Goal: Transaction & Acquisition: Subscribe to service/newsletter

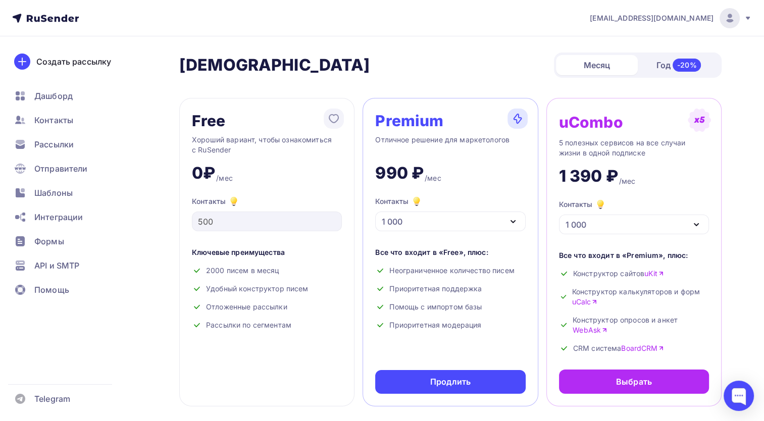
click at [477, 219] on div "1 000" at bounding box center [450, 222] width 150 height 20
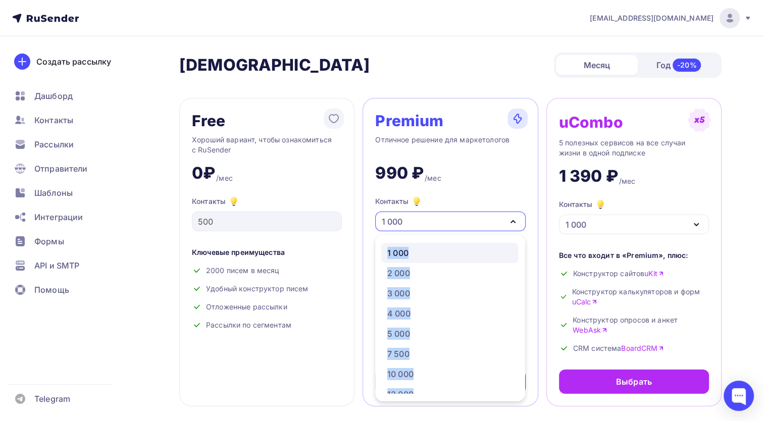
click at [477, 219] on div "1 000" at bounding box center [450, 222] width 150 height 20
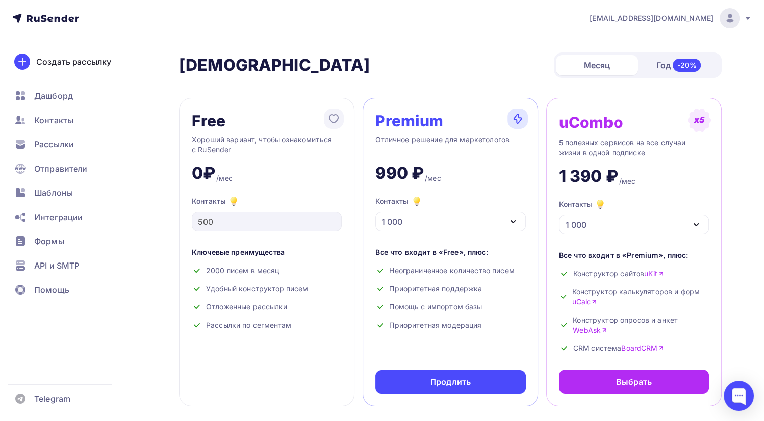
click at [479, 189] on div "Premium Отличное решение для маркетологов 990 ₽ /мес Контакты 1 000 1 000 2 000…" at bounding box center [450, 252] width 175 height 308
click at [477, 225] on div "1 000" at bounding box center [450, 222] width 150 height 20
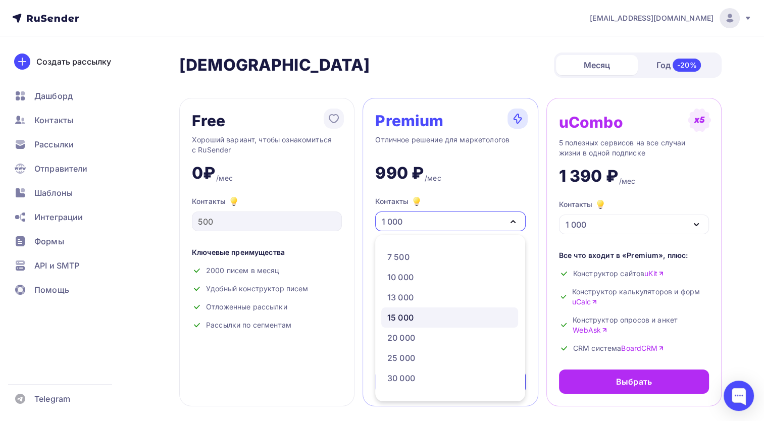
scroll to position [101, 0]
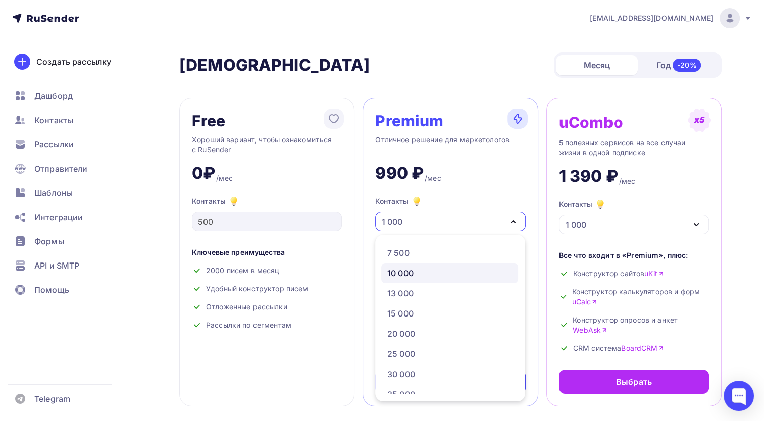
click at [420, 278] on div "10 000" at bounding box center [449, 273] width 125 height 12
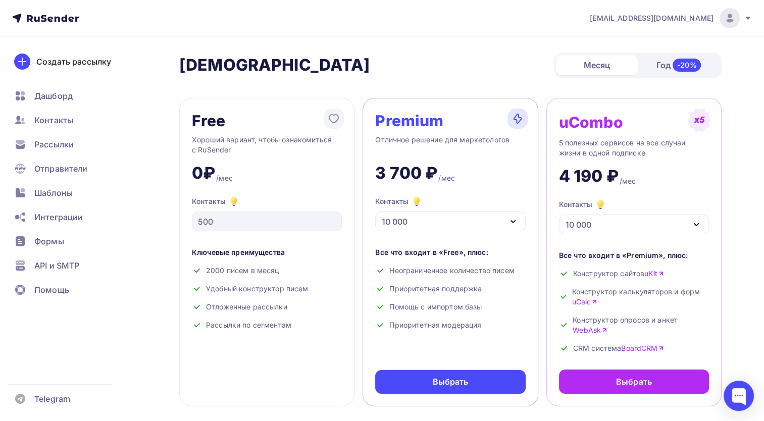
click at [497, 177] on div "3 700 ₽ /мес" at bounding box center [450, 169] width 150 height 28
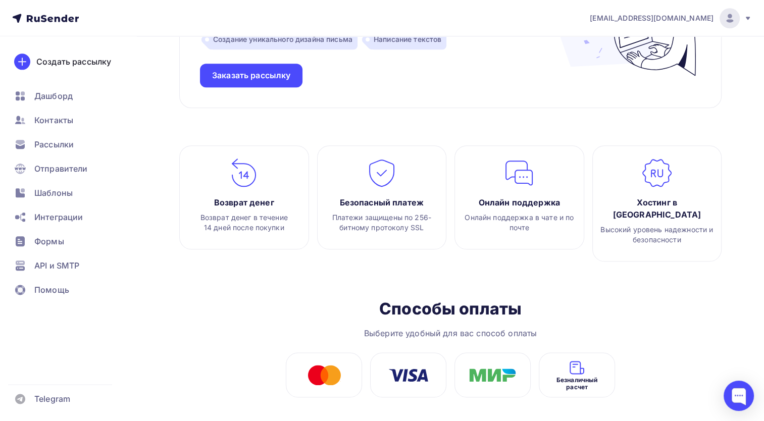
scroll to position [1151, 0]
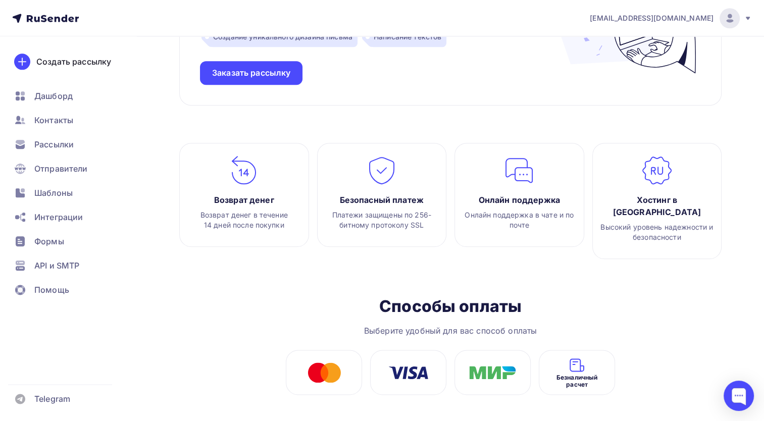
click at [576, 357] on img at bounding box center [577, 365] width 17 height 16
click at [563, 374] on span "Безналичный расчет" at bounding box center [577, 381] width 61 height 14
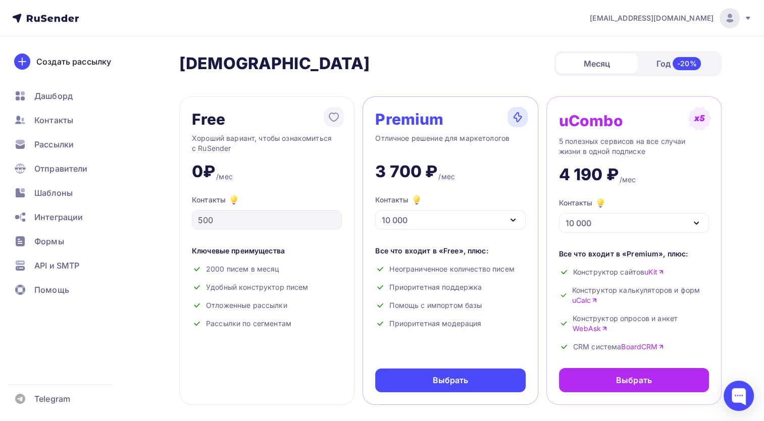
scroll to position [0, 0]
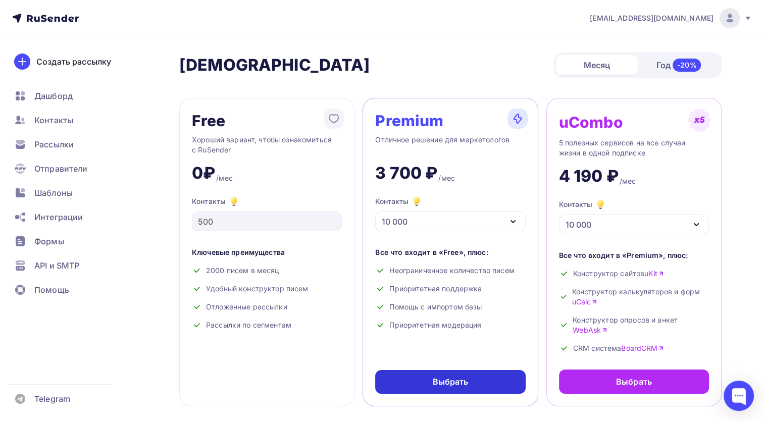
click at [485, 373] on div "Выбрать" at bounding box center [450, 382] width 150 height 24
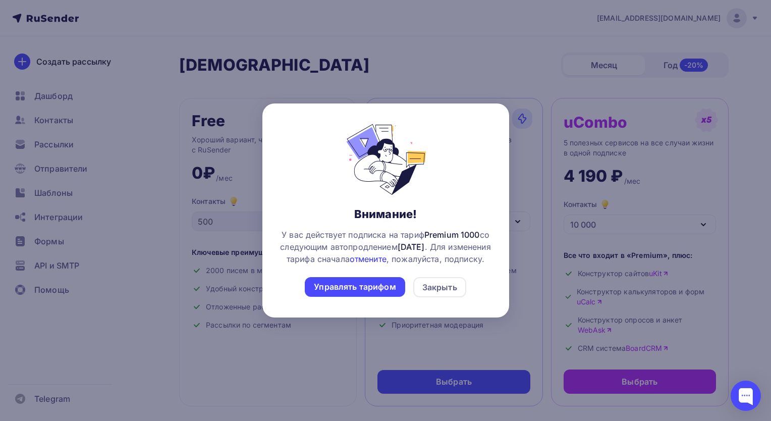
click at [387, 254] on link "отмените" at bounding box center [368, 259] width 37 height 10
click at [533, 105] on div at bounding box center [385, 210] width 771 height 421
click at [443, 290] on div "Закрыть" at bounding box center [440, 287] width 35 height 12
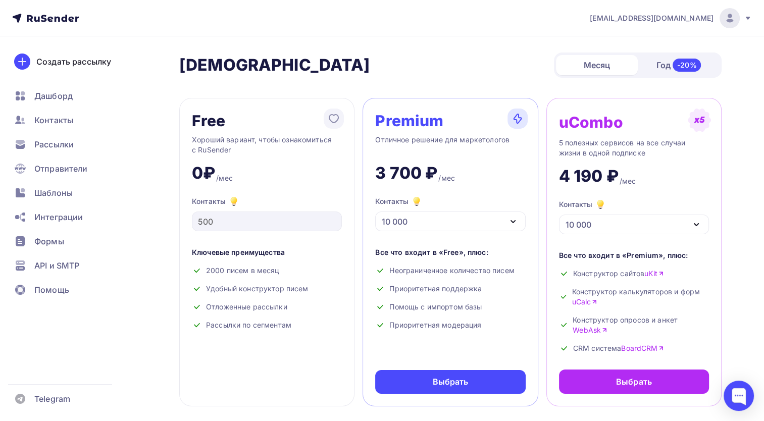
click at [499, 213] on div "10 000" at bounding box center [450, 222] width 150 height 20
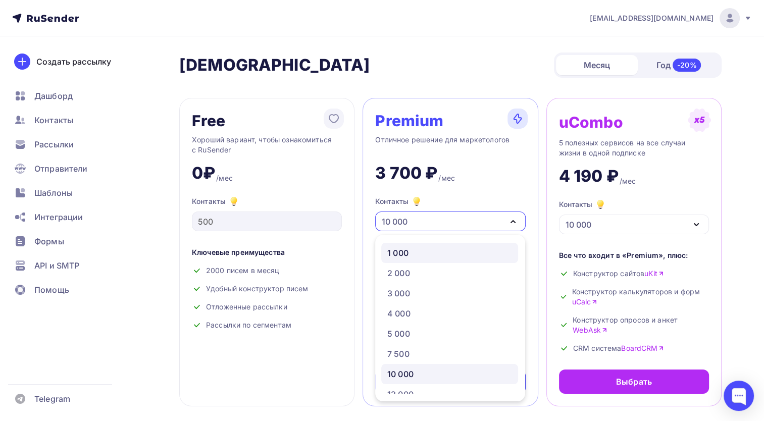
click at [442, 252] on div "1 000" at bounding box center [449, 253] width 125 height 12
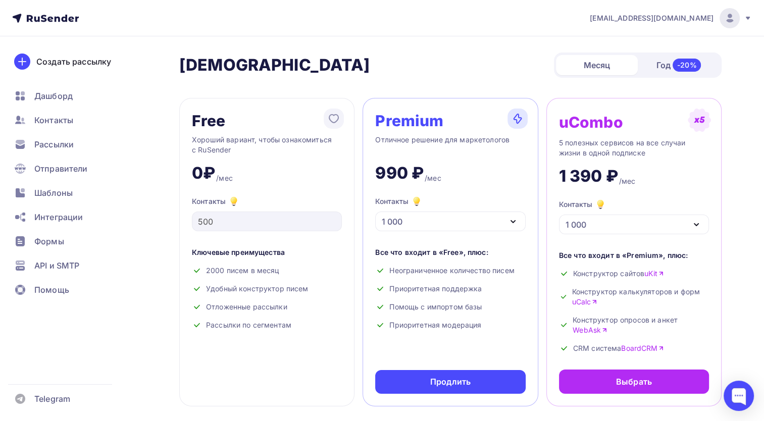
drag, startPoint x: 696, startPoint y: 22, endPoint x: 579, endPoint y: 31, distance: 118.0
click at [579, 31] on nav "sergeyvalkovy@gmail.com Аккаунт Тарифы Выйти Создать рассылку Дашборд Контакты …" at bounding box center [382, 18] width 764 height 36
click at [711, 13] on span "[EMAIL_ADDRESS][DOMAIN_NAME]" at bounding box center [652, 18] width 124 height 10
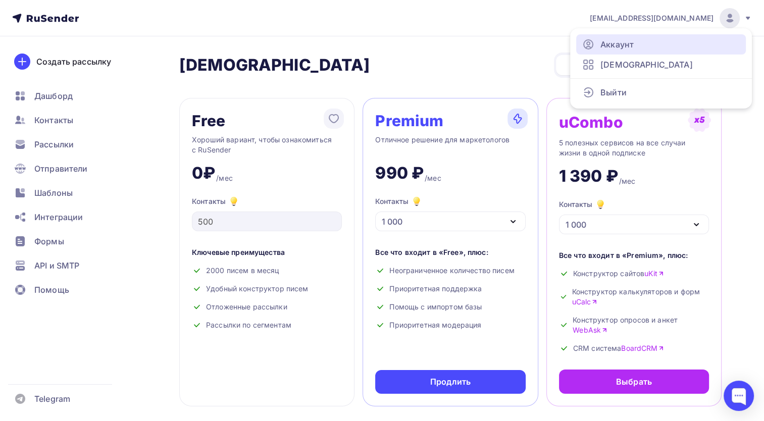
click at [479, 226] on div "1 000" at bounding box center [450, 222] width 150 height 20
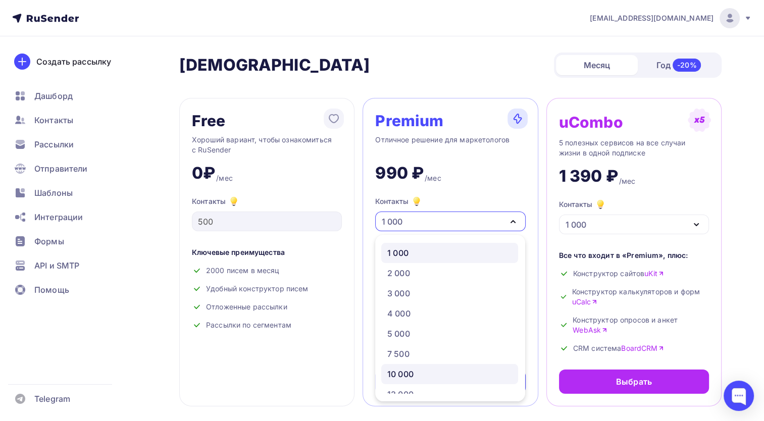
click at [408, 373] on div "10 000" at bounding box center [400, 374] width 26 height 12
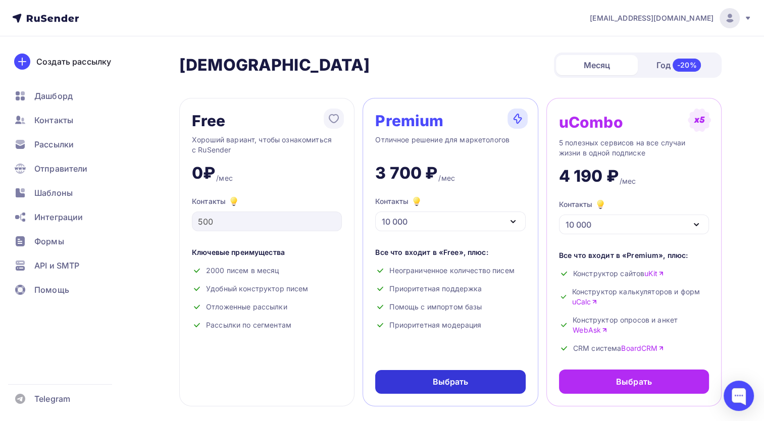
click at [487, 385] on div "Выбрать" at bounding box center [450, 382] width 150 height 24
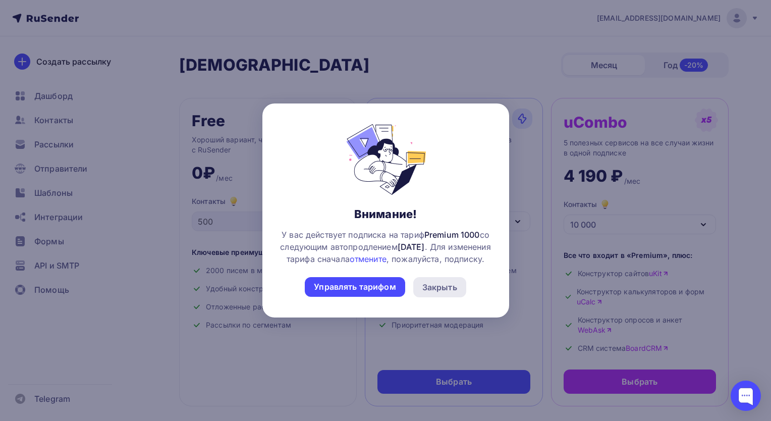
click at [460, 297] on div "Закрыть" at bounding box center [440, 287] width 53 height 20
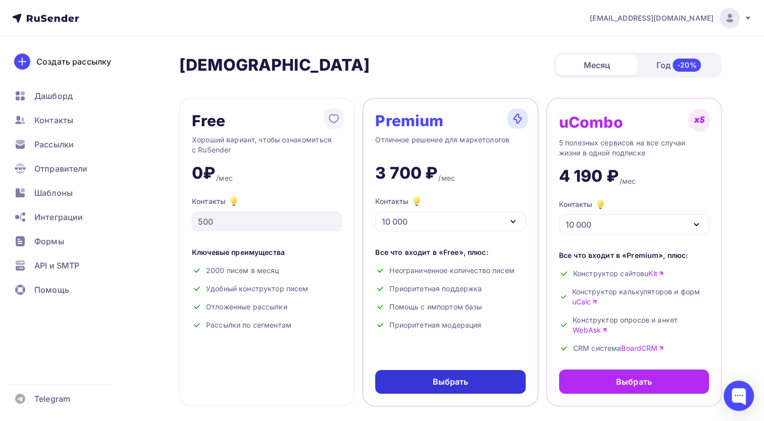
click at [462, 388] on div "Выбрать" at bounding box center [450, 382] width 150 height 24
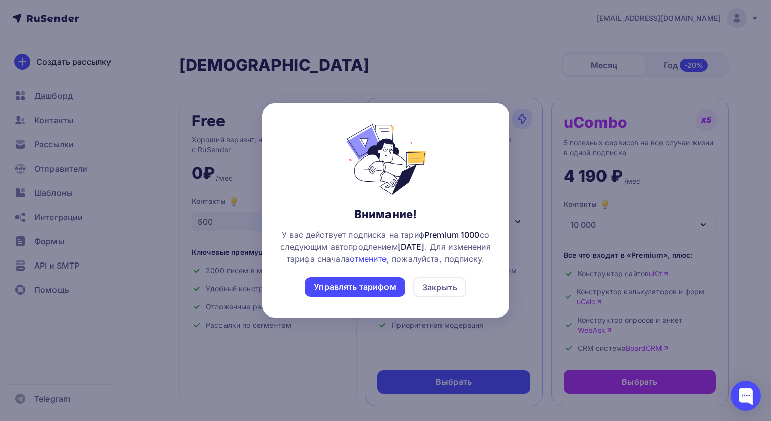
drag, startPoint x: 369, startPoint y: 299, endPoint x: 454, endPoint y: 282, distance: 86.9
click at [454, 282] on div "Внимание! У вас действует подписка на тариф Premium 1000 со следующим автопродл…" at bounding box center [386, 211] width 215 height 182
drag, startPoint x: 454, startPoint y: 282, endPoint x: 460, endPoint y: 297, distance: 16.3
click at [460, 297] on div "Закрыть" at bounding box center [440, 287] width 53 height 20
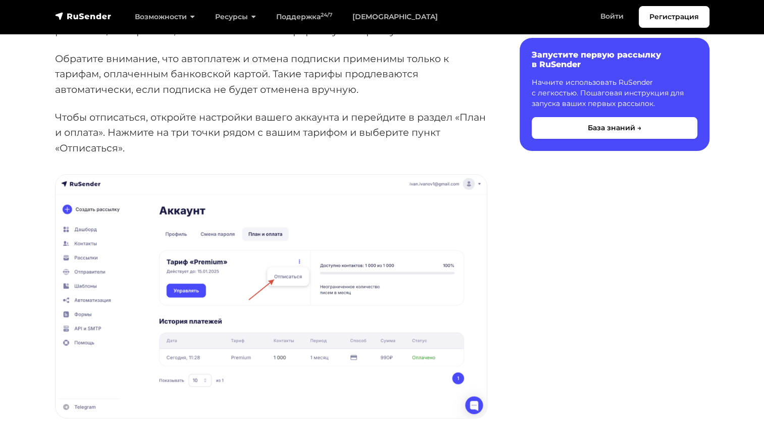
scroll to position [252, 0]
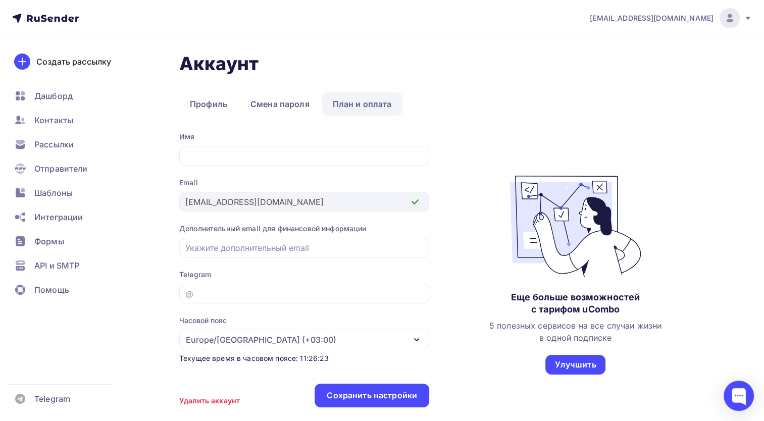
click at [347, 101] on link "План и оплата" at bounding box center [362, 103] width 80 height 23
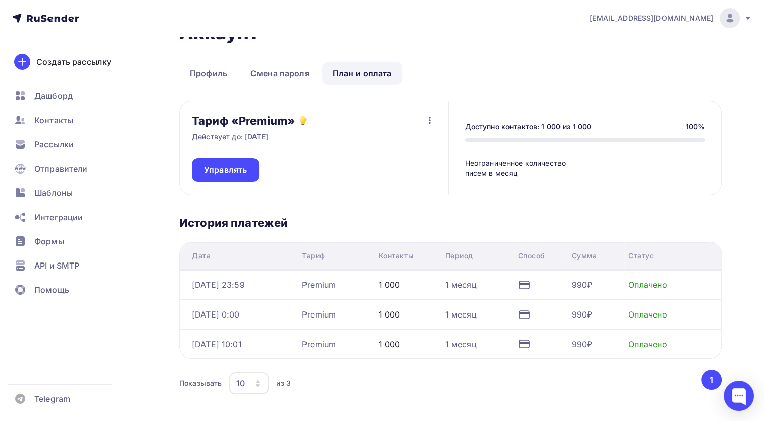
scroll to position [30, 0]
click at [245, 167] on span "Управлять" at bounding box center [225, 171] width 43 height 12
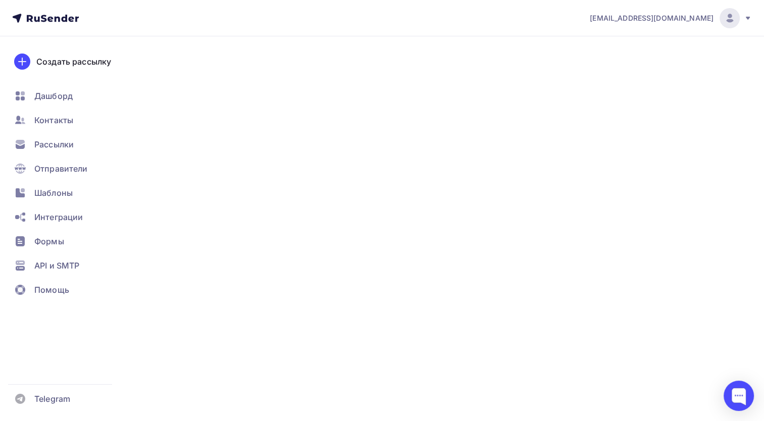
scroll to position [30, 0]
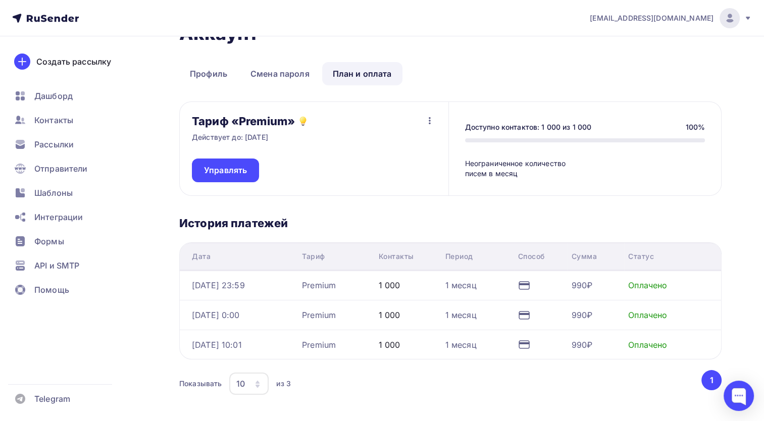
click at [425, 121] on icon "button" at bounding box center [430, 121] width 12 height 12
click at [412, 144] on div "Отписаться" at bounding box center [409, 146] width 47 height 12
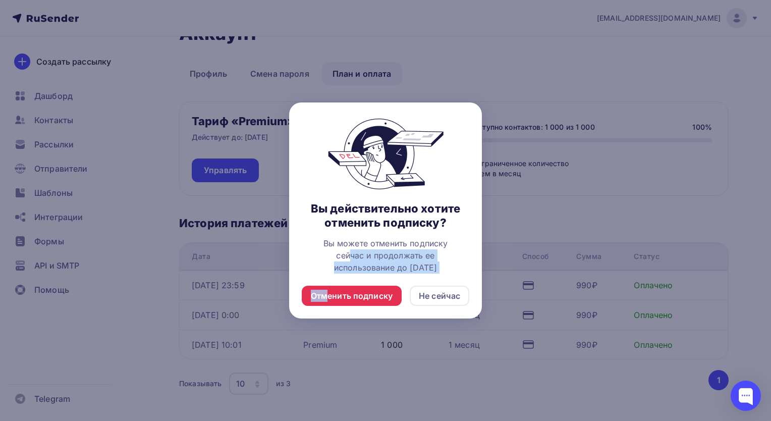
drag, startPoint x: 326, startPoint y: 298, endPoint x: 356, endPoint y: 245, distance: 60.4
click at [356, 245] on div "Вы действительно хотите отменить подписку? Вы можете отменить подписку сейчас и…" at bounding box center [385, 212] width 169 height 187
drag, startPoint x: 356, startPoint y: 245, endPoint x: 371, endPoint y: 236, distance: 17.5
click at [371, 236] on div "Вы действительно хотите отменить подписку? Вы можете отменить подписку сейчас и…" at bounding box center [385, 212] width 169 height 187
drag, startPoint x: 371, startPoint y: 236, endPoint x: 370, endPoint y: 284, distance: 48.0
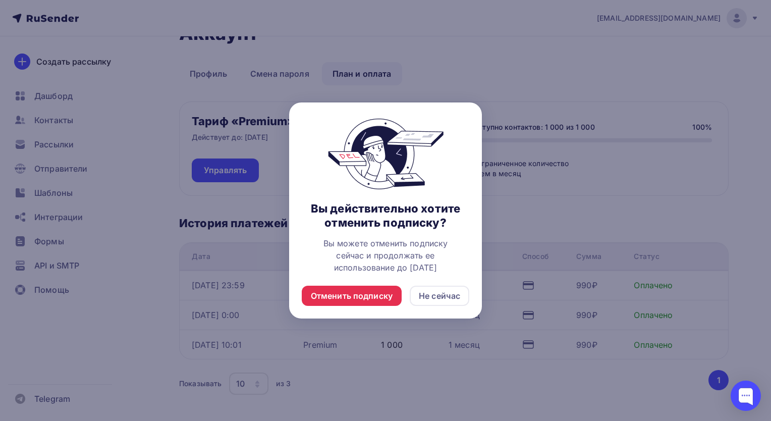
click at [370, 284] on div "Вы действительно хотите отменить подписку? Вы можете отменить подписку сейчас и…" at bounding box center [385, 212] width 169 height 187
drag, startPoint x: 366, startPoint y: 294, endPoint x: 410, endPoint y: 144, distance: 157.0
click at [410, 144] on div "Вы действительно хотите отменить подписку? Вы можете отменить подписку сейчас и…" at bounding box center [385, 212] width 169 height 187
click at [341, 298] on div "Отменить подписку" at bounding box center [352, 296] width 82 height 12
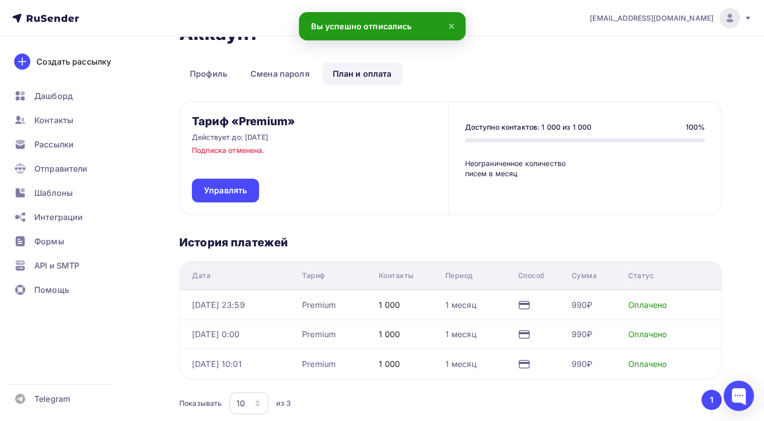
click at [450, 28] on icon at bounding box center [451, 26] width 12 height 12
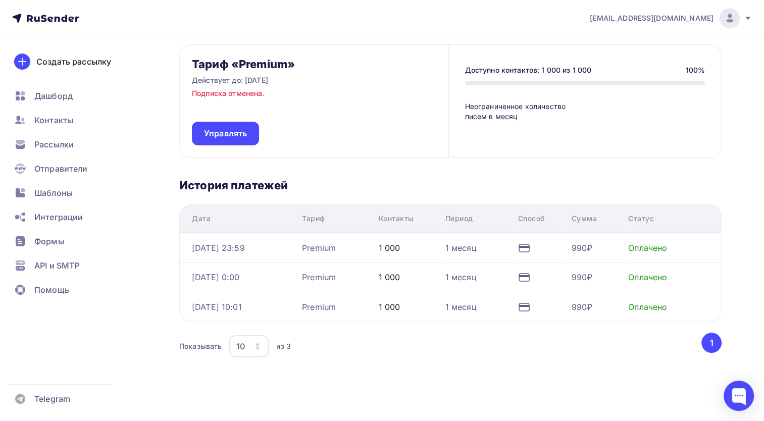
scroll to position [100, 0]
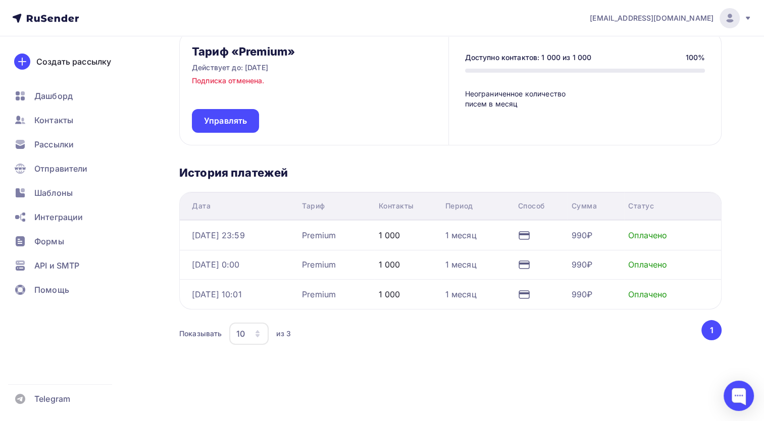
click at [732, 375] on div "Аккаунт Профиль Смена пароля План и оплата Профиль Смена пароля План и оплата Т…" at bounding box center [382, 179] width 764 height 487
click at [743, 407] on div at bounding box center [739, 396] width 30 height 30
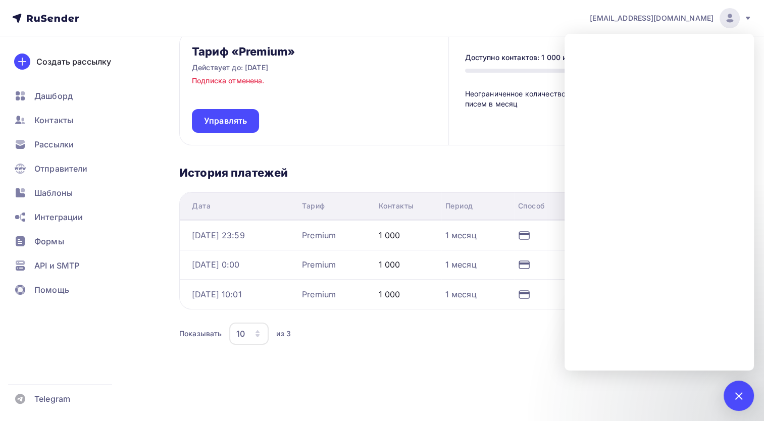
scroll to position [0, 0]
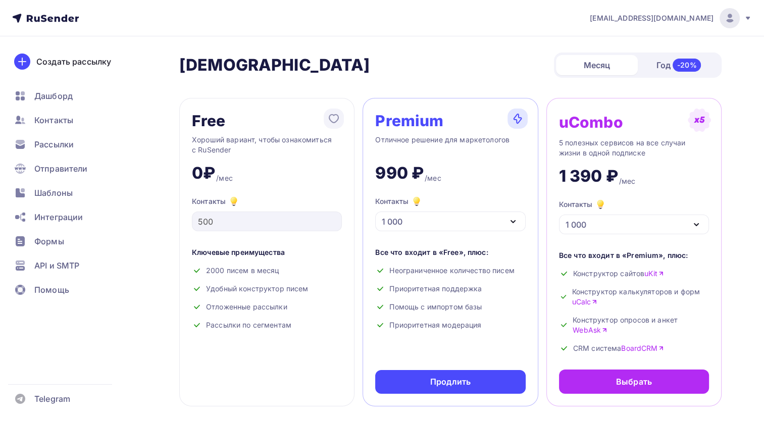
click at [456, 217] on div "1 000" at bounding box center [450, 222] width 150 height 20
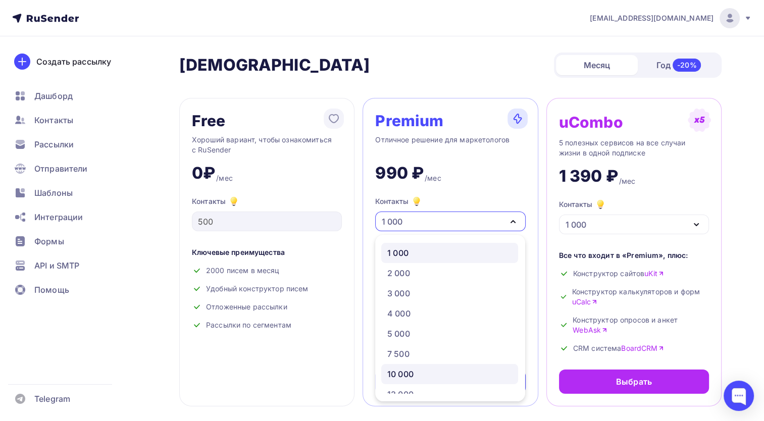
click at [426, 376] on div "10 000" at bounding box center [449, 374] width 125 height 12
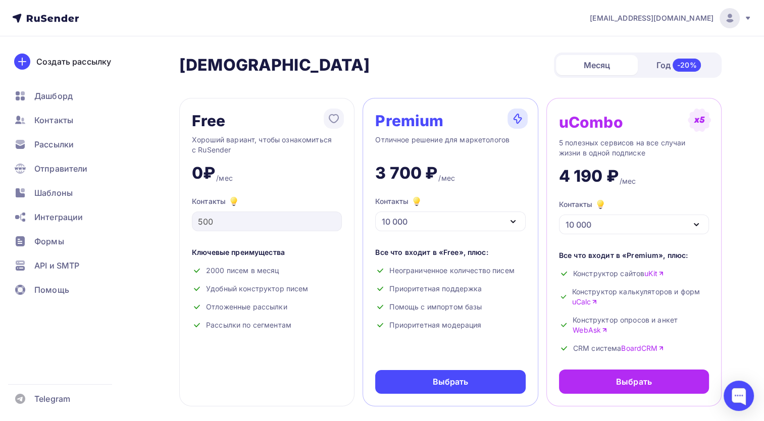
click at [445, 367] on div "Premium Отличное решение для маркетологов 3 700 ₽ /мес Контакты 10 000 1 000 2 …" at bounding box center [450, 252] width 175 height 308
click at [444, 385] on div "Выбрать" at bounding box center [451, 382] width 36 height 12
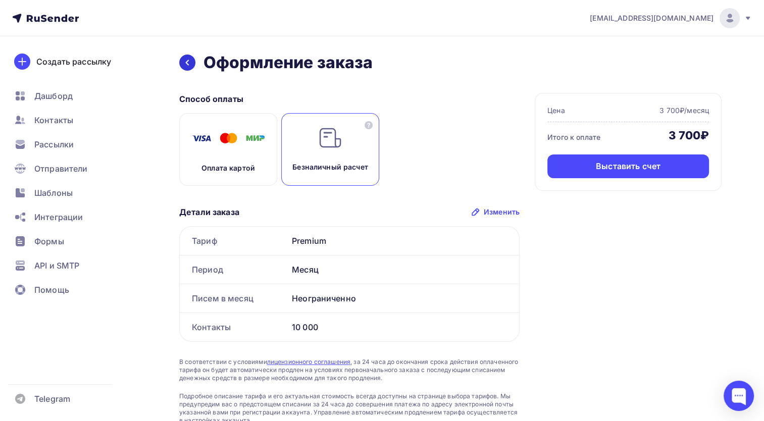
click at [189, 63] on icon at bounding box center [187, 63] width 8 height 8
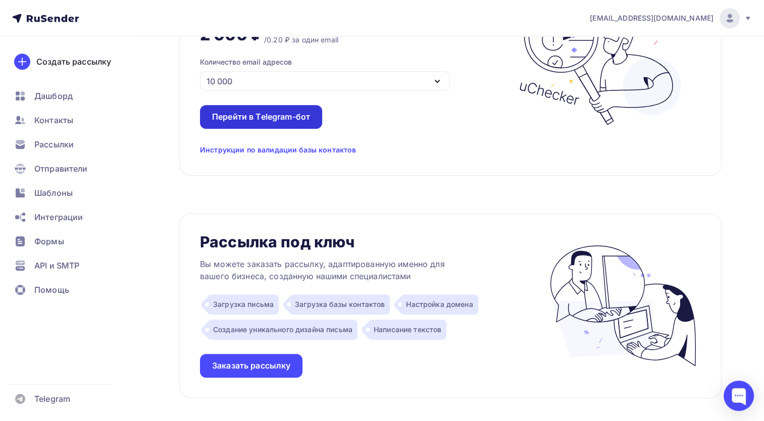
scroll to position [808, 0]
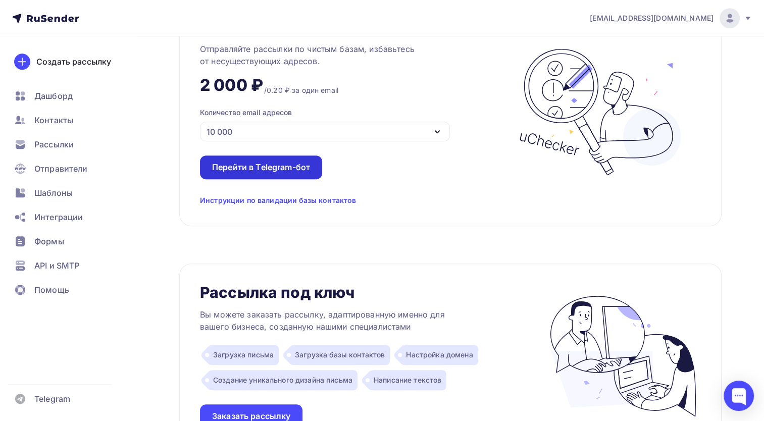
click at [275, 169] on div "Перейти в Telegram-бот" at bounding box center [261, 168] width 98 height 12
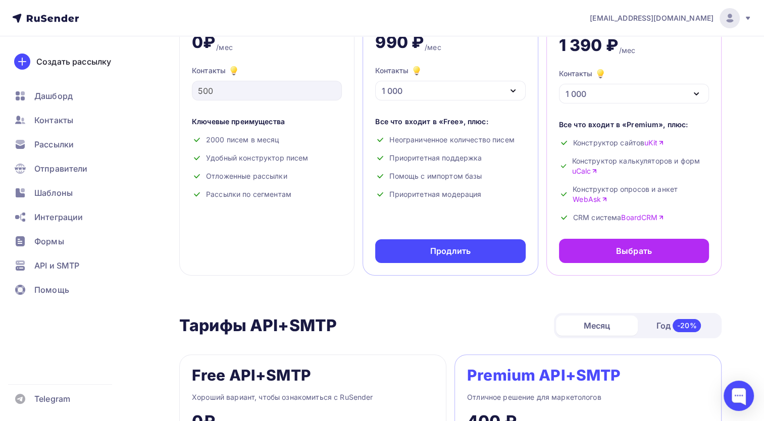
scroll to position [151, 0]
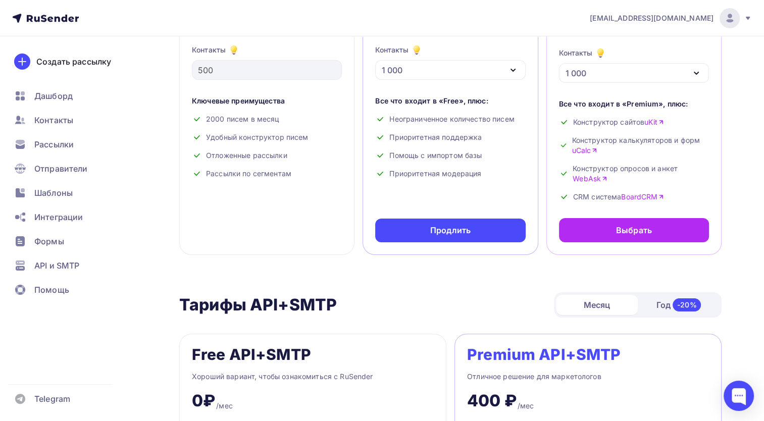
click at [438, 52] on div "Контакты 1 000" at bounding box center [450, 62] width 150 height 36
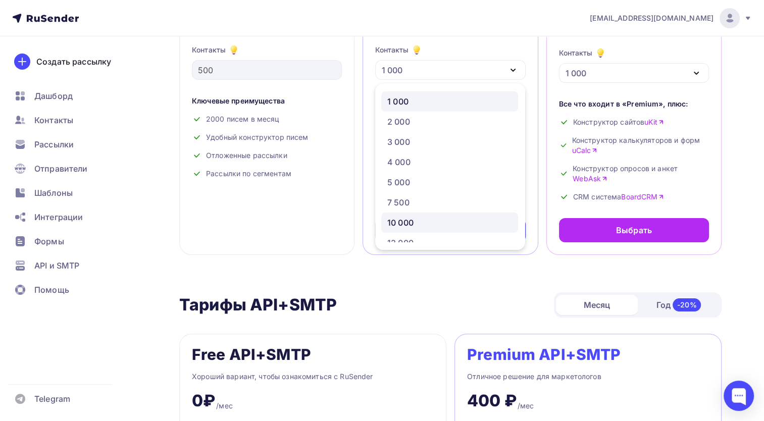
click at [441, 217] on div "10 000" at bounding box center [449, 223] width 125 height 12
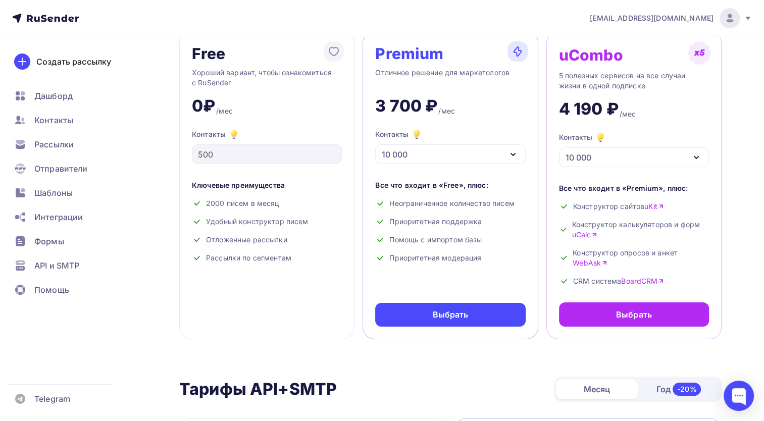
scroll to position [50, 0]
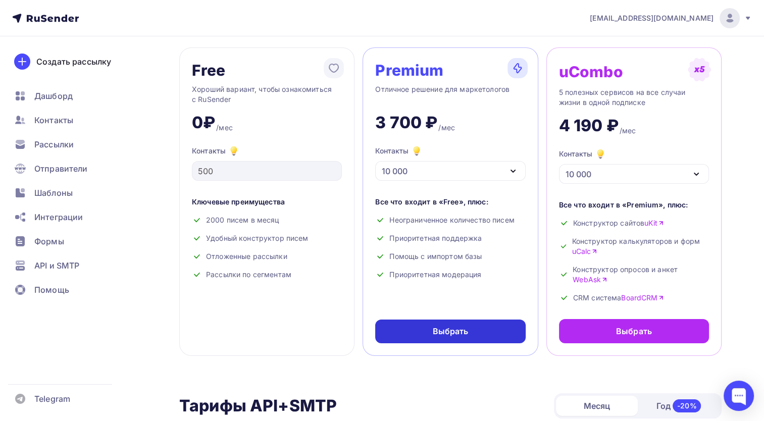
click at [469, 338] on div "Выбрать" at bounding box center [450, 332] width 150 height 24
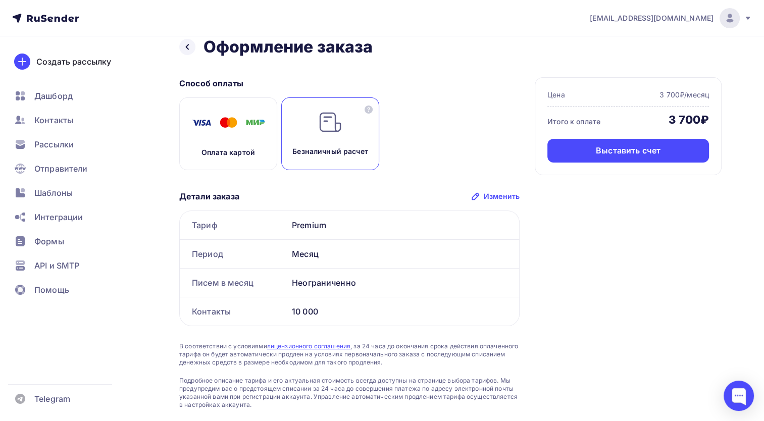
scroll to position [43, 0]
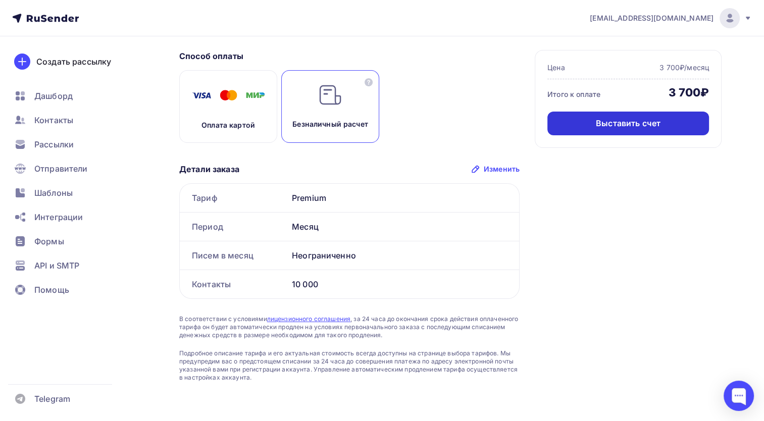
click at [595, 118] on div "Выставить счет" at bounding box center [628, 124] width 162 height 24
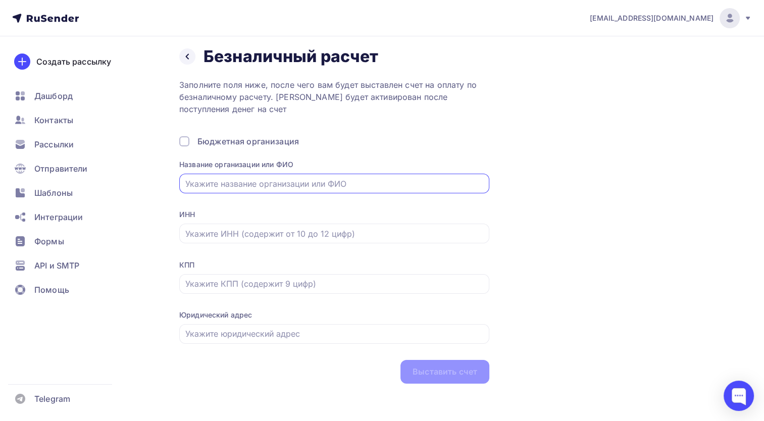
scroll to position [8, 0]
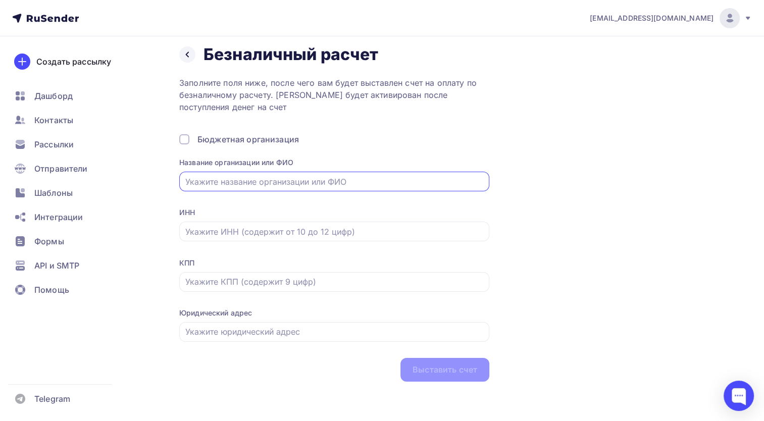
click at [408, 116] on div "Заполните поля ниже, после чего вам будет выставлен счет на оплату по безналичн…" at bounding box center [334, 229] width 310 height 305
click at [355, 180] on input "text" at bounding box center [334, 182] width 298 height 12
click at [277, 185] on input "text" at bounding box center [334, 182] width 298 height 12
paste input "ООО "ПК "ЛЕДНИК""
type input "ООО "ПК "ЛЕДНИК""
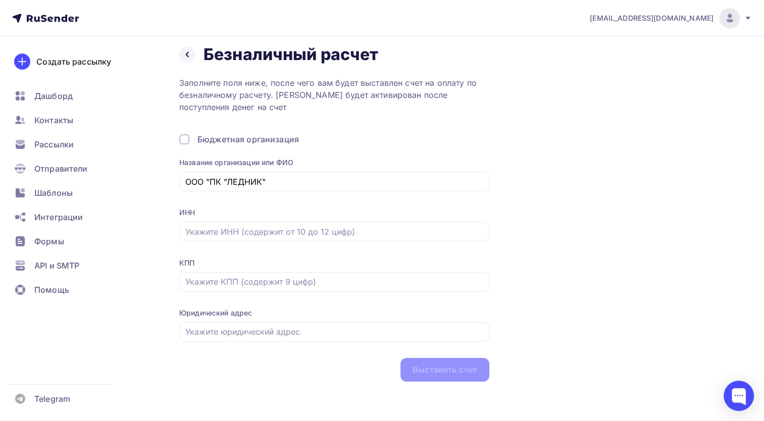
click at [288, 193] on div "Название организации или ФИО ООО "ПК "ЛЕДНИК"" at bounding box center [334, 181] width 310 height 47
click at [306, 172] on div "ООО "ПК "ЛЕДНИК"" at bounding box center [334, 182] width 310 height 20
click at [487, 195] on div "Название организации или ФИО ООО "ПК "ЛЕДНИК"" at bounding box center [334, 181] width 310 height 47
click at [286, 226] on input "text" at bounding box center [334, 232] width 298 height 12
paste input "7805749050"
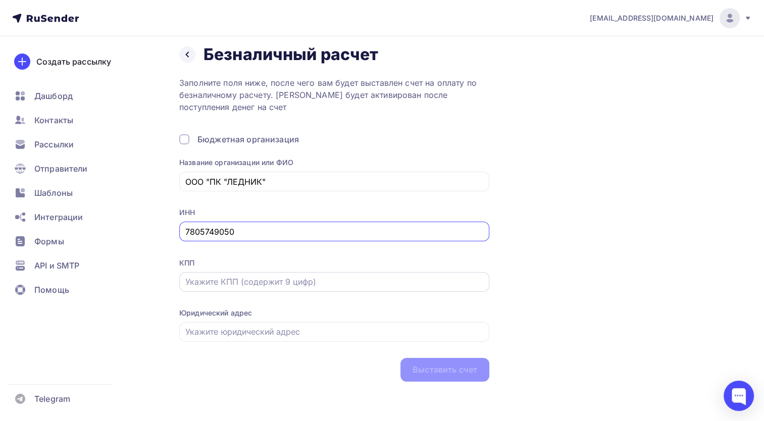
type input "7805749050"
click at [482, 276] on input "text" at bounding box center [334, 282] width 298 height 12
click at [588, 239] on div "Назад Безналичный расчет Безналичный расчет Заполните поля ниже, после чего вам…" at bounding box center [450, 212] width 542 height 337
click at [435, 244] on div "ИНН 7805749050" at bounding box center [334, 231] width 310 height 47
click at [232, 280] on input "text" at bounding box center [334, 282] width 298 height 12
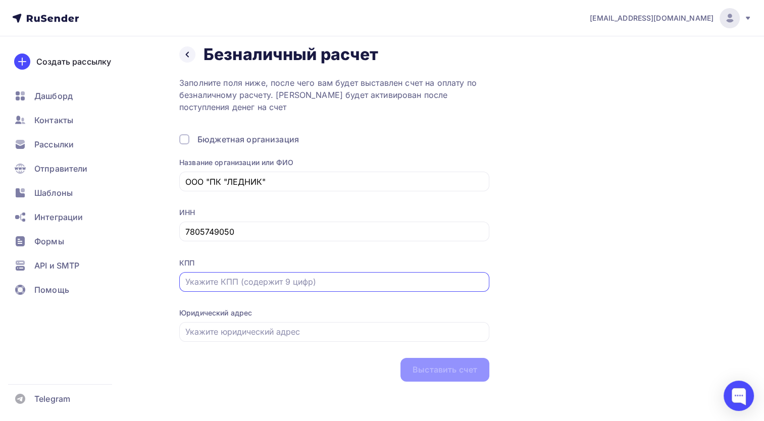
paste input "780501001"
type input "780501001"
click at [275, 339] on div at bounding box center [334, 332] width 310 height 20
click at [282, 331] on input "text" at bounding box center [334, 332] width 298 height 12
paste input "198095, РФ, г. Санкт-Петербург, ул. Промышленная, д. 14А, литер А, пом. 2-Н-73"
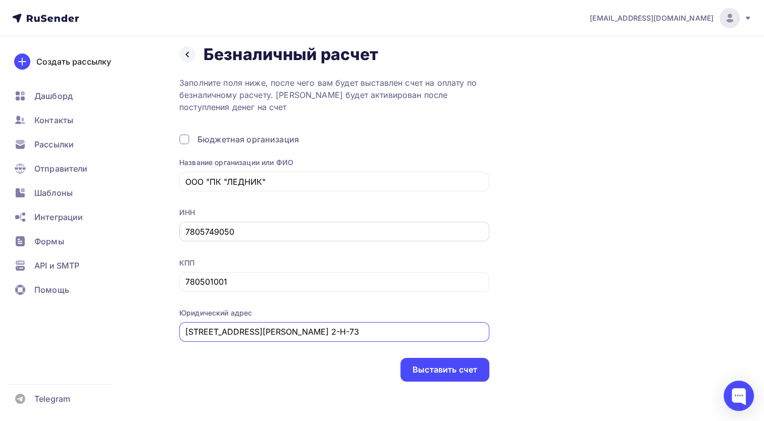
scroll to position [0, 24]
type input "198095, РФ, г. Санкт-Петербург, ул. Промышленная, д. 14А, литер А, пом. 2-Н-73"
click at [504, 292] on div "Назад Безналичный расчет Безналичный расчет Заполните поля ниже, после чего вам…" at bounding box center [450, 212] width 542 height 337
click at [460, 364] on div "Выставить счет" at bounding box center [444, 370] width 65 height 12
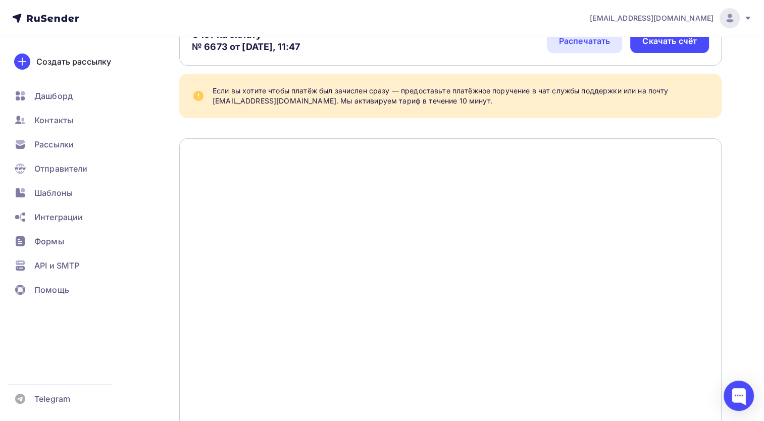
scroll to position [40, 0]
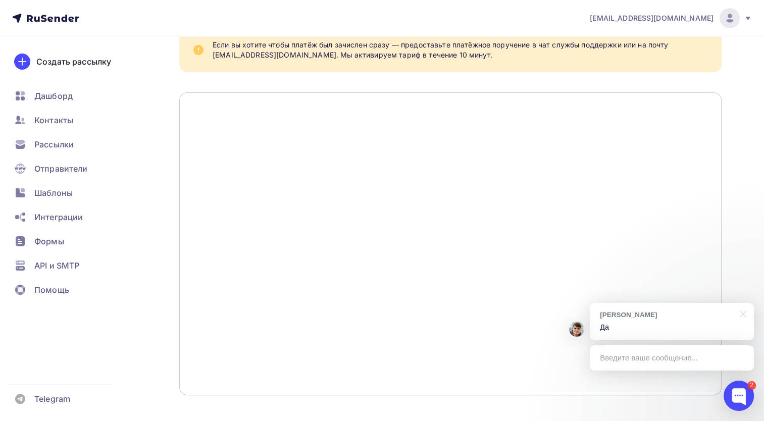
scroll to position [141, 0]
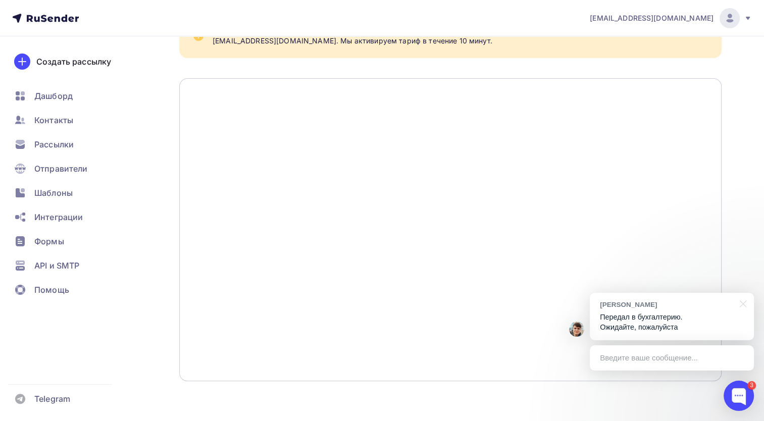
click at [735, 203] on div "Назад Безналичный расчет Безналичный расчет Счёт на оплату № 6673 от [DATE], 11…" at bounding box center [382, 158] width 764 height 526
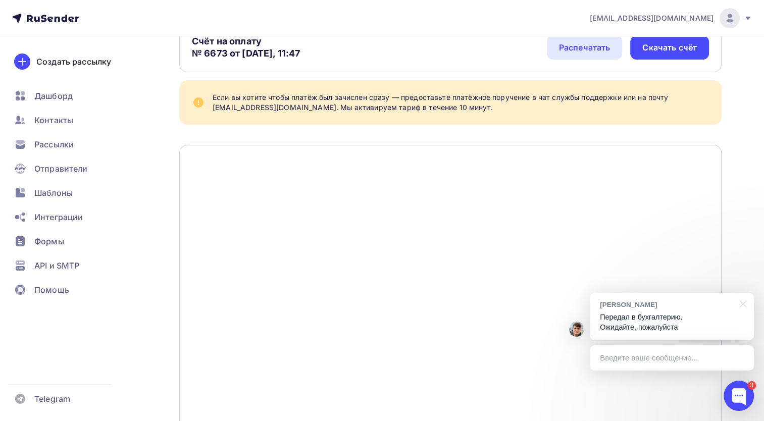
scroll to position [0, 0]
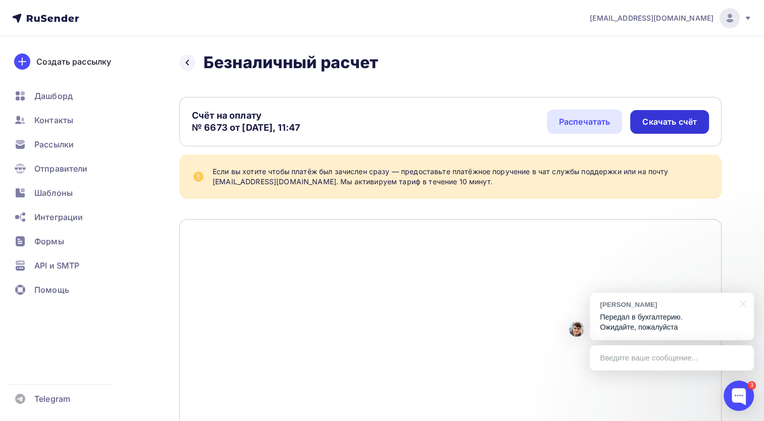
click at [673, 124] on div "Скачать счёт" at bounding box center [669, 122] width 55 height 12
click at [738, 302] on div at bounding box center [741, 303] width 25 height 21
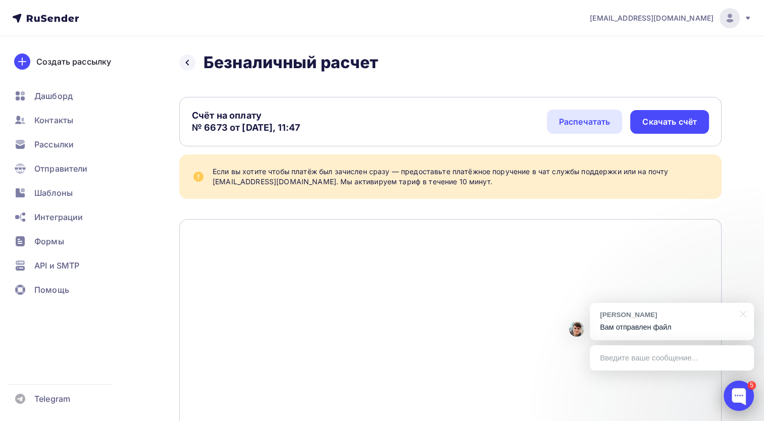
click at [733, 389] on div at bounding box center [739, 396] width 30 height 30
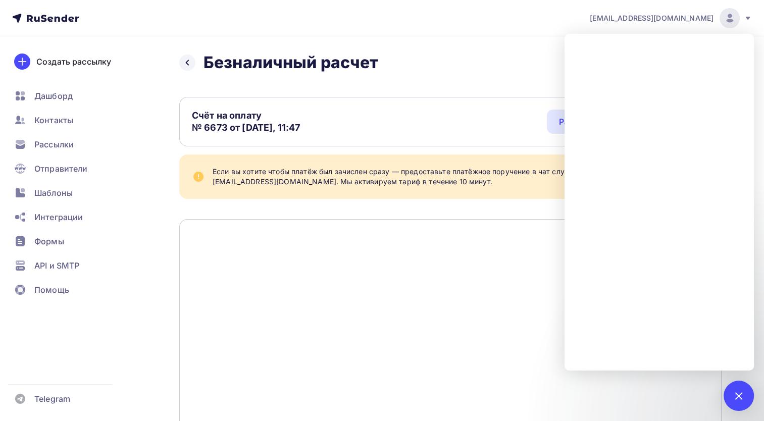
click at [480, 70] on div "Назад Безналичный расчет Безналичный расчет" at bounding box center [450, 63] width 542 height 20
click at [352, 72] on h2 "Безналичный расчет" at bounding box center [290, 63] width 175 height 20
click at [728, 403] on div "5" at bounding box center [739, 396] width 30 height 30
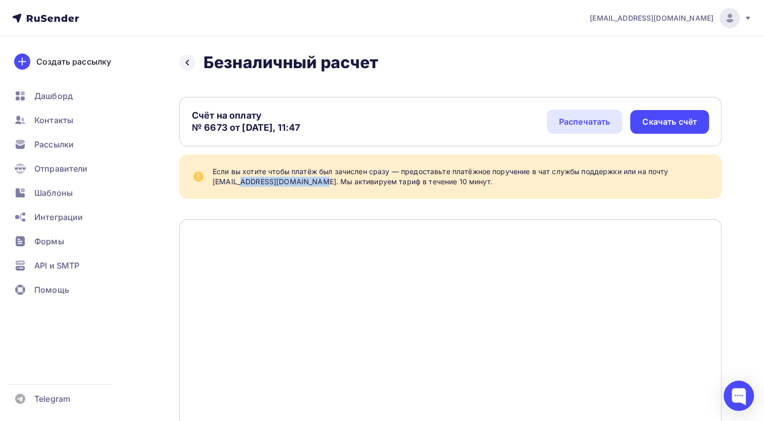
drag, startPoint x: 285, startPoint y: 180, endPoint x: 210, endPoint y: 179, distance: 74.7
click at [210, 179] on div "Если вы хотите чтобы платёж был зачислен сразу — предоставьте платёжное поручен…" at bounding box center [450, 176] width 542 height 44
drag, startPoint x: 210, startPoint y: 179, endPoint x: 263, endPoint y: 175, distance: 53.2
drag, startPoint x: 263, startPoint y: 175, endPoint x: 241, endPoint y: 185, distance: 24.4
click at [241, 185] on div "Если вы хотите чтобы платёж был зачислен сразу — предоставьте платёжное поручен…" at bounding box center [461, 177] width 497 height 20
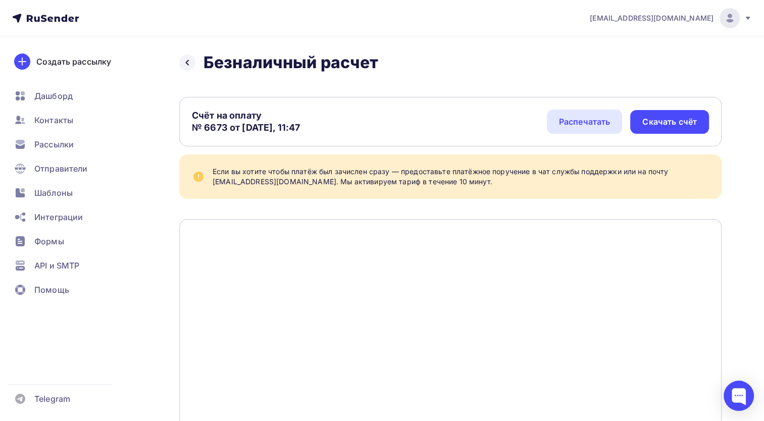
click at [235, 184] on div "Если вы хотите чтобы платёж был зачислен сразу — предоставьте платёжное поручен…" at bounding box center [461, 177] width 497 height 20
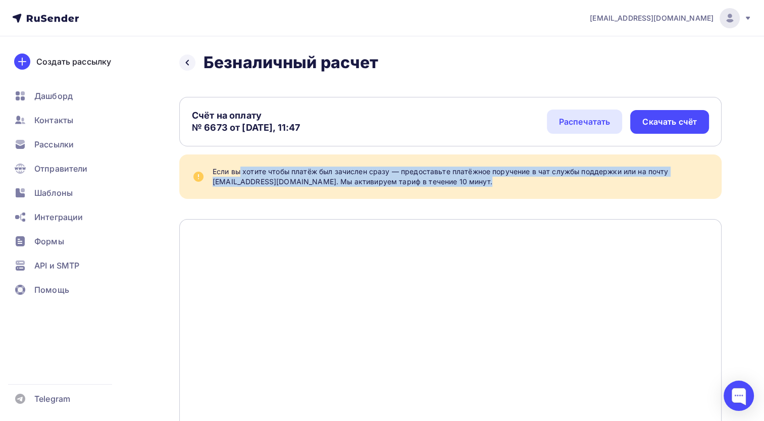
click at [235, 184] on div "Если вы хотите чтобы платёж был зачислен сразу — предоставьте платёжное поручен…" at bounding box center [461, 177] width 497 height 20
click at [239, 182] on div "Если вы хотите чтобы платёж был зачислен сразу — предоставьте платёжное поручен…" at bounding box center [461, 177] width 497 height 20
click at [232, 184] on div "Если вы хотите чтобы платёж был зачислен сразу — предоставьте платёжное поручен…" at bounding box center [461, 177] width 497 height 20
click at [210, 182] on div "Если вы хотите чтобы платёж был зачислен сразу — предоставьте платёжное поручен…" at bounding box center [450, 176] width 542 height 44
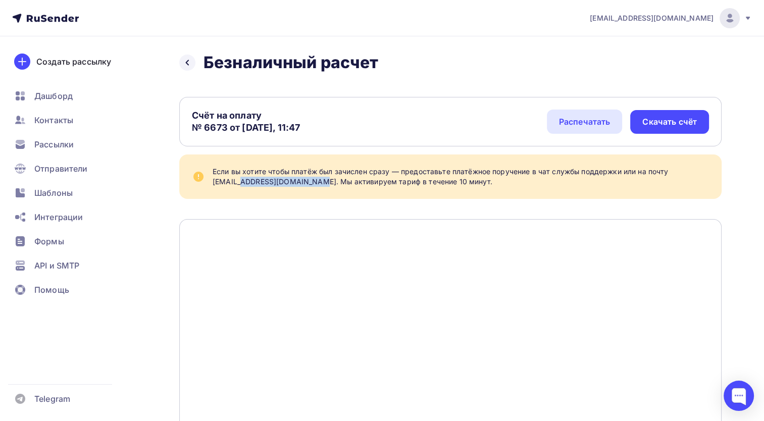
drag, startPoint x: 214, startPoint y: 181, endPoint x: 285, endPoint y: 185, distance: 71.3
click at [285, 185] on div "Если вы хотите чтобы платёж был зачислен сразу — предоставьте платёжное поручен…" at bounding box center [461, 177] width 497 height 20
copy div "[EMAIL_ADDRESS][DOMAIN_NAME]"
click at [192, 66] on div at bounding box center [187, 63] width 16 height 16
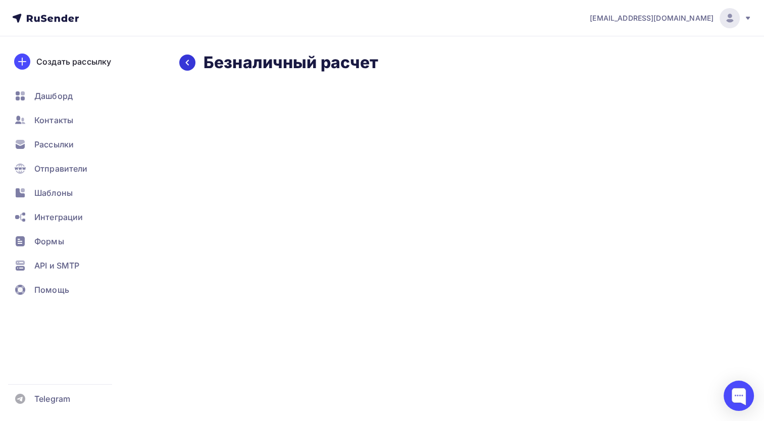
click at [191, 66] on icon at bounding box center [187, 63] width 8 height 8
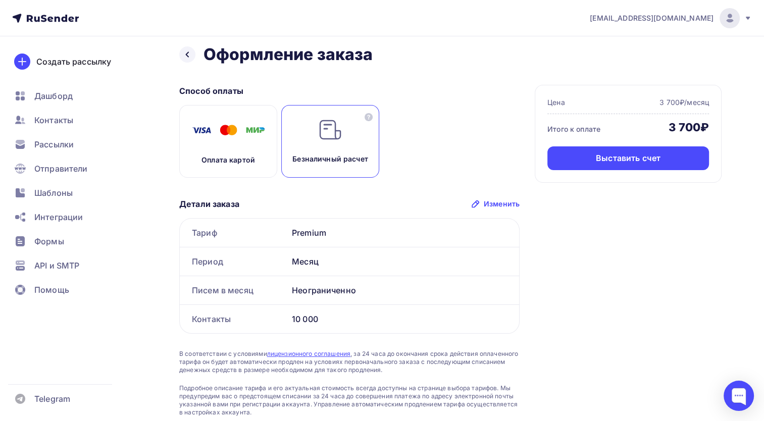
scroll to position [42, 0]
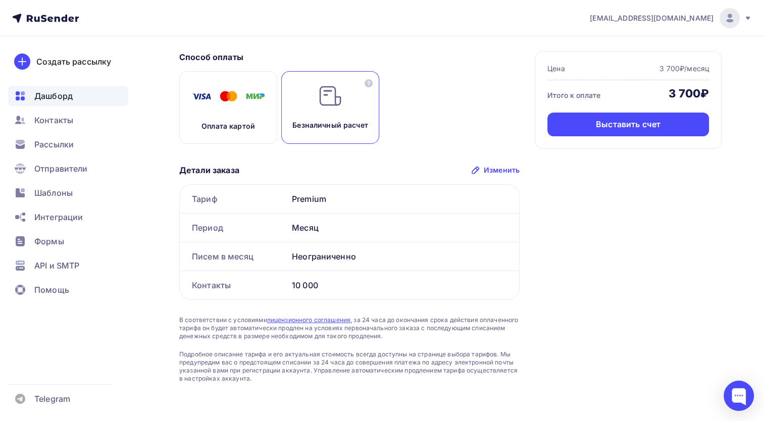
click at [44, 100] on span "Дашборд" at bounding box center [53, 96] width 38 height 12
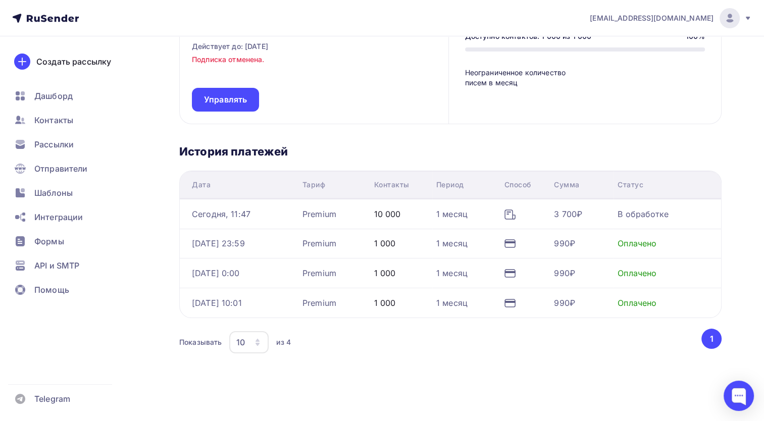
scroll to position [129, 0]
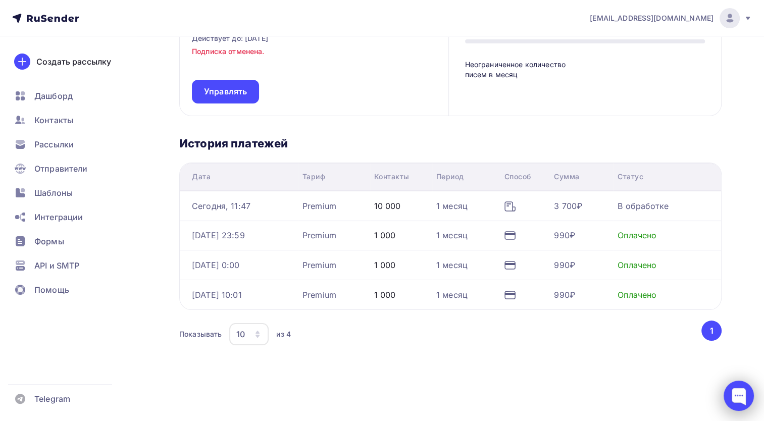
click at [742, 392] on div at bounding box center [739, 396] width 30 height 30
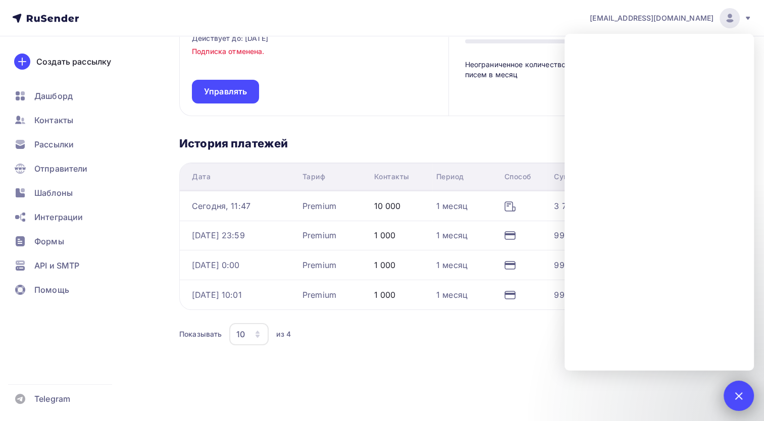
click at [732, 383] on div at bounding box center [739, 396] width 30 height 30
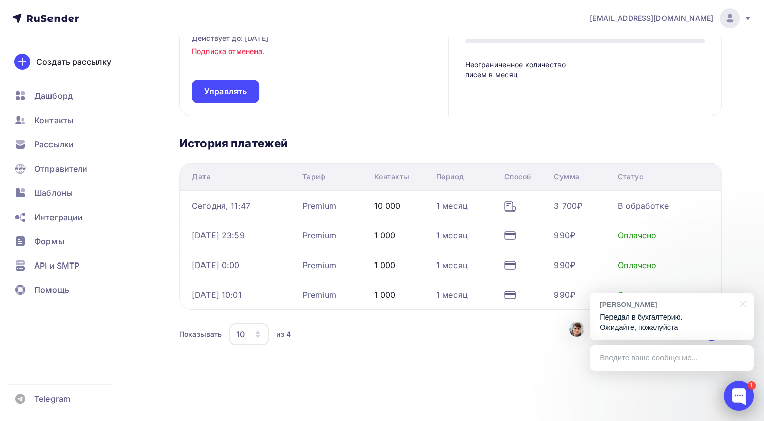
click at [738, 403] on div at bounding box center [739, 396] width 30 height 30
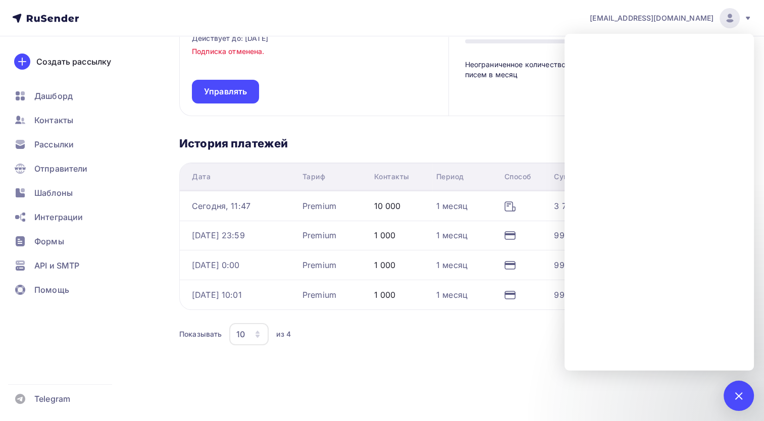
click at [627, 397] on div "Аккаунт Профиль Смена пароля План и оплата Профиль Смена пароля План и оплата Т…" at bounding box center [382, 165] width 764 height 517
drag, startPoint x: 318, startPoint y: 140, endPoint x: 176, endPoint y: 148, distance: 141.6
click at [176, 148] on div "Аккаунт Профиль Смена пароля План и оплата Профиль Смена пароля План и оплата Т…" at bounding box center [382, 165] width 764 height 517
click at [185, 145] on h3 "История платежей" at bounding box center [450, 143] width 542 height 14
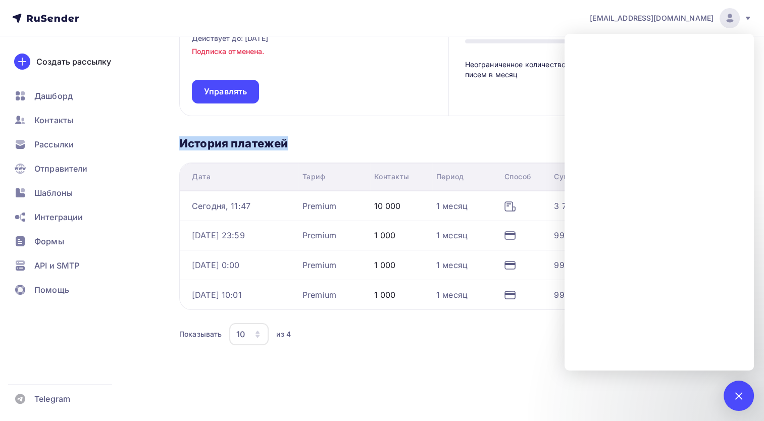
click at [220, 136] on h3 "История платежей" at bounding box center [450, 143] width 542 height 14
click at [224, 120] on div "Тариф «Premium» Действует до: 28.09.2025 Подписка отменена. Управлять Доступно …" at bounding box center [450, 179] width 542 height 352
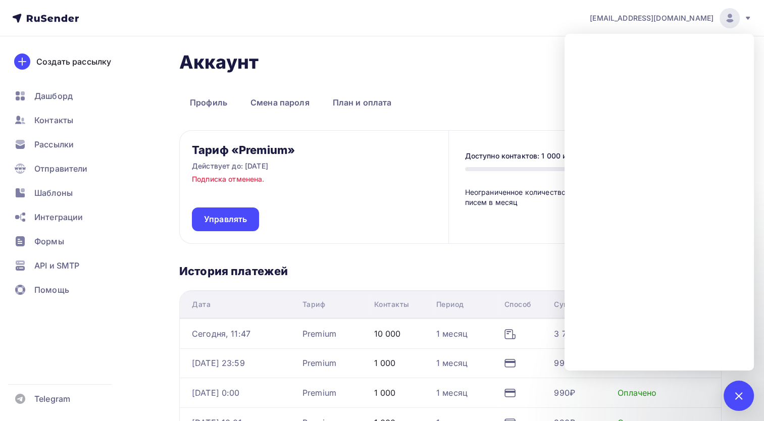
scroll to position [0, 0]
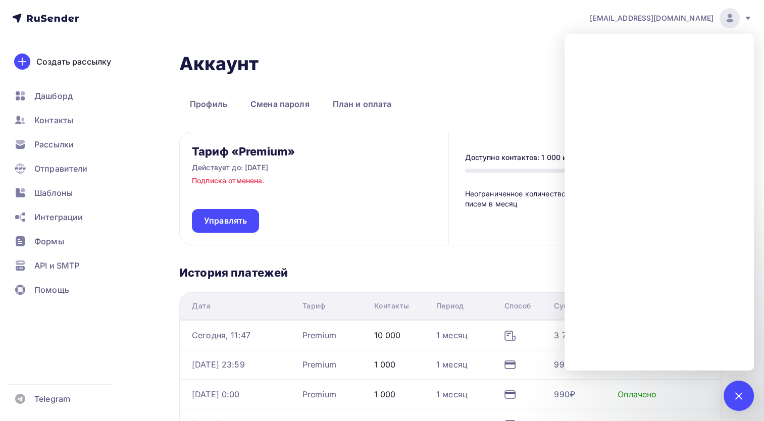
click at [433, 191] on div "Тариф «Premium» Действует до: 28.09.2025 Подписка отменена. Управлять" at bounding box center [314, 188] width 269 height 113
click at [735, 393] on div at bounding box center [739, 396] width 14 height 14
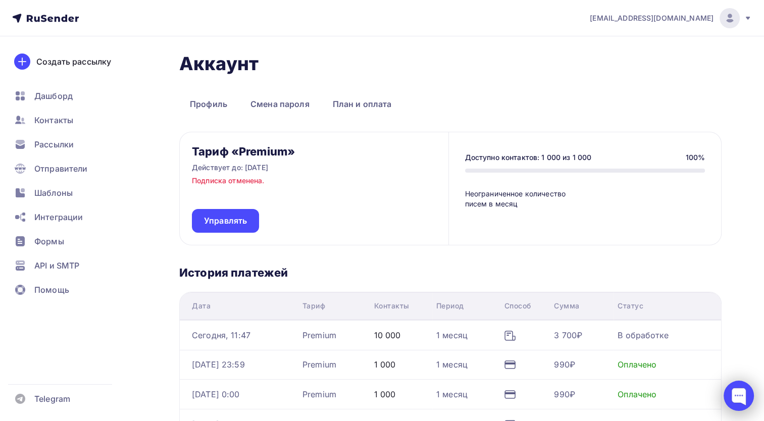
click at [735, 384] on div at bounding box center [739, 396] width 30 height 30
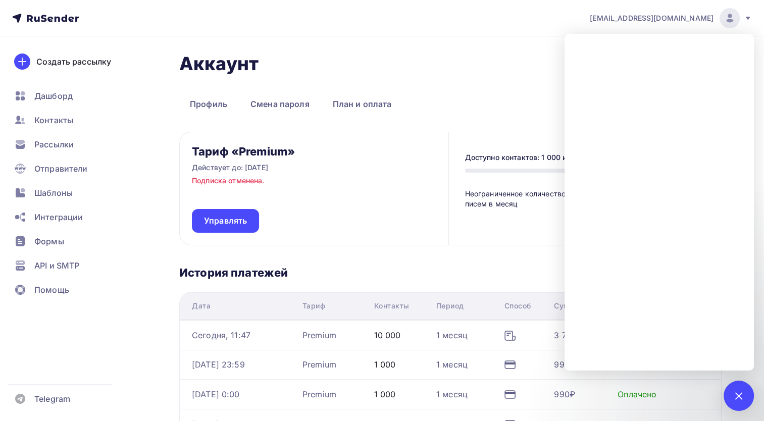
click at [274, 152] on h3 "Тариф «Premium»" at bounding box center [243, 151] width 103 height 14
drag, startPoint x: 588, startPoint y: 163, endPoint x: 557, endPoint y: 44, distance: 122.0
click at [557, 44] on div "Аккаунт Профиль Смена пароля План и оплата Профиль Смена пароля План и оплата Т…" at bounding box center [382, 294] width 764 height 517
drag, startPoint x: 568, startPoint y: 47, endPoint x: 736, endPoint y: 393, distance: 384.1
click at [736, 393] on div at bounding box center [739, 396] width 14 height 14
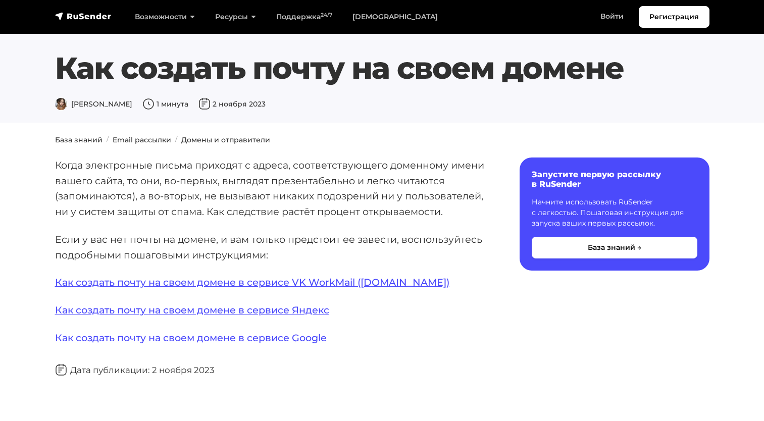
scroll to position [151, 0]
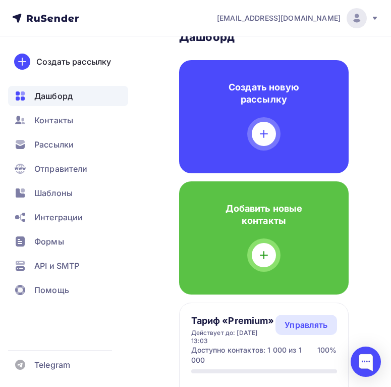
scroll to position [50, 0]
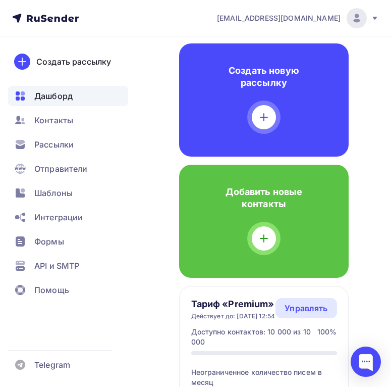
scroll to position [101, 0]
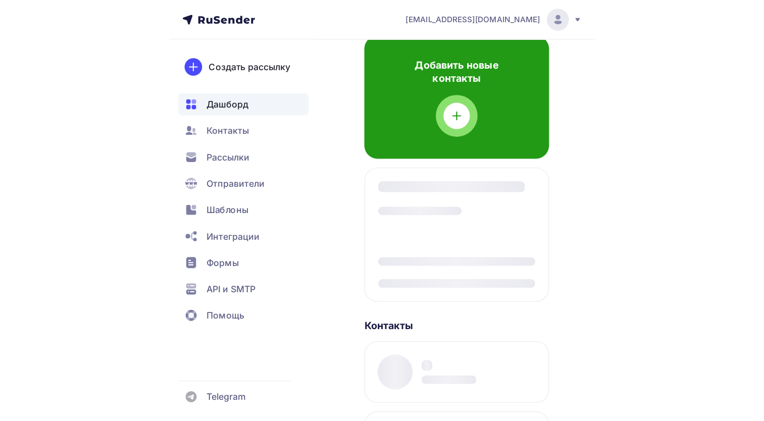
scroll to position [252, 0]
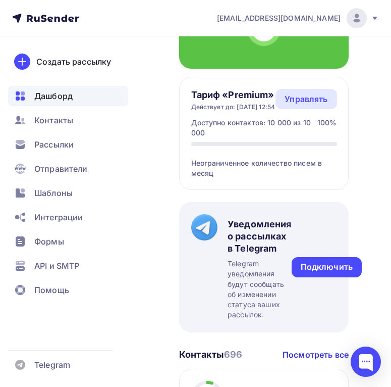
drag, startPoint x: 47, startPoint y: 383, endPoint x: 44, endPoint y: 377, distance: 6.8
click at [44, 378] on div "Создать рассылку Дашборд Контакты Рассылки Отправители Шаблоны Интеграции Формы…" at bounding box center [68, 211] width 136 height 350
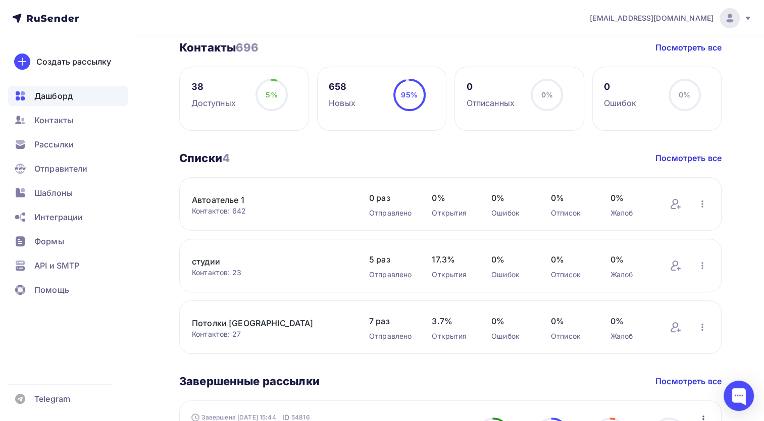
click at [398, 160] on div "Списки 4 Списки 4 Посмотреть все" at bounding box center [450, 158] width 542 height 14
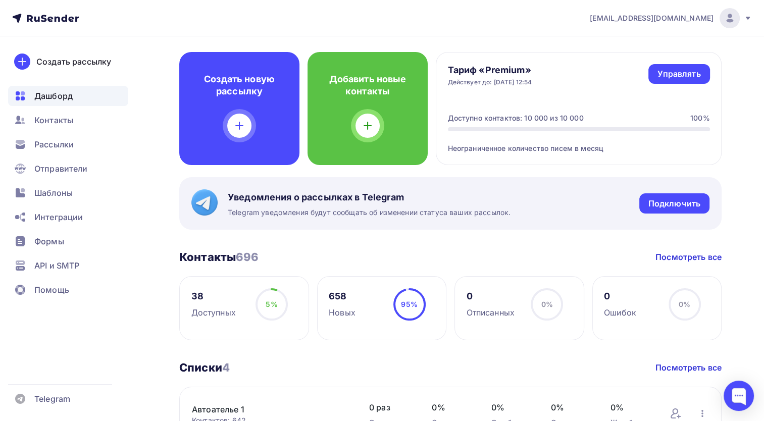
scroll to position [0, 0]
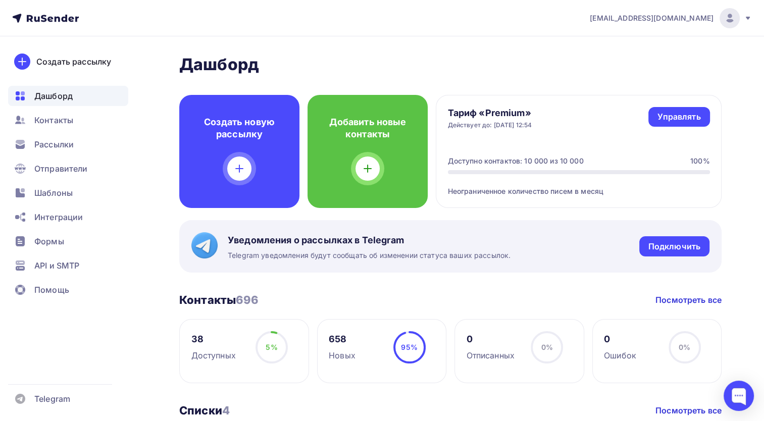
click at [398, 11] on div "[EMAIL_ADDRESS][DOMAIN_NAME]" at bounding box center [671, 18] width 162 height 20
drag, startPoint x: 396, startPoint y: 22, endPoint x: 206, endPoint y: 19, distance: 189.9
click at [395, 22] on nav "sergeyvalkovy@gmail.com Аккаунт Тарифы Выйти Создать рассылку Дашборд Контакты …" at bounding box center [382, 18] width 764 height 36
click at [65, 19] on icon at bounding box center [45, 18] width 67 height 12
click at [398, 125] on link "Управлять" at bounding box center [678, 117] width 61 height 20
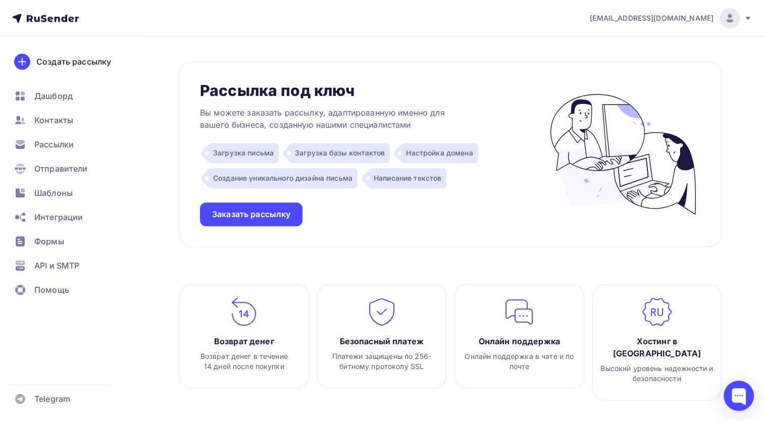
scroll to position [808, 0]
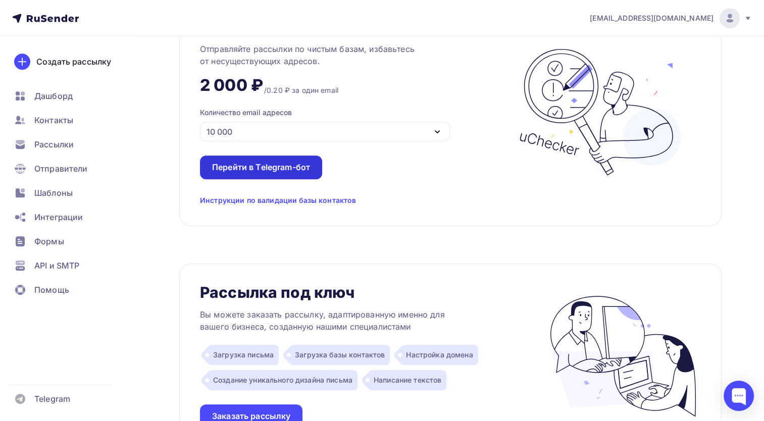
click at [269, 167] on div "Перейти в Telegram-бот" at bounding box center [261, 168] width 98 height 12
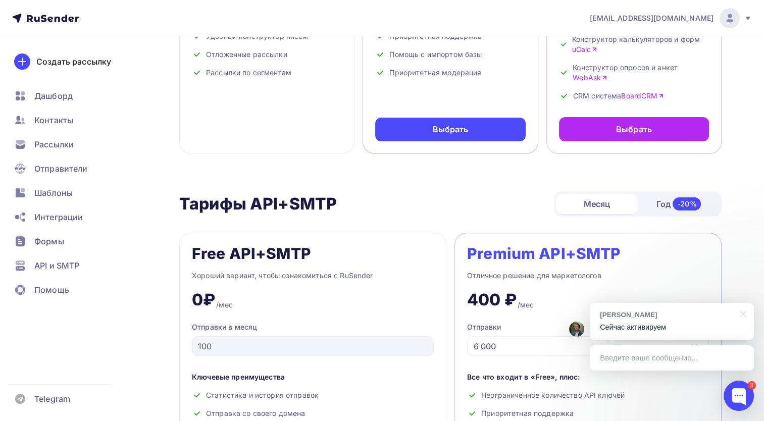
scroll to position [202, 0]
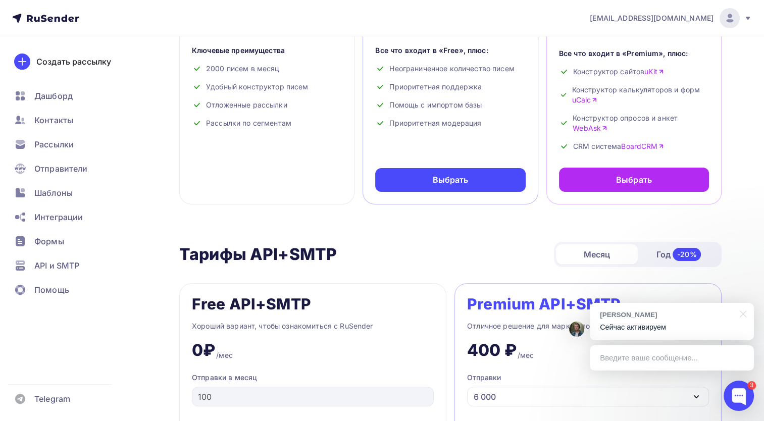
click at [398, 360] on div "Введите ваше сообщение..." at bounding box center [672, 357] width 164 height 25
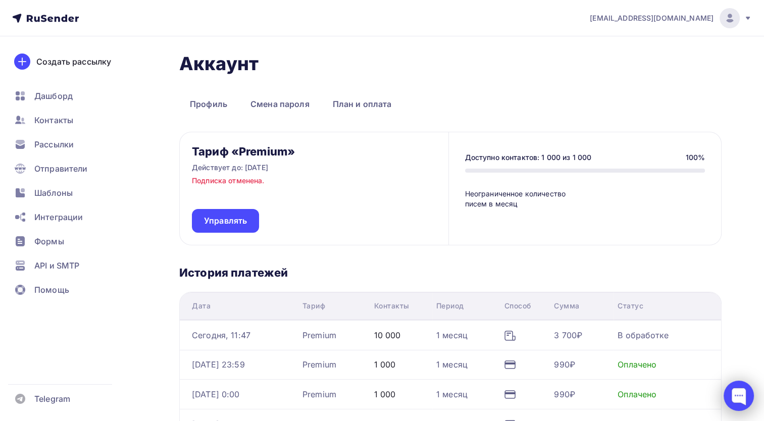
click at [737, 400] on div at bounding box center [739, 396] width 30 height 30
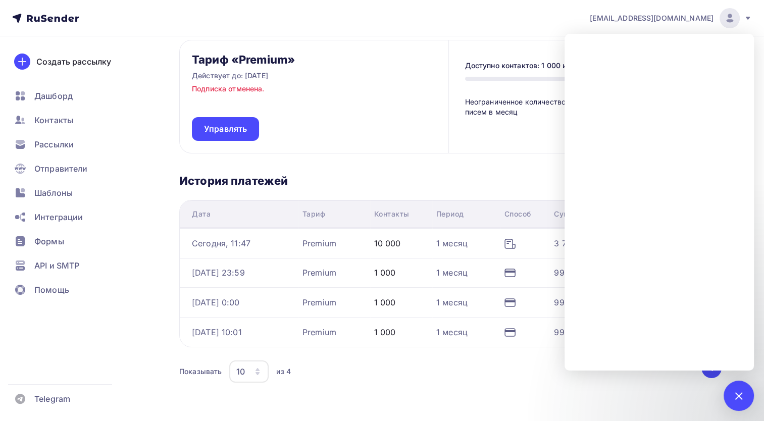
scroll to position [129, 0]
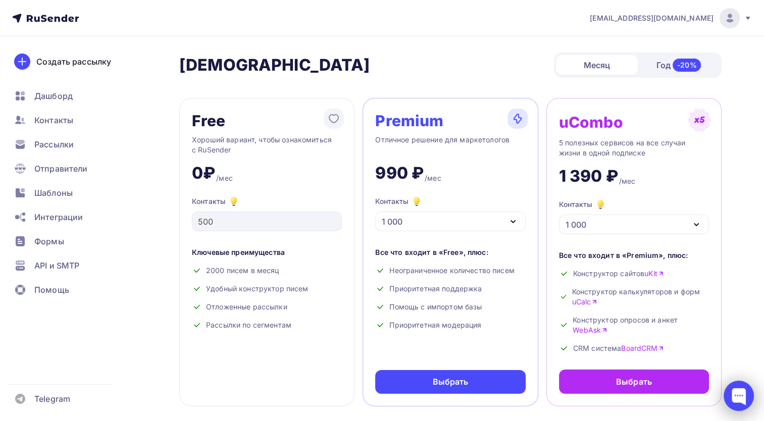
click at [744, 392] on div at bounding box center [739, 396] width 30 height 30
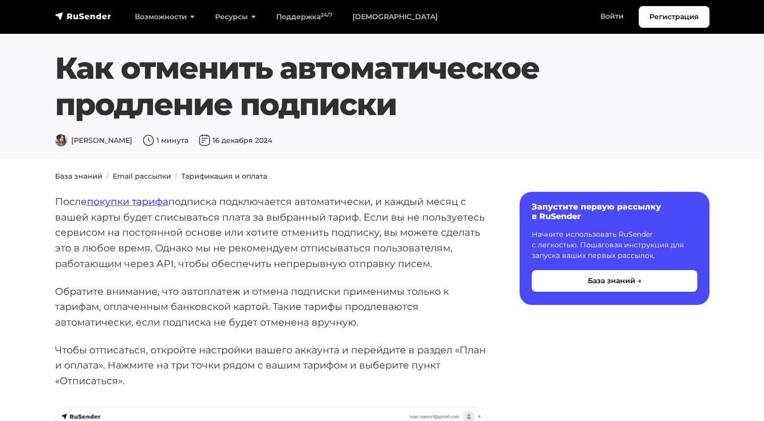
scroll to position [252, 0]
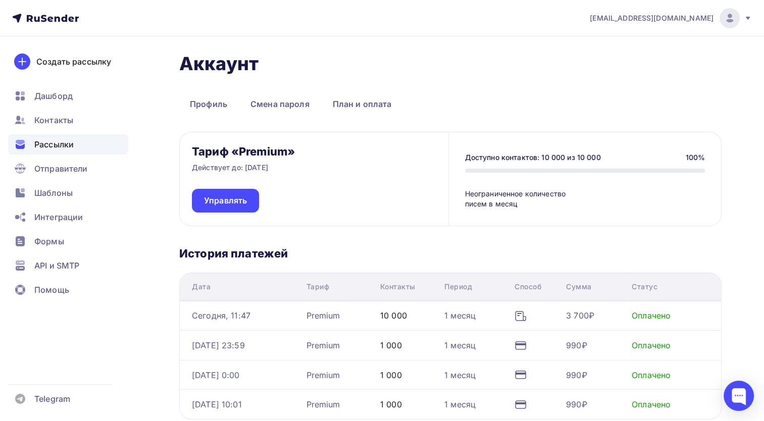
click at [49, 138] on span "Рассылки" at bounding box center [53, 144] width 39 height 12
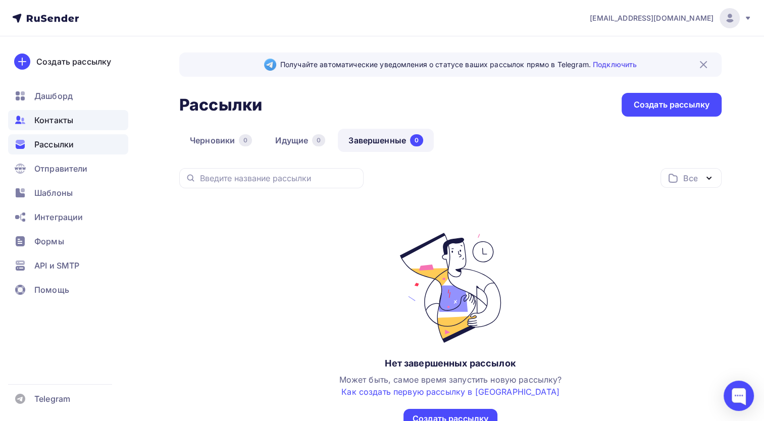
click at [75, 124] on div "Контакты" at bounding box center [68, 120] width 120 height 20
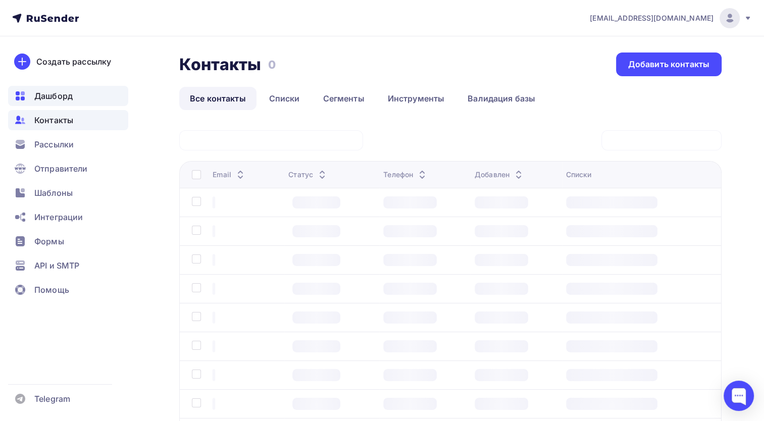
click at [114, 90] on div "Дашборд" at bounding box center [68, 96] width 120 height 20
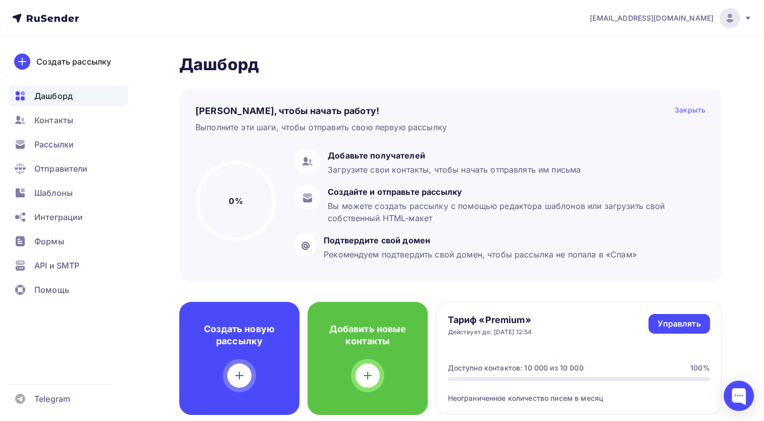
click at [689, 111] on div "Закрыть" at bounding box center [690, 111] width 31 height 12
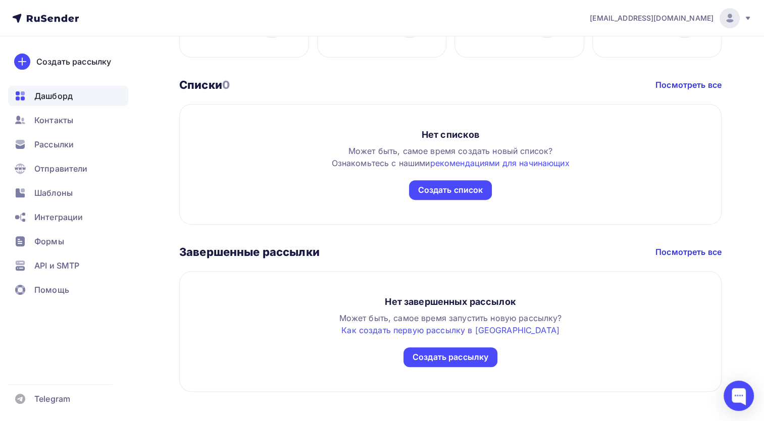
scroll to position [336, 0]
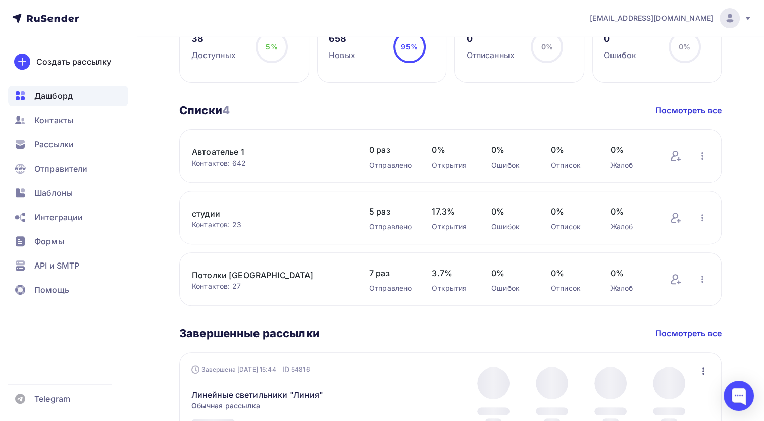
scroll to position [303, 0]
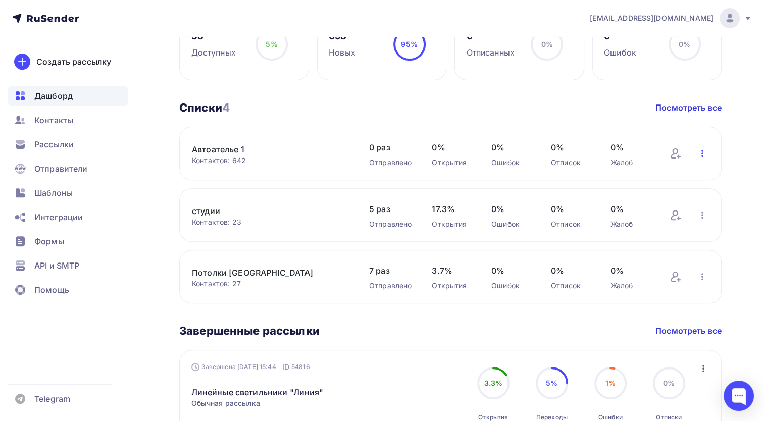
click at [701, 153] on icon "button" at bounding box center [702, 153] width 2 height 7
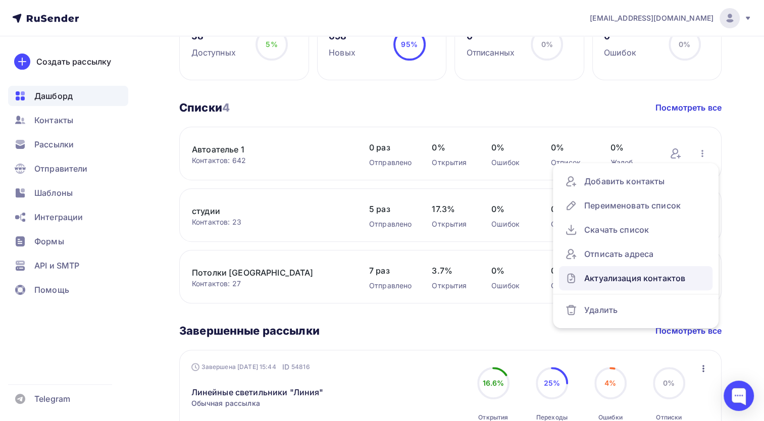
click at [632, 284] on div "Актуализация контактов" at bounding box center [635, 278] width 141 height 16
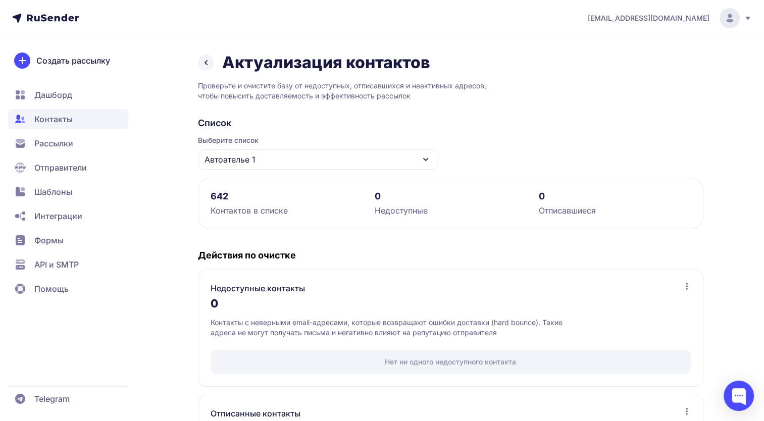
click at [208, 71] on div "Актуализация контактов" at bounding box center [450, 63] width 505 height 20
click at [204, 66] on icon at bounding box center [206, 63] width 12 height 12
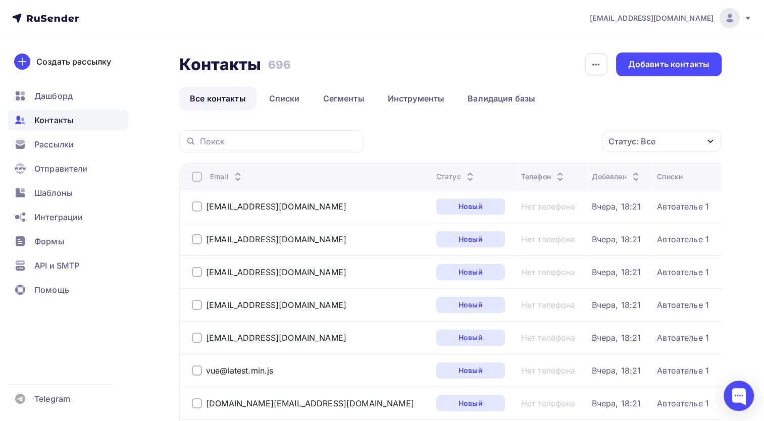
click at [482, 142] on div "Статус: Все Статус Новый Активный Не существует Переполнен Недоступен Отписан О…" at bounding box center [546, 141] width 351 height 22
click at [196, 183] on th "Email" at bounding box center [305, 176] width 253 height 27
click at [197, 174] on div at bounding box center [197, 177] width 10 height 10
click at [593, 68] on icon "button" at bounding box center [596, 65] width 12 height 12
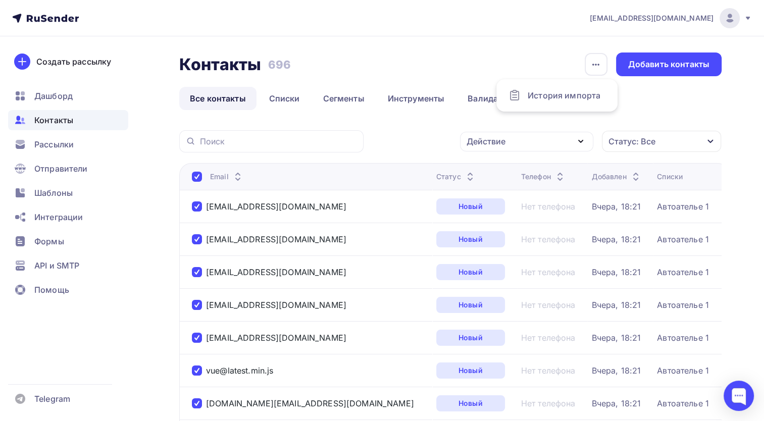
click at [503, 64] on div "Контакты Контакты 696 696 История импорта Добавить контакты" at bounding box center [450, 65] width 542 height 24
click at [706, 148] on div "Статус: Все" at bounding box center [661, 141] width 119 height 21
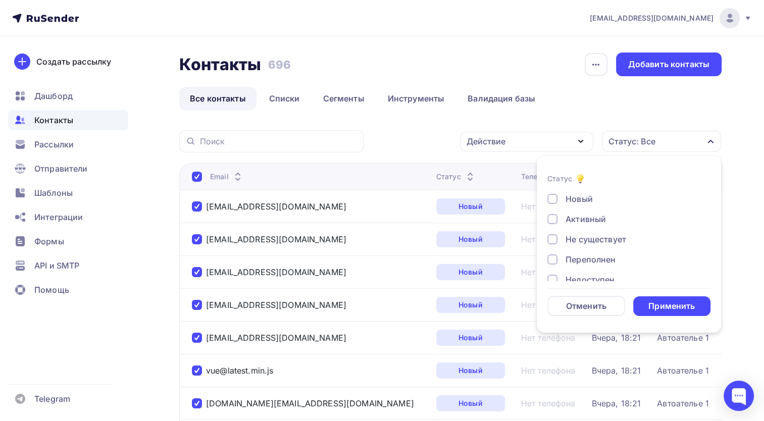
click at [698, 143] on div "Статус: Все" at bounding box center [661, 141] width 119 height 21
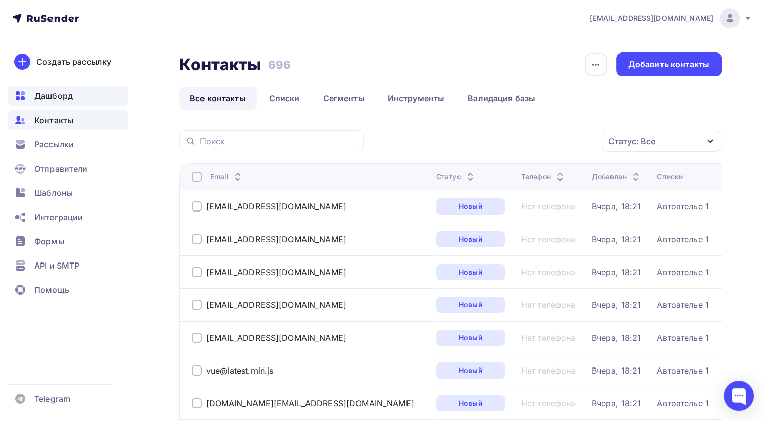
click at [98, 88] on div "Дашборд" at bounding box center [68, 96] width 120 height 20
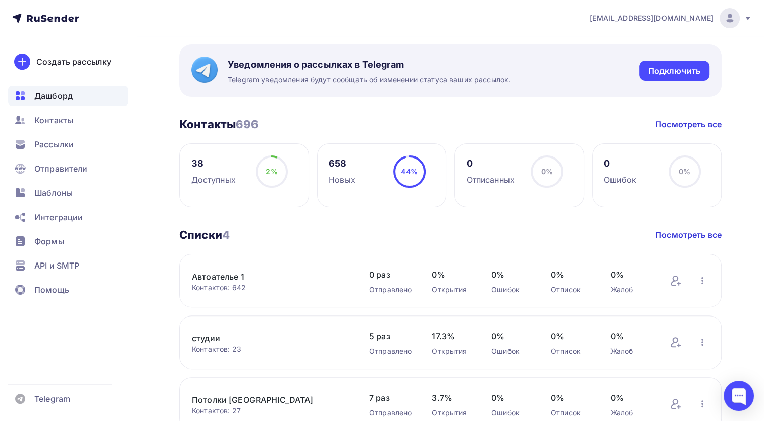
scroll to position [252, 0]
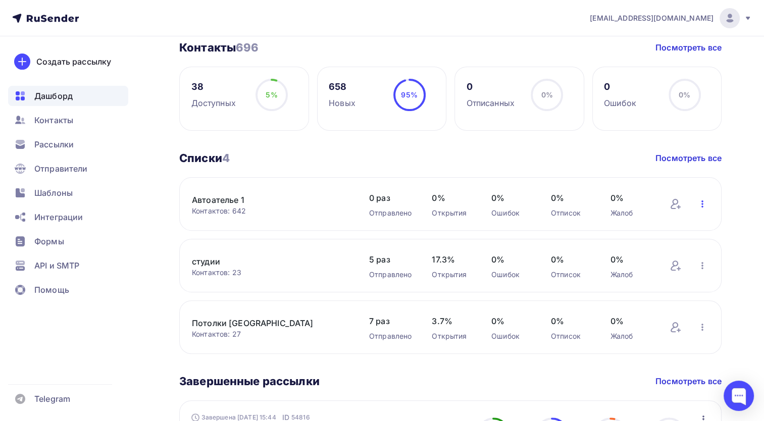
click at [703, 199] on icon "button" at bounding box center [702, 204] width 12 height 12
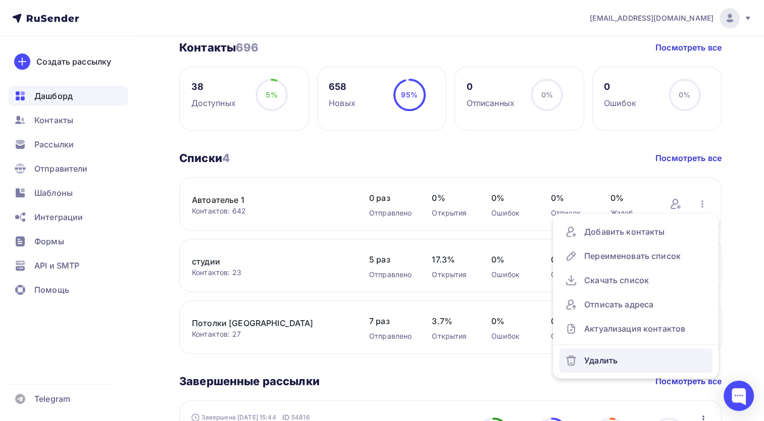
click at [606, 362] on div "Удалить" at bounding box center [635, 360] width 141 height 16
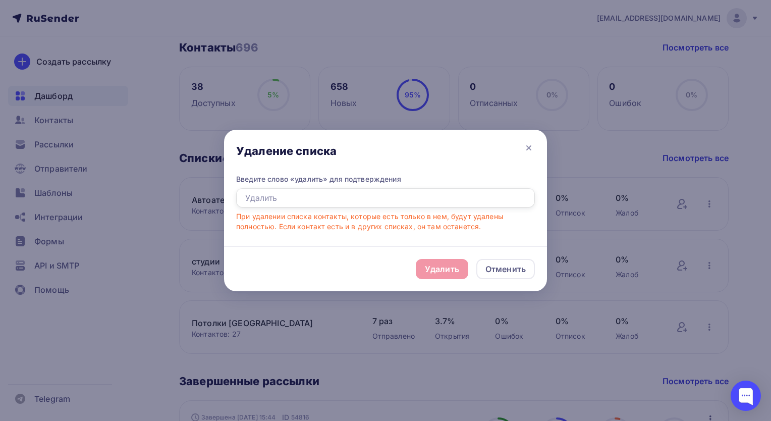
click at [328, 199] on input "text" at bounding box center [385, 197] width 299 height 19
type input "Удалить"
click at [434, 273] on div "Удалить" at bounding box center [442, 269] width 34 height 12
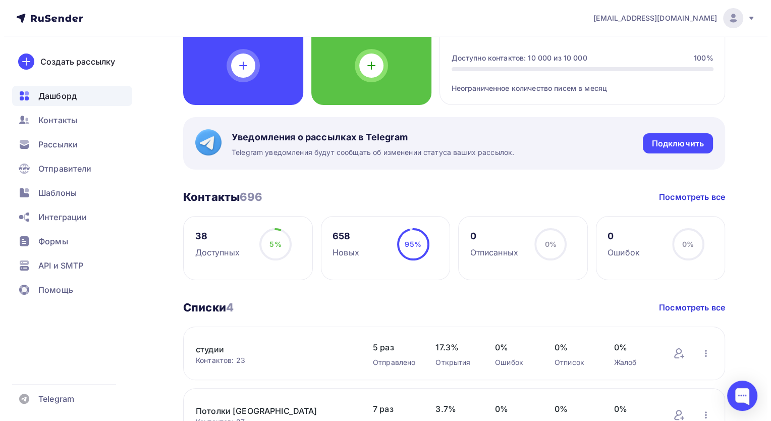
scroll to position [0, 0]
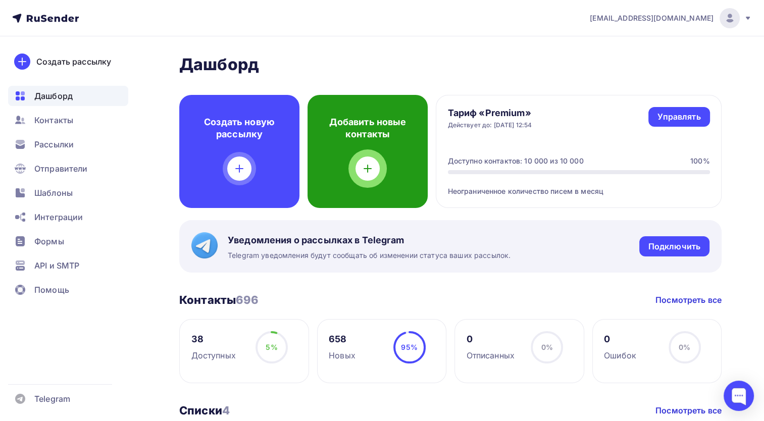
click at [374, 173] on div at bounding box center [367, 169] width 24 height 24
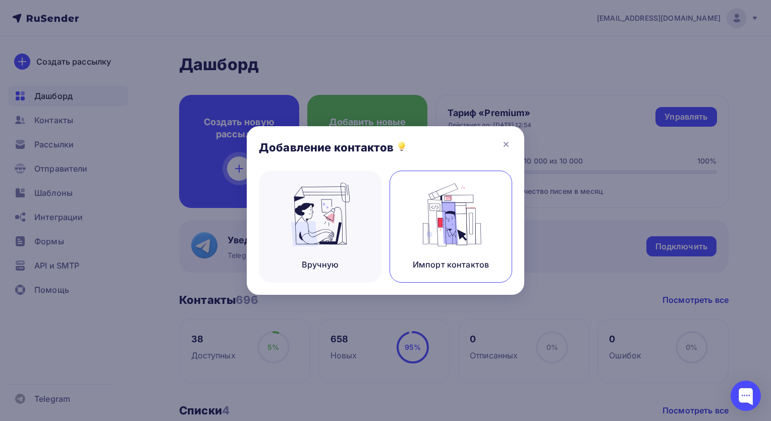
click at [473, 226] on img at bounding box center [452, 215] width 68 height 64
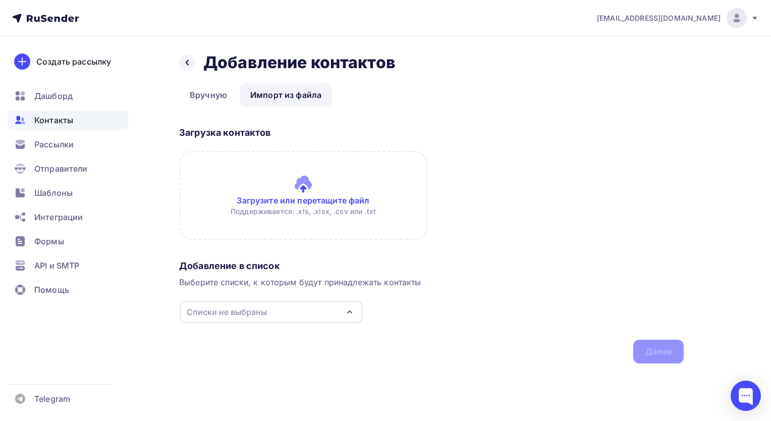
click at [331, 300] on div "Добавление в список Выберите списки, к которым будут принадлежать контакты Спис…" at bounding box center [431, 310] width 505 height 108
click at [329, 322] on div "Списки не выбраны" at bounding box center [271, 312] width 183 height 22
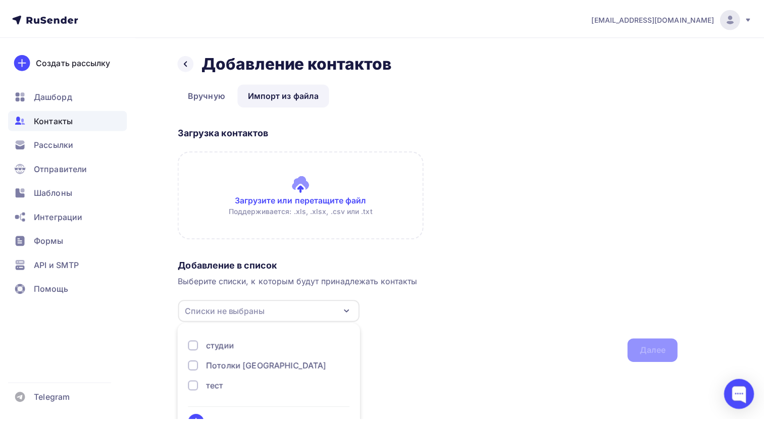
scroll to position [29, 0]
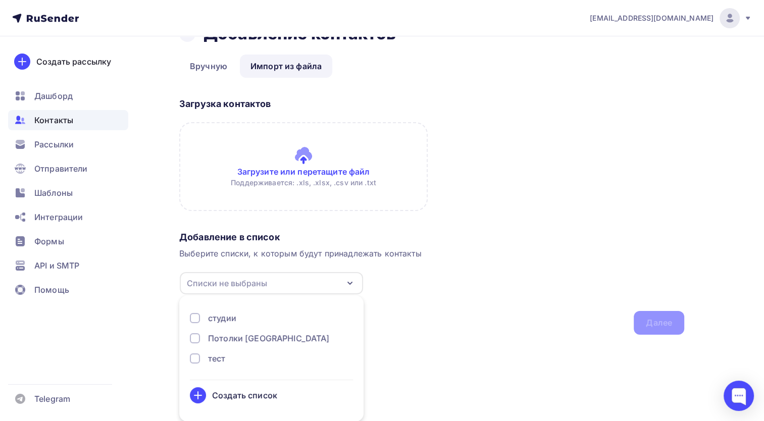
click at [370, 248] on div "Выберите списки, к которым будут принадлежать контакты" at bounding box center [431, 253] width 505 height 12
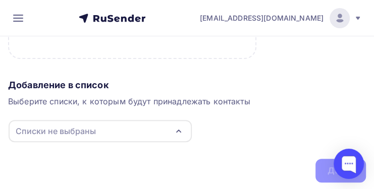
scroll to position [173, 0]
click at [320, 72] on div "Загрузка контактов Загрузите или перетащите файл Поддерживается: .xls, .xlsx, .…" at bounding box center [187, 7] width 358 height 133
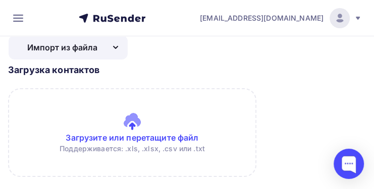
scroll to position [72, 0]
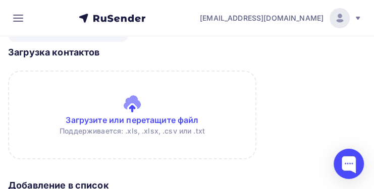
click at [122, 95] on input "file" at bounding box center [187, 115] width 358 height 89
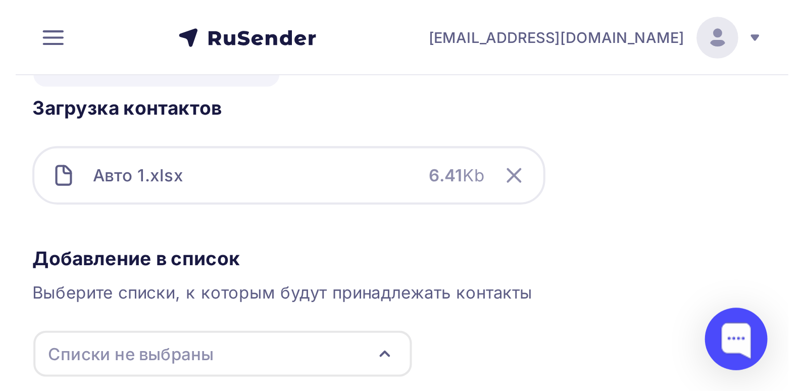
scroll to position [0, 0]
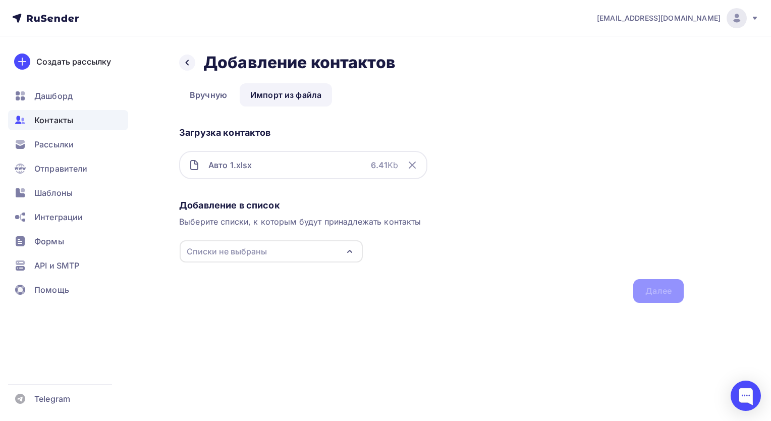
click at [340, 252] on div "Списки не выбраны" at bounding box center [271, 251] width 183 height 22
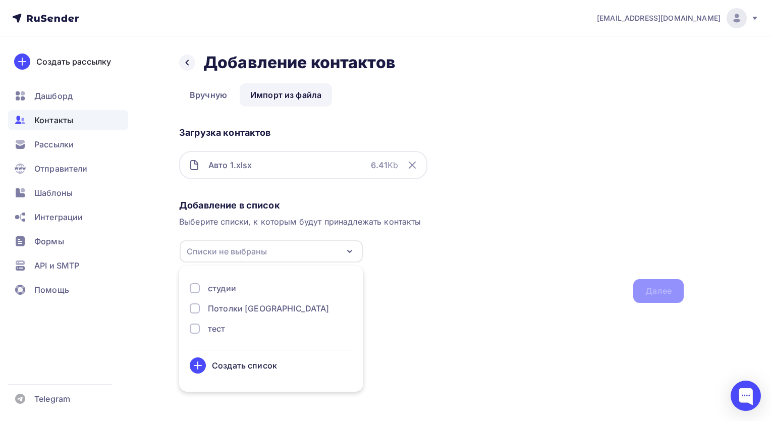
click at [245, 364] on div "Создать список" at bounding box center [244, 365] width 65 height 12
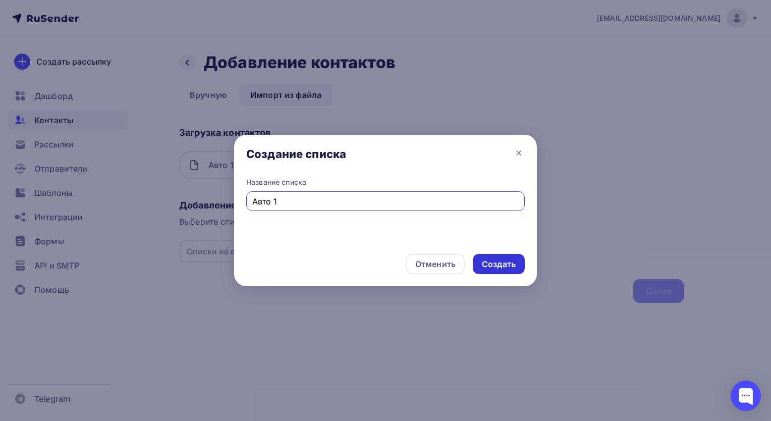
type input "Авто 1"
click at [497, 265] on div "Создать" at bounding box center [499, 265] width 34 height 12
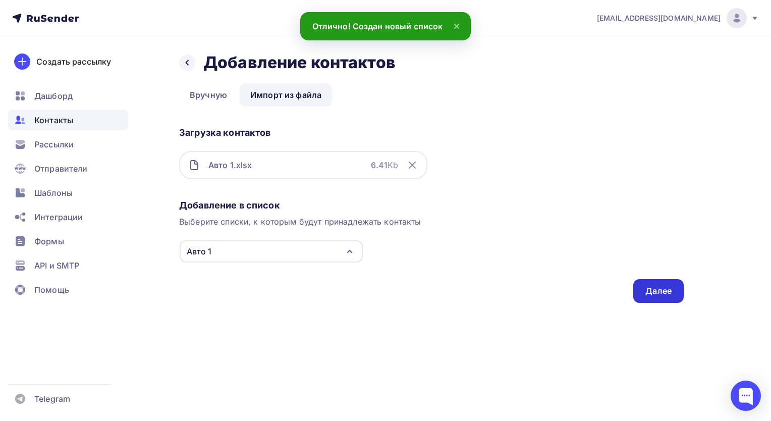
click at [639, 286] on div "Далее" at bounding box center [659, 291] width 50 height 24
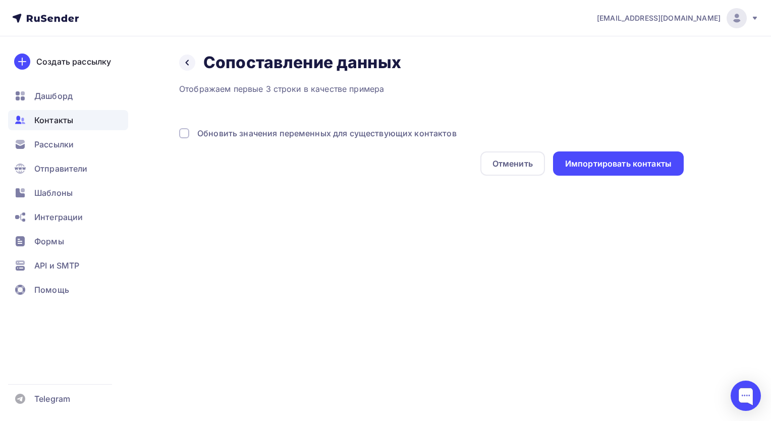
click at [419, 101] on div "Отображаем первые 3 строки в качестве примера Обновить значения переменных для …" at bounding box center [431, 129] width 505 height 93
click at [189, 62] on icon at bounding box center [187, 63] width 8 height 8
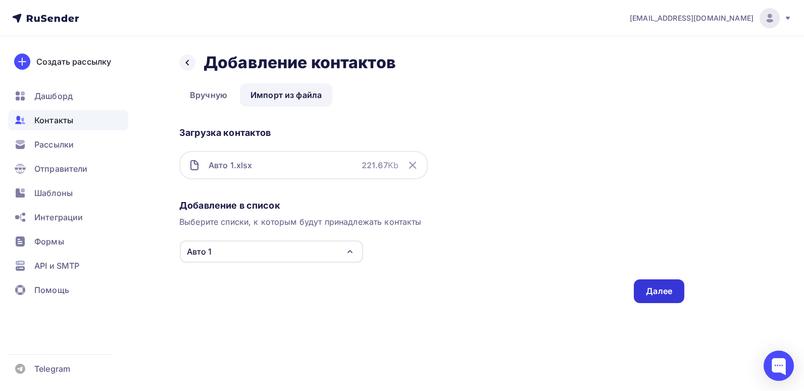
click at [642, 282] on div "Далее" at bounding box center [659, 291] width 50 height 24
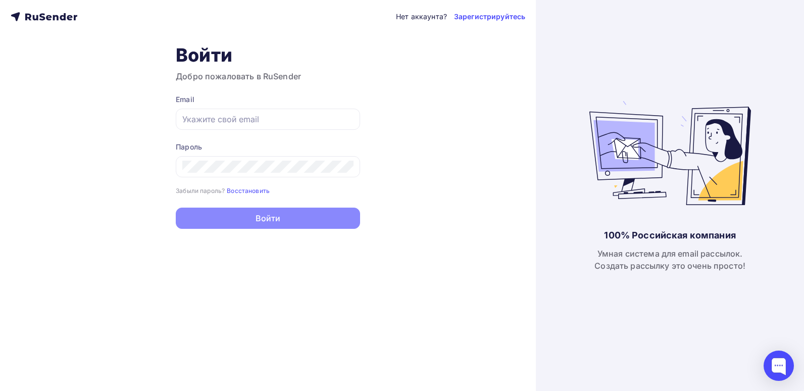
type input "[EMAIL_ADDRESS][DOMAIN_NAME]"
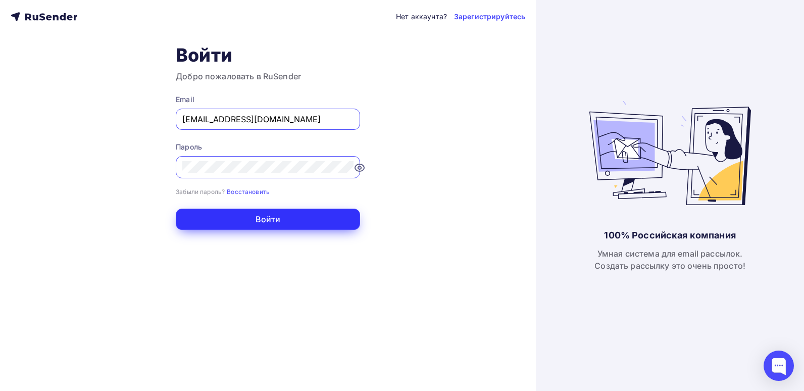
click at [241, 217] on button "Войти" at bounding box center [268, 219] width 184 height 21
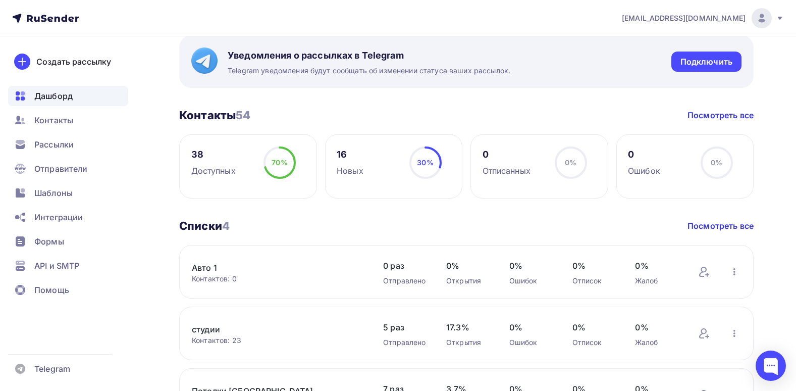
scroll to position [202, 0]
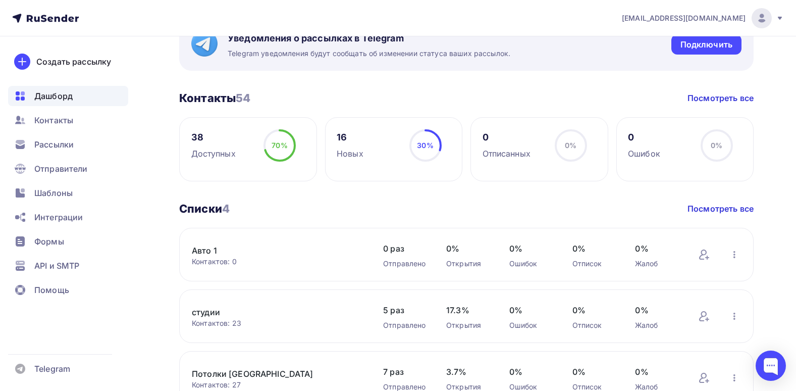
click at [201, 242] on div "Авто 1 Контактов: 0 Добавить контакты Переименовать список Скачать список Отпис…" at bounding box center [466, 255] width 575 height 54
click at [212, 255] on link "Авто 1" at bounding box center [277, 250] width 171 height 12
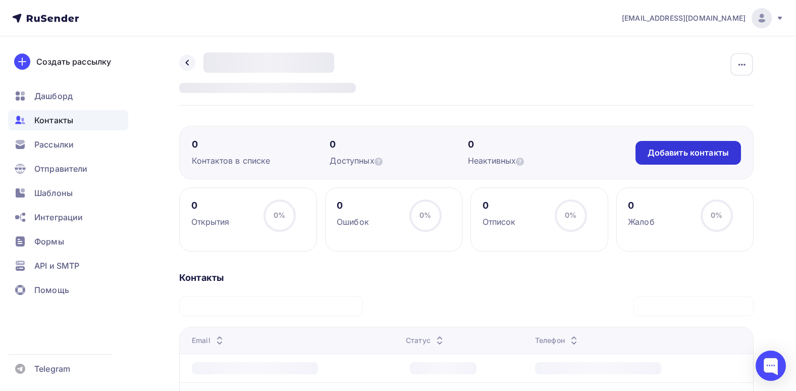
click at [664, 150] on div "Добавить контакты" at bounding box center [688, 153] width 81 height 12
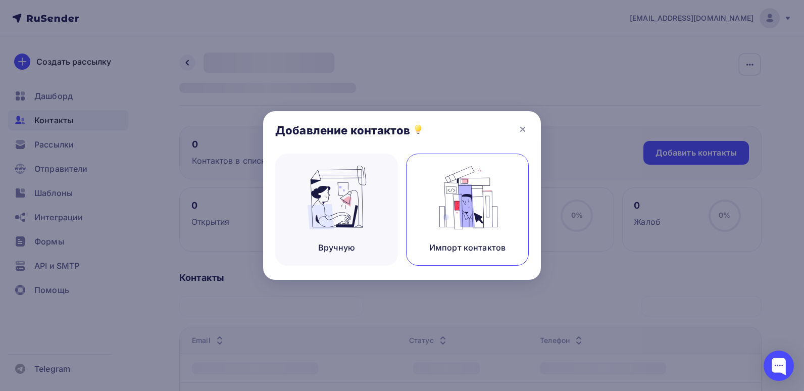
click at [479, 196] on img at bounding box center [468, 198] width 68 height 64
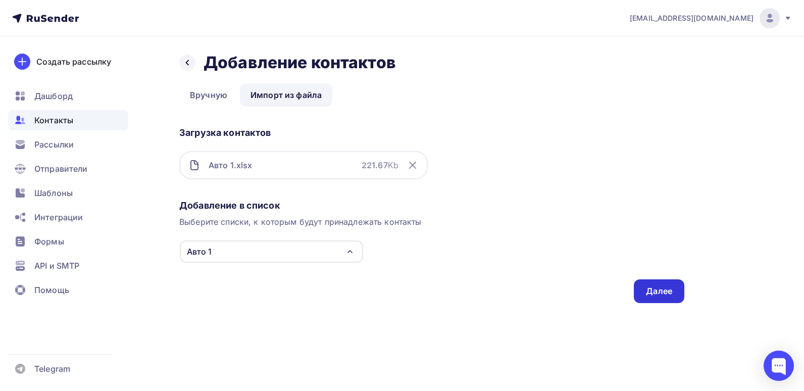
click at [655, 293] on div "Далее" at bounding box center [659, 291] width 26 height 12
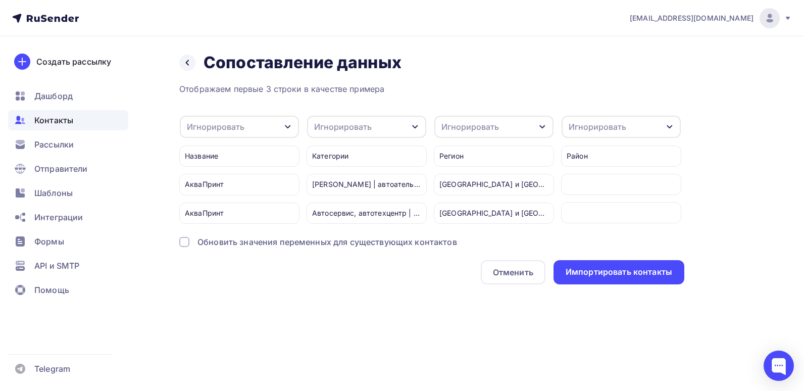
click at [504, 128] on div "Игнорировать" at bounding box center [493, 127] width 119 height 22
click at [505, 127] on div "Игнорировать" at bounding box center [493, 127] width 119 height 22
click at [596, 134] on div "Игнорировать" at bounding box center [620, 127] width 119 height 22
click at [598, 128] on div "Игнорировать" at bounding box center [598, 127] width 58 height 12
click at [294, 119] on div "Игнорировать" at bounding box center [239, 127] width 119 height 22
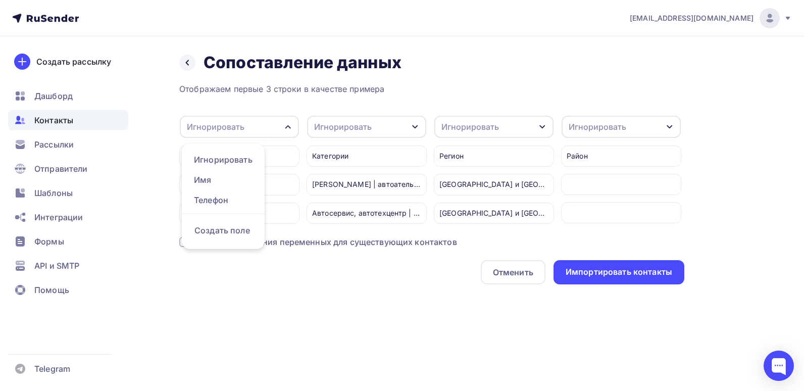
click at [291, 129] on icon "button" at bounding box center [288, 127] width 8 height 8
click at [281, 122] on div "Игнорировать" at bounding box center [239, 127] width 119 height 22
click at [220, 183] on div "Имя" at bounding box center [223, 180] width 59 height 12
click at [276, 153] on div "Название" at bounding box center [239, 155] width 120 height 21
click at [218, 161] on div "Название" at bounding box center [239, 155] width 120 height 21
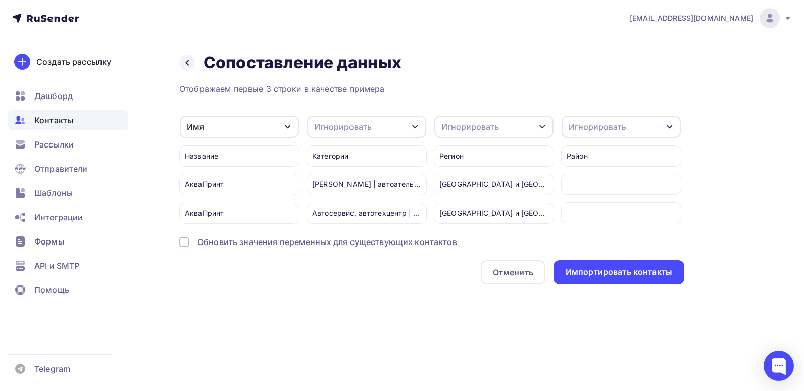
click at [201, 154] on div "Название" at bounding box center [239, 155] width 120 height 21
click at [357, 129] on div "Игнорировать" at bounding box center [343, 127] width 58 height 12
click at [275, 125] on div "Имя" at bounding box center [239, 127] width 119 height 22
click at [307, 159] on div "Категории" at bounding box center [366, 155] width 120 height 21
click at [300, 126] on div "Имя Игнорировать Телефон Создать поле Название АкваПринт АкваПринт Игнорировать…" at bounding box center [431, 169] width 505 height 109
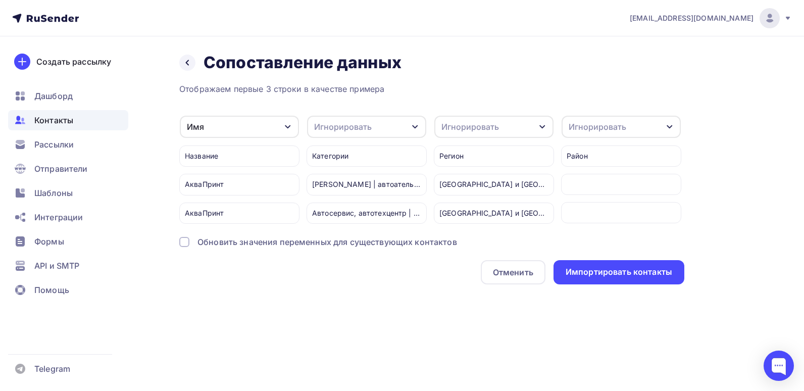
click at [237, 143] on div "Название АкваПринт АкваПринт" at bounding box center [239, 180] width 120 height 85
click at [277, 130] on div "Имя" at bounding box center [239, 127] width 119 height 22
click at [222, 179] on div "Игнорировать" at bounding box center [223, 180] width 59 height 12
click at [359, 130] on div "Игнорировать" at bounding box center [343, 127] width 58 height 12
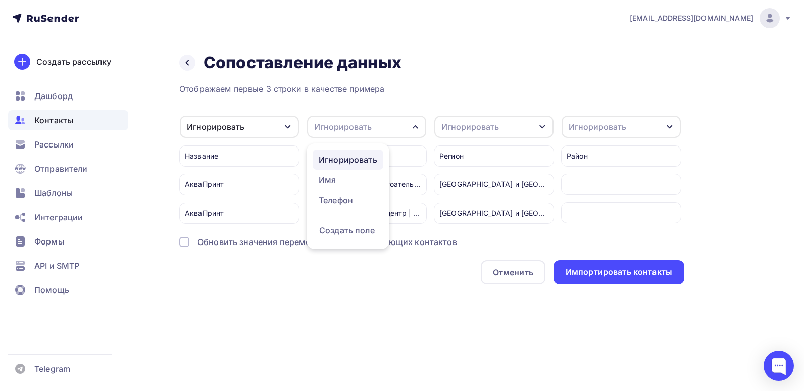
click at [333, 167] on link "Игнорировать" at bounding box center [348, 159] width 71 height 20
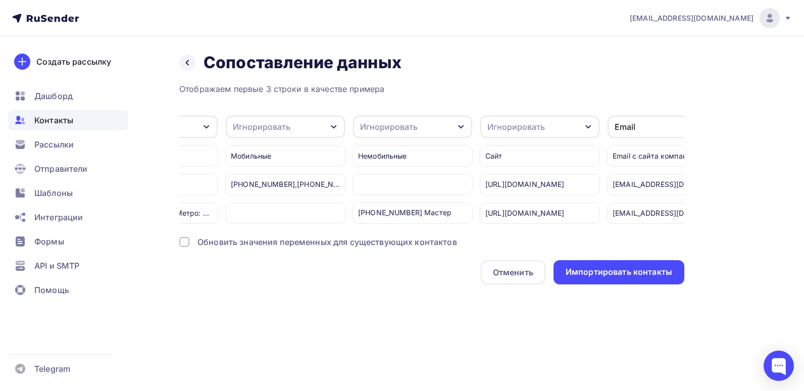
scroll to position [0, 710]
click at [324, 129] on div "Игнорировать" at bounding box center [292, 127] width 119 height 22
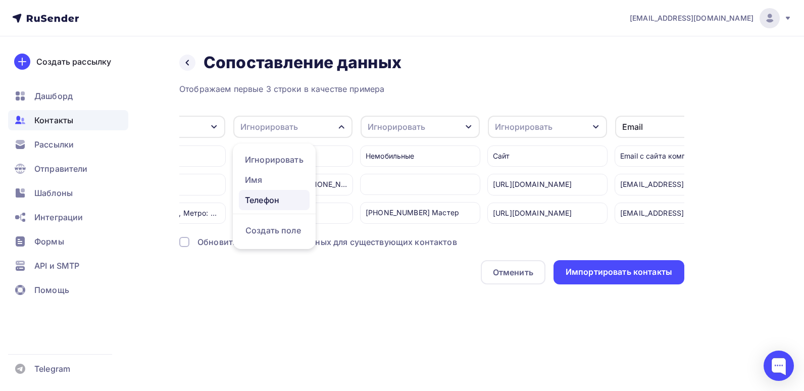
click at [276, 197] on div "Телефон" at bounding box center [274, 200] width 59 height 12
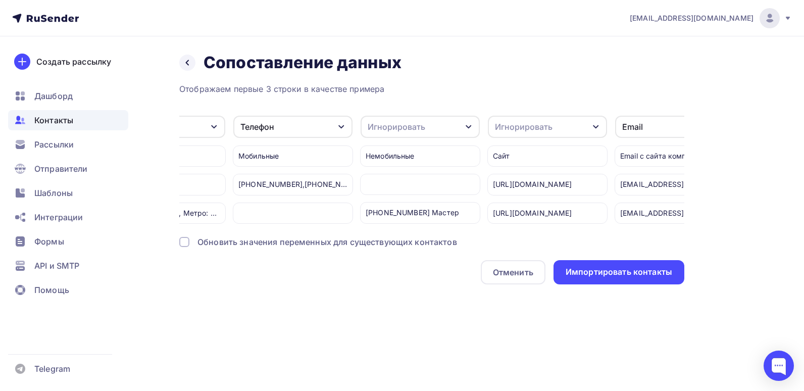
click at [316, 154] on div "Мобильные" at bounding box center [293, 155] width 120 height 21
click at [359, 149] on div "Игнорировать Игнорировать Имя Создать поле Название АкваПринт АкваПринт Игнорир…" at bounding box center [431, 169] width 505 height 109
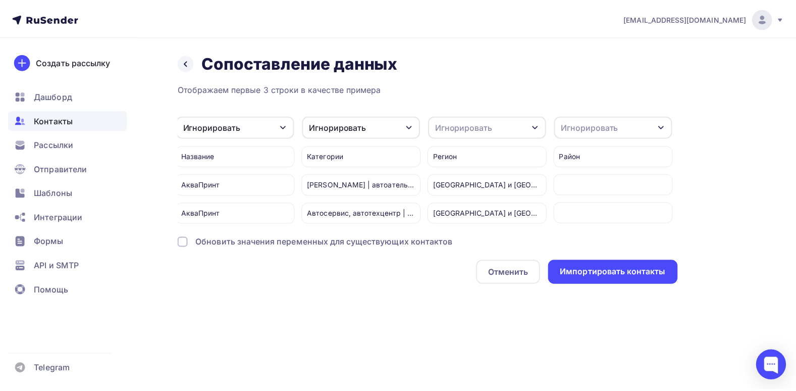
scroll to position [0, 0]
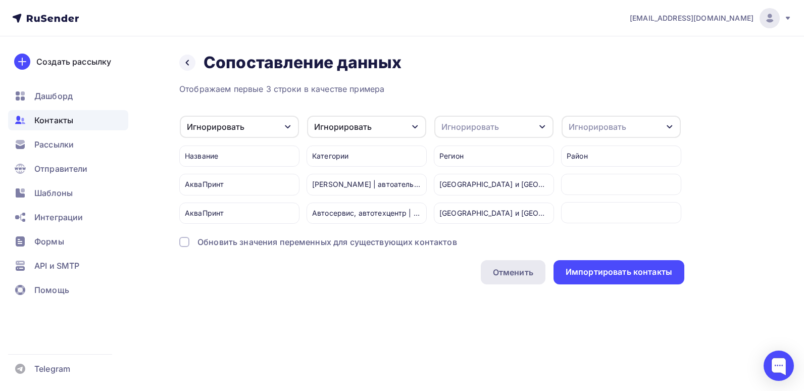
click at [501, 275] on div "Отменить" at bounding box center [513, 272] width 40 height 12
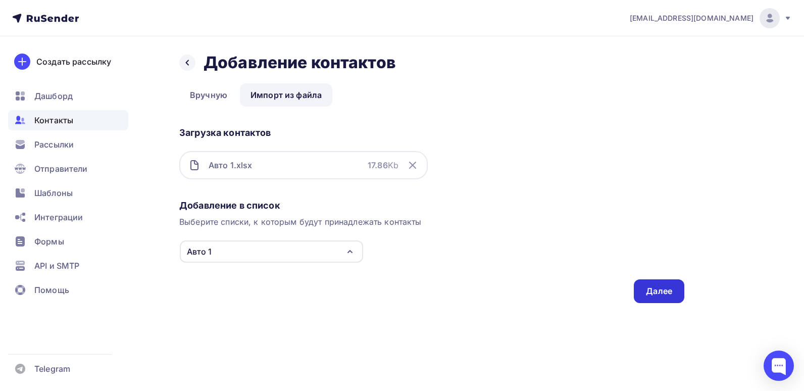
click at [674, 294] on div "Далее" at bounding box center [659, 291] width 50 height 24
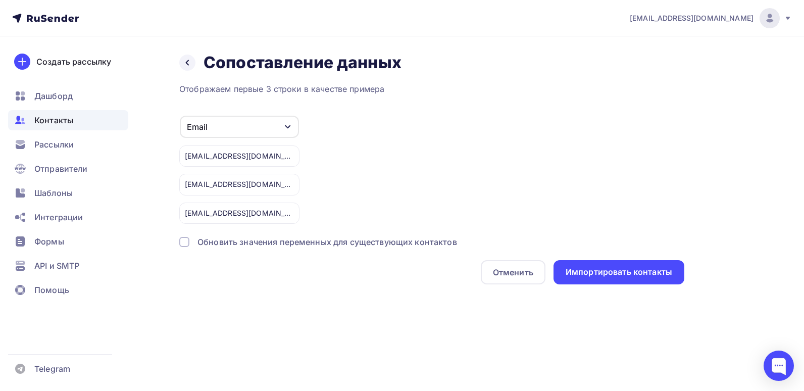
click at [408, 204] on div "Email Игнорировать Имя Телефон Создать поле subarugc8555@yandex.ru cleanworldav…" at bounding box center [431, 169] width 505 height 109
click at [599, 274] on div "Импортировать контакты" at bounding box center [618, 272] width 107 height 12
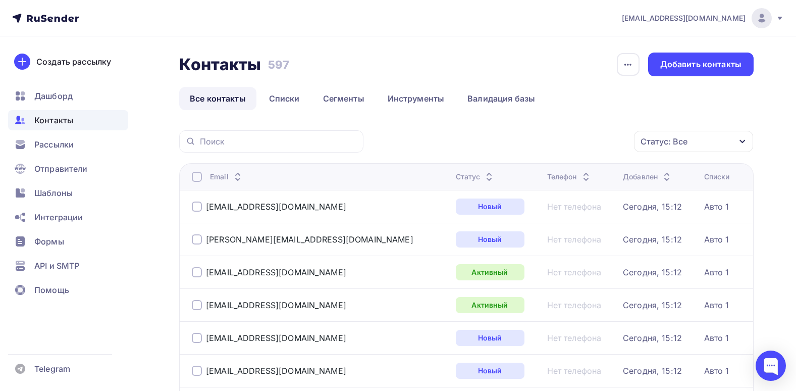
drag, startPoint x: 772, startPoint y: 110, endPoint x: 767, endPoint y: 208, distance: 98.1
drag, startPoint x: 767, startPoint y: 208, endPoint x: 772, endPoint y: 104, distance: 104.2
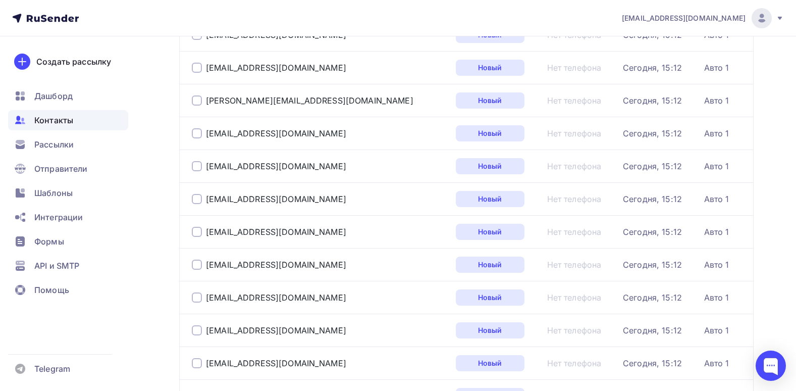
scroll to position [1543, 0]
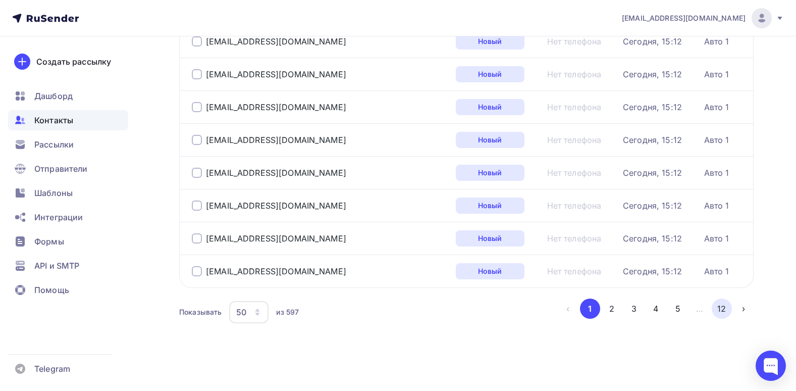
click at [722, 302] on button "12" at bounding box center [722, 308] width 20 height 20
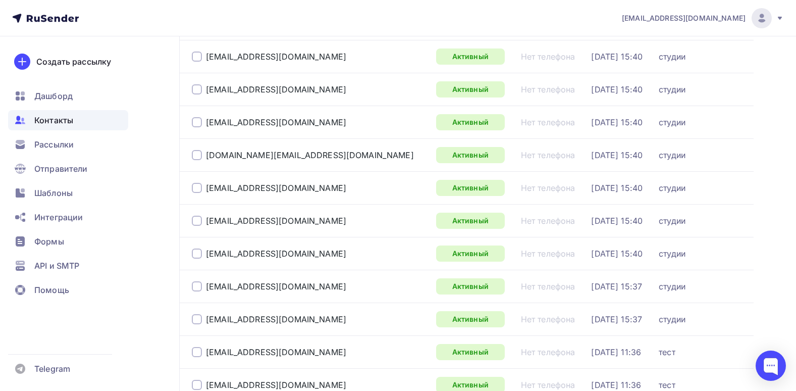
scroll to position [0, 0]
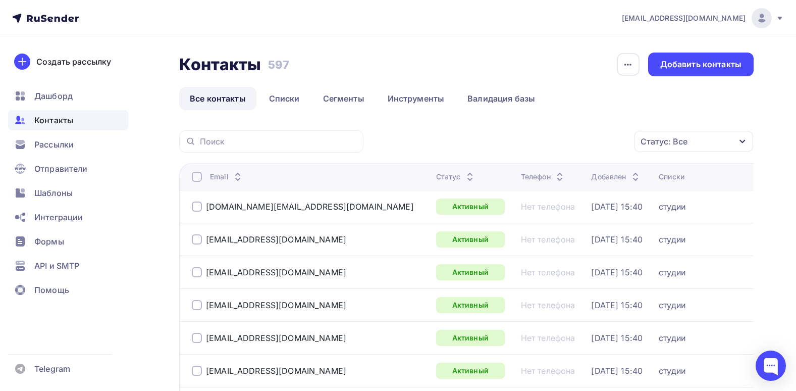
click at [246, 98] on link "Все контакты" at bounding box center [217, 98] width 77 height 23
click at [271, 96] on link "Списки" at bounding box center [285, 98] width 52 height 23
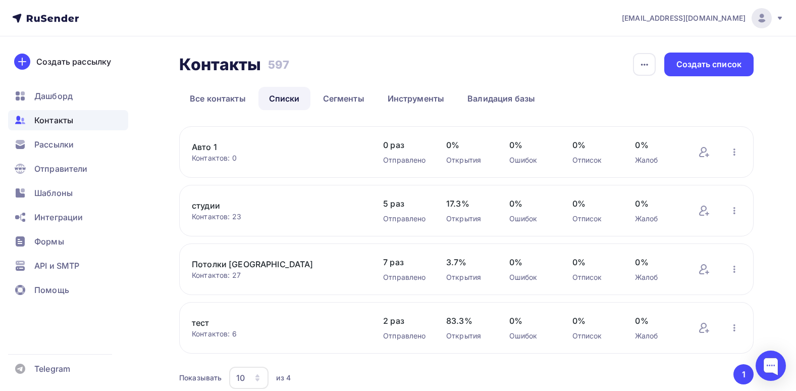
click at [331, 163] on div "Авто 1 Контактов: 0 Добавить контакты Переименовать список Скачать список Отпис…" at bounding box center [466, 151] width 575 height 51
click at [203, 145] on link "Авто 1" at bounding box center [277, 147] width 171 height 12
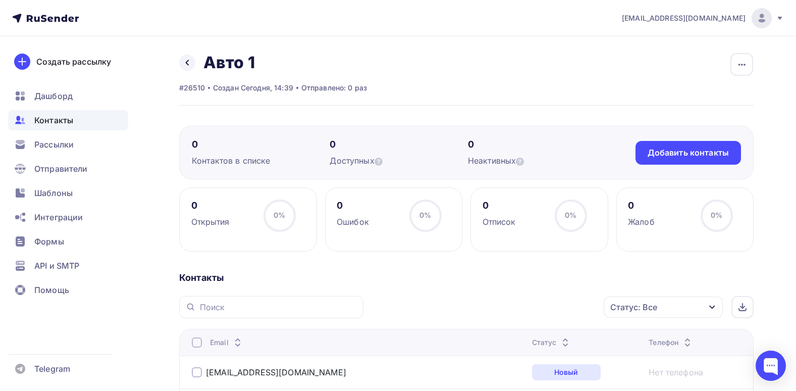
click at [181, 62] on link at bounding box center [187, 63] width 16 height 16
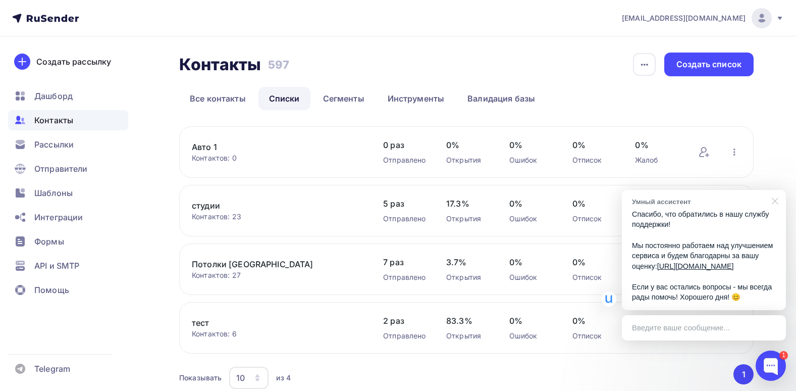
click at [778, 192] on div at bounding box center [773, 200] width 25 height 21
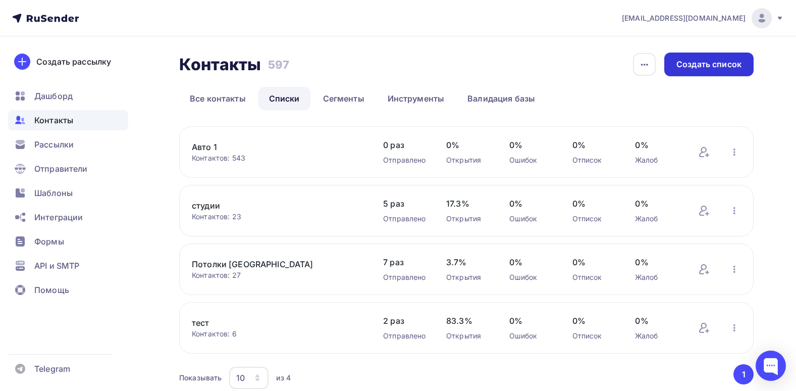
click at [684, 74] on div "Создать список" at bounding box center [708, 65] width 89 height 24
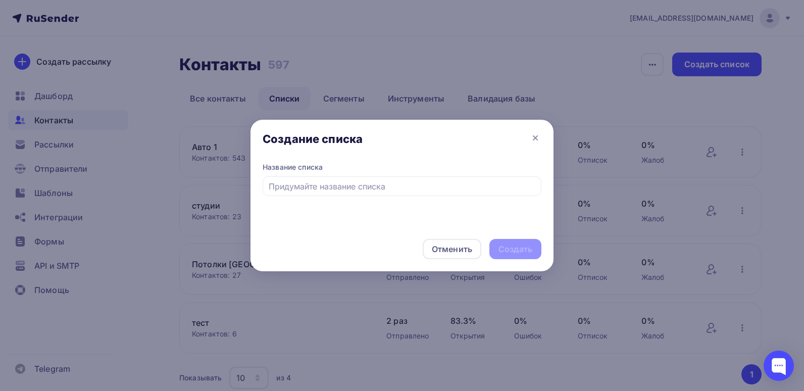
click at [423, 176] on div "Название списка" at bounding box center [402, 179] width 279 height 34
click at [431, 185] on input "text" at bounding box center [402, 186] width 267 height 12
type input "Авто 2"
click at [512, 246] on div "Создать" at bounding box center [515, 249] width 34 height 12
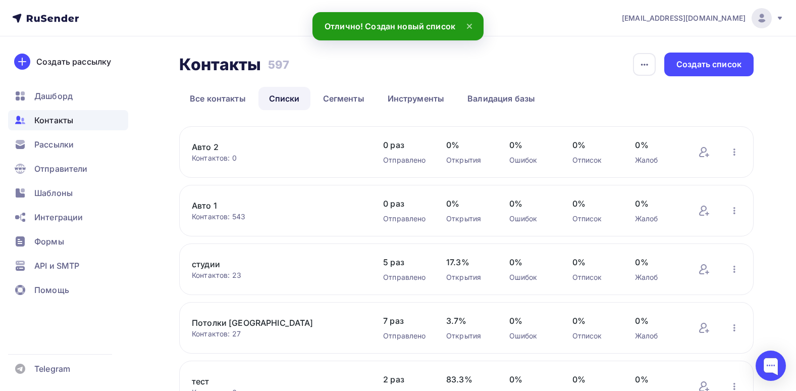
click at [315, 164] on div "Авто 2 Контактов: 0 Добавить контакты Переименовать список Скачать список Отпис…" at bounding box center [466, 151] width 575 height 51
click at [206, 148] on link "Авто 2" at bounding box center [277, 147] width 171 height 12
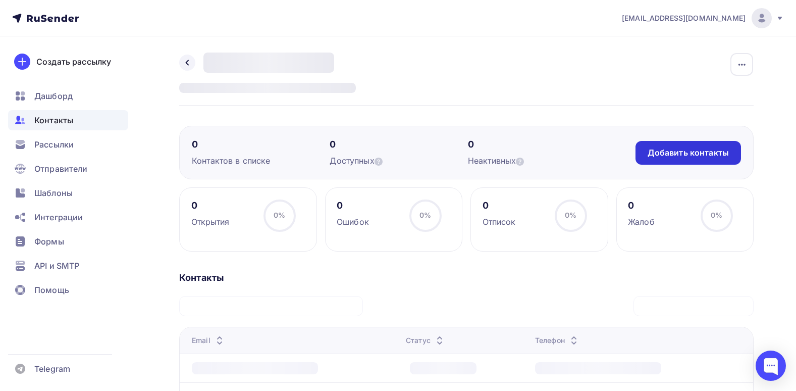
click at [658, 155] on div "Добавить контакты" at bounding box center [688, 153] width 81 height 12
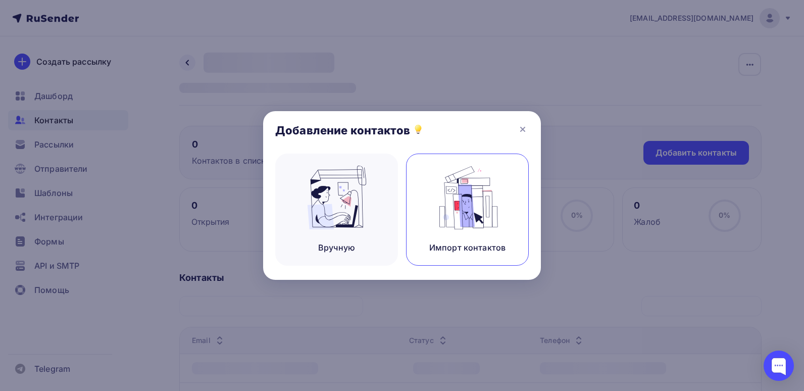
click at [483, 198] on img at bounding box center [468, 198] width 68 height 64
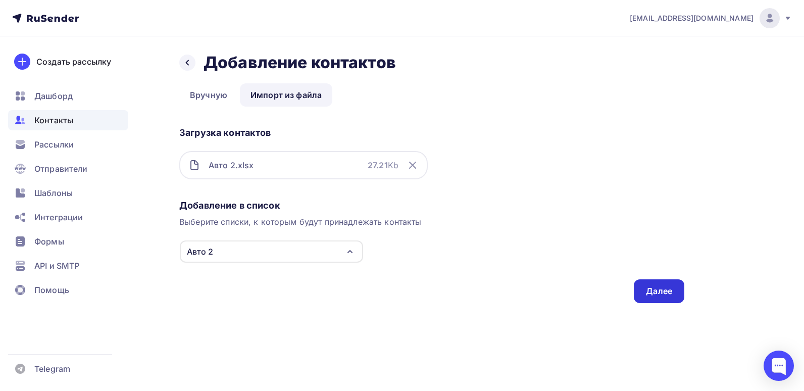
click at [666, 288] on div "Далее" at bounding box center [659, 291] width 26 height 12
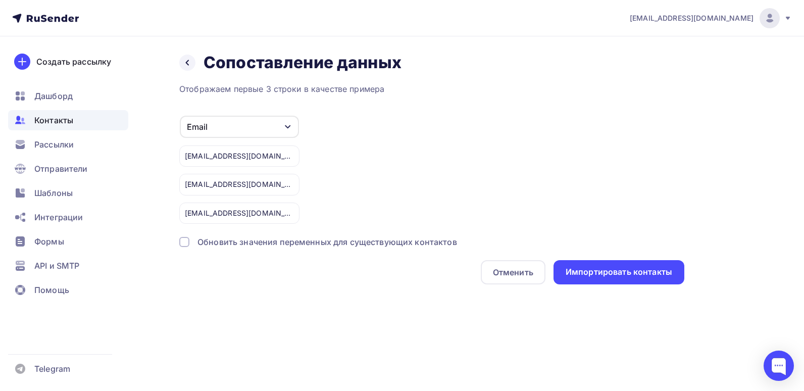
click at [680, 259] on div "Отображаем первые 3 строки в качестве примера Email Игнорировать Имя Телефон Со…" at bounding box center [431, 183] width 505 height 201
click at [645, 277] on div "Импортировать контакты" at bounding box center [618, 272] width 107 height 12
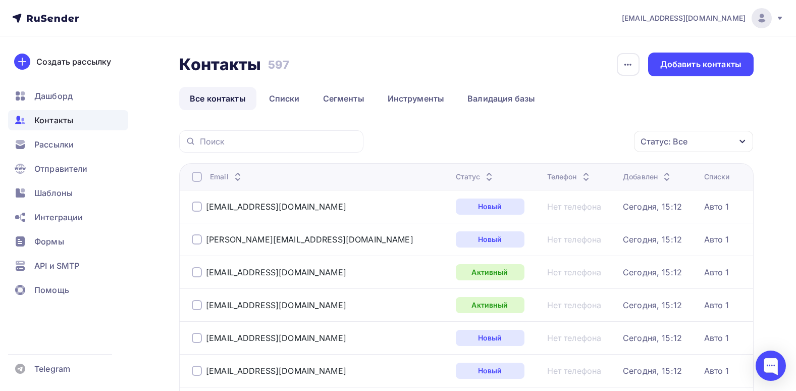
click at [543, 70] on div "Контакты Контакты 597 597 История импорта Добавить контакты" at bounding box center [466, 65] width 575 height 24
click at [398, 63] on div "Контакты Контакты 597 597 История импорта Добавить контакты" at bounding box center [466, 65] width 575 height 24
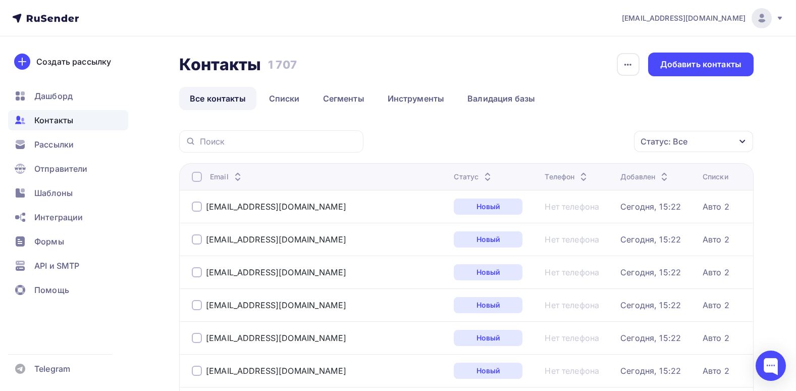
click at [57, 122] on span "Контакты" at bounding box center [53, 120] width 39 height 12
click at [200, 104] on link "Все контакты" at bounding box center [217, 98] width 77 height 23
click at [65, 105] on div "Дашборд" at bounding box center [68, 96] width 120 height 20
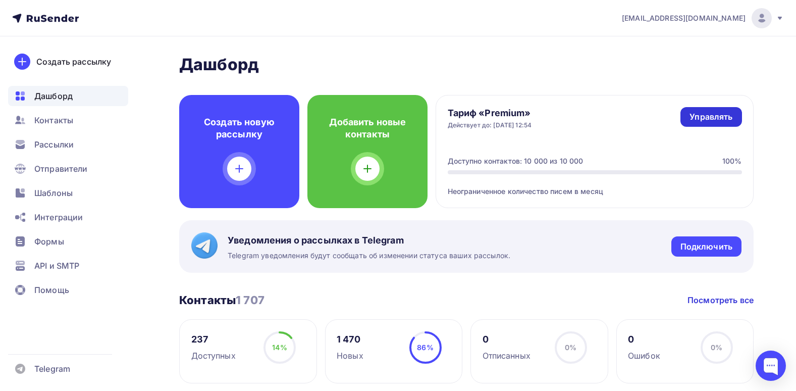
click at [722, 113] on div "Управлять" at bounding box center [711, 117] width 43 height 12
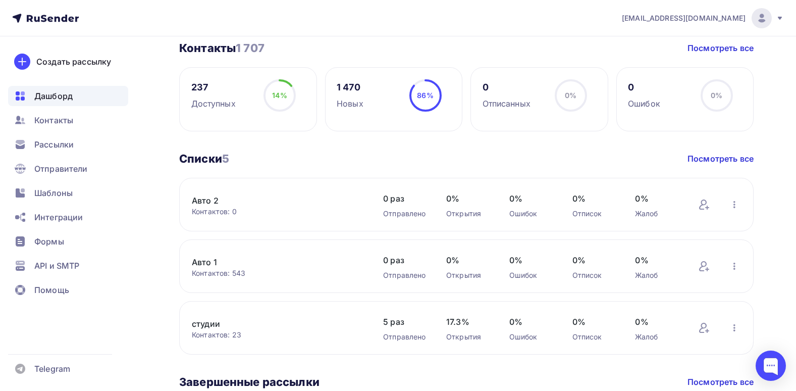
scroll to position [252, 0]
drag, startPoint x: 382, startPoint y: 320, endPoint x: 399, endPoint y: 315, distance: 17.3
click at [399, 315] on div "студии Контактов: 23 Добавить контакты Переименовать список Скачать список Отпи…" at bounding box center [466, 327] width 575 height 54
click at [402, 314] on div "5 раз Отправлено" at bounding box center [404, 327] width 43 height 28
drag, startPoint x: 413, startPoint y: 323, endPoint x: 368, endPoint y: 313, distance: 46.5
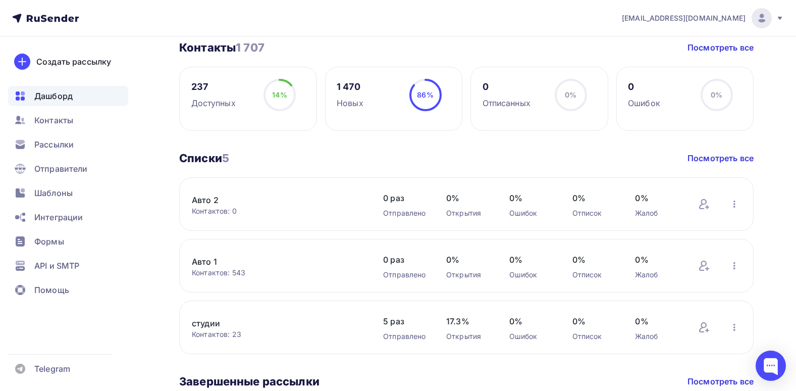
click at [368, 313] on div "студии Контактов: 23 Добавить контакты Переименовать список Скачать список Отпи…" at bounding box center [466, 327] width 575 height 54
click at [370, 312] on div "студии Контактов: 23 Добавить контакты Переименовать список Скачать список Отпи…" at bounding box center [466, 327] width 575 height 54
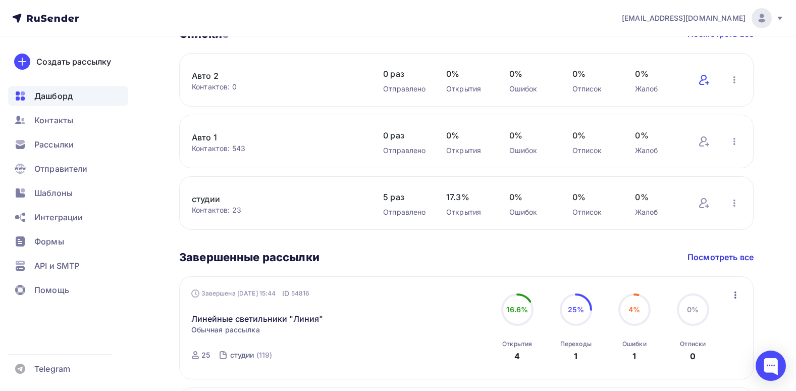
scroll to position [303, 0]
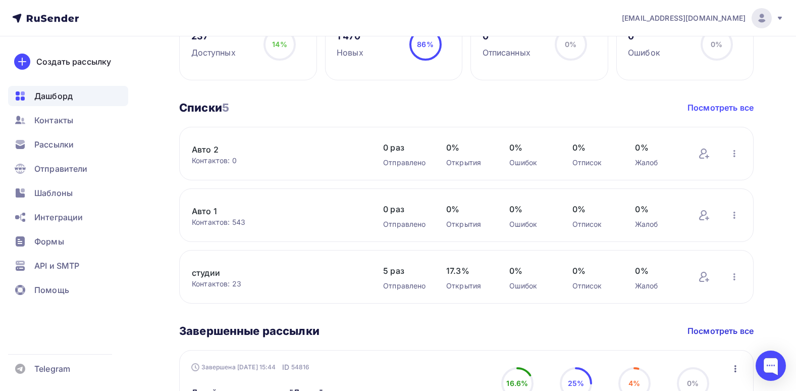
click at [724, 108] on link "Посмотреть все" at bounding box center [721, 107] width 66 height 12
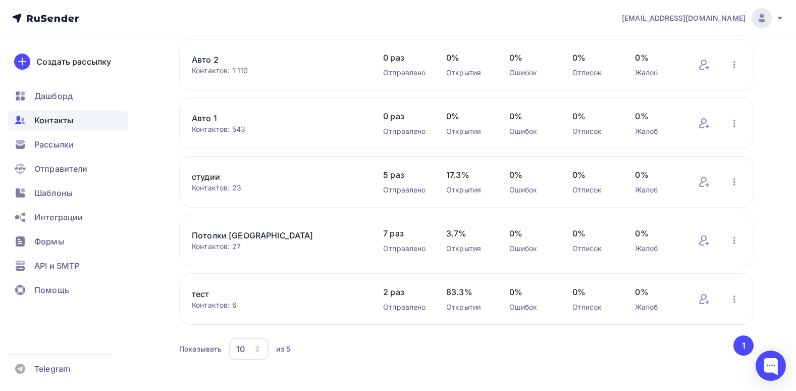
scroll to position [99, 0]
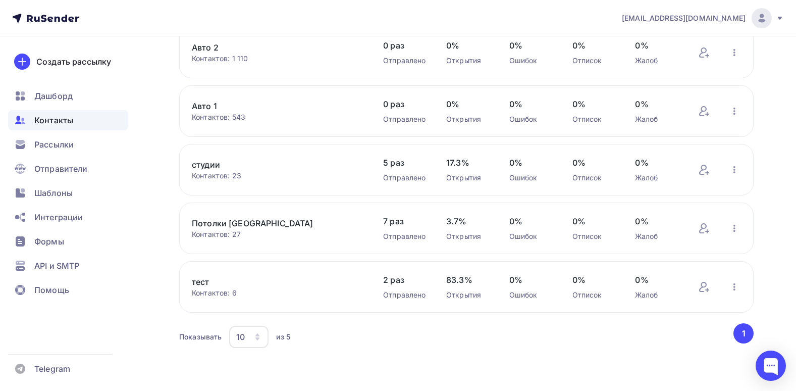
click at [266, 279] on link "тест" at bounding box center [277, 282] width 171 height 12
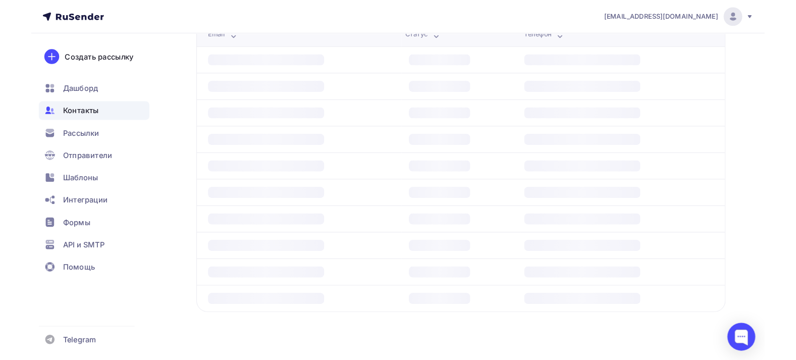
scroll to position [202, 0]
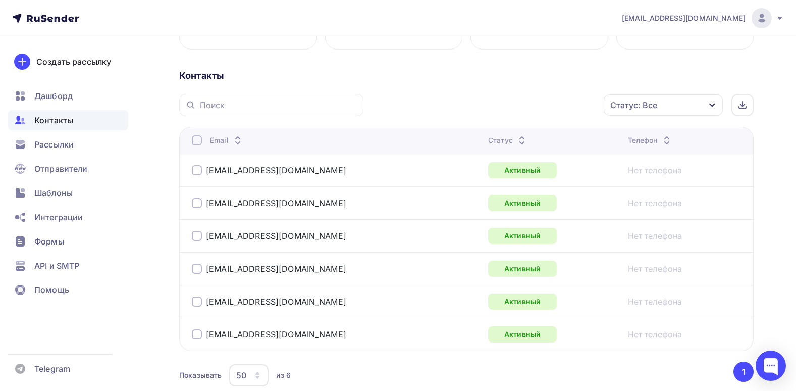
drag, startPoint x: 309, startPoint y: 180, endPoint x: 248, endPoint y: 150, distance: 67.3
click at [248, 150] on table "Email Статус Телефон sale@luxlinerus.ru Активный Нет телефона flappyman86@gmail…" at bounding box center [466, 239] width 575 height 224
click at [248, 150] on th "Email" at bounding box center [331, 140] width 305 height 27
drag, startPoint x: 283, startPoint y: 165, endPoint x: 226, endPoint y: 168, distance: 56.6
click at [226, 168] on div "[EMAIL_ADDRESS][DOMAIN_NAME]" at bounding box center [318, 170] width 252 height 16
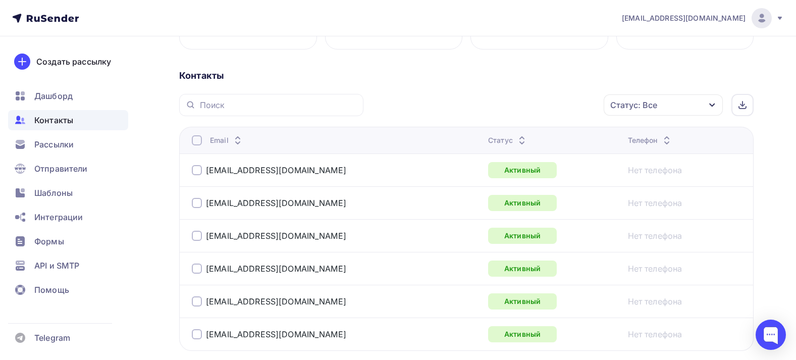
click at [433, 79] on div "Контакты" at bounding box center [466, 76] width 575 height 12
click at [436, 116] on div "Статус: Все Статус Новый Активный Не существует Переполнен Недоступен Отписан О…" at bounding box center [562, 105] width 383 height 22
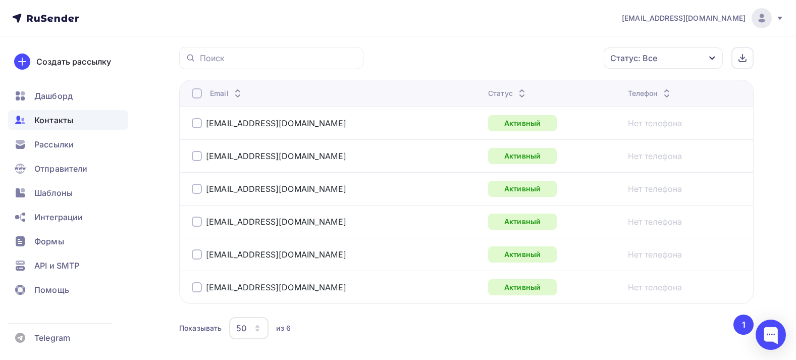
scroll to position [296, 0]
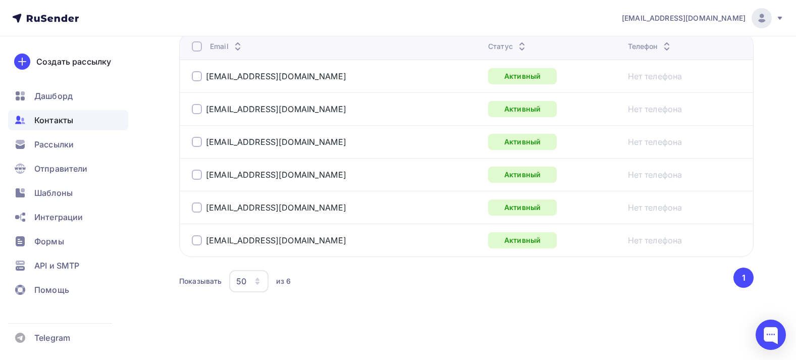
click at [314, 80] on div "[EMAIL_ADDRESS][DOMAIN_NAME]" at bounding box center [318, 76] width 252 height 16
drag, startPoint x: 732, startPoint y: 71, endPoint x: 373, endPoint y: 80, distance: 358.6
click at [375, 80] on div "[EMAIL_ADDRESS][DOMAIN_NAME]" at bounding box center [318, 76] width 252 height 16
click at [194, 75] on div at bounding box center [197, 76] width 10 height 10
click at [196, 113] on div at bounding box center [197, 109] width 10 height 10
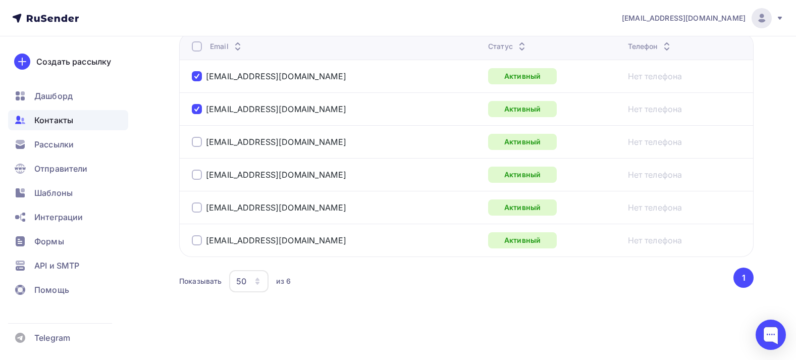
click at [196, 141] on div at bounding box center [197, 142] width 10 height 10
click at [194, 181] on div "shura.shamraj.44@gmail.com" at bounding box center [318, 175] width 252 height 16
click at [200, 178] on div at bounding box center [197, 175] width 10 height 10
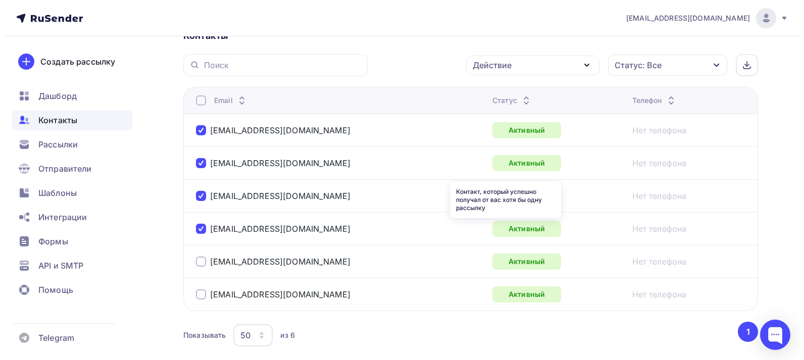
scroll to position [195, 0]
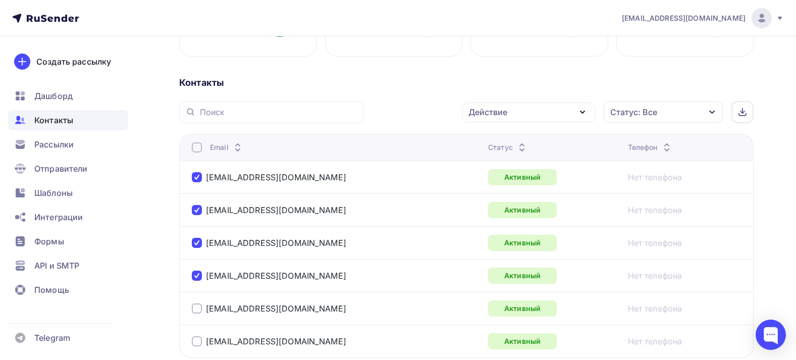
click at [564, 108] on div "Действие" at bounding box center [528, 112] width 133 height 20
click at [499, 179] on div "Удалить" at bounding box center [490, 182] width 33 height 12
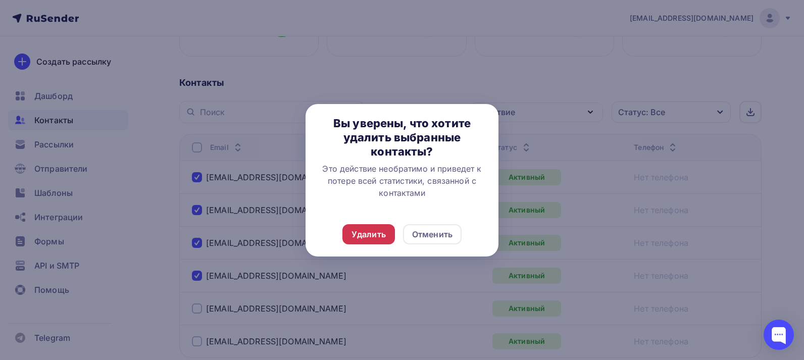
click at [375, 230] on div "Удалить" at bounding box center [368, 234] width 34 height 12
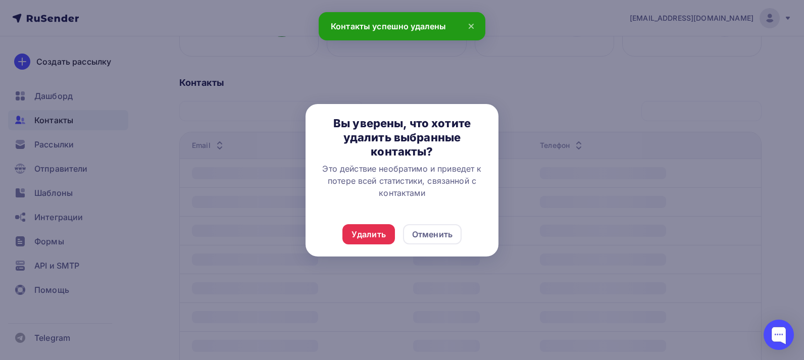
drag, startPoint x: 375, startPoint y: 230, endPoint x: 365, endPoint y: 196, distance: 35.6
click at [365, 196] on div "Это действие необратимо и приведет к потере всей статистики, связанной с контак…" at bounding box center [402, 181] width 169 height 36
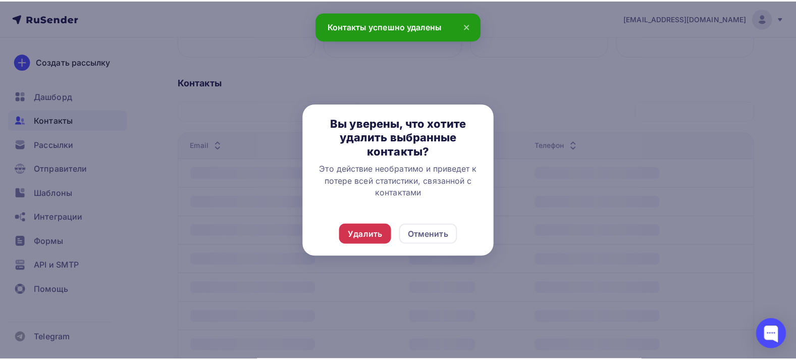
scroll to position [165, 0]
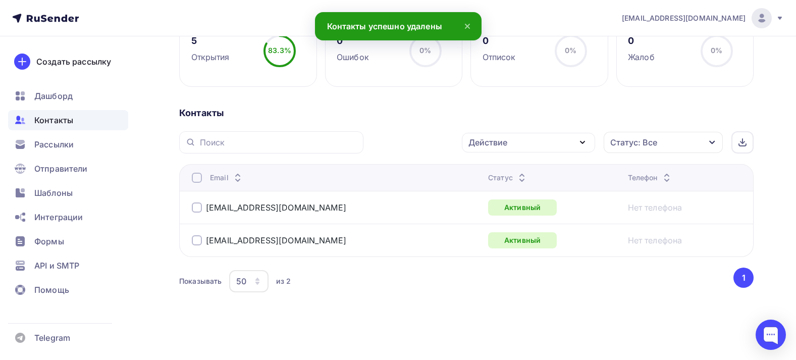
click at [309, 128] on div "Контакты Действие Добавить в списки Исключить из списка Удалить Статус: Все Ста…" at bounding box center [466, 213] width 575 height 213
click at [372, 163] on div "Действие Добавить в списки Исключить из списка Удалить Статус: Все Статус Новый…" at bounding box center [466, 213] width 575 height 164
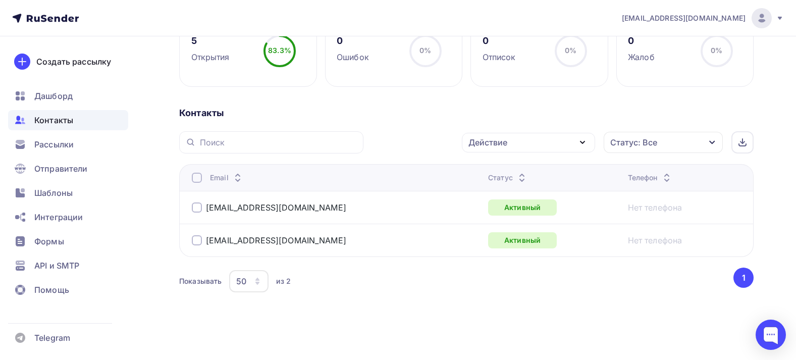
click at [398, 114] on div "Контакты" at bounding box center [466, 113] width 575 height 12
click at [197, 206] on div at bounding box center [197, 207] width 10 height 10
click at [544, 140] on div "Действие" at bounding box center [528, 143] width 133 height 20
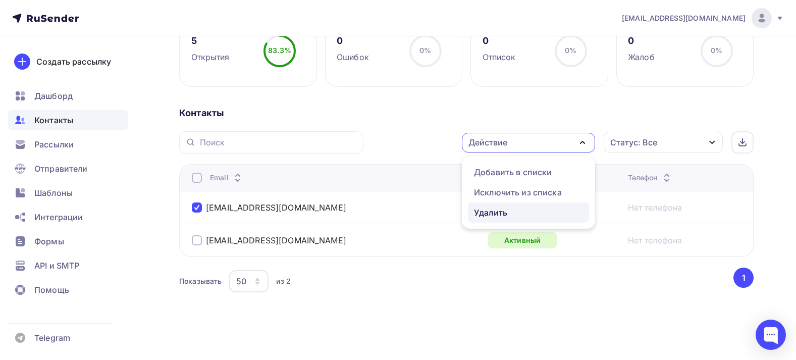
click at [518, 210] on div "Удалить" at bounding box center [528, 212] width 109 height 12
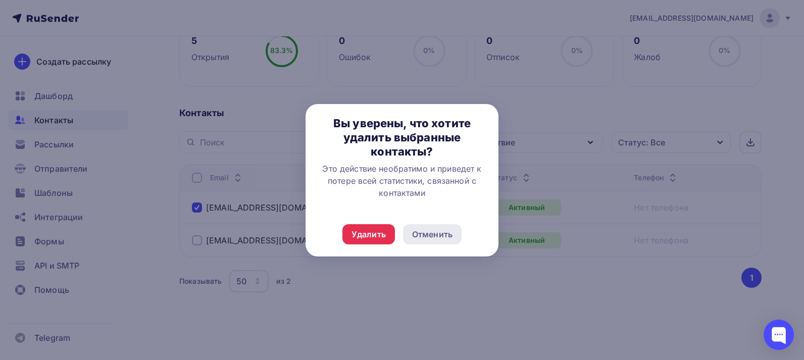
click at [434, 229] on div "Отменить" at bounding box center [432, 234] width 40 height 12
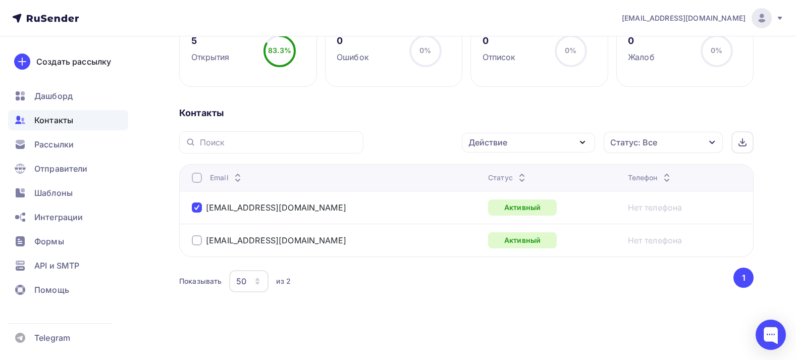
click at [429, 294] on div at bounding box center [398, 180] width 796 height 360
click at [532, 145] on div "Действие" at bounding box center [528, 143] width 133 height 20
click at [459, 287] on div "Показывать 50 10 20 50 100 из 2" at bounding box center [455, 281] width 553 height 23
click at [568, 121] on div "Контакты Действие Добавить в списки Исключить из списка Удалить Статус: Все Ста…" at bounding box center [466, 213] width 575 height 213
click at [535, 149] on div "Действие" at bounding box center [528, 143] width 133 height 20
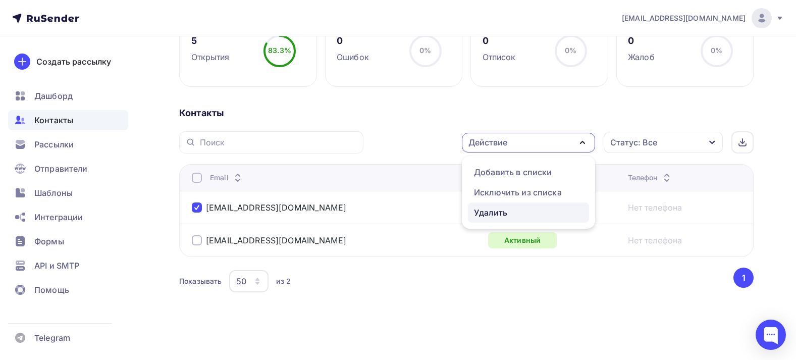
click at [489, 212] on div "Удалить" at bounding box center [490, 212] width 33 height 12
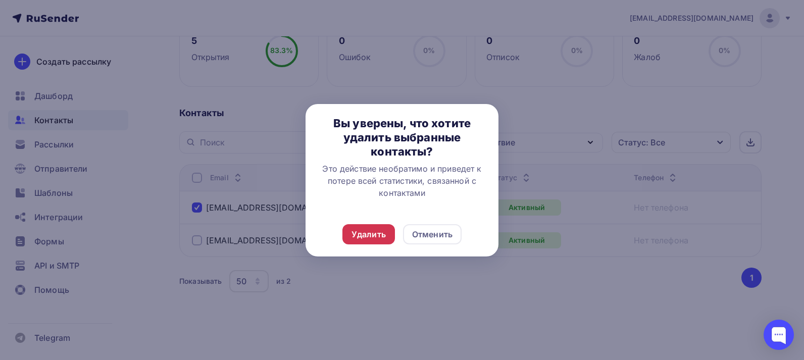
click at [373, 238] on div "Удалить" at bounding box center [368, 234] width 34 height 12
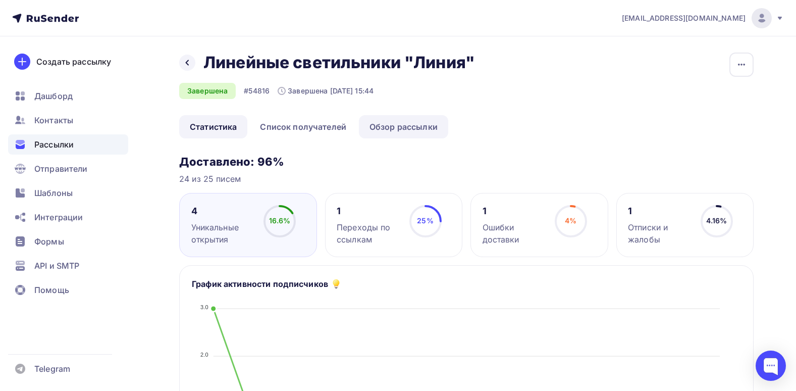
click at [405, 136] on link "Обзор рассылки" at bounding box center [403, 126] width 89 height 23
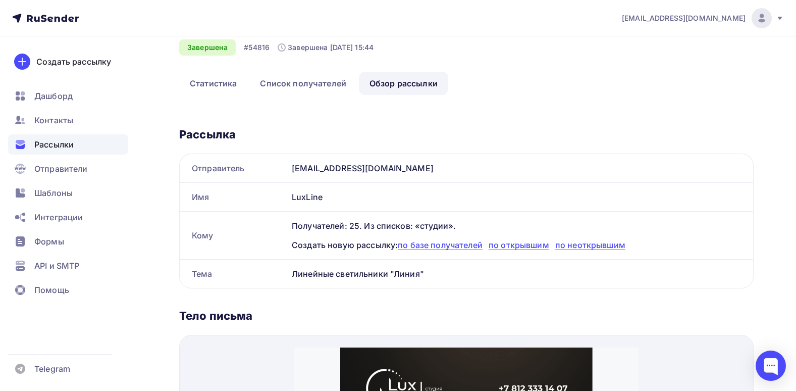
scroll to position [43, 0]
click at [61, 69] on link "Создать рассылку" at bounding box center [65, 61] width 114 height 28
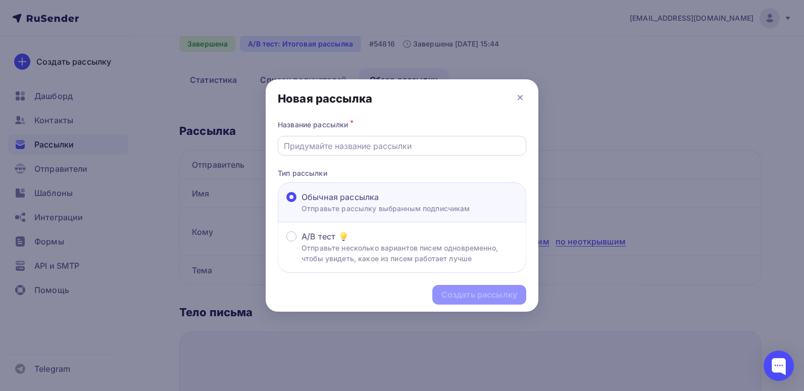
click at [365, 141] on input "text" at bounding box center [402, 146] width 237 height 12
type input "Автоателье"
drag, startPoint x: 469, startPoint y: 300, endPoint x: 468, endPoint y: 295, distance: 5.3
click at [468, 295] on div "Создать рассылку" at bounding box center [479, 295] width 76 height 12
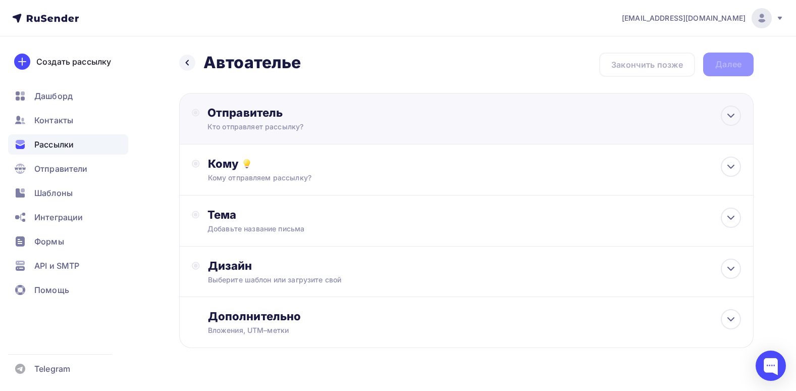
click at [380, 119] on div "Отправитель" at bounding box center [317, 113] width 219 height 14
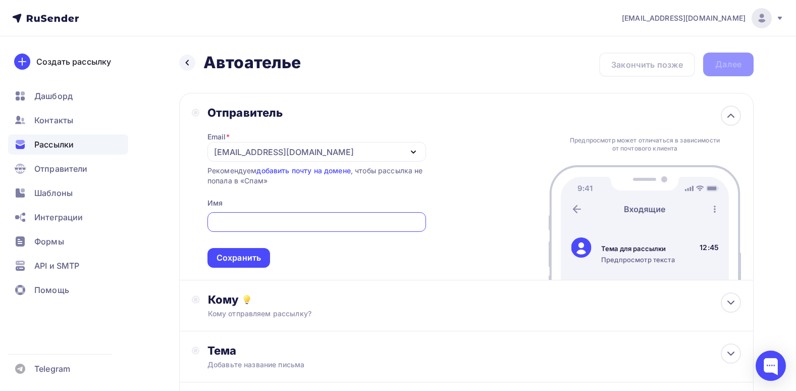
click at [360, 106] on div "Отправитель" at bounding box center [317, 113] width 219 height 14
click at [379, 87] on div "Назад Автоателье Автоателье Закончить позже Далее Отправитель Email * [PERSON_N…" at bounding box center [466, 281] width 575 height 456
drag, startPoint x: 304, startPoint y: 61, endPoint x: 210, endPoint y: 61, distance: 93.9
click at [210, 61] on div "Назад Автоателье Автоателье Закончить позже Далее" at bounding box center [466, 65] width 575 height 24
click at [210, 61] on h2 "Автоателье" at bounding box center [251, 63] width 97 height 20
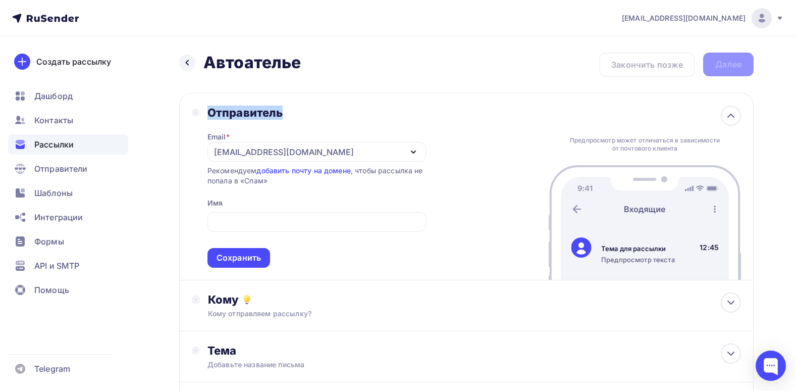
drag, startPoint x: 286, startPoint y: 115, endPoint x: 204, endPoint y: 113, distance: 81.8
click at [204, 113] on div "Отправитель Email * sergeyvalkovy@gmail.com sale@luxlinerus.ru shamray@tdlednik…" at bounding box center [309, 187] width 234 height 162
click at [210, 112] on div "Отправитель" at bounding box center [317, 113] width 219 height 14
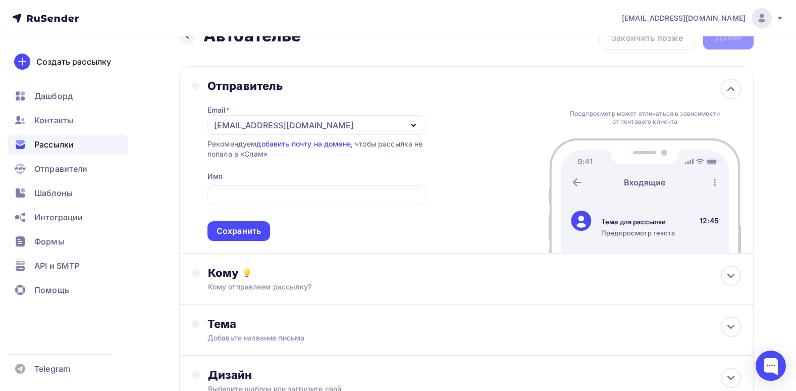
scroll to position [50, 0]
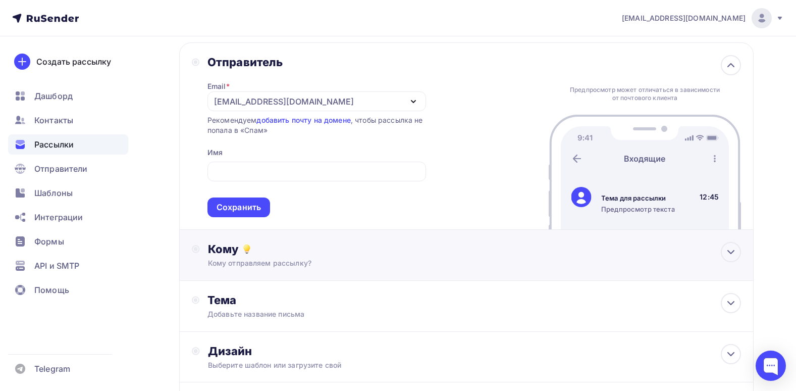
click at [736, 266] on div "Кому Кому отправляем рассылку? Списки получателей Выберите список Все списки id…" at bounding box center [474, 255] width 533 height 26
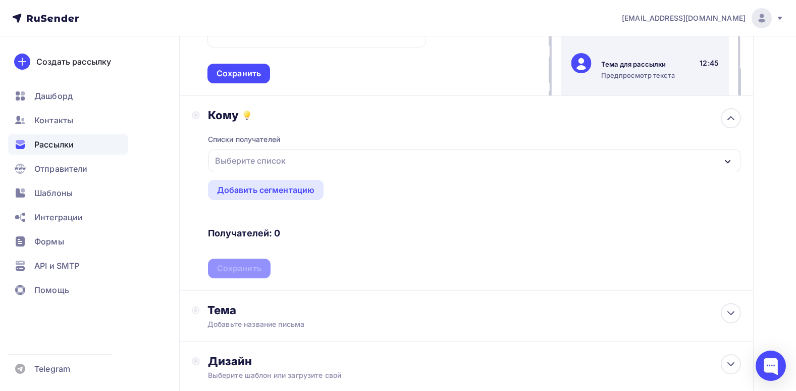
scroll to position [202, 0]
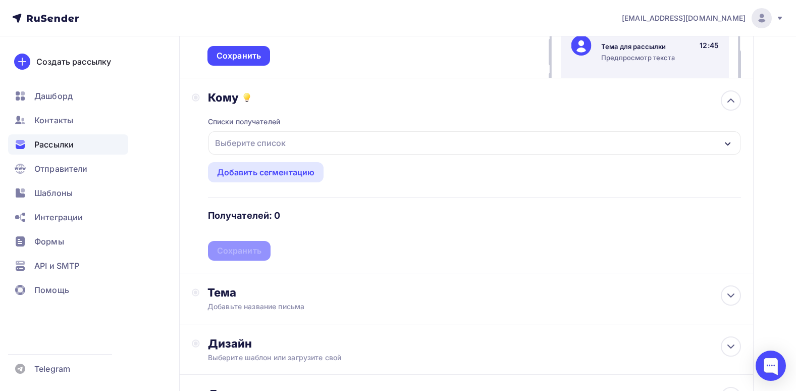
click at [380, 140] on div "Выберите список" at bounding box center [475, 142] width 532 height 23
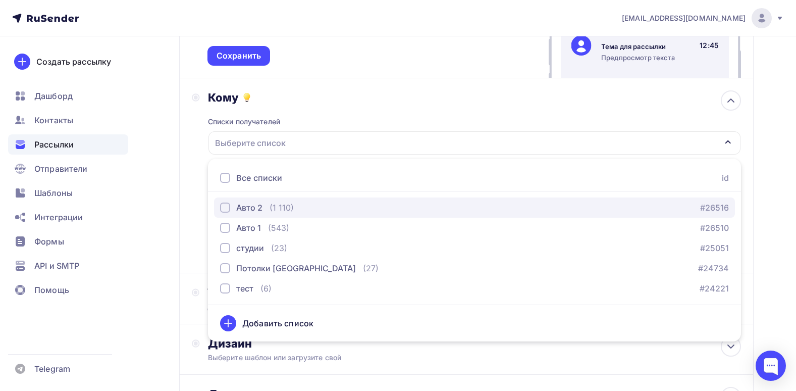
click at [295, 205] on div "Авто 2 (1 110) #26516" at bounding box center [474, 207] width 509 height 12
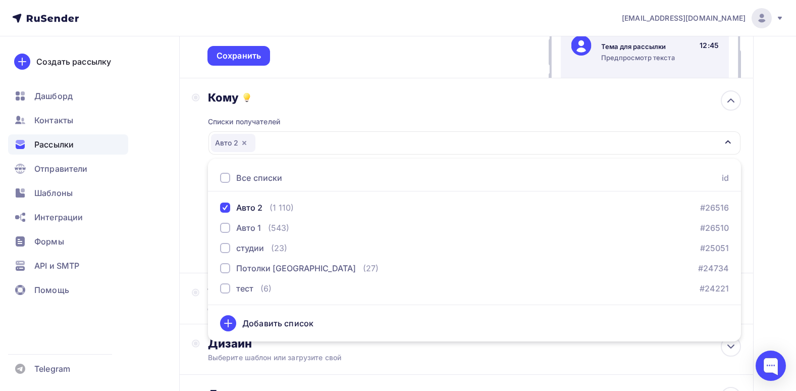
click at [323, 100] on div "Кому" at bounding box center [474, 97] width 533 height 14
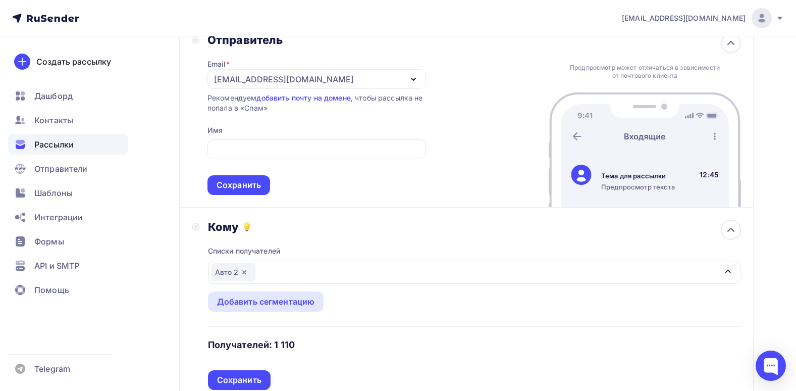
scroll to position [50, 0]
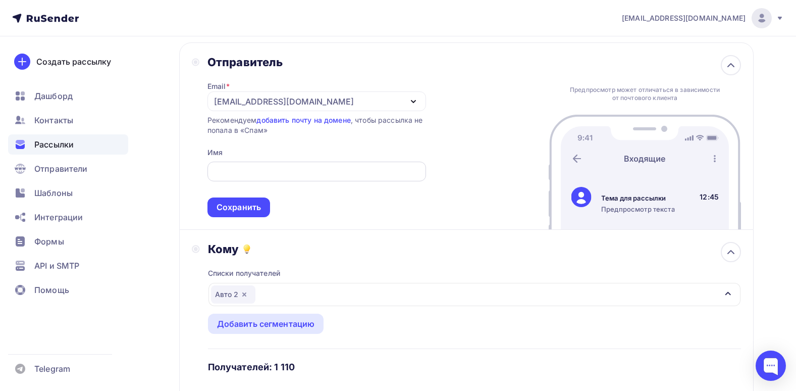
click at [322, 168] on input "text" at bounding box center [316, 172] width 207 height 12
click at [321, 148] on div "Email * sergeyvalkovy@gmail.com sale@luxlinerus.ru shamray@tdlednik.ru sergeyva…" at bounding box center [317, 143] width 219 height 148
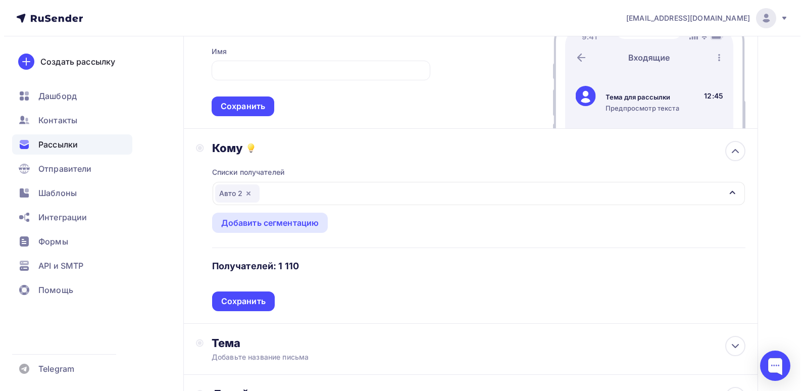
scroll to position [0, 0]
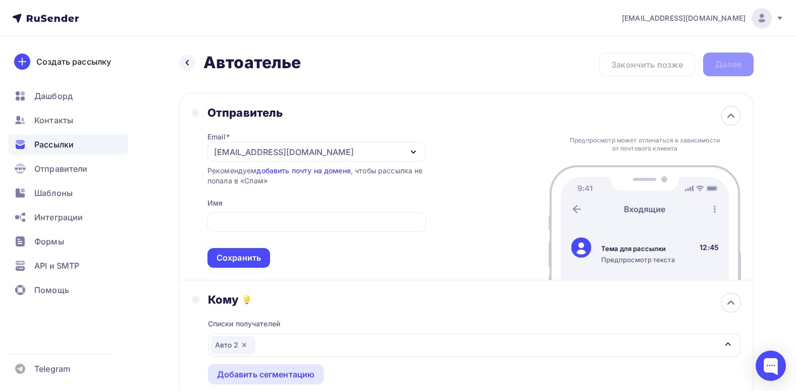
click at [323, 86] on div "Назад Автоателье Автоателье Закончить позже Далее Отправитель Email * sergeyval…" at bounding box center [466, 353] width 575 height 600
click at [403, 155] on div "[EMAIL_ADDRESS][DOMAIN_NAME]" at bounding box center [317, 152] width 219 height 20
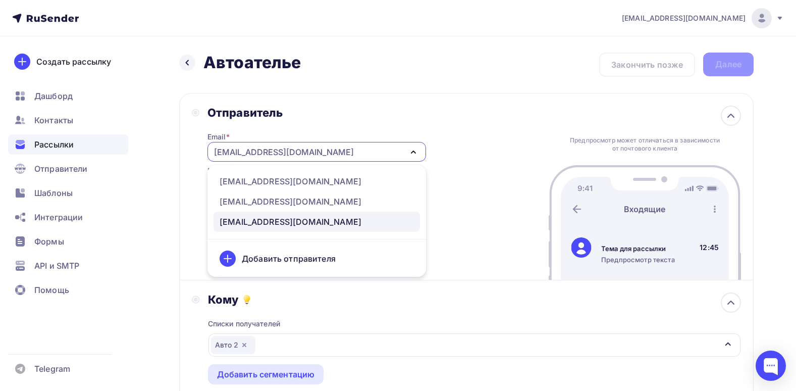
click at [492, 140] on div "Отправитель Email * sergeyvalkovy@gmail.com sale@luxlinerus.ru shamray@tdlednik…" at bounding box center [466, 186] width 575 height 187
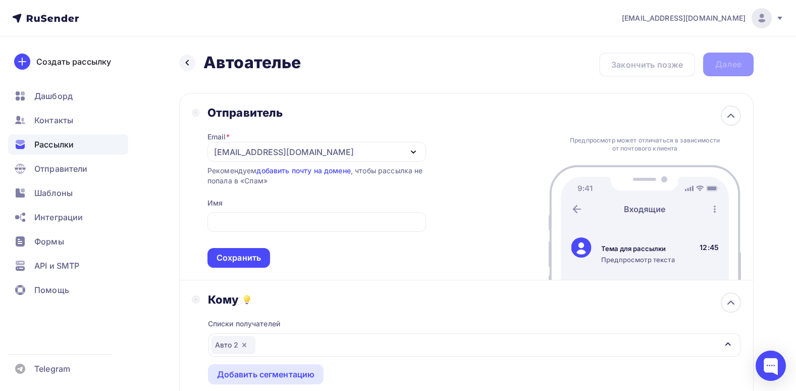
click at [416, 150] on icon "button" at bounding box center [413, 152] width 12 height 12
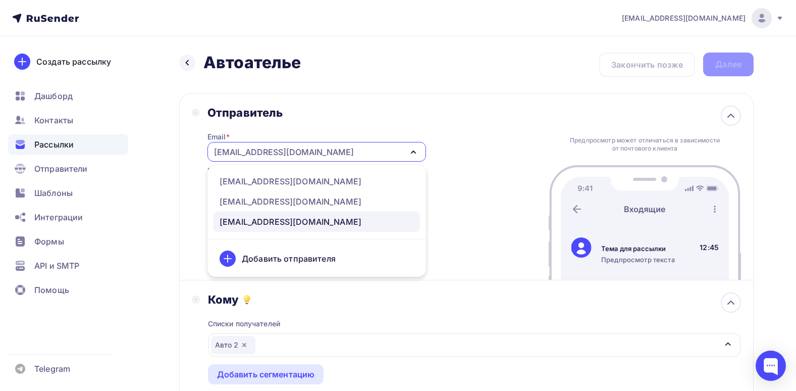
click at [320, 253] on div "Добавить отправителя" at bounding box center [289, 258] width 94 height 12
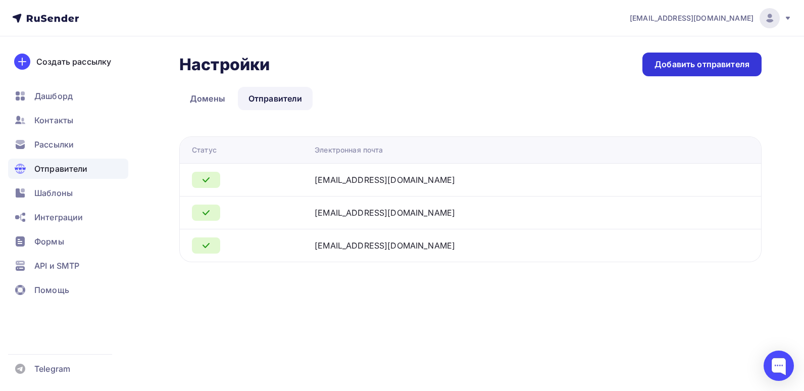
click at [655, 69] on div "Добавить отправителя" at bounding box center [701, 65] width 119 height 24
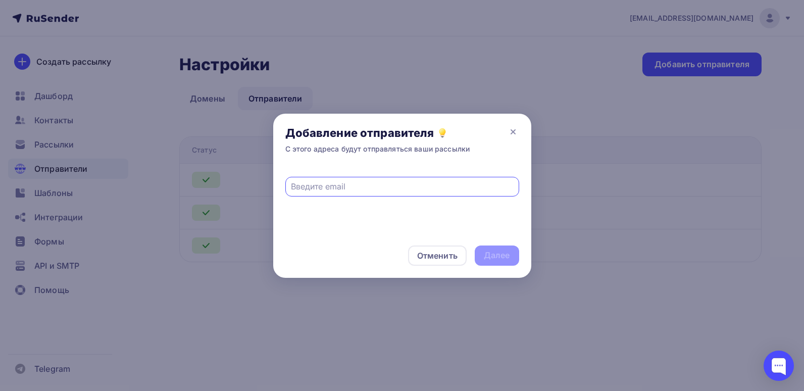
click at [385, 184] on input "text" at bounding box center [402, 186] width 222 height 12
type input "[EMAIL_ADDRESS][DOMAIN_NAME]"
click at [415, 237] on div "Отменить Далее" at bounding box center [402, 255] width 258 height 44
click at [492, 253] on div "Далее" at bounding box center [497, 255] width 26 height 12
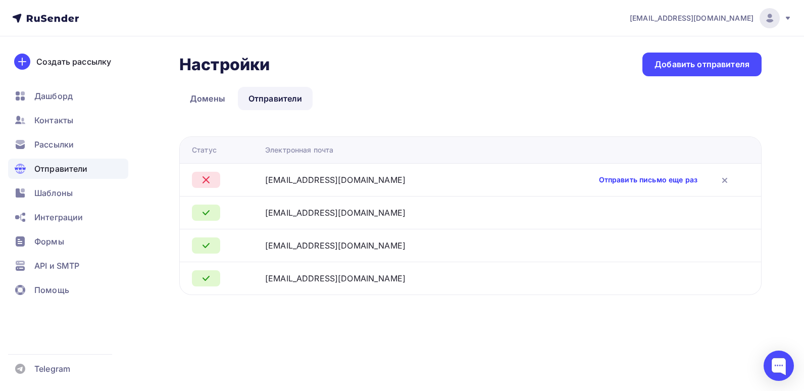
click at [641, 178] on link "Отправить письмо еще раз" at bounding box center [648, 180] width 98 height 10
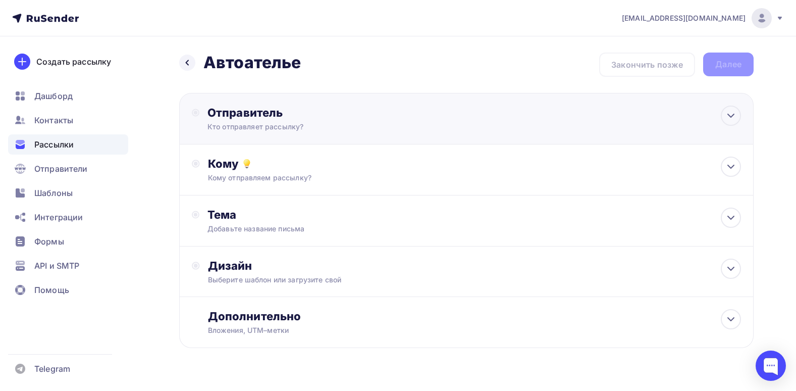
click at [375, 136] on div "Отправитель Кто отправляет рассылку? Email * [PERSON_NAME][EMAIL_ADDRESS][DOMAI…" at bounding box center [466, 118] width 575 height 51
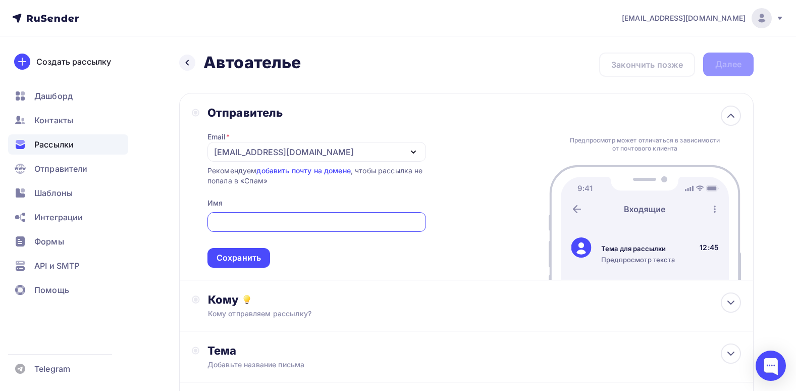
click at [315, 150] on div "[EMAIL_ADDRESS][DOMAIN_NAME]" at bounding box center [284, 152] width 140 height 12
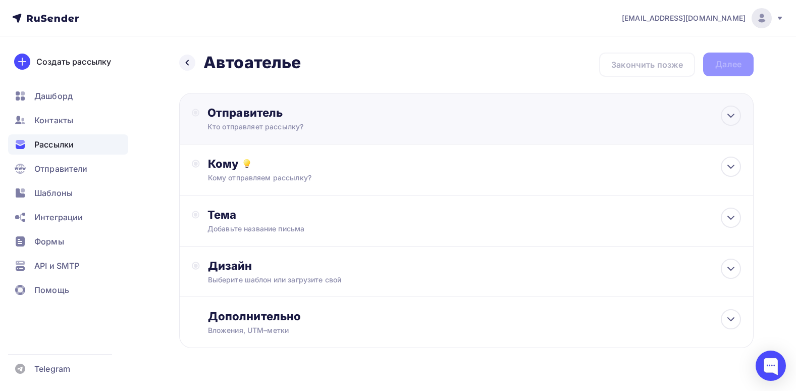
click at [335, 114] on div "Отправитель" at bounding box center [317, 113] width 219 height 14
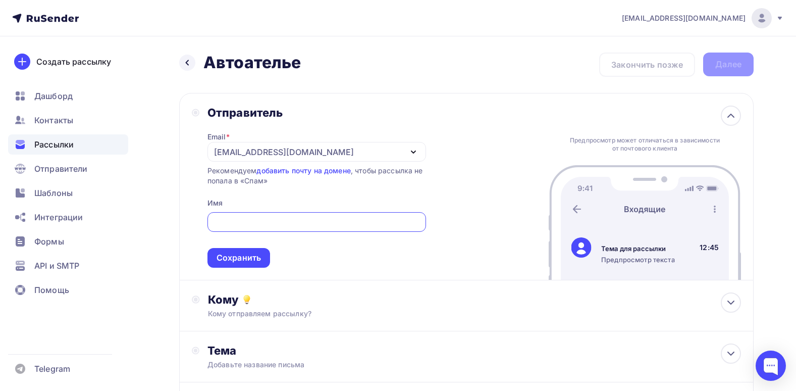
click at [301, 152] on div "[EMAIL_ADDRESS][DOMAIN_NAME]" at bounding box center [284, 152] width 140 height 12
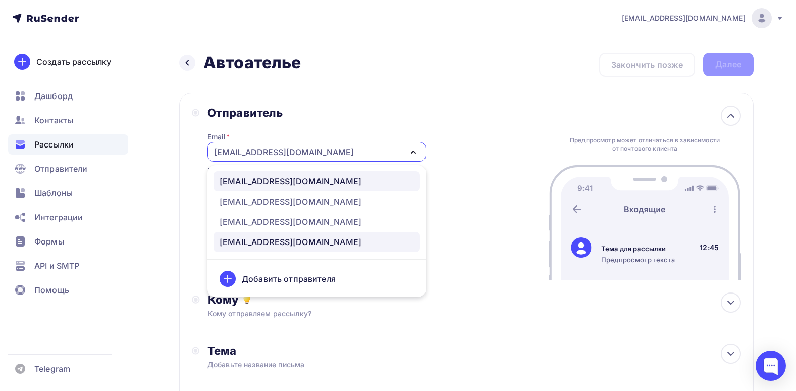
click at [283, 187] on div "[EMAIL_ADDRESS][DOMAIN_NAME]" at bounding box center [291, 181] width 142 height 12
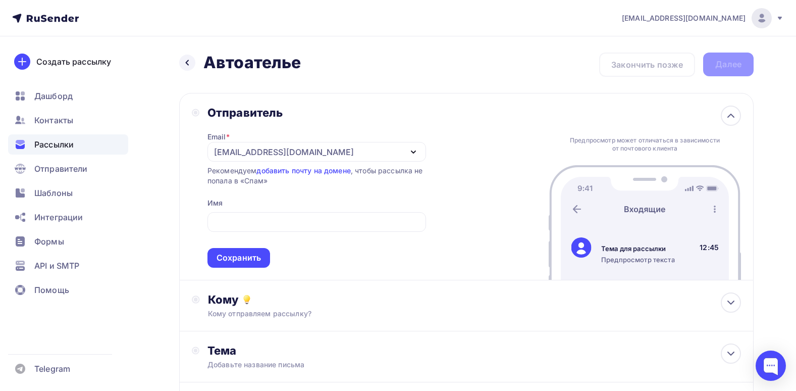
click at [271, 212] on span "Сохранить" at bounding box center [317, 238] width 219 height 60
click at [279, 196] on div "Email * [EMAIL_ADDRESS][DOMAIN_NAME] [EMAIL_ADDRESS][DOMAIN_NAME] [EMAIL_ADDRES…" at bounding box center [317, 194] width 219 height 148
click at [267, 296] on div "Кому" at bounding box center [474, 299] width 533 height 14
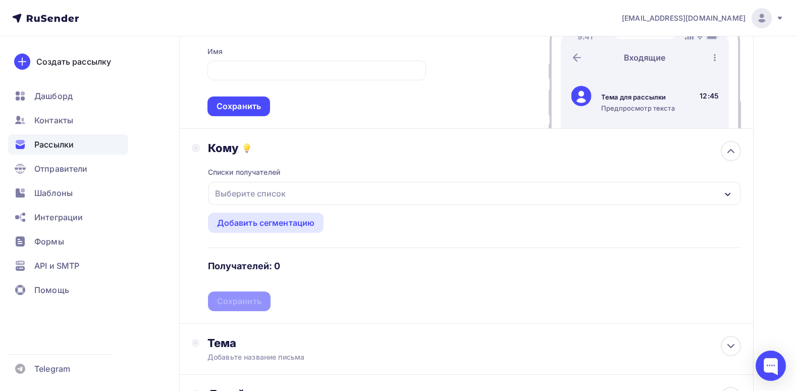
click at [367, 181] on div "Списки получателей Выберите список Все списки id Авто 2 (1 110) #26516 Авто 1 (…" at bounding box center [474, 233] width 533 height 156
click at [369, 193] on div "Выберите список" at bounding box center [475, 193] width 532 height 23
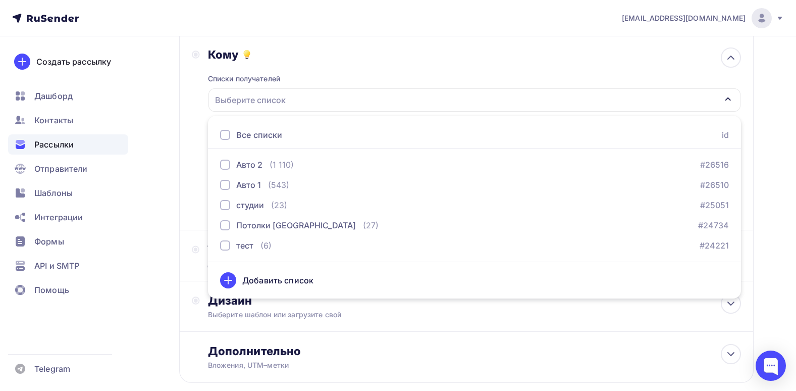
scroll to position [253, 0]
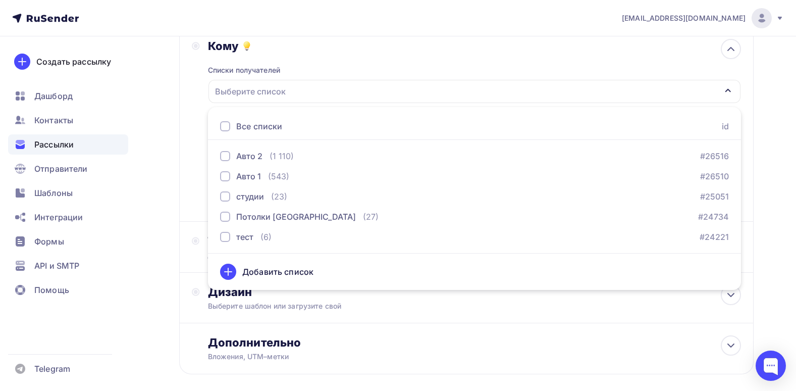
click at [407, 91] on div "Выберите список" at bounding box center [475, 91] width 532 height 23
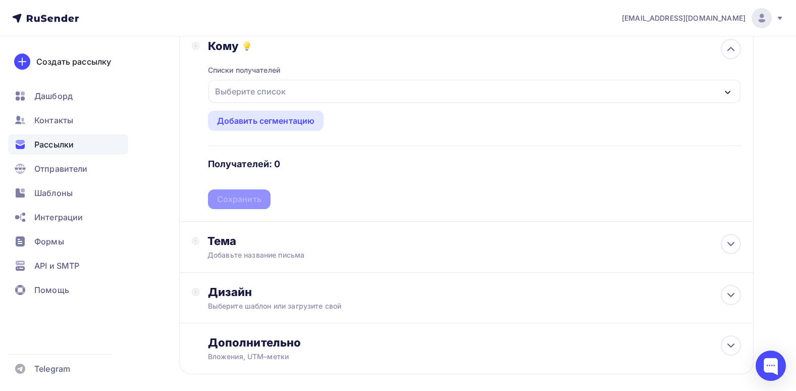
click at [407, 91] on div "Выберите список" at bounding box center [475, 91] width 532 height 23
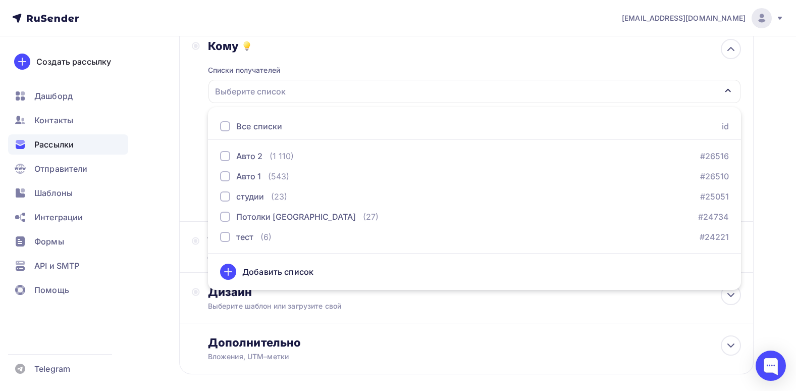
click at [367, 89] on div "Выберите список" at bounding box center [475, 91] width 532 height 23
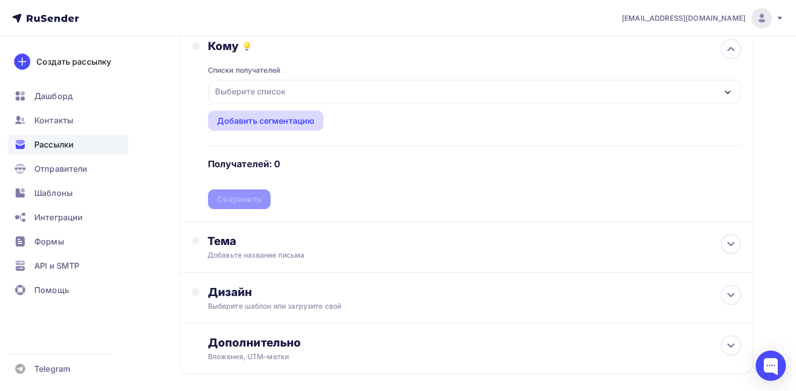
click at [324, 115] on div "Списки получателей Выберите список Все списки id Авто 2 (1 110) #26516 Авто 1 (…" at bounding box center [474, 131] width 533 height 156
click at [306, 132] on div "Списки получателей Выберите список Все списки id Авто 2 (1 110) #26516 Авто 1 (…" at bounding box center [474, 131] width 533 height 156
click at [295, 123] on div "Добавить сегментацию" at bounding box center [266, 121] width 98 height 12
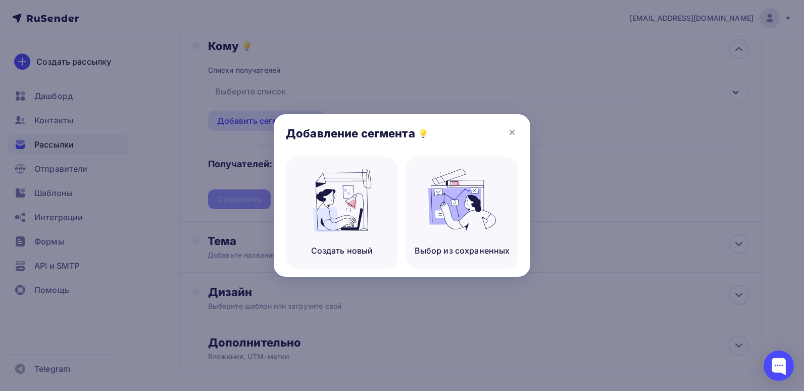
drag, startPoint x: 407, startPoint y: 206, endPoint x: 434, endPoint y: 124, distance: 86.4
click at [434, 124] on div "Добавление сегмента Создать новый Выбор из сохраненных" at bounding box center [402, 195] width 256 height 163
drag, startPoint x: 434, startPoint y: 124, endPoint x: 430, endPoint y: 132, distance: 8.4
click at [430, 132] on div "Добавление сегмента" at bounding box center [402, 135] width 256 height 42
click at [508, 132] on icon at bounding box center [512, 132] width 12 height 12
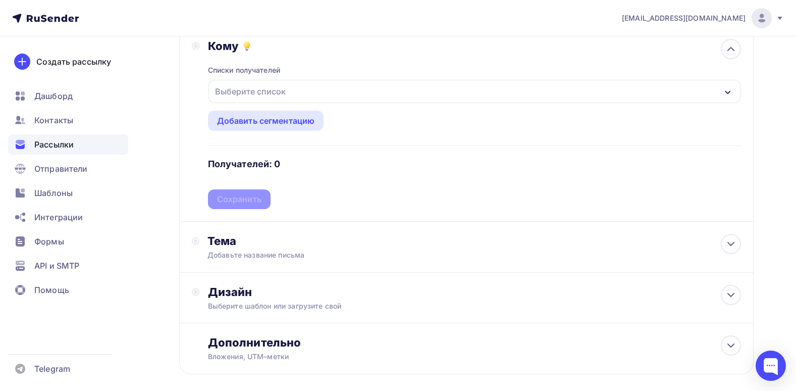
click at [285, 90] on div at bounding box center [398, 195] width 796 height 391
click at [320, 89] on div "Выберите список" at bounding box center [475, 91] width 532 height 23
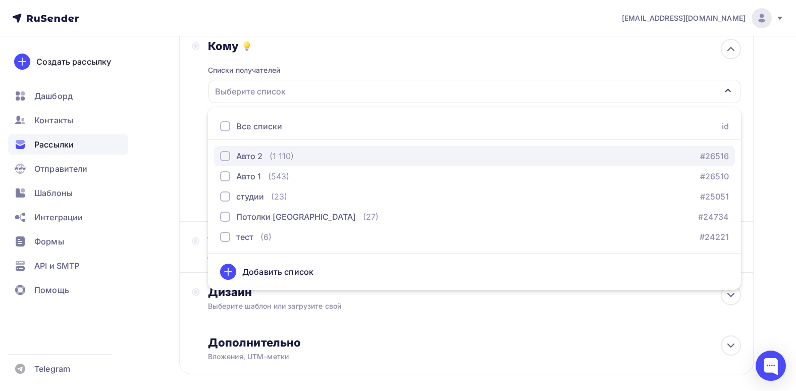
click at [291, 156] on div "(1 110)" at bounding box center [282, 156] width 24 height 12
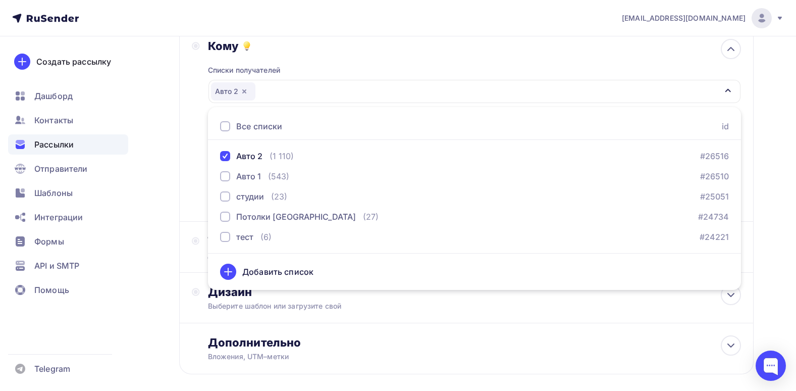
click at [444, 73] on div "Списки получателей Авто 2 Все списки id Авто 2 (1 110) #26516 Авто 1 (543) #265…" at bounding box center [474, 131] width 533 height 156
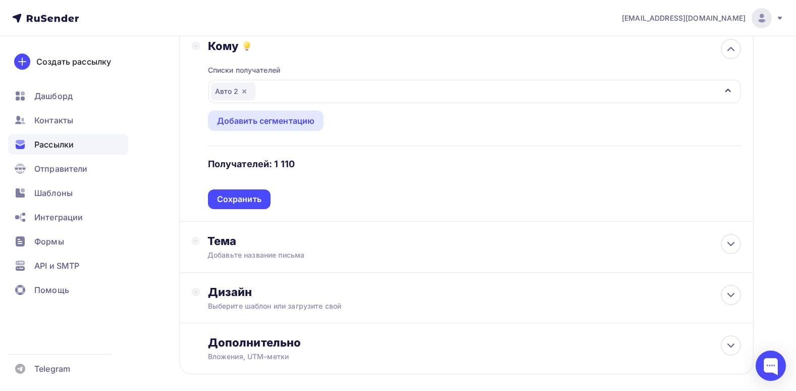
click at [297, 95] on div "Авто 2" at bounding box center [475, 91] width 532 height 23
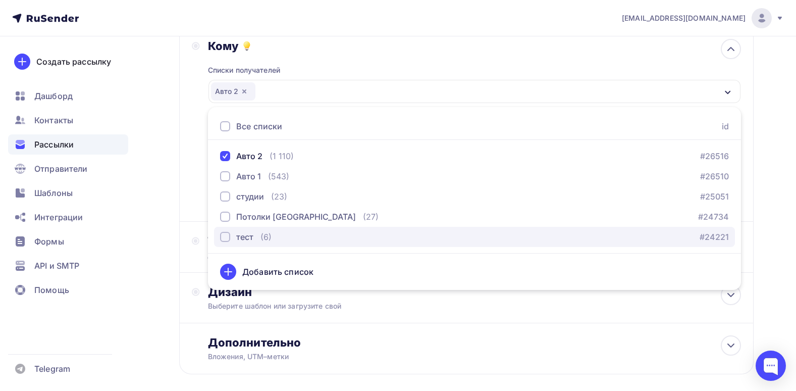
click at [275, 239] on div "тест (6) #24221" at bounding box center [474, 237] width 509 height 12
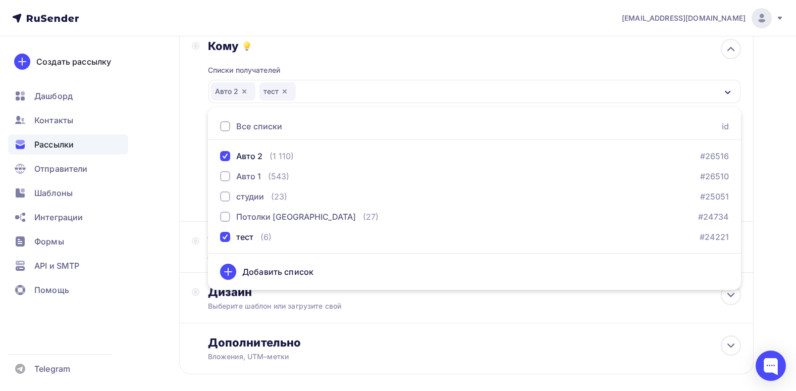
click at [411, 50] on div "Кому" at bounding box center [474, 46] width 533 height 14
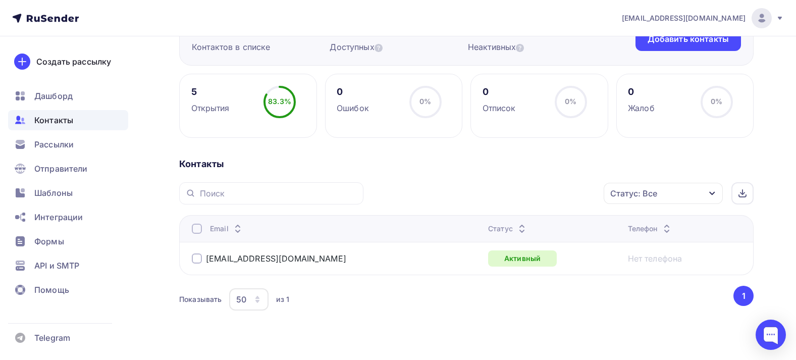
scroll to position [81, 0]
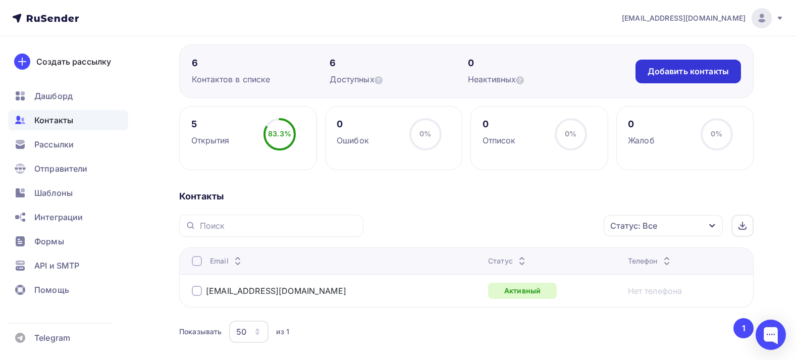
click at [679, 74] on div "Добавить контакты" at bounding box center [688, 72] width 81 height 12
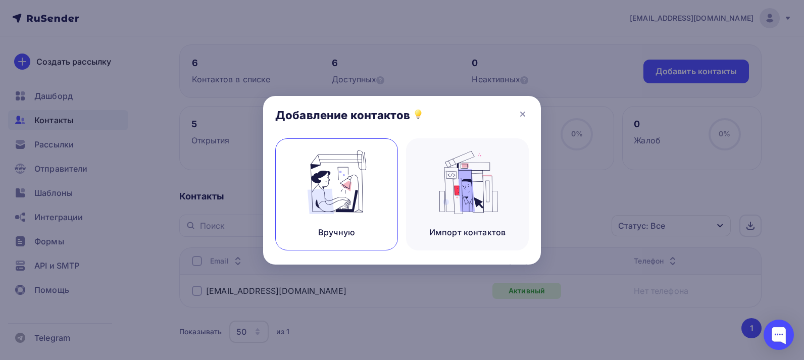
click at [331, 183] on img at bounding box center [337, 182] width 68 height 64
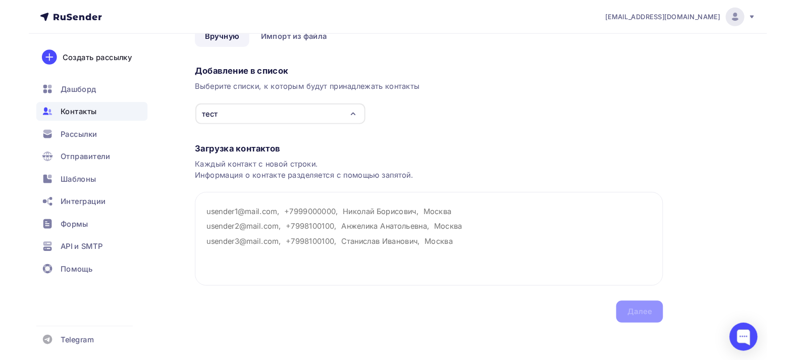
scroll to position [84, 0]
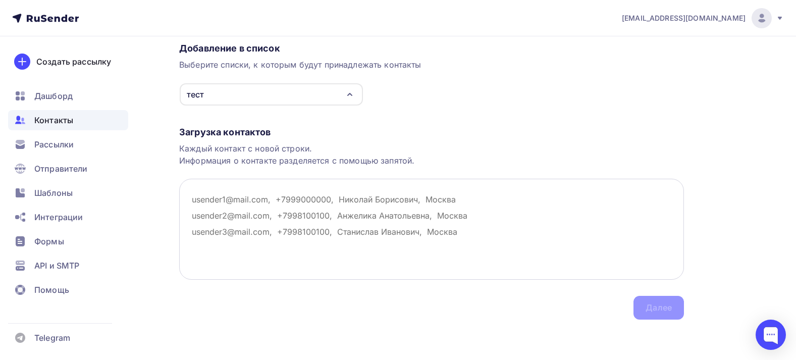
paste textarea "[EMAIL_ADDRESS][DOMAIN_NAME]"
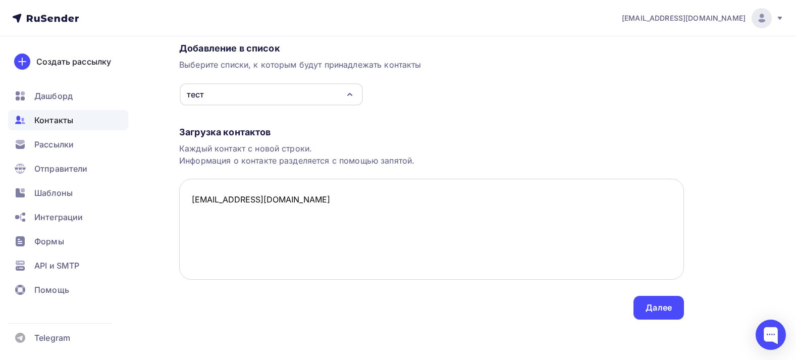
paste textarea "[EMAIL_ADDRESS][DOMAIN_NAME]"
paste textarea ""[PERSON_NAME]" <[EMAIL_ADDRESS][DOMAIN_NAME]>"
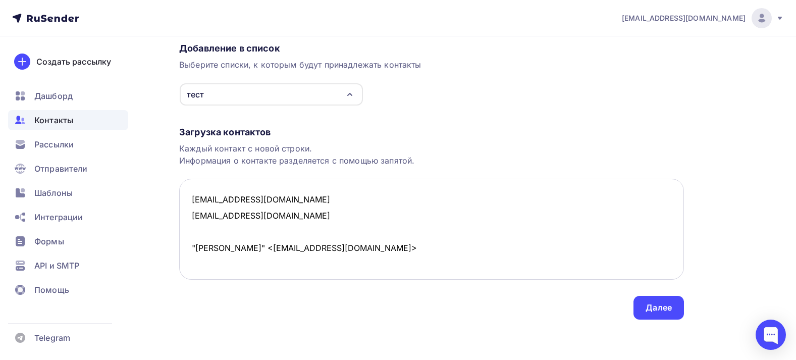
drag, startPoint x: 283, startPoint y: 249, endPoint x: 209, endPoint y: 231, distance: 76.8
click at [209, 231] on textarea "[EMAIL_ADDRESS][DOMAIN_NAME] [EMAIL_ADDRESS][DOMAIN_NAME] "[PERSON_NAME]" <[EMA…" at bounding box center [431, 229] width 505 height 101
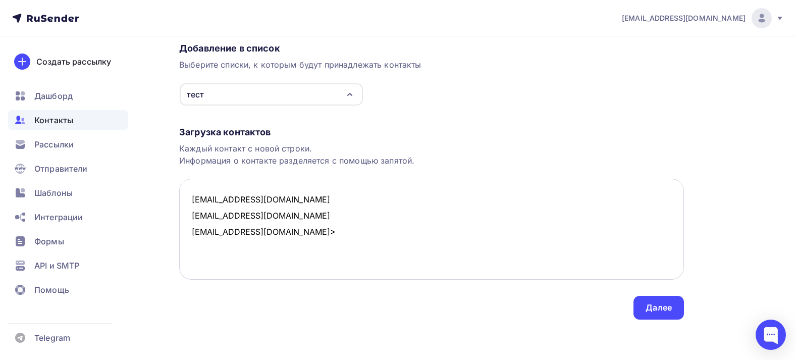
click at [319, 237] on textarea "[EMAIL_ADDRESS][DOMAIN_NAME] [EMAIL_ADDRESS][DOMAIN_NAME] [EMAIL_ADDRESS][DOMAI…" at bounding box center [431, 229] width 505 height 101
click at [195, 237] on textarea "[EMAIL_ADDRESS][DOMAIN_NAME] [EMAIL_ADDRESS][DOMAIN_NAME] [EMAIL_ADDRESS][DOMAI…" at bounding box center [431, 229] width 505 height 101
click at [302, 228] on textarea "[EMAIL_ADDRESS][DOMAIN_NAME] [EMAIL_ADDRESS][DOMAIN_NAME] [EMAIL_ADDRESS][DOMAI…" at bounding box center [431, 229] width 505 height 101
paste textarea "[EMAIL_ADDRESS][DOMAIN_NAME]"
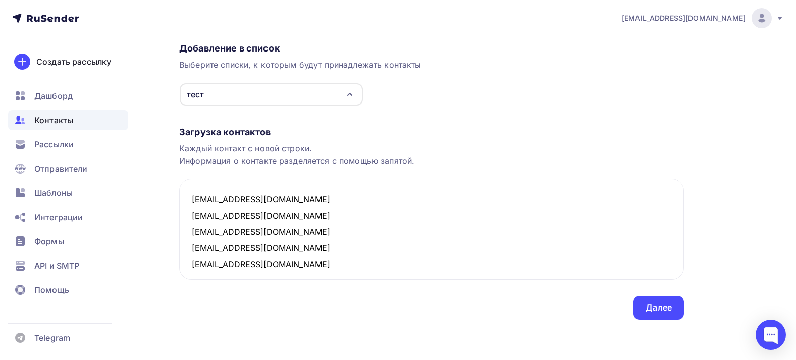
scroll to position [6, 0]
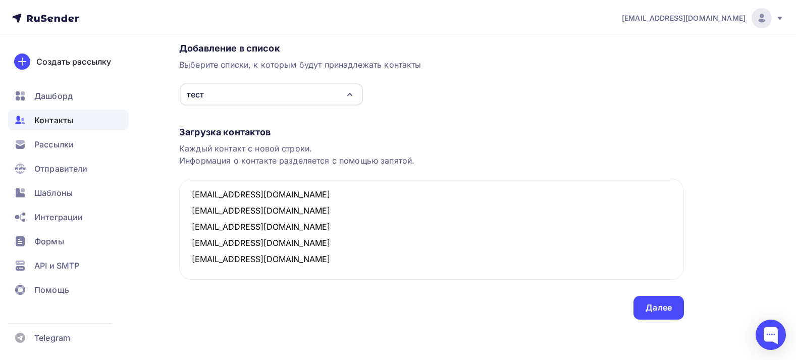
paste textarea "[EMAIL_ADDRESS][DOMAIN_NAME]"
drag, startPoint x: 246, startPoint y: 223, endPoint x: 221, endPoint y: 230, distance: 26.2
click at [221, 230] on textarea "[EMAIL_ADDRESS][DOMAIN_NAME] [EMAIL_ADDRESS][DOMAIN_NAME] [EMAIL_ADDRESS][DOMAI…" at bounding box center [431, 229] width 505 height 101
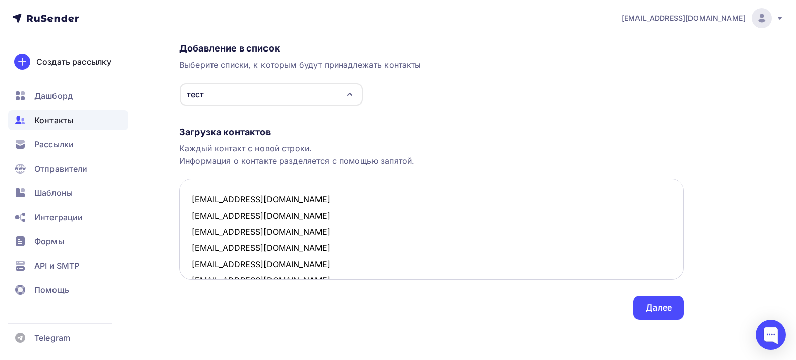
scroll to position [37, 0]
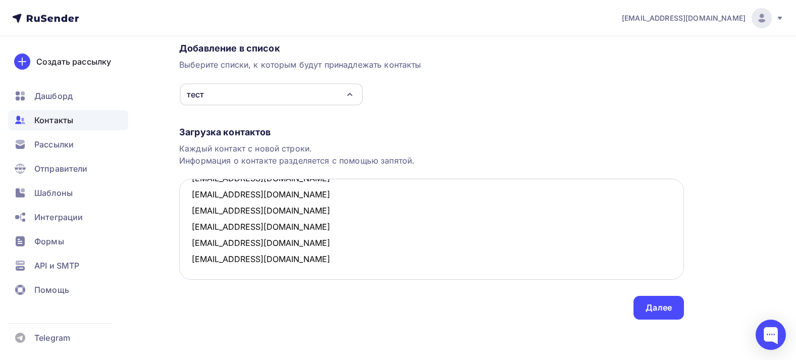
click at [231, 260] on textarea "[EMAIL_ADDRESS][DOMAIN_NAME] [EMAIL_ADDRESS][DOMAIN_NAME] [EMAIL_ADDRESS][DOMAI…" at bounding box center [431, 229] width 505 height 101
drag, startPoint x: 269, startPoint y: 243, endPoint x: 219, endPoint y: 244, distance: 50.0
click at [219, 244] on textarea "[EMAIL_ADDRESS][DOMAIN_NAME] [EMAIL_ADDRESS][DOMAIN_NAME] [EMAIL_ADDRESS][DOMAI…" at bounding box center [431, 229] width 505 height 101
click at [219, 264] on textarea "[EMAIL_ADDRESS][DOMAIN_NAME] [EMAIL_ADDRESS][DOMAIN_NAME] [EMAIL_ADDRESS][DOMAI…" at bounding box center [431, 229] width 505 height 101
paste textarea "@[DOMAIN_NAME]"
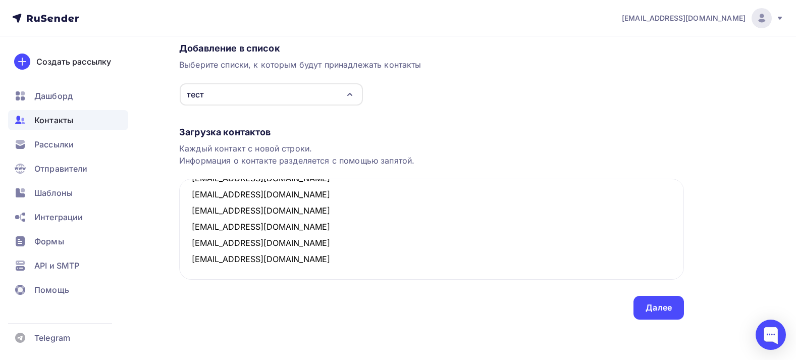
scroll to position [38, 0]
paste textarea "@tdlednik.ru"
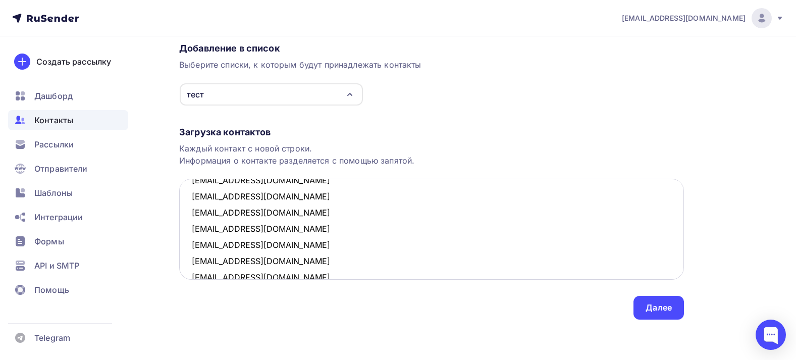
scroll to position [0, 0]
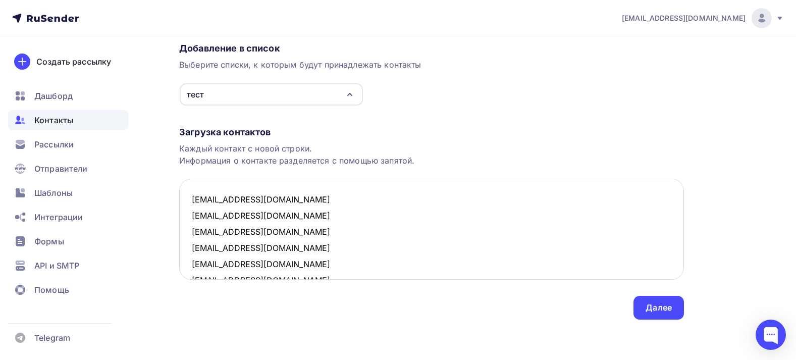
click at [279, 210] on textarea "evplova@tdlednik.ru doncova@tdlednik.ru shamray@tdlednik.ru director@tdlednik.r…" at bounding box center [431, 229] width 505 height 101
click at [280, 224] on textarea "evplova@tdlednik.ru doncova@tdlednik.ru shamray@tdlednik.ru director@tdlednik.r…" at bounding box center [431, 229] width 505 height 101
click at [281, 244] on textarea "evplova@tdlednik.ru doncova@tdlednik.ru shamray@tdlednik.ru director@tdlednik.r…" at bounding box center [431, 229] width 505 height 101
click at [300, 265] on textarea "evplova@tdlednik.ru doncova@tdlednik.ru shamray@tdlednik.ru director@tdlednik.r…" at bounding box center [431, 229] width 505 height 101
click at [277, 278] on textarea "evplova@tdlednik.ru doncova@tdlednik.ru shamray@tdlednik.ru director@tdlednik.r…" at bounding box center [431, 229] width 505 height 101
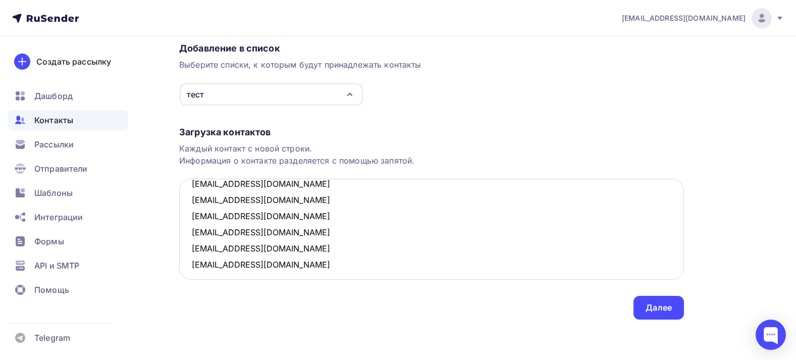
scroll to position [70, 0]
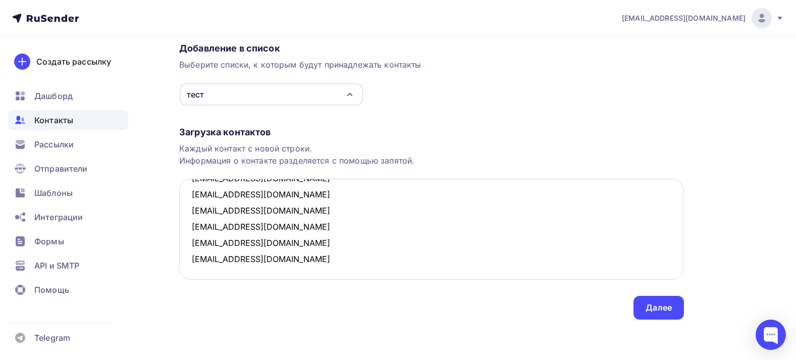
click at [272, 223] on textarea "evplova@tdlednik.ru doncova@tdlednik.ru shamray@tdlednik.ru director@tdlednik.r…" at bounding box center [431, 229] width 505 height 101
click at [290, 247] on textarea "evplova@tdlednik.ru doncova@tdlednik.ru shamray@tdlednik.ru director@tdlednik.r…" at bounding box center [431, 229] width 505 height 101
click at [290, 263] on textarea "evplova@tdlednik.ru doncova@tdlednik.ru shamray@tdlednik.ru director@tdlednik.r…" at bounding box center [431, 229] width 505 height 101
click at [282, 251] on textarea "evplova@tdlednik.ru doncova@tdlednik.ru shamray@tdlednik.ru director@tdlednik.r…" at bounding box center [431, 229] width 505 height 101
click at [310, 253] on textarea "evplova@tdlednik.ru doncova@tdlednik.ru shamray@tdlednik.ru director@tdlednik.r…" at bounding box center [431, 229] width 505 height 101
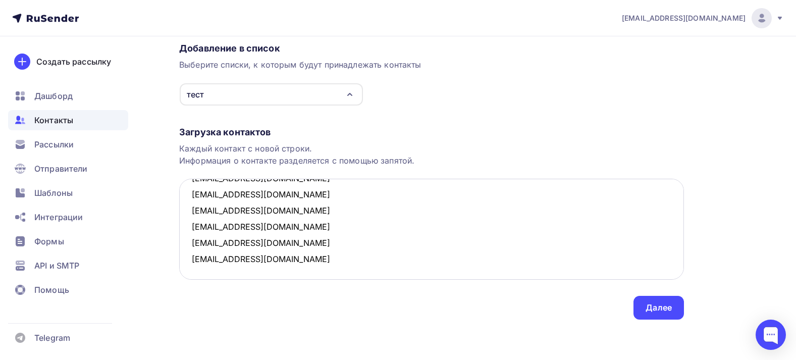
click at [301, 244] on textarea "evplova@tdlednik.ru doncova@tdlednik.ru shamray@tdlednik.ru director@tdlednik.r…" at bounding box center [431, 229] width 505 height 101
click at [268, 225] on textarea "evplova@tdlednik.ru doncova@tdlednik.ru shamray@tdlednik.ru director@tdlednik.r…" at bounding box center [431, 229] width 505 height 101
click at [290, 242] on textarea "evplova@tdlednik.ru doncova@tdlednik.ru shamray@tdlednik.ru director@tdlednik.r…" at bounding box center [431, 229] width 505 height 101
click at [216, 243] on textarea "evplova@tdlednik.ru doncova@tdlednik.ru shamray@tdlednik.ru director@tdlednik.r…" at bounding box center [431, 229] width 505 height 101
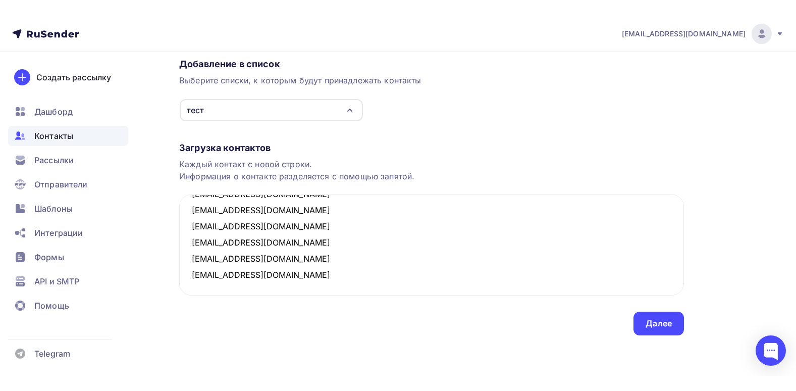
scroll to position [54, 0]
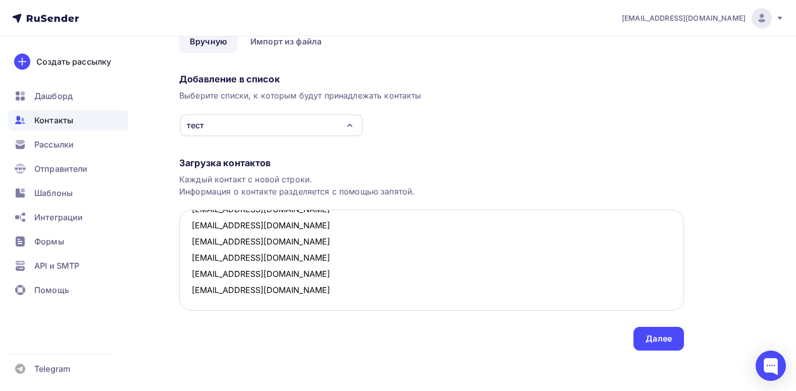
click at [312, 303] on textarea "evplova@tdlednik.ru doncova@tdlednik.ru shamray@tdlednik.ru director@tdlednik.r…" at bounding box center [431, 260] width 505 height 101
paste textarea "[EMAIL_ADDRESS][DOMAIN_NAME]"
click at [305, 352] on div "Назад Добавление контактов Добавление контактов Вручную Импорт из файла Вручную…" at bounding box center [398, 187] width 796 height 408
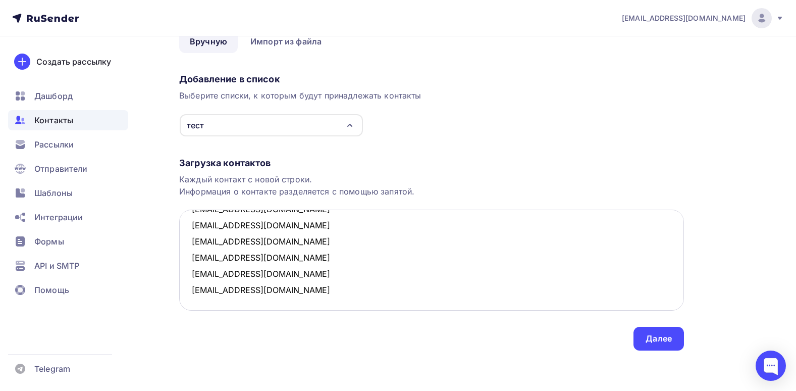
click at [230, 302] on textarea "evplova@tdlednik.ru doncova@tdlednik.ru shamray@tdlednik.ru director@tdlednik.r…" at bounding box center [431, 260] width 505 height 101
type textarea "evplova@tdlednik.ru doncova@tdlednik.ru shamray@tdlednik.ru director@tdlednik.r…"
click at [660, 346] on div "Далее" at bounding box center [659, 339] width 50 height 24
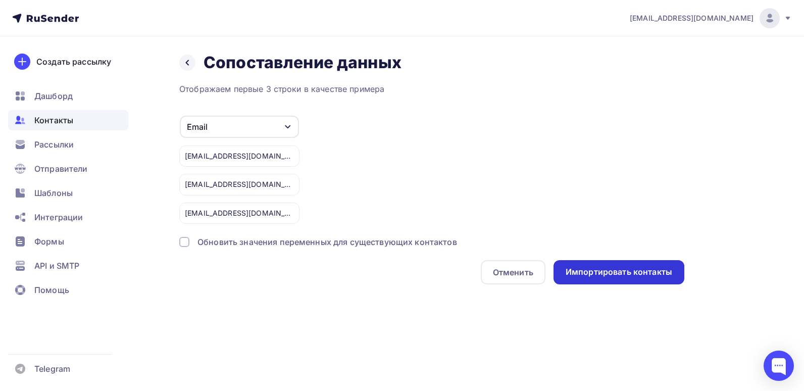
click at [577, 274] on div "Импортировать контакты" at bounding box center [618, 272] width 107 height 12
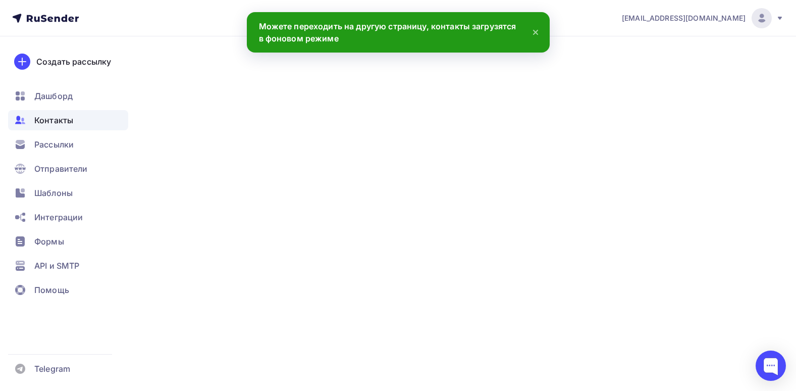
scroll to position [86, 0]
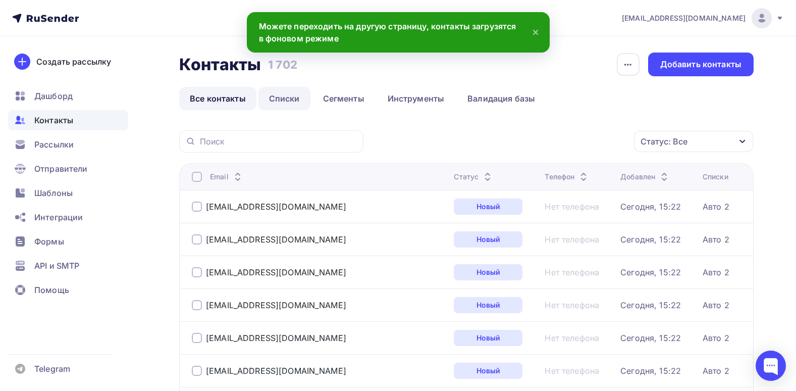
click at [296, 100] on link "Списки" at bounding box center [285, 98] width 52 height 23
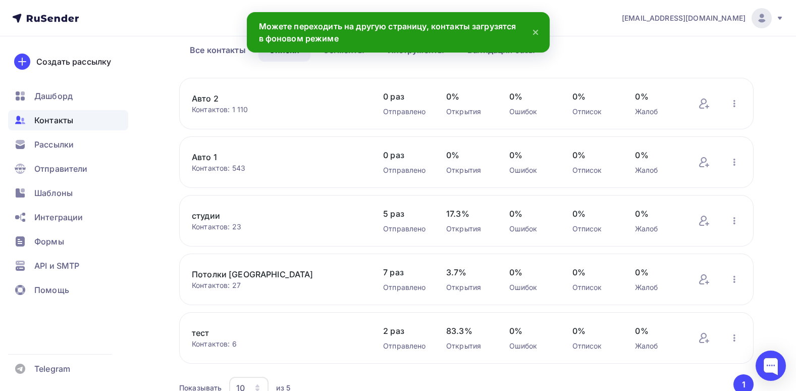
scroll to position [99, 0]
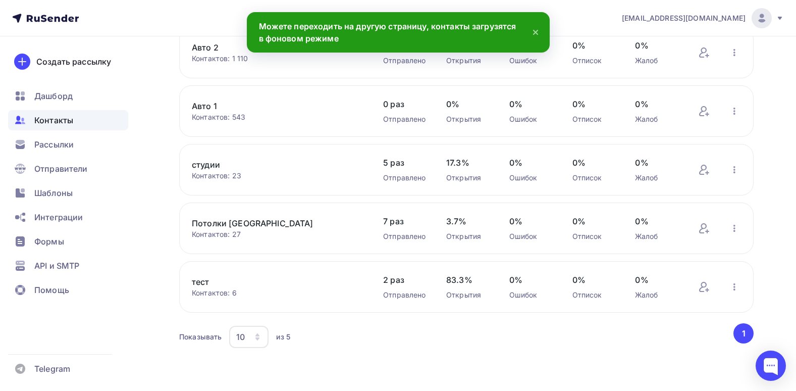
click at [270, 288] on div "Контактов: 6" at bounding box center [277, 293] width 171 height 10
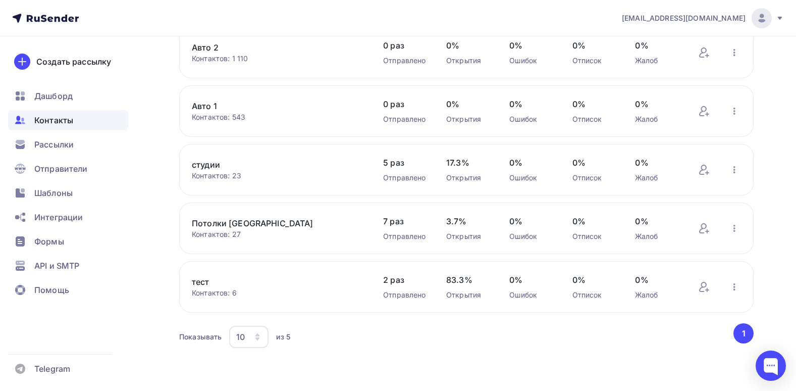
click at [210, 283] on link "тест" at bounding box center [277, 282] width 171 height 12
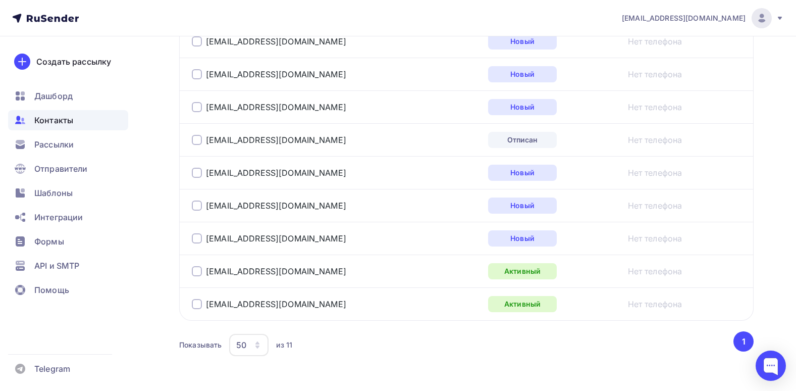
scroll to position [379, 0]
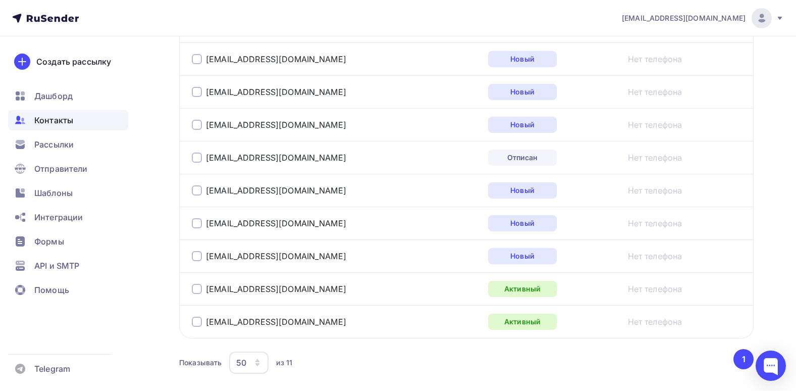
click at [200, 156] on div at bounding box center [197, 157] width 10 height 10
click at [198, 158] on div at bounding box center [197, 157] width 10 height 10
click at [199, 158] on div at bounding box center [197, 157] width 10 height 10
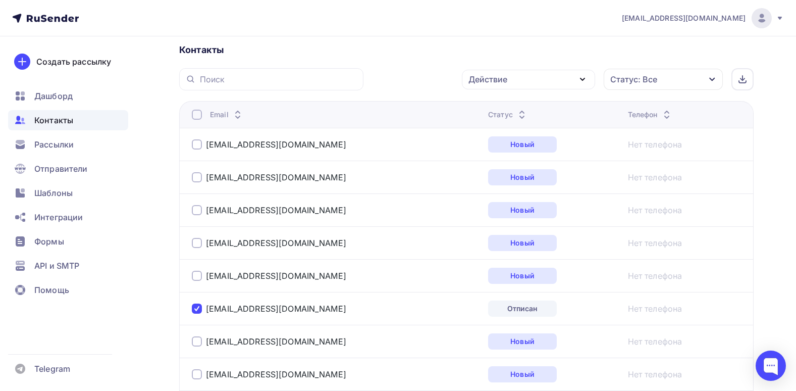
scroll to position [227, 0]
click at [565, 77] on div "Действие" at bounding box center [528, 80] width 133 height 20
click at [455, 50] on div "Контакты" at bounding box center [466, 50] width 575 height 12
click at [193, 311] on div at bounding box center [197, 309] width 10 height 10
click at [195, 308] on div at bounding box center [197, 309] width 10 height 10
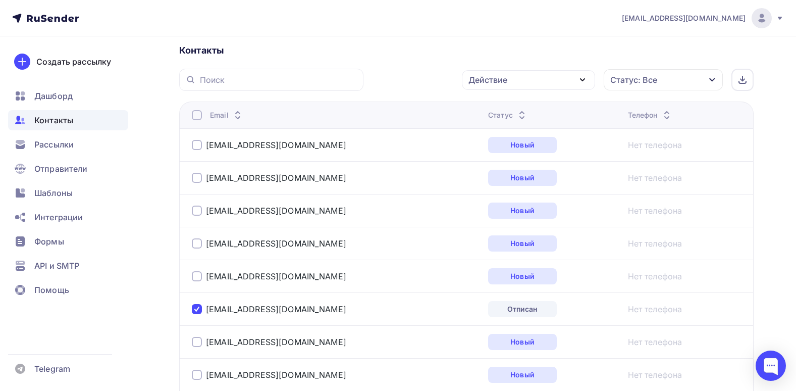
click at [532, 89] on div "Действие" at bounding box center [528, 80] width 133 height 20
click at [525, 155] on div "Удалить" at bounding box center [528, 150] width 109 height 12
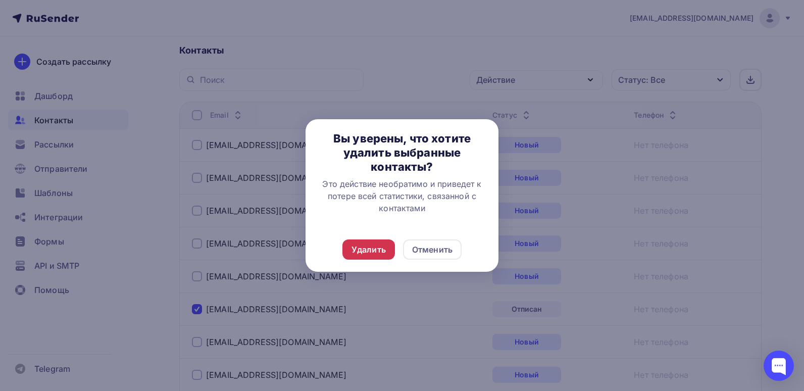
click at [363, 243] on div "Удалить" at bounding box center [368, 249] width 53 height 20
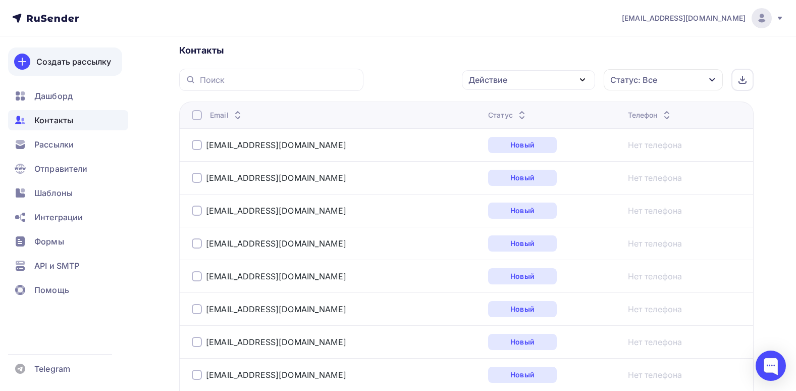
click at [39, 65] on div "Создать рассылку" at bounding box center [73, 62] width 75 height 12
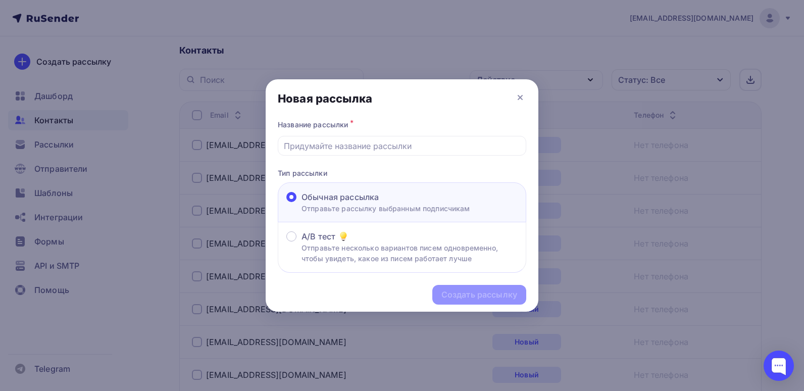
click at [348, 196] on span "Обычная рассылка" at bounding box center [339, 197] width 77 height 12
click at [301, 203] on input "Обычная рассылка Отправьте рассылку выбранным подписчикам" at bounding box center [301, 203] width 0 height 0
click at [380, 145] on input "text" at bounding box center [402, 146] width 237 height 12
type input "n"
type input "Тест 1"
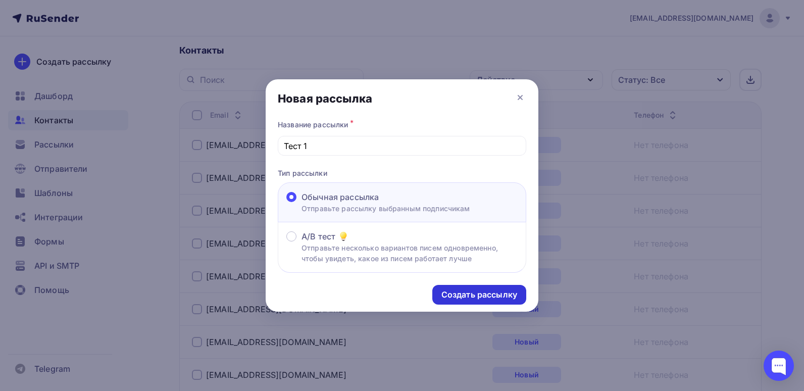
click at [466, 294] on div "Создать рассылку" at bounding box center [479, 295] width 76 height 12
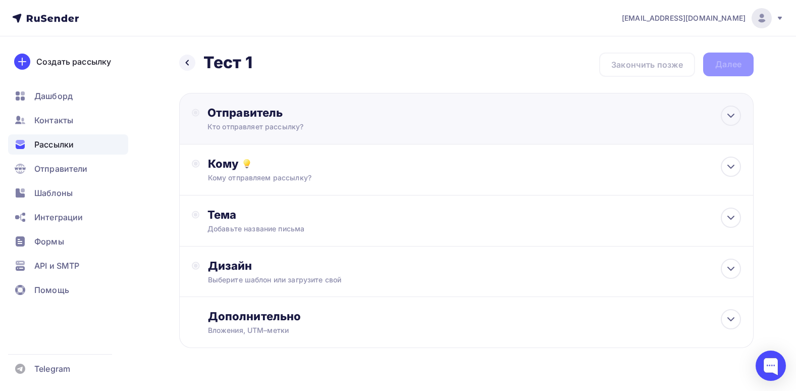
click at [354, 118] on div "Отправитель" at bounding box center [317, 113] width 219 height 14
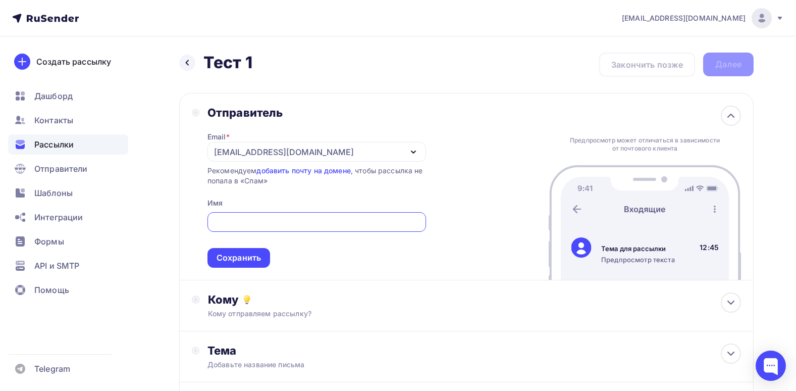
click at [339, 150] on div "[EMAIL_ADDRESS][DOMAIN_NAME]" at bounding box center [317, 152] width 219 height 20
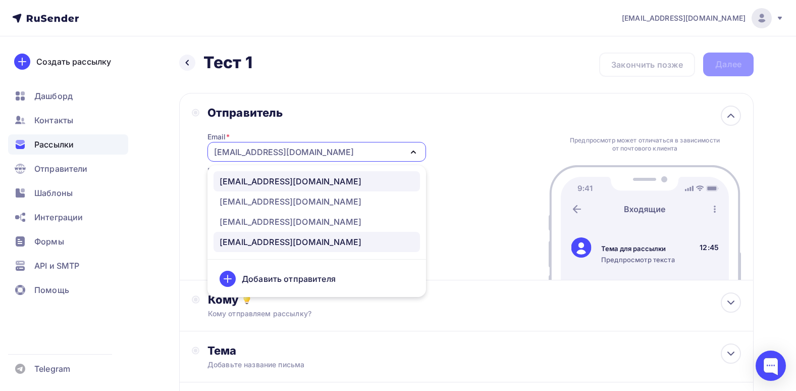
click at [274, 188] on link "info@tdlednik.ru" at bounding box center [317, 181] width 206 height 20
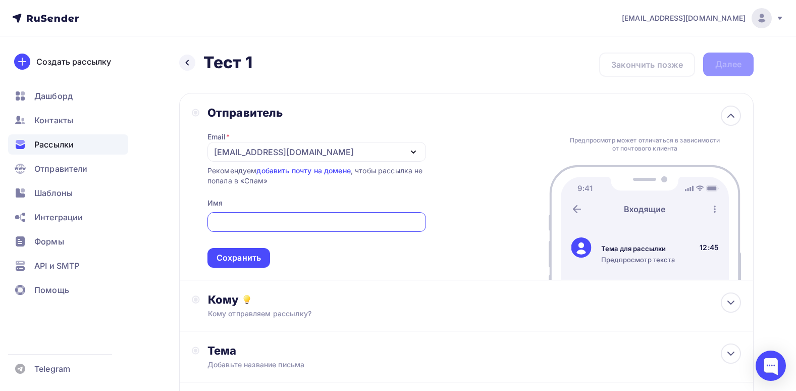
click at [280, 226] on input "text" at bounding box center [316, 222] width 207 height 12
click at [371, 198] on div "Email * info@tdlednik.ru info@tdlednik.ru sale@luxlinerus.ru shamray@tdlednik.r…" at bounding box center [317, 194] width 219 height 148
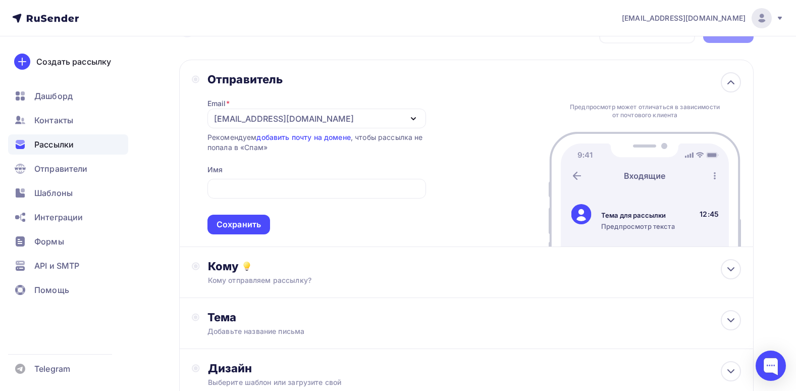
scroll to position [101, 0]
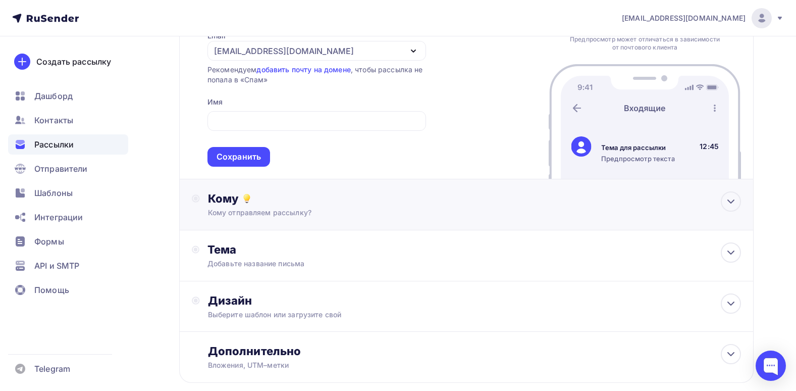
click at [380, 193] on div "Кому" at bounding box center [474, 198] width 533 height 14
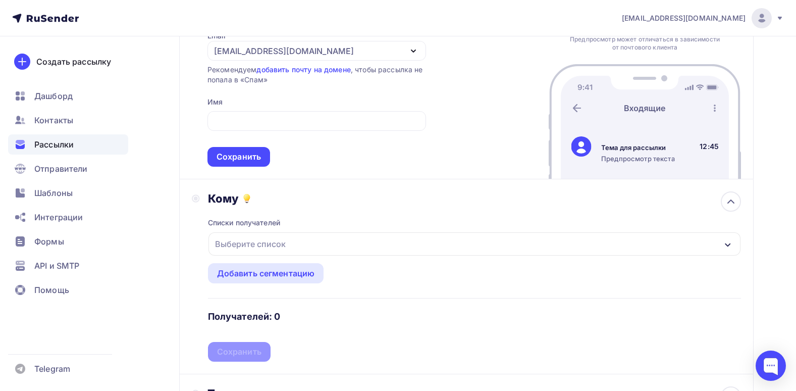
click at [332, 250] on div "Выберите список" at bounding box center [475, 243] width 532 height 23
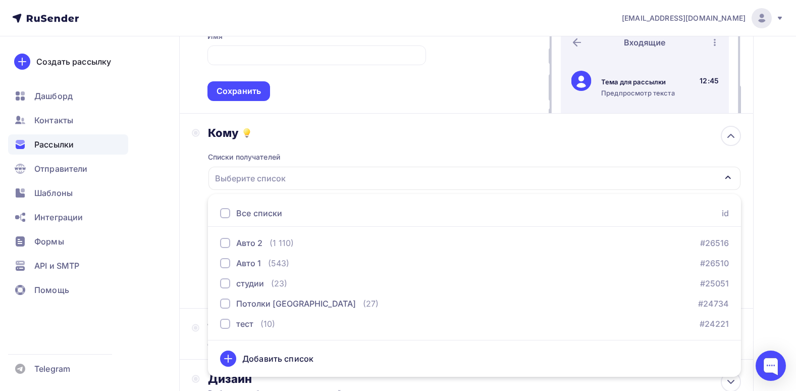
scroll to position [150, 0]
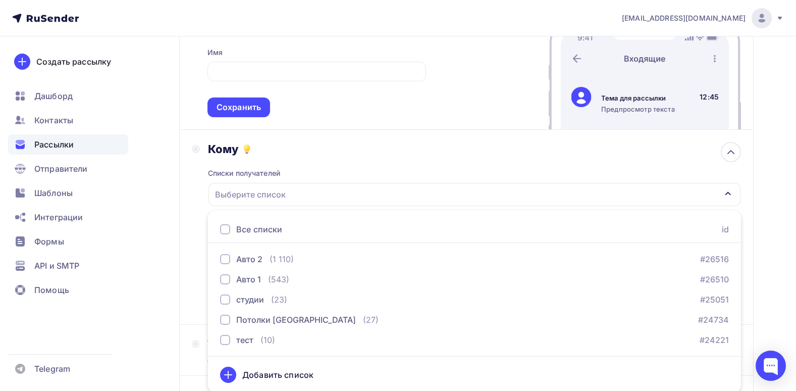
click at [326, 188] on div "Выберите список" at bounding box center [475, 194] width 532 height 23
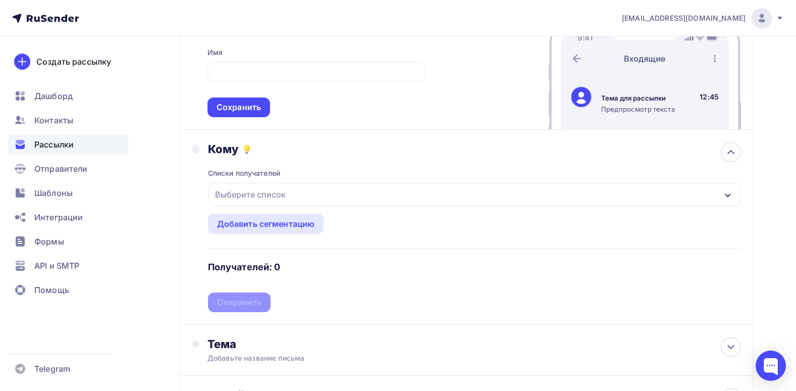
click at [326, 165] on div "Списки получателей Выберите список Все списки id Авто 2 (1 110) #26516 Авто 1 (…" at bounding box center [474, 234] width 533 height 156
click at [359, 186] on div "Выберите список" at bounding box center [475, 194] width 532 height 23
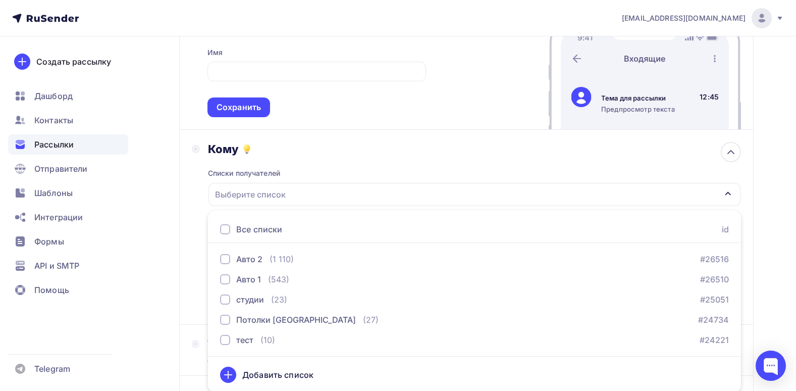
scroll to position [152, 0]
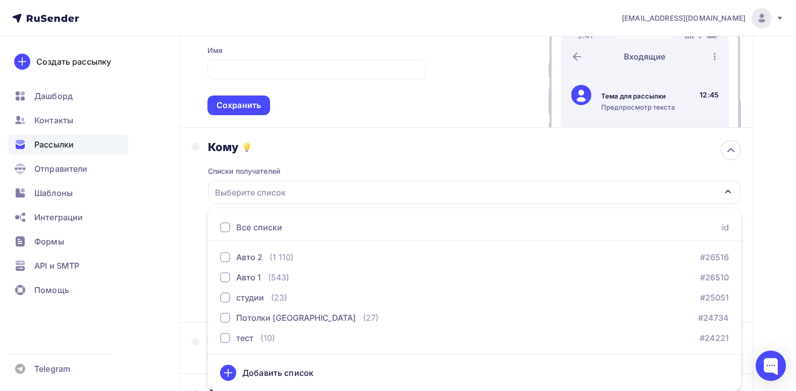
click at [365, 154] on div "Списки получателей Выберите список Все списки id Авто 2 (1 110) #26516 Авто 1 (…" at bounding box center [474, 232] width 533 height 156
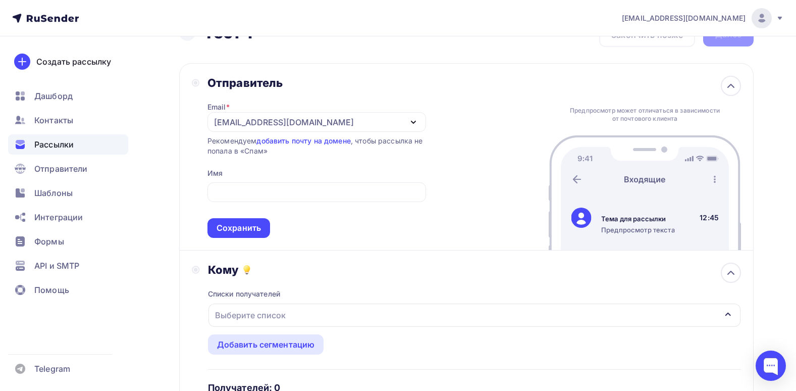
scroll to position [0, 0]
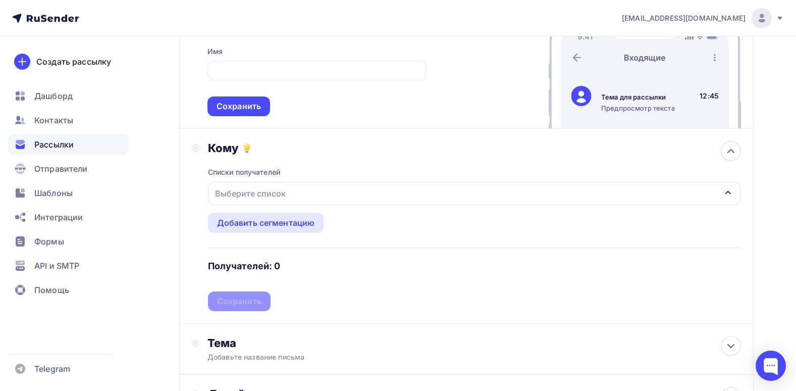
click at [333, 185] on div "Выберите список" at bounding box center [475, 193] width 532 height 23
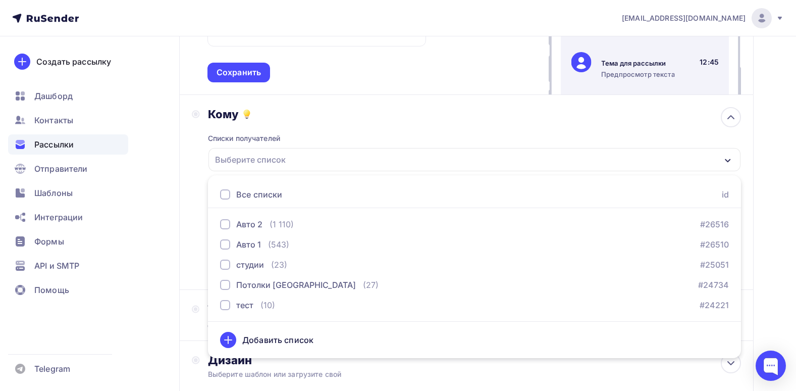
scroll to position [203, 0]
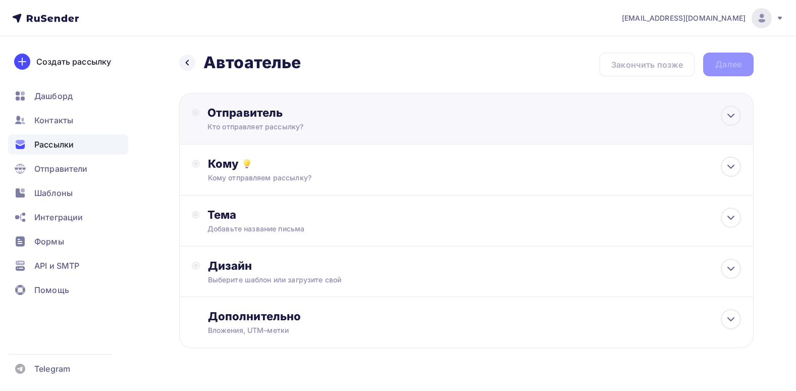
click at [352, 119] on div "Отправитель" at bounding box center [317, 113] width 219 height 14
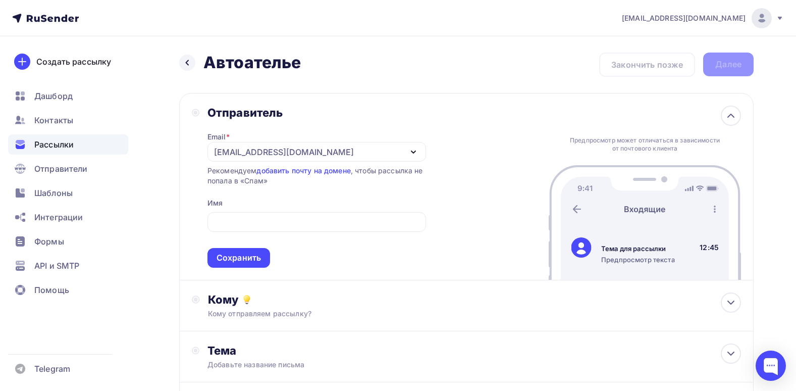
click at [291, 280] on div "Отправитель Email * [PERSON_NAME][EMAIL_ADDRESS][DOMAIN_NAME] [EMAIL_ADDRESS][D…" at bounding box center [466, 186] width 575 height 187
click at [291, 283] on div "Кому Кому отправляем рассылку? Списки получателей Выберите список Все списки id…" at bounding box center [466, 305] width 575 height 51
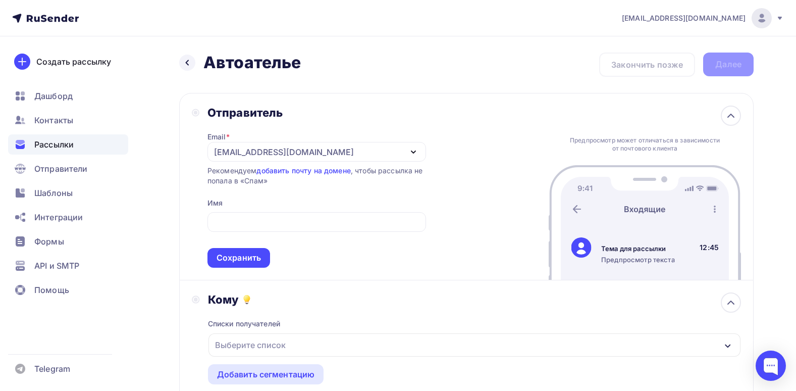
click at [300, 299] on div "Кому" at bounding box center [474, 299] width 533 height 14
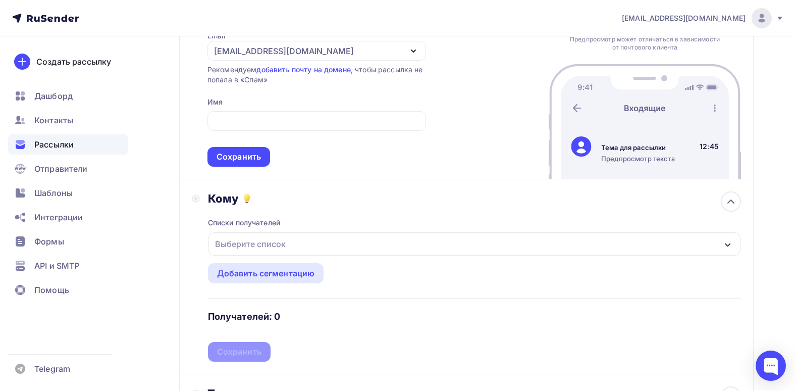
drag, startPoint x: 324, startPoint y: 213, endPoint x: 335, endPoint y: 238, distance: 27.6
click at [335, 238] on div "Списки получателей Выберите список Все списки id Авто 2 (1 110) #26516 Авто 1 (…" at bounding box center [474, 283] width 533 height 156
click at [335, 238] on div "Выберите список" at bounding box center [475, 243] width 532 height 23
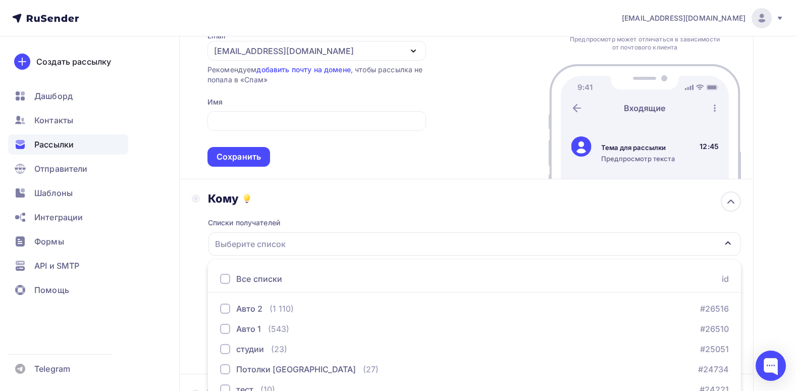
scroll to position [152, 0]
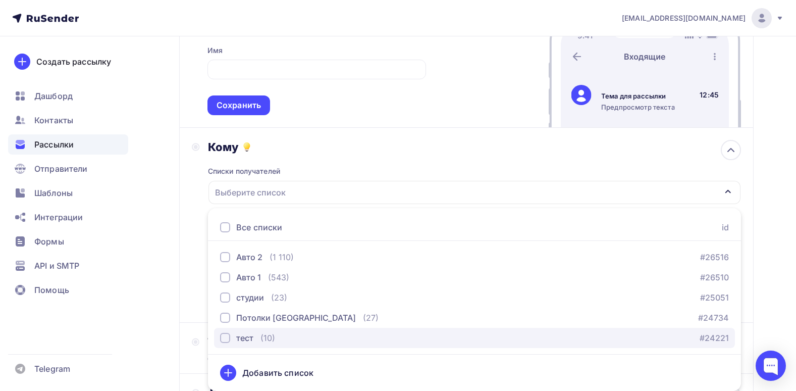
click at [269, 339] on div "(10)" at bounding box center [268, 338] width 15 height 12
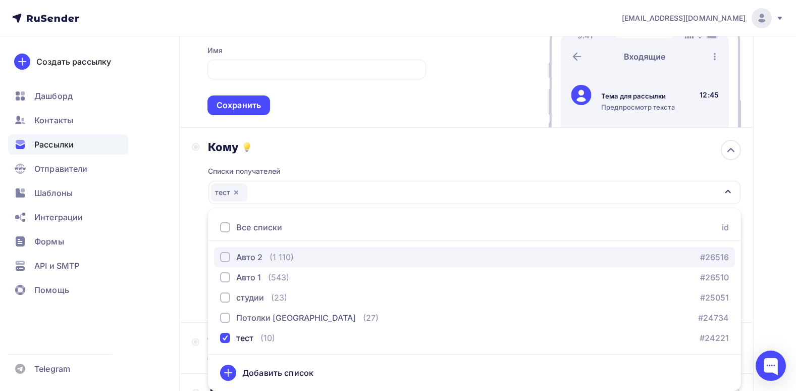
click at [260, 255] on div "Авто 2" at bounding box center [249, 257] width 26 height 12
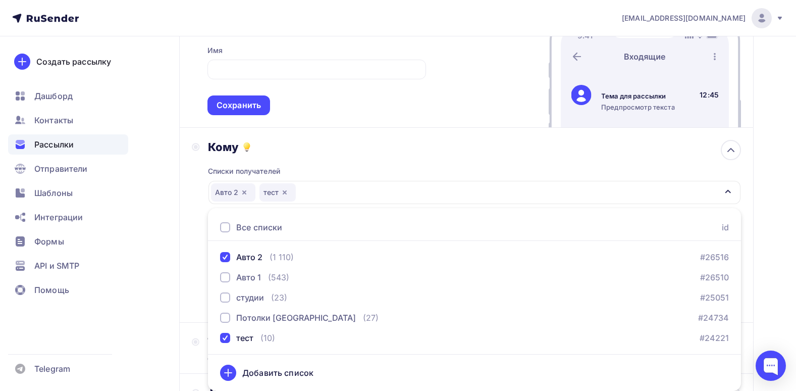
click at [425, 120] on div "Отправитель Email * sergeyvalkovy@gmail.com info@tdlednik.ru sale@luxlinerus.ru…" at bounding box center [466, 33] width 575 height 187
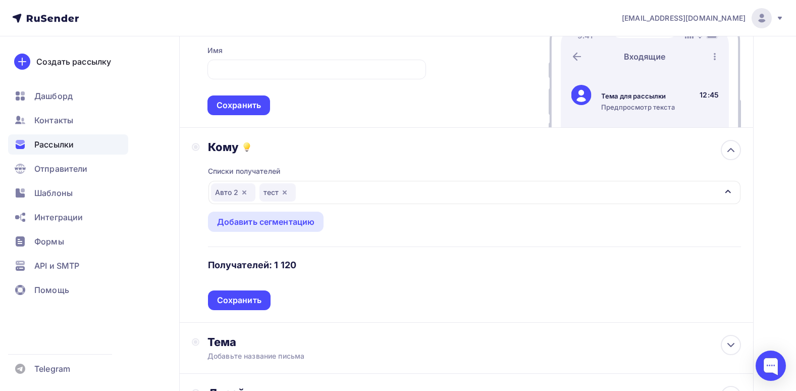
click at [354, 261] on div "Списки получателей Авто 2 тест Все списки id Авто 2 (1 110) #26516 Авто 1 (543)…" at bounding box center [474, 232] width 533 height 156
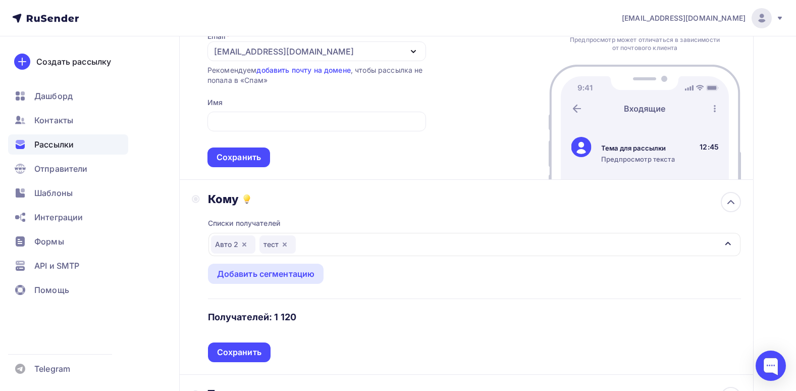
scroll to position [51, 0]
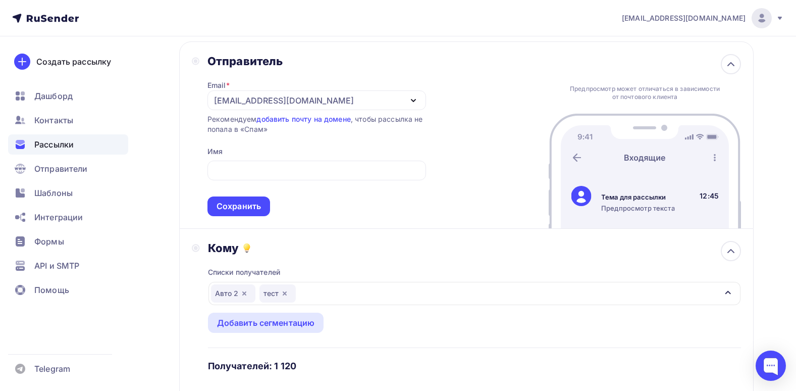
click at [387, 102] on div "[EMAIL_ADDRESS][DOMAIN_NAME]" at bounding box center [317, 100] width 219 height 20
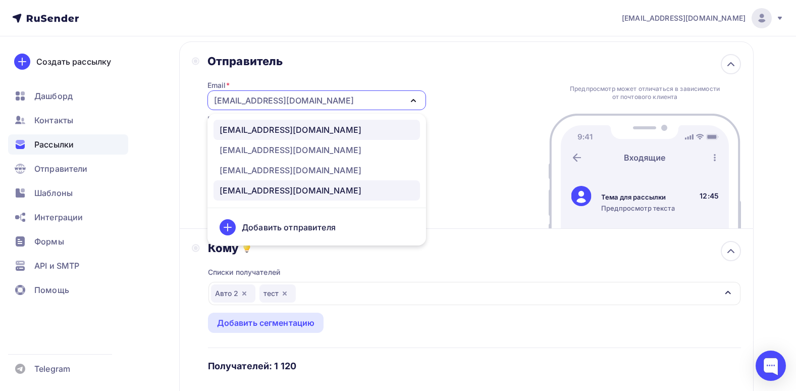
click at [281, 129] on div "info@tdlednik.ru" at bounding box center [291, 130] width 142 height 12
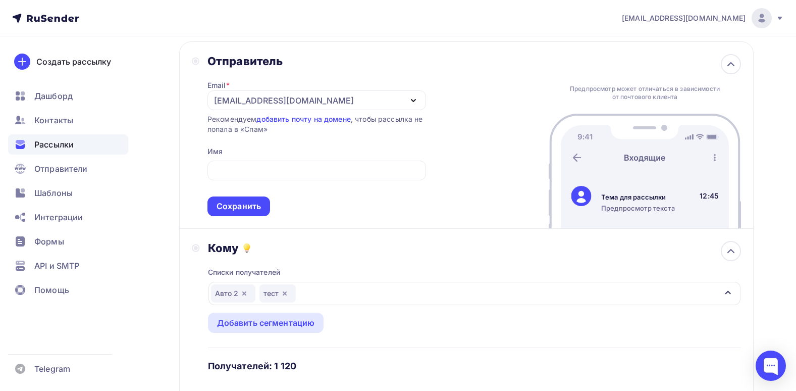
click at [279, 157] on span "Сохранить" at bounding box center [317, 187] width 219 height 60
click at [284, 173] on input "text" at bounding box center [316, 171] width 207 height 12
click at [417, 150] on div "Email * info@tdlednik.ru info@tdlednik.ru sale@luxlinerus.ru shamray@tdlednik.r…" at bounding box center [317, 142] width 219 height 148
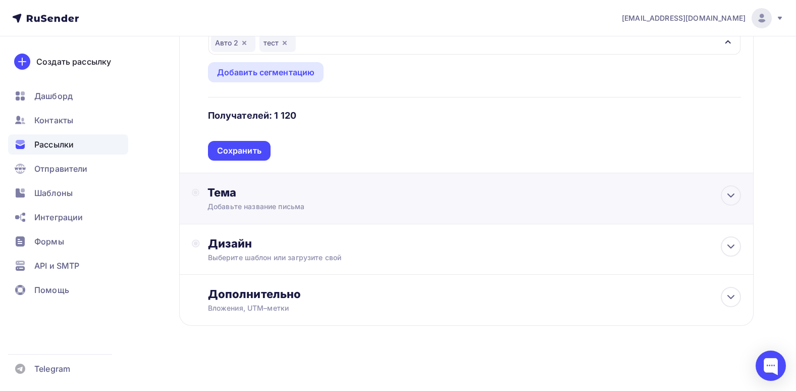
click at [378, 190] on div "Тема" at bounding box center [307, 192] width 199 height 14
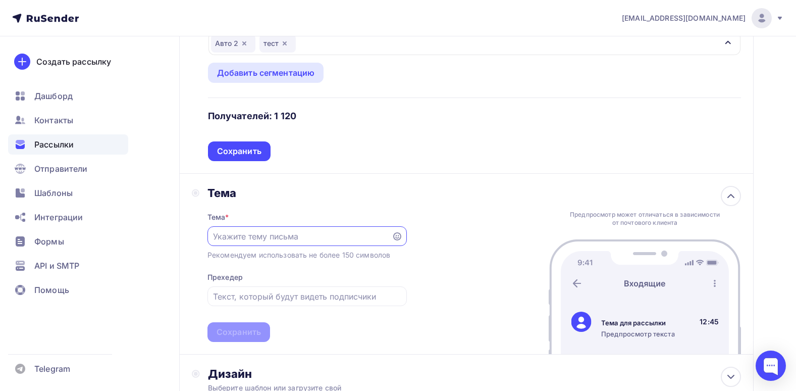
scroll to position [0, 0]
click at [383, 200] on div "Тема * Рекомендуем использовать не более 150 символов Прехедер Сохранить" at bounding box center [307, 271] width 199 height 142
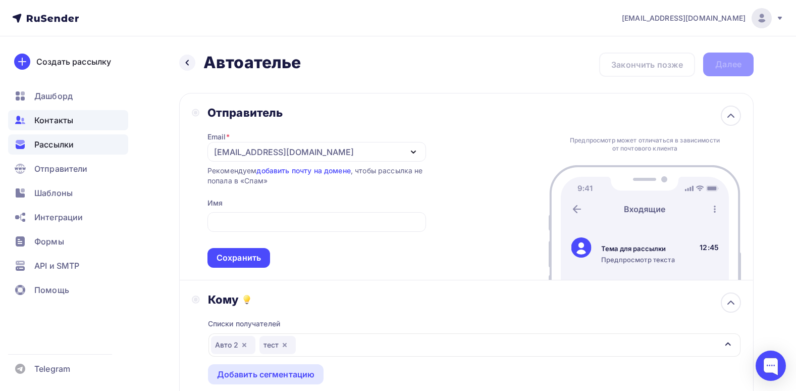
click at [54, 120] on span "Контакты" at bounding box center [53, 120] width 39 height 12
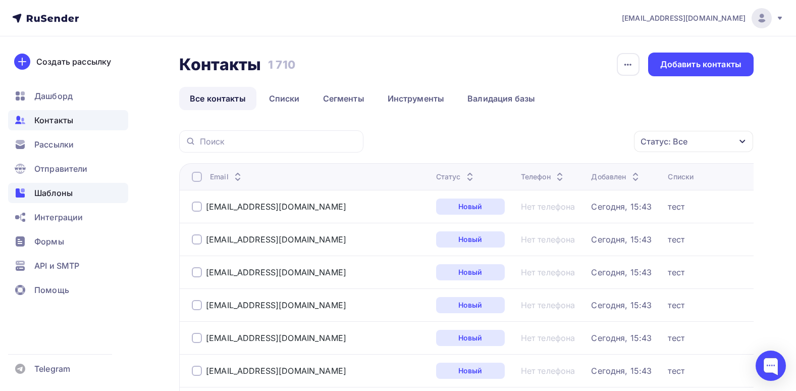
click at [71, 196] on span "Шаблоны" at bounding box center [53, 193] width 38 height 12
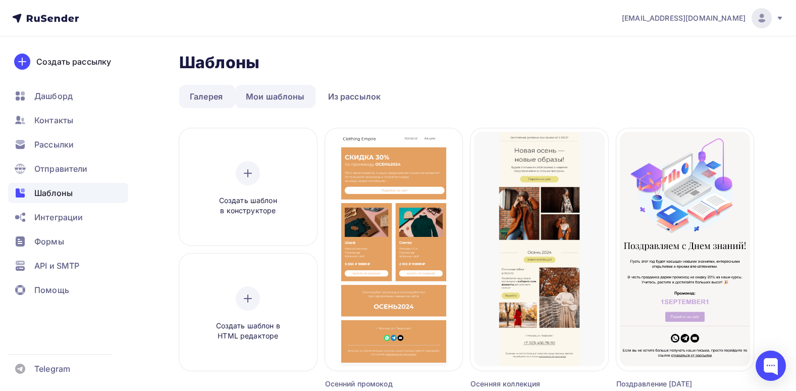
click at [268, 97] on link "Мои шаблоны" at bounding box center [275, 96] width 80 height 23
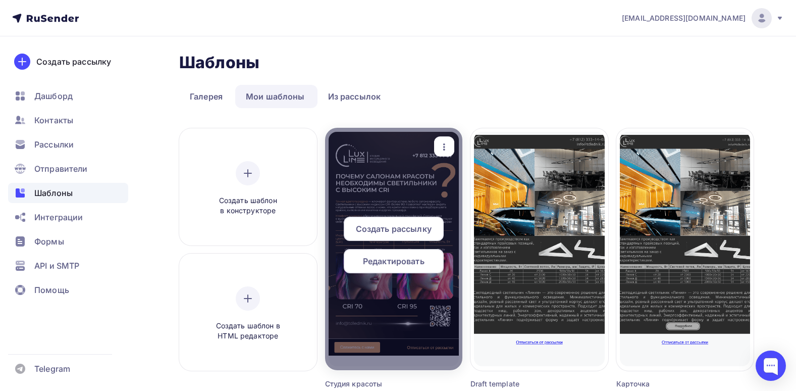
click at [399, 256] on span "Редактировать" at bounding box center [394, 261] width 62 height 12
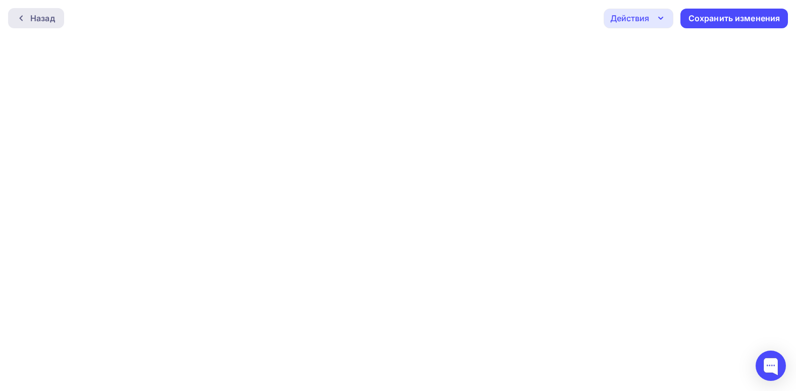
click at [40, 20] on div "Назад" at bounding box center [42, 18] width 25 height 12
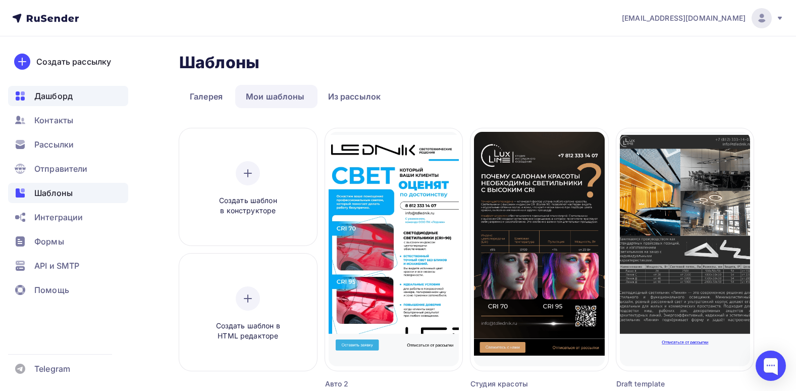
click at [47, 92] on span "Дашборд" at bounding box center [53, 96] width 38 height 12
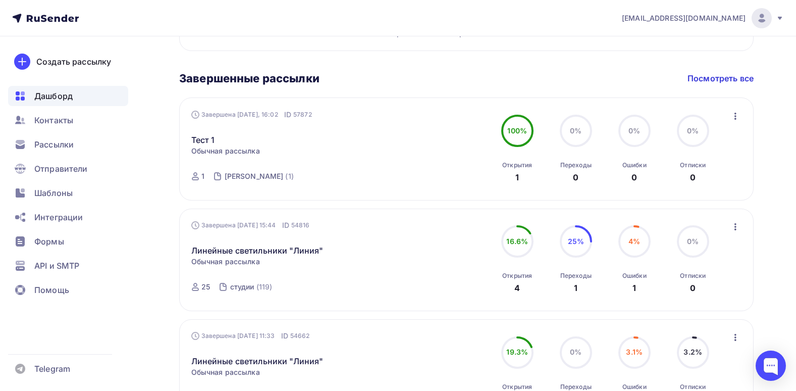
scroll to position [505, 0]
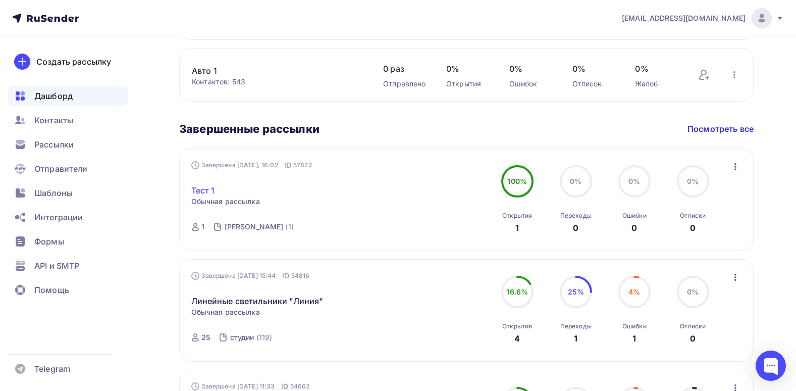
click at [212, 190] on link "Тест 1" at bounding box center [203, 190] width 24 height 12
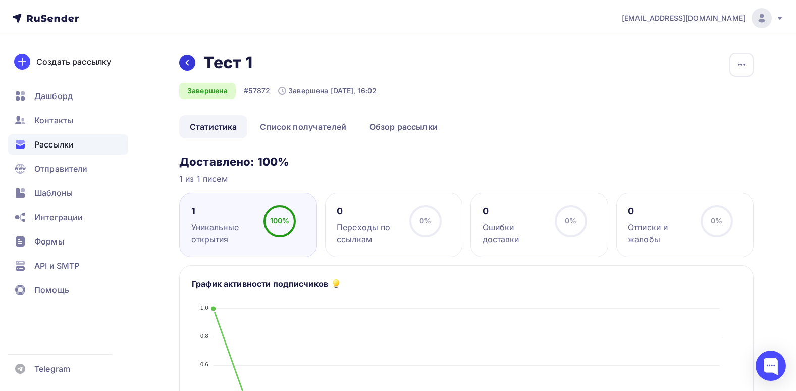
click at [192, 57] on div at bounding box center [187, 63] width 16 height 16
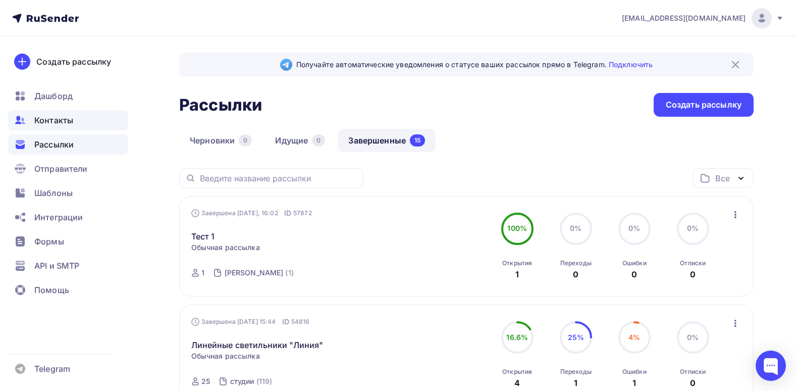
click at [44, 121] on span "Контакты" at bounding box center [53, 120] width 39 height 12
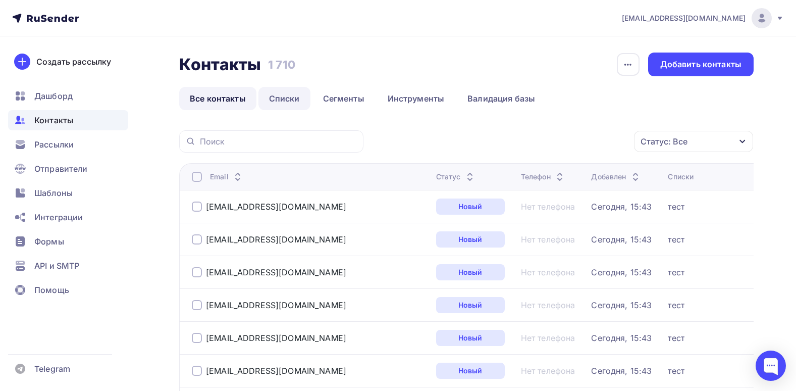
click at [296, 91] on link "Списки" at bounding box center [285, 98] width 52 height 23
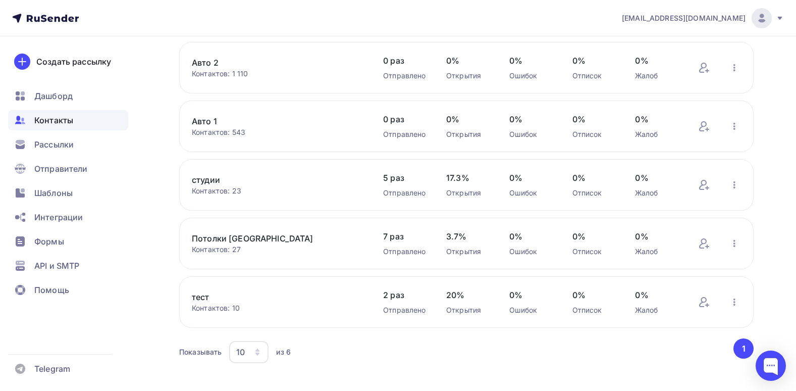
scroll to position [151, 0]
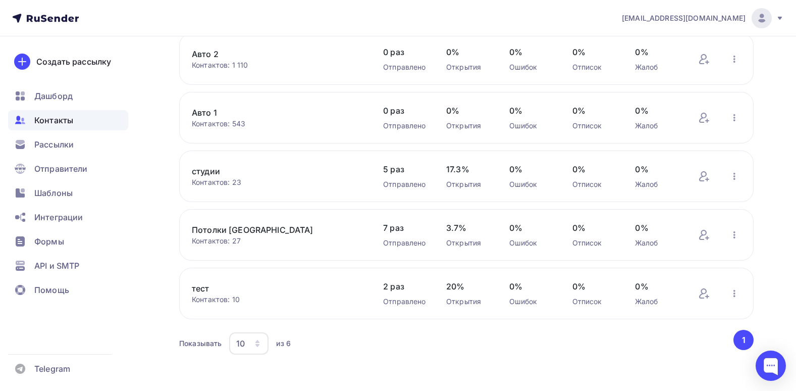
click at [203, 285] on link "тест" at bounding box center [277, 288] width 171 height 12
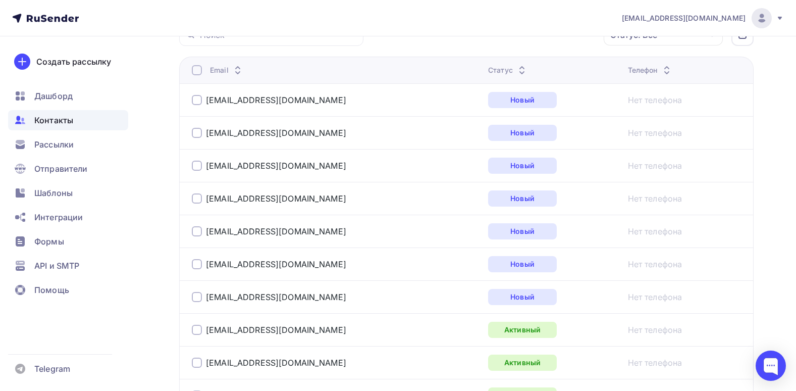
scroll to position [245, 0]
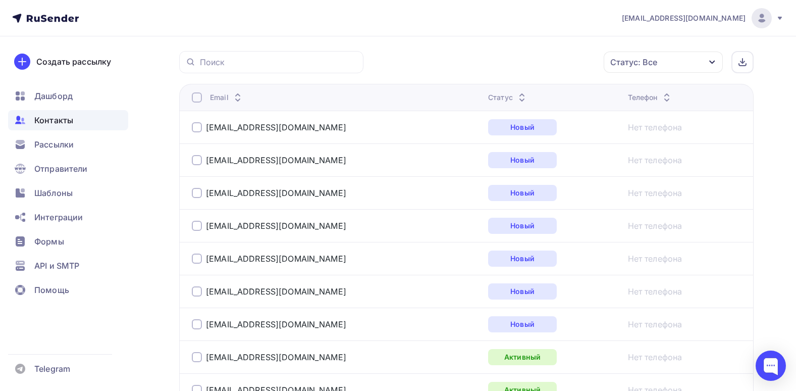
click at [530, 54] on div "Статус: Все Статус Новый Активный Не существует Переполнен Недоступен Отписан О…" at bounding box center [562, 62] width 383 height 22
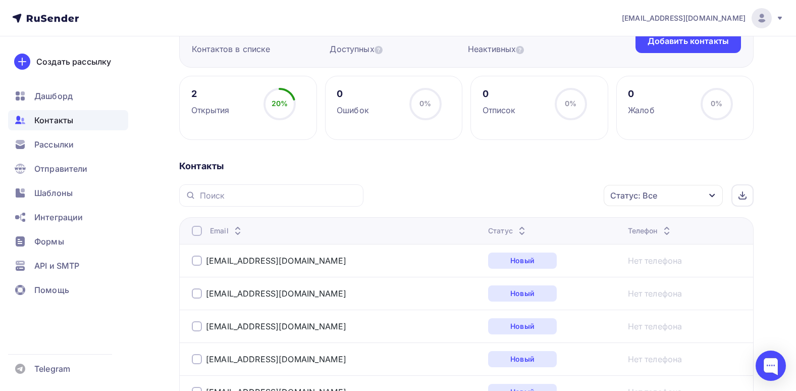
scroll to position [0, 0]
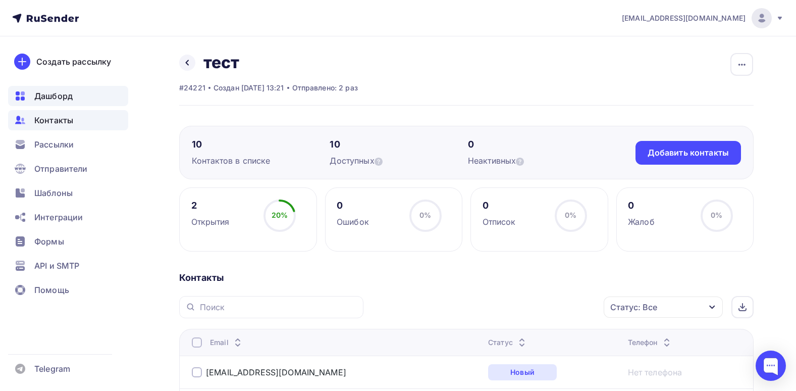
click at [55, 88] on div "Дашборд" at bounding box center [68, 96] width 120 height 20
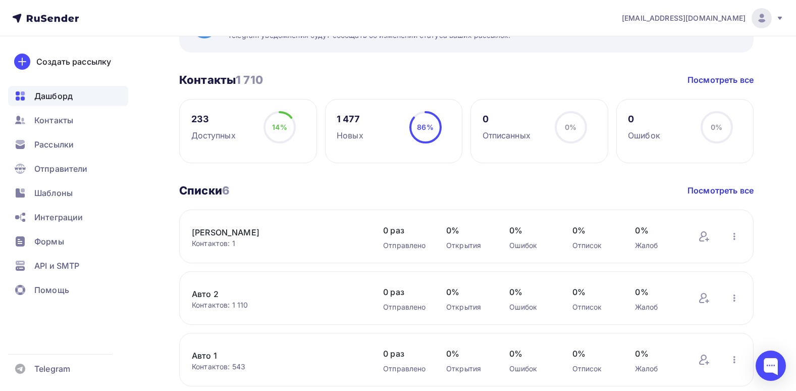
scroll to position [202, 0]
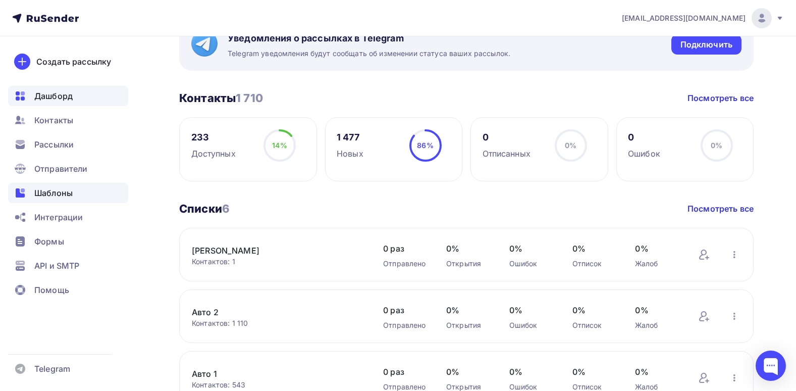
click at [46, 188] on span "Шаблоны" at bounding box center [53, 193] width 38 height 12
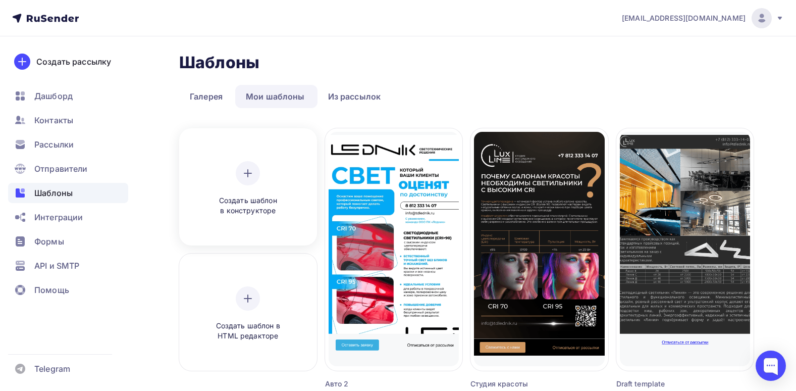
click at [255, 179] on div at bounding box center [248, 173] width 24 height 24
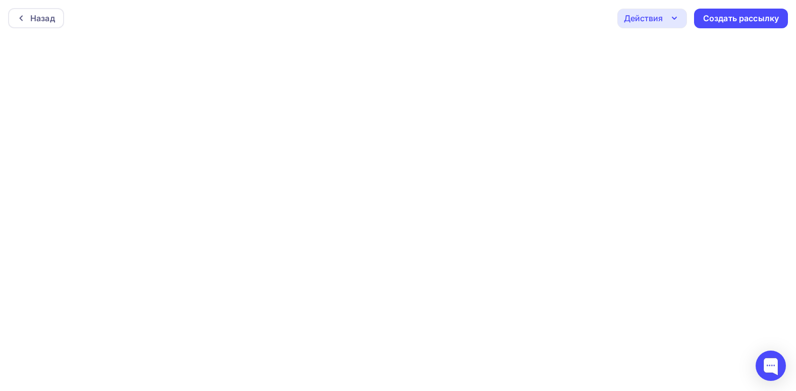
drag, startPoint x: 299, startPoint y: 12, endPoint x: 305, endPoint y: 24, distance: 13.8
click at [305, 24] on div "Назад Действия Отправить тестовое письмо Предпросмотр Сохранить в Мои шаблоны В…" at bounding box center [398, 18] width 796 height 36
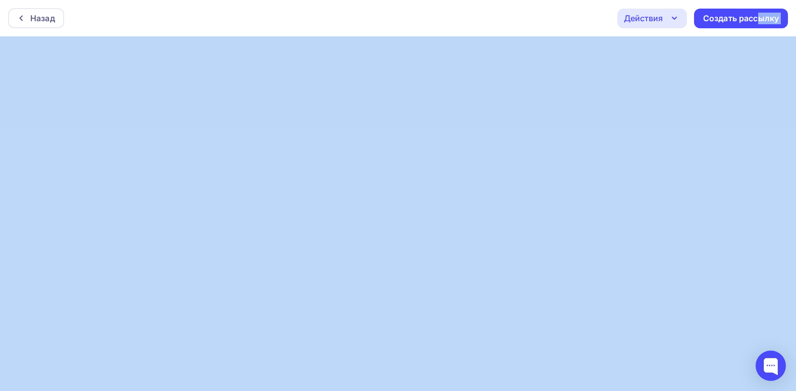
drag, startPoint x: 757, startPoint y: 16, endPoint x: 695, endPoint y: 38, distance: 66.1
click at [514, 65] on div "Назад Действия Отправить тестовое письмо Предпросмотр Сохранить в Мои шаблоны В…" at bounding box center [398, 195] width 796 height 391
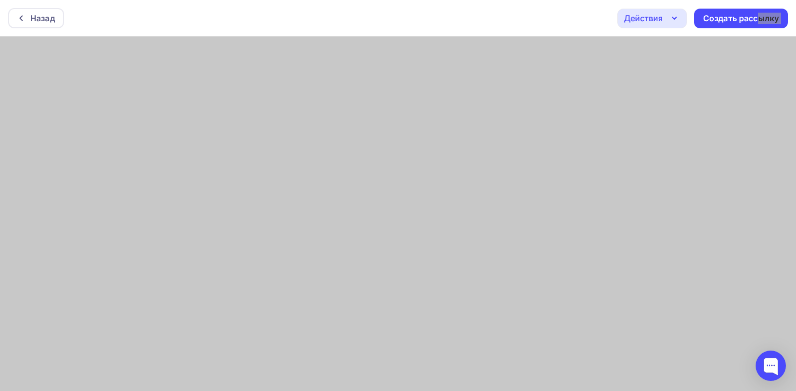
click at [660, 24] on div "Действия" at bounding box center [652, 19] width 70 height 20
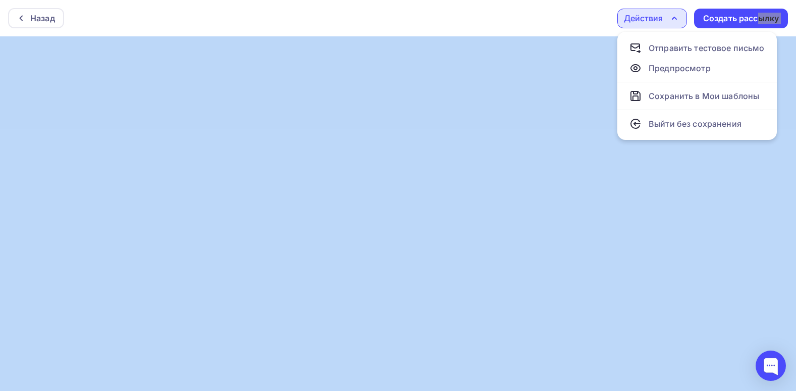
click at [660, 17] on div "Действия" at bounding box center [643, 18] width 39 height 12
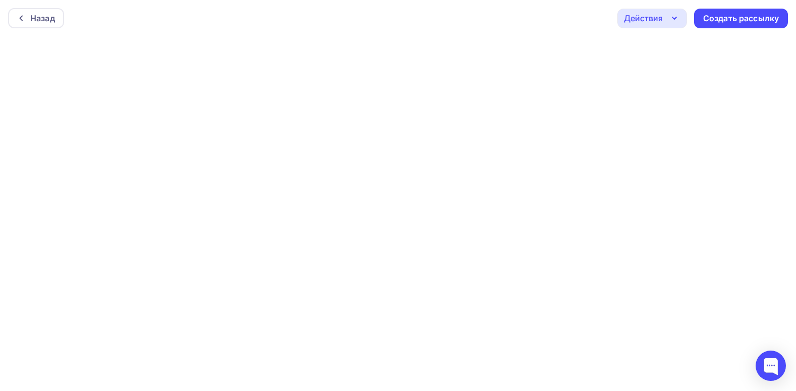
click at [685, 34] on div "Назад Действия Отправить тестовое письмо Предпросмотр Сохранить в Мои шаблоны В…" at bounding box center [398, 18] width 796 height 36
click at [656, 17] on div "Действия" at bounding box center [643, 18] width 39 height 12
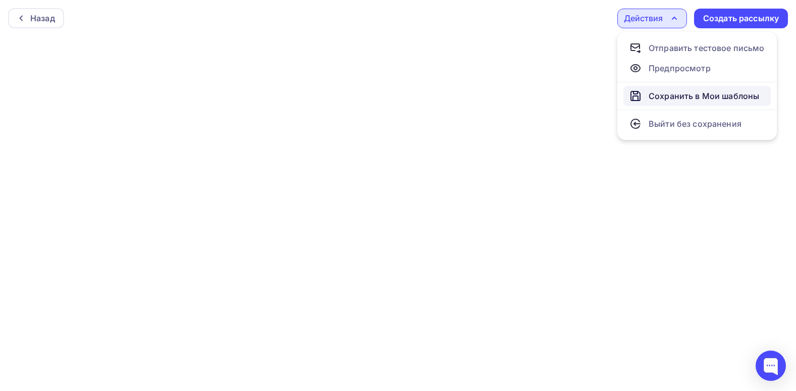
click at [682, 92] on div "Сохранить в Мои шаблоны" at bounding box center [704, 96] width 111 height 12
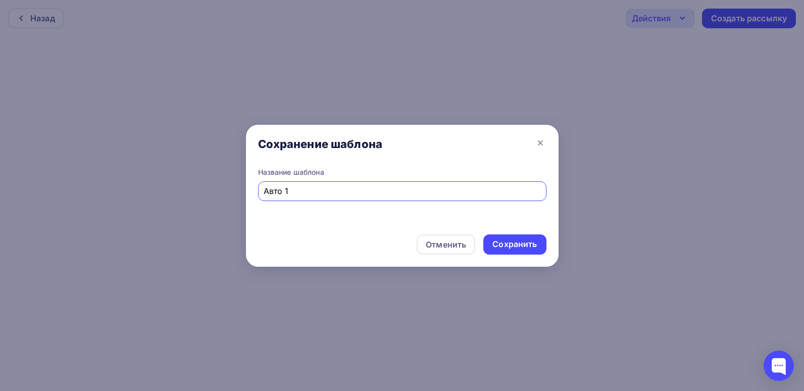
type input "Авто 1"
click at [473, 220] on div "Название шаблона Авто 1" at bounding box center [402, 196] width 313 height 59
drag, startPoint x: 535, startPoint y: 263, endPoint x: 532, endPoint y: 246, distance: 16.4
click at [532, 246] on div "Отменить Сохранить" at bounding box center [402, 246] width 313 height 40
drag, startPoint x: 532, startPoint y: 246, endPoint x: 513, endPoint y: 217, distance: 35.0
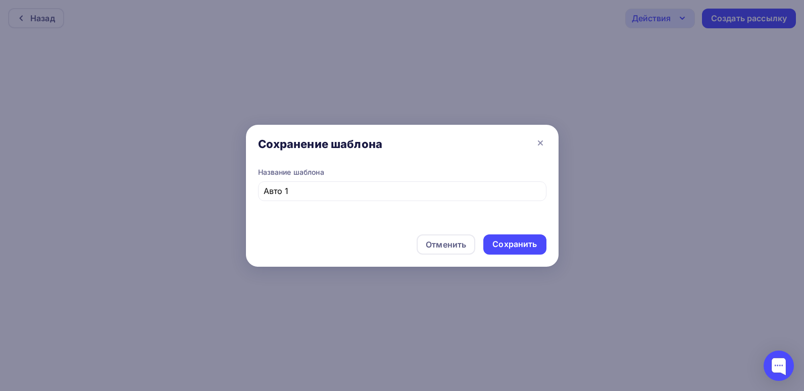
click at [513, 217] on div "Название шаблона Авто 1" at bounding box center [402, 196] width 313 height 59
click at [526, 246] on div "Сохранить" at bounding box center [514, 244] width 44 height 12
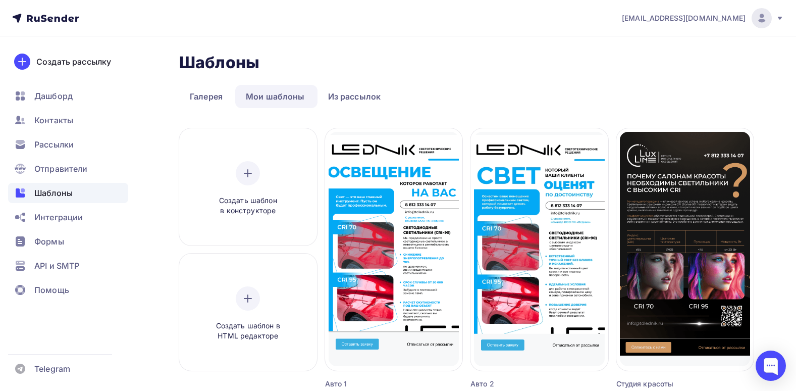
click at [63, 157] on ul "Дашборд Контакты Рассылки Отправители Шаблоны Интеграции Формы API и SMTP Помощь" at bounding box center [68, 196] width 120 height 220
click at [61, 144] on span "Рассылки" at bounding box center [53, 144] width 39 height 12
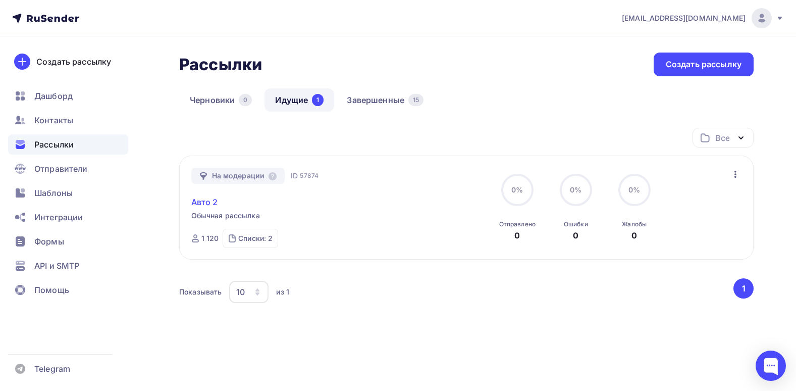
click at [198, 200] on link "Авто 2" at bounding box center [204, 202] width 27 height 12
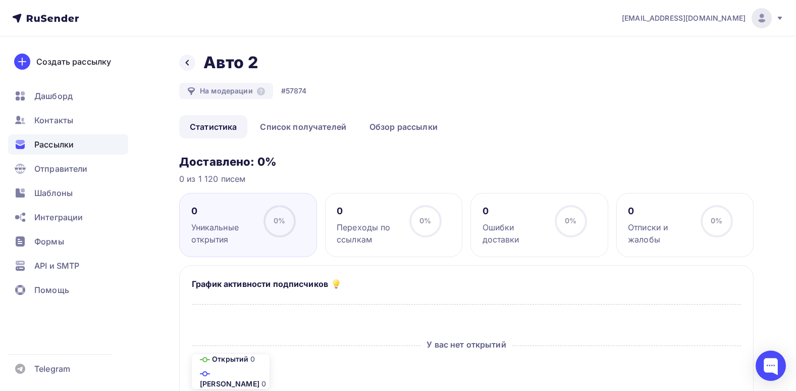
click at [359, 116] on li "Обзор рассылки" at bounding box center [404, 126] width 91 height 23
click at [364, 121] on link "Обзор рассылки" at bounding box center [403, 126] width 89 height 23
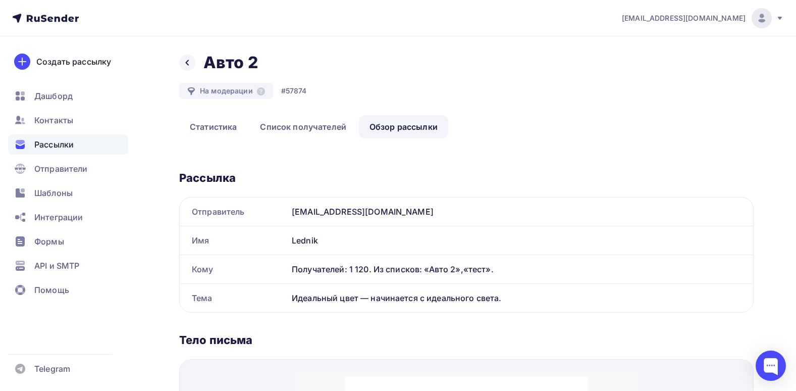
drag, startPoint x: 323, startPoint y: 243, endPoint x: 272, endPoint y: 237, distance: 50.9
click at [272, 237] on div "Имя Lednik" at bounding box center [467, 240] width 574 height 28
copy div "Имя Lednik"
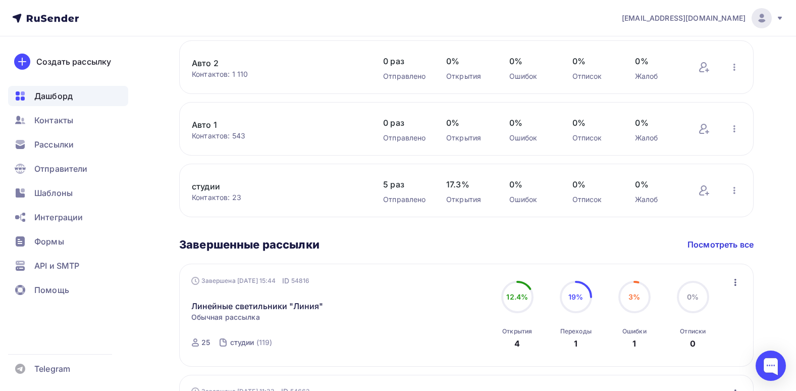
scroll to position [303, 0]
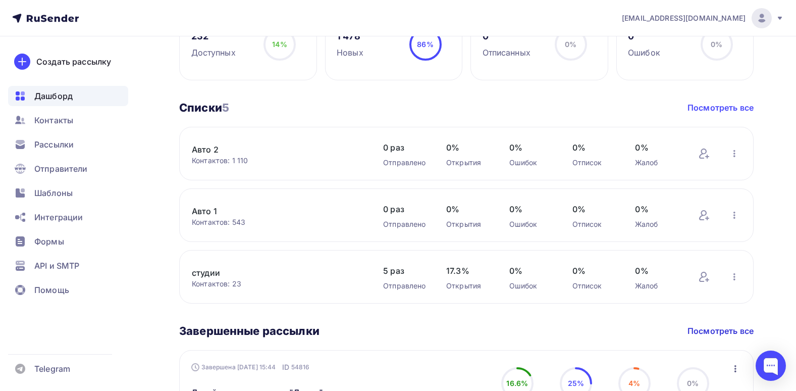
click at [738, 114] on link "Посмотреть все" at bounding box center [721, 107] width 66 height 12
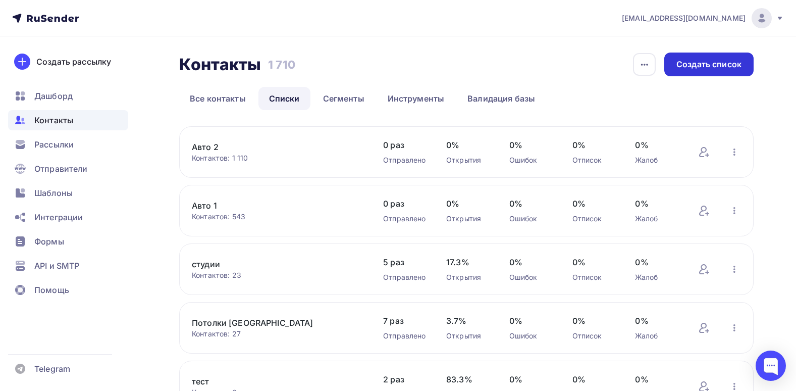
click at [713, 54] on div "Создать список" at bounding box center [708, 65] width 89 height 24
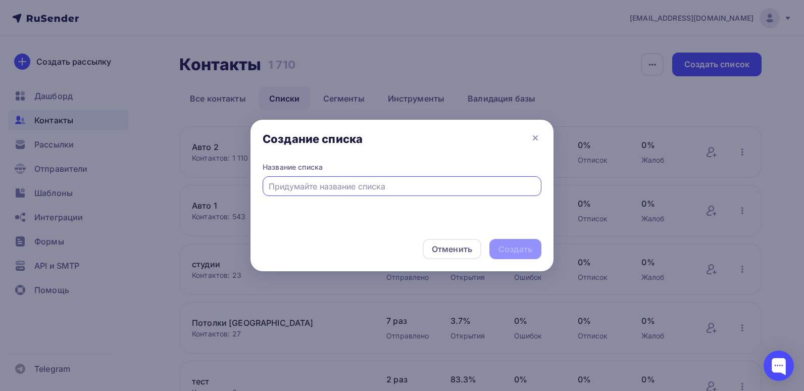
click at [394, 193] on div at bounding box center [402, 186] width 279 height 20
click at [455, 252] on div "Отменить" at bounding box center [452, 249] width 40 height 12
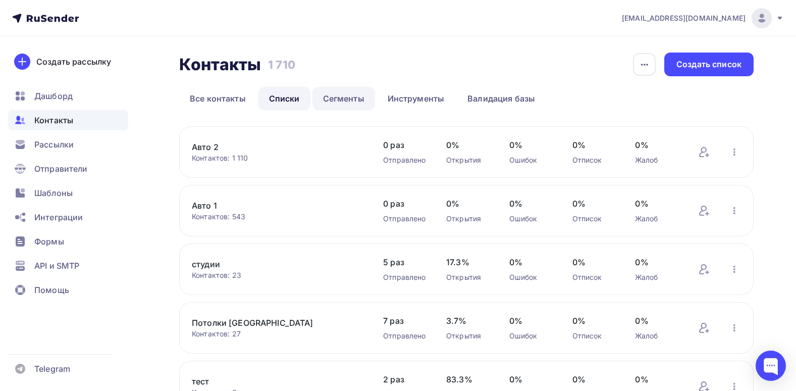
click at [325, 103] on link "Сегменты" at bounding box center [344, 98] width 63 height 23
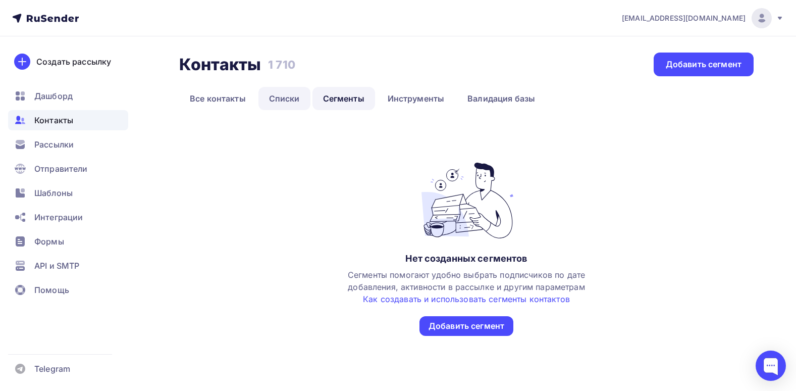
click at [295, 104] on link "Списки" at bounding box center [285, 98] width 52 height 23
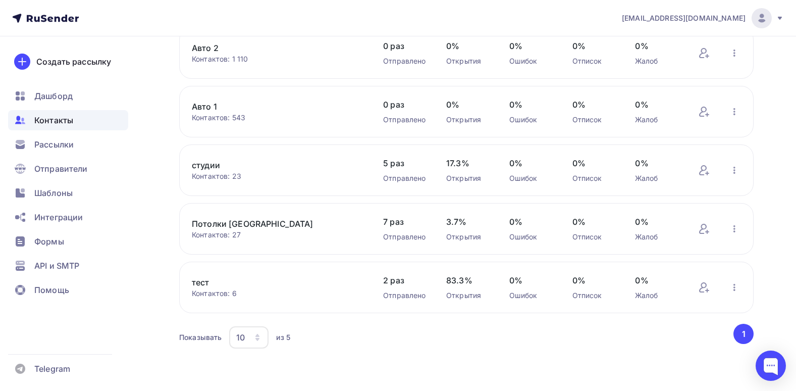
scroll to position [99, 0]
click at [210, 284] on link "тест" at bounding box center [277, 282] width 171 height 12
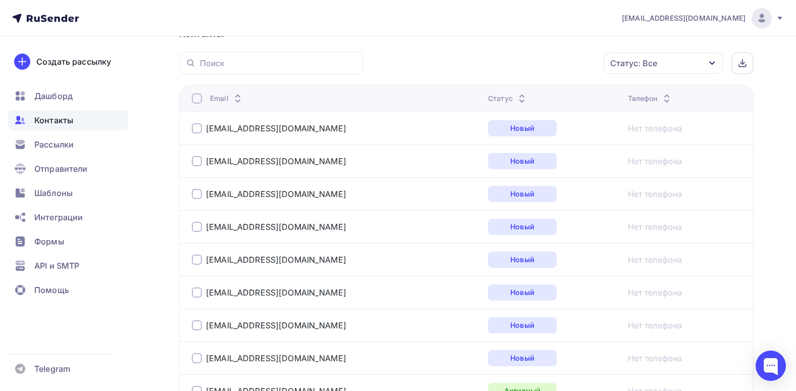
scroll to position [252, 0]
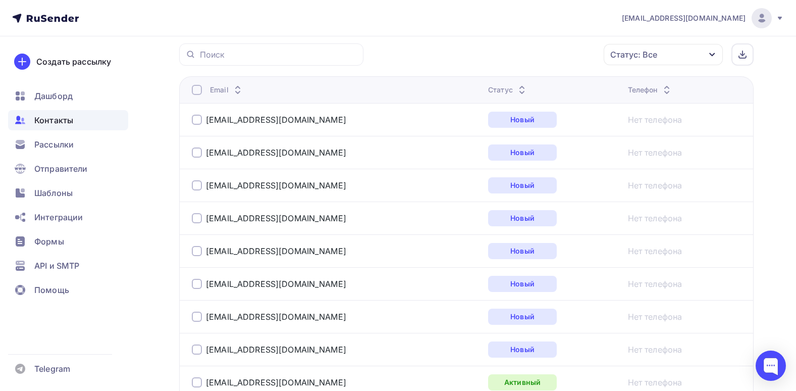
click at [190, 355] on td "[EMAIL_ADDRESS][DOMAIN_NAME]" at bounding box center [331, 349] width 305 height 33
click at [199, 349] on div at bounding box center [197, 349] width 10 height 10
click at [551, 61] on div "Действие" at bounding box center [528, 55] width 133 height 20
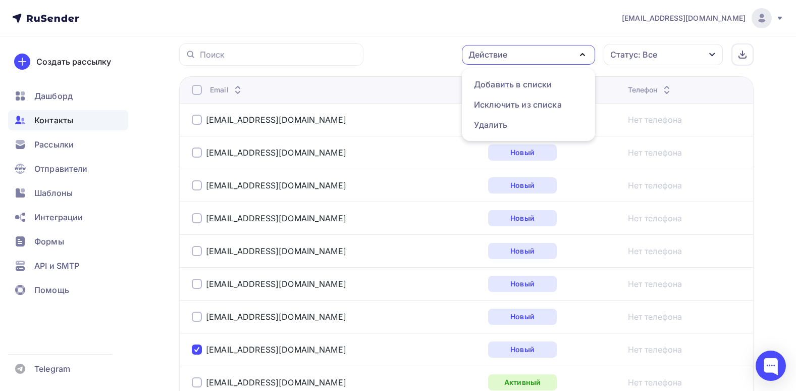
click at [436, 65] on div "Действие Добавить в списки Исключить из списка Удалить Статус: Все Статус Новый…" at bounding box center [562, 54] width 383 height 22
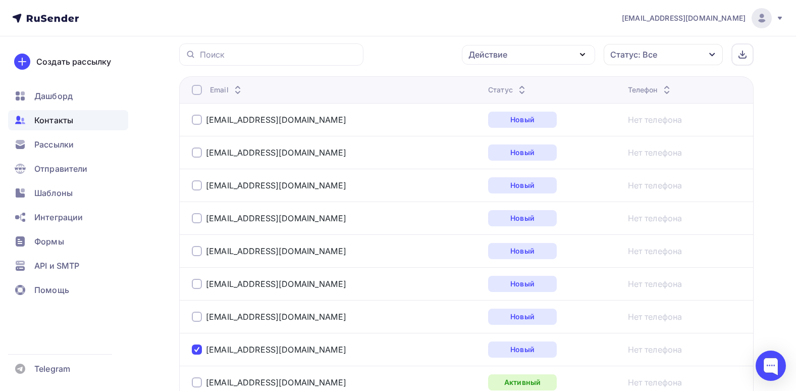
click at [409, 48] on div "Действие Добавить в списки Исключить из списка Удалить Статус: Все Статус Новый…" at bounding box center [562, 54] width 383 height 22
click at [194, 352] on div at bounding box center [197, 349] width 10 height 10
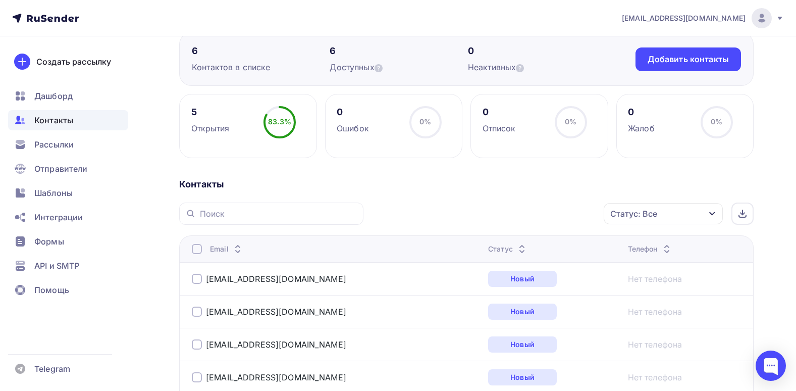
scroll to position [0, 0]
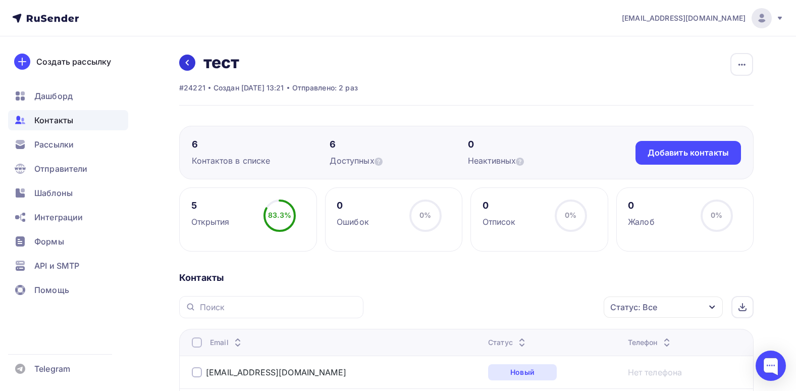
click at [185, 61] on icon at bounding box center [187, 63] width 8 height 8
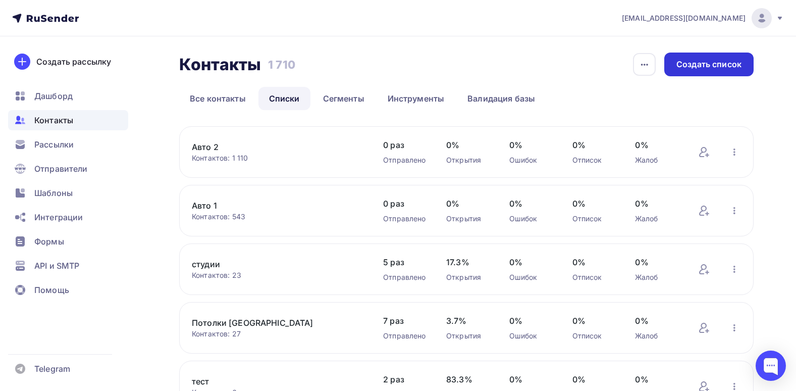
click at [719, 62] on div "Создать список" at bounding box center [709, 65] width 65 height 12
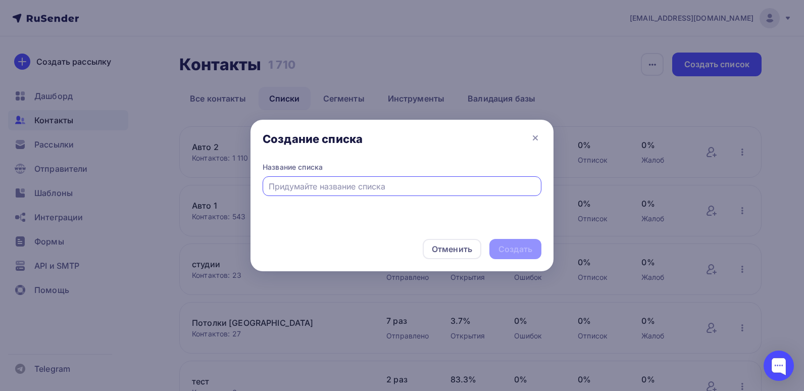
click at [332, 192] on input "text" at bounding box center [402, 186] width 267 height 12
type input "[PERSON_NAME]"
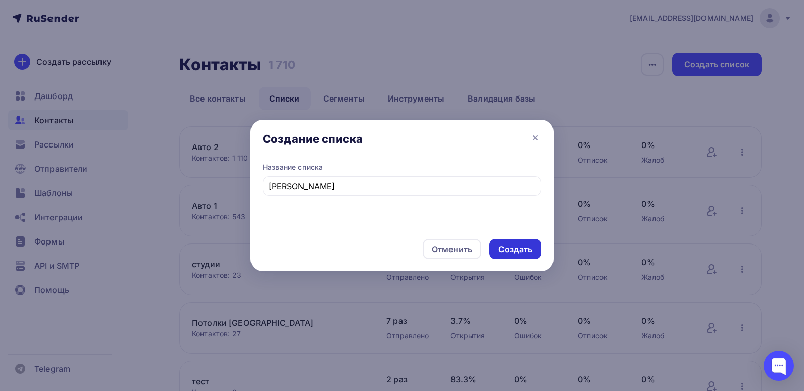
click at [520, 241] on div "Создать" at bounding box center [515, 249] width 52 height 20
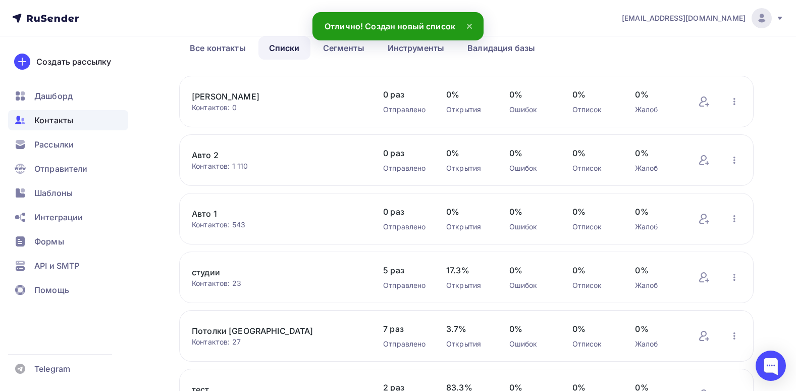
scroll to position [101, 0]
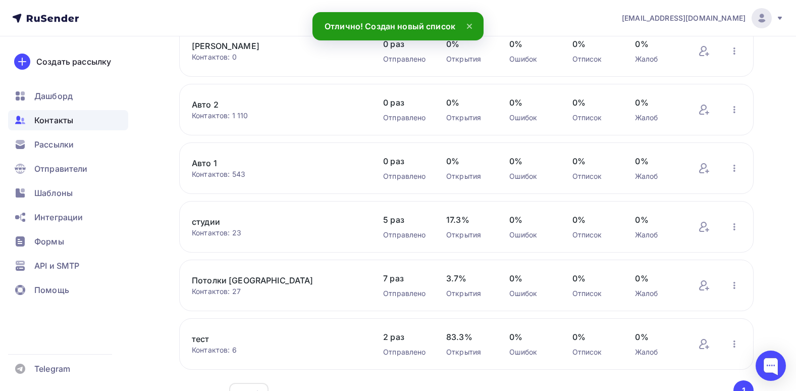
click at [279, 338] on link "тест" at bounding box center [277, 339] width 171 height 12
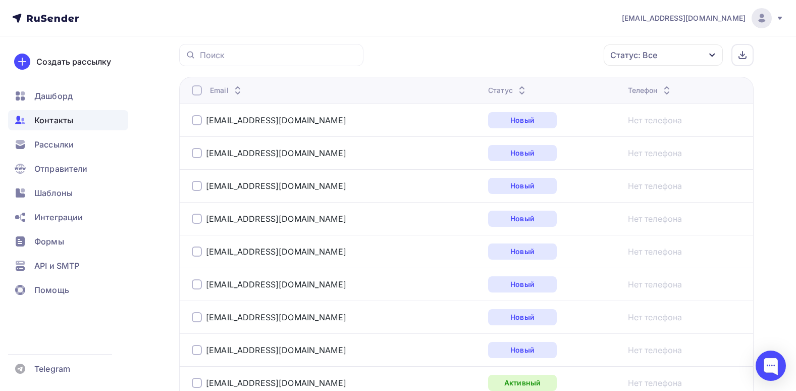
scroll to position [252, 0]
click at [204, 345] on div "evplova@tdlednik.ru" at bounding box center [269, 349] width 154 height 10
click at [199, 353] on div at bounding box center [197, 349] width 10 height 10
click at [566, 58] on div "Действие" at bounding box center [528, 55] width 133 height 20
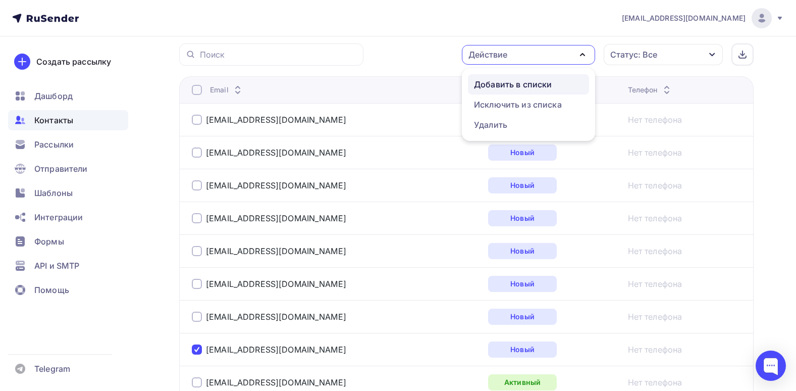
click at [509, 87] on div "Добавить в списки" at bounding box center [513, 84] width 78 height 12
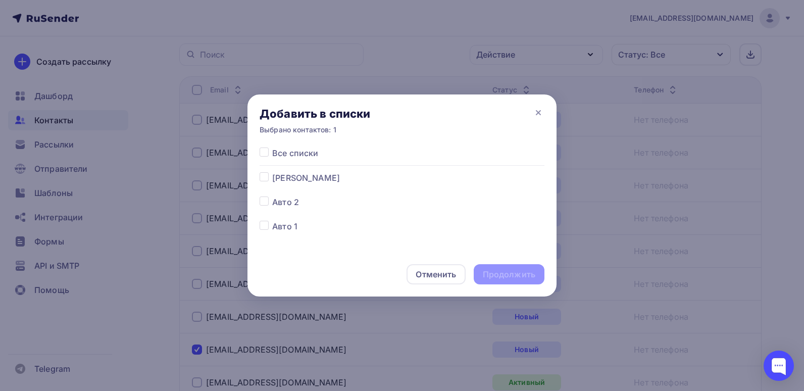
click at [272, 172] on label at bounding box center [272, 172] width 0 height 0
click at [264, 177] on input "checkbox" at bounding box center [264, 176] width 9 height 9
checkbox input "true"
click at [493, 279] on div "Продолжить" at bounding box center [509, 275] width 53 height 12
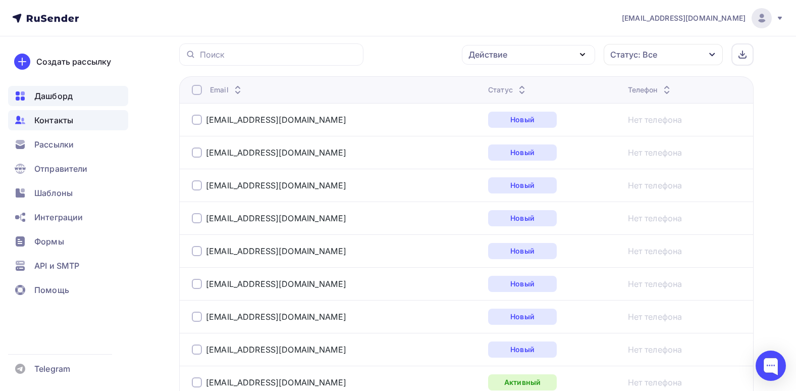
click at [56, 105] on div "Дашборд" at bounding box center [68, 96] width 120 height 20
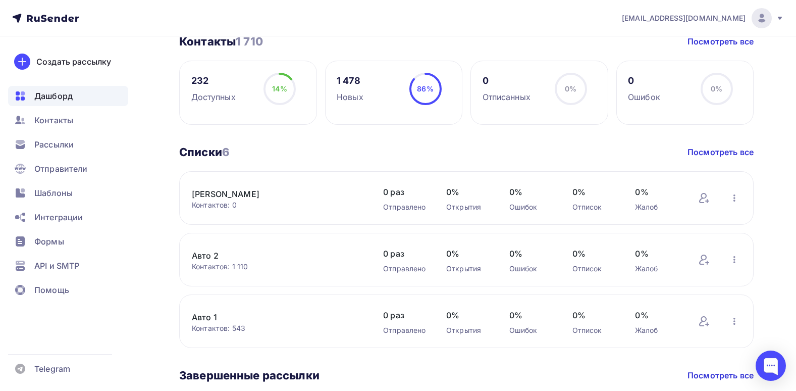
scroll to position [353, 0]
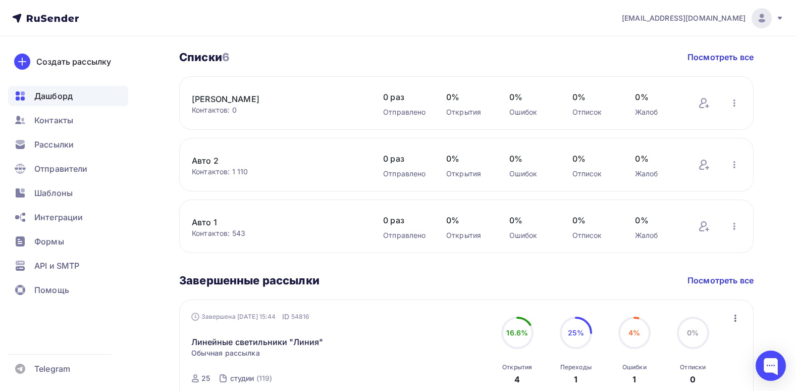
click at [249, 95] on link "[PERSON_NAME]" at bounding box center [277, 99] width 171 height 12
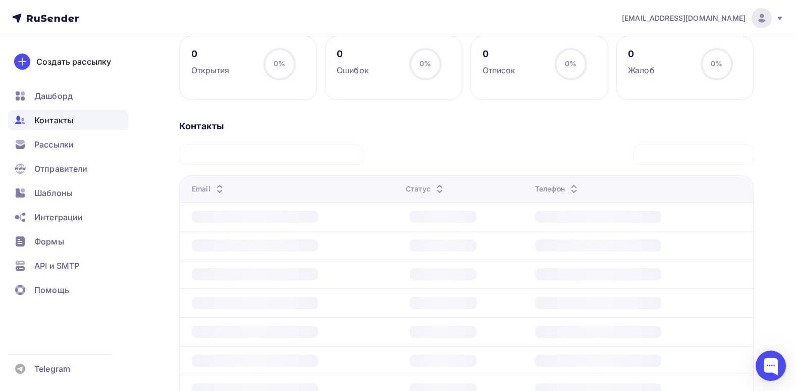
scroll to position [101, 0]
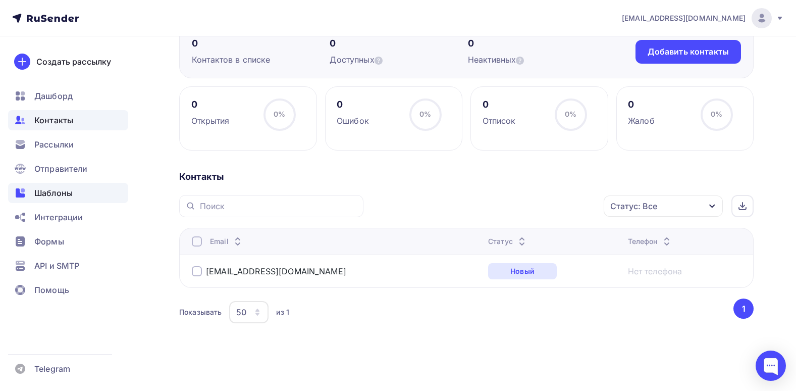
click at [72, 191] on span "Шаблоны" at bounding box center [53, 193] width 38 height 12
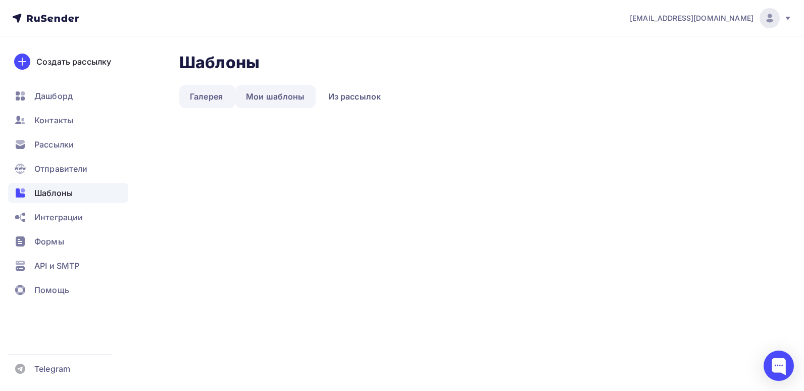
click at [266, 88] on link "Мои шаблоны" at bounding box center [275, 96] width 80 height 23
click at [261, 63] on div "Шаблоны Шаблоны" at bounding box center [470, 63] width 582 height 20
click at [300, 96] on link "Мои шаблоны" at bounding box center [275, 96] width 80 height 23
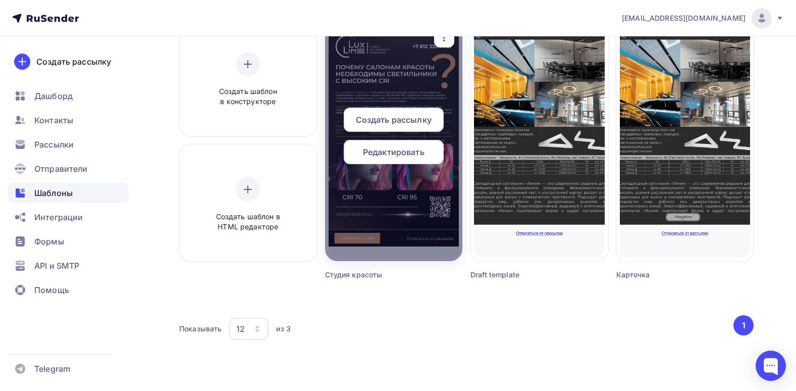
scroll to position [112, 0]
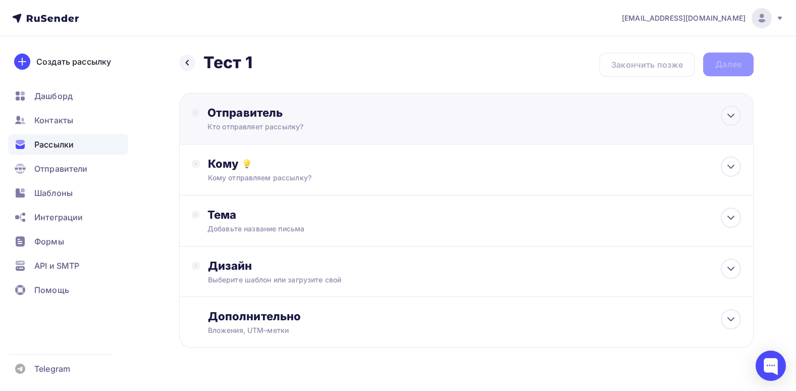
click at [323, 139] on div "Отправитель Кто отправляет рассылку? Email * [EMAIL_ADDRESS][DOMAIN_NAME] [EMAI…" at bounding box center [466, 118] width 575 height 51
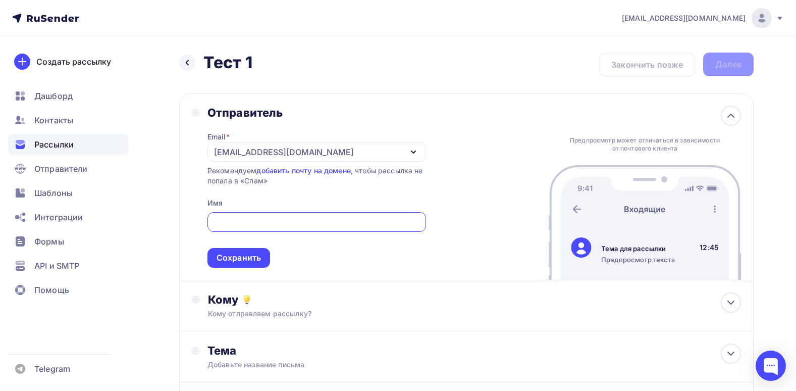
click at [320, 157] on div "[EMAIL_ADDRESS][DOMAIN_NAME]" at bounding box center [317, 152] width 219 height 20
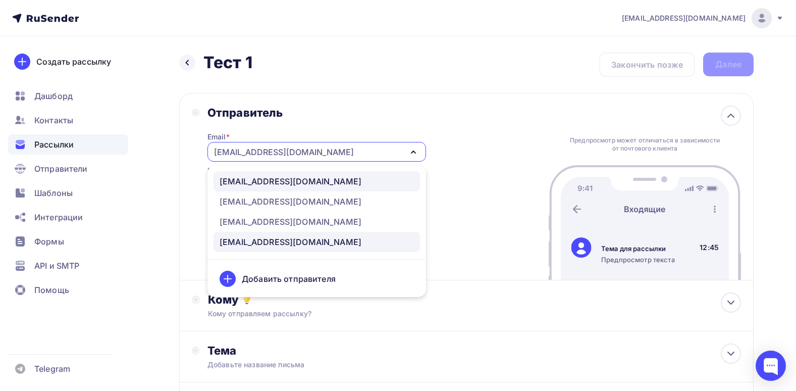
click at [265, 187] on link "[EMAIL_ADDRESS][DOMAIN_NAME]" at bounding box center [317, 181] width 206 height 20
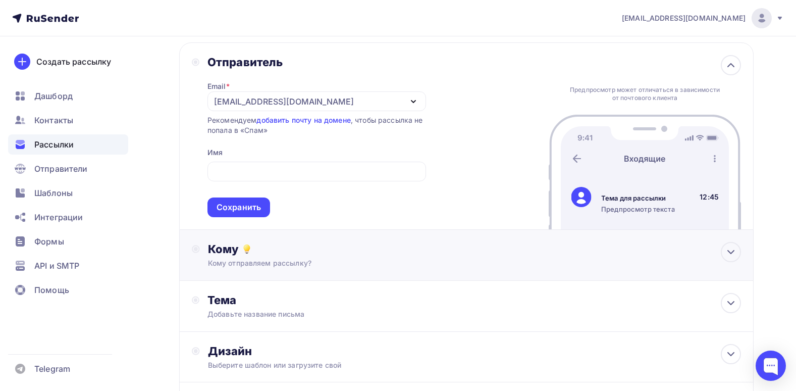
click at [282, 256] on div "Кому Кому отправляем рассылку? Списки получателей Выберите список Все списки id…" at bounding box center [474, 255] width 533 height 26
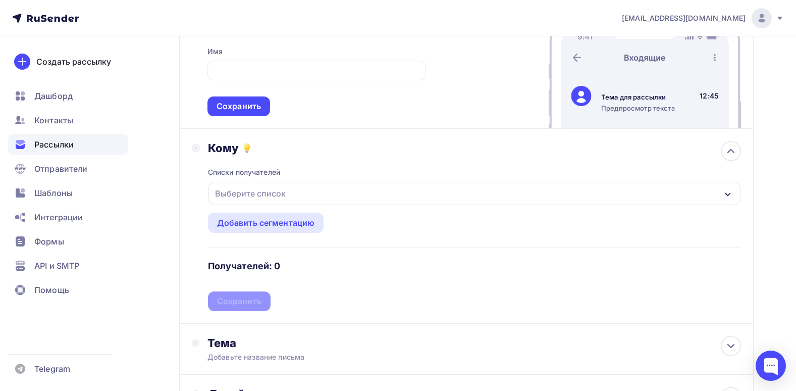
click at [302, 201] on div "Выберите список" at bounding box center [475, 193] width 532 height 23
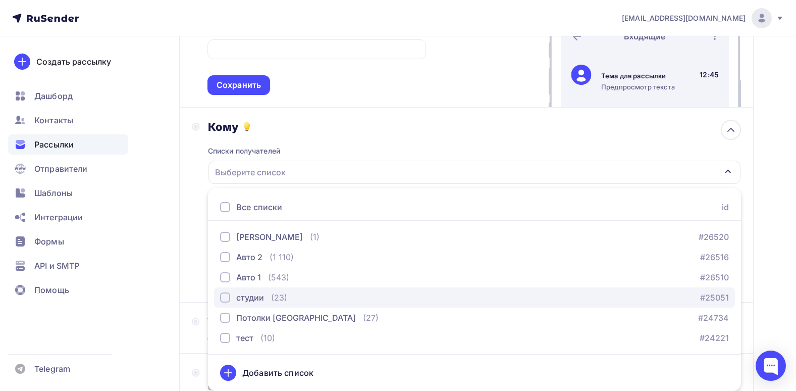
scroll to position [223, 0]
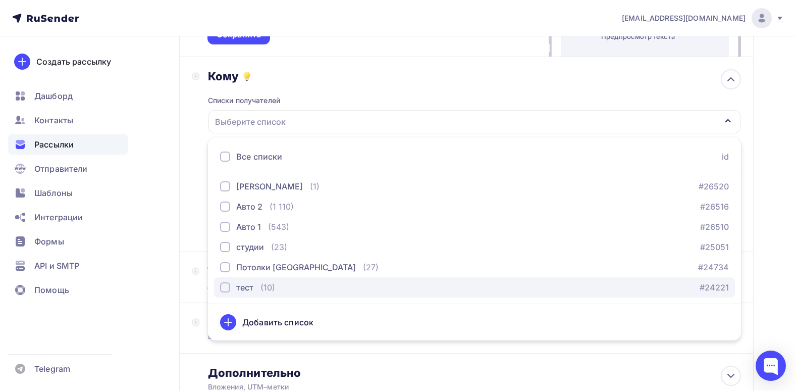
drag, startPoint x: 226, startPoint y: 290, endPoint x: 271, endPoint y: 283, distance: 45.4
click at [271, 283] on div "тест (10)" at bounding box center [247, 287] width 55 height 12
click at [227, 292] on div "тест" at bounding box center [236, 287] width 33 height 12
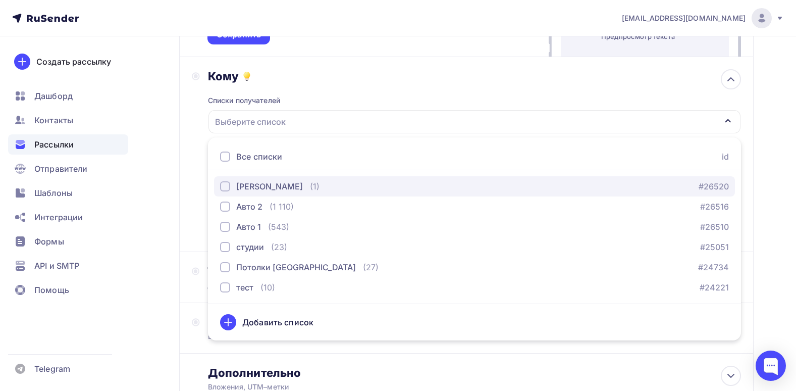
click at [229, 185] on div "button" at bounding box center [225, 186] width 10 height 10
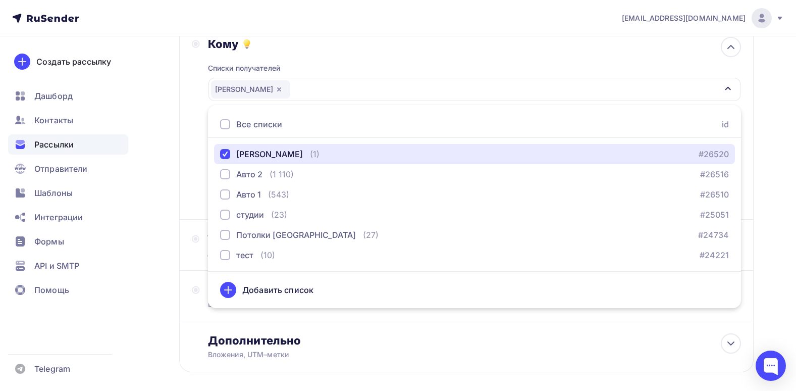
scroll to position [274, 0]
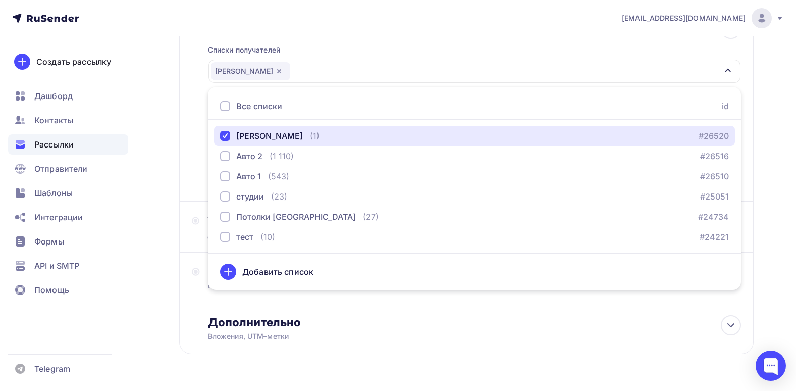
click at [730, 64] on div "Тест Полина" at bounding box center [475, 71] width 532 height 23
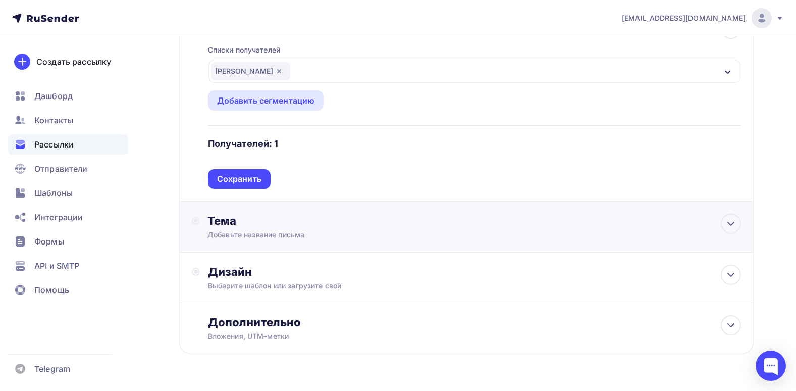
click at [314, 223] on div "Тема" at bounding box center [307, 221] width 199 height 14
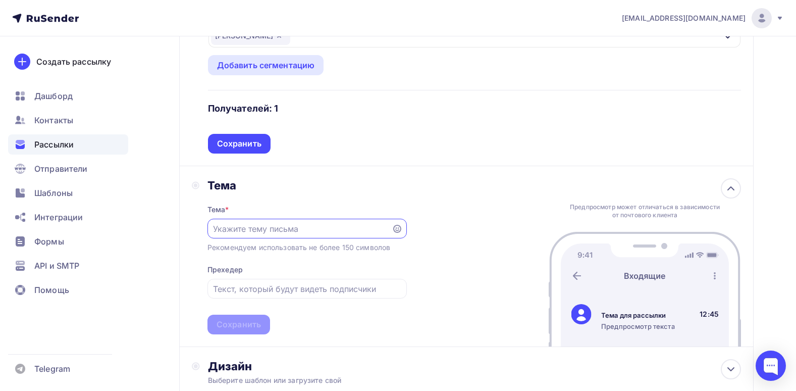
scroll to position [324, 0]
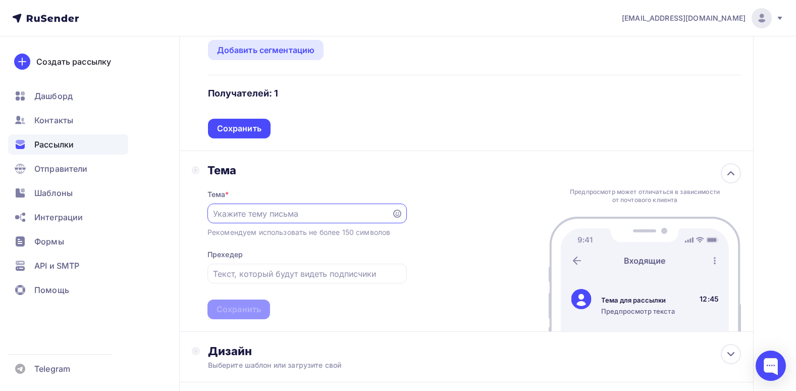
click at [304, 214] on input "text" at bounding box center [299, 214] width 173 height 12
click at [267, 217] on input "text" at bounding box center [299, 214] width 173 height 12
paste input "Идеальный цвет — начинается с идеального света"
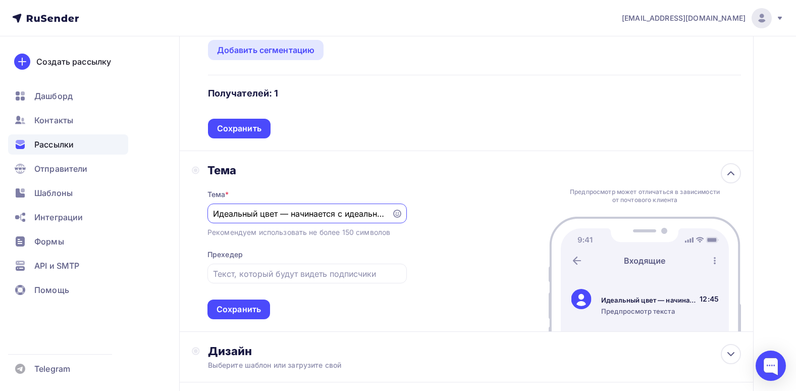
scroll to position [0, 30]
click at [418, 225] on div "Тема Тема * Идеальный цвет — начинается с идеального света Рекомендуем использо…" at bounding box center [466, 241] width 575 height 181
click at [369, 213] on input "Идеальный цвет — начинается с идеального света" at bounding box center [299, 214] width 173 height 12
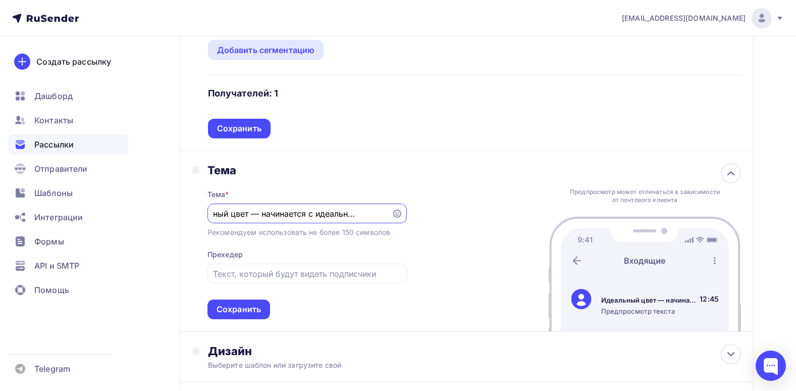
drag, startPoint x: 376, startPoint y: 213, endPoint x: 387, endPoint y: 210, distance: 11.9
click at [387, 210] on div "Идеальный цвет — начинается с идеального света" at bounding box center [307, 213] width 199 height 20
click at [383, 220] on div "Идеальный цвет — начинается с идеального света" at bounding box center [307, 213] width 199 height 20
click at [386, 219] on input "Идеальный цвет — начинается с идеального света" at bounding box center [299, 214] width 173 height 12
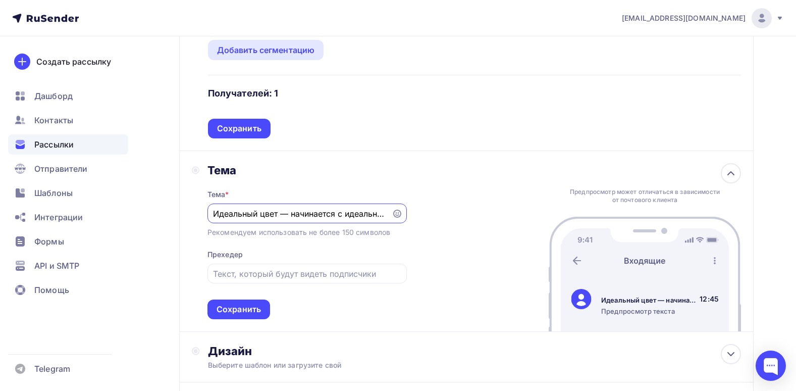
scroll to position [0, 30]
drag, startPoint x: 382, startPoint y: 213, endPoint x: 388, endPoint y: 213, distance: 5.6
click at [388, 213] on div "Идеальный цвет — начинается с идеального света" at bounding box center [307, 213] width 199 height 20
type input "Идеальный цвет — начинается с идеального света."
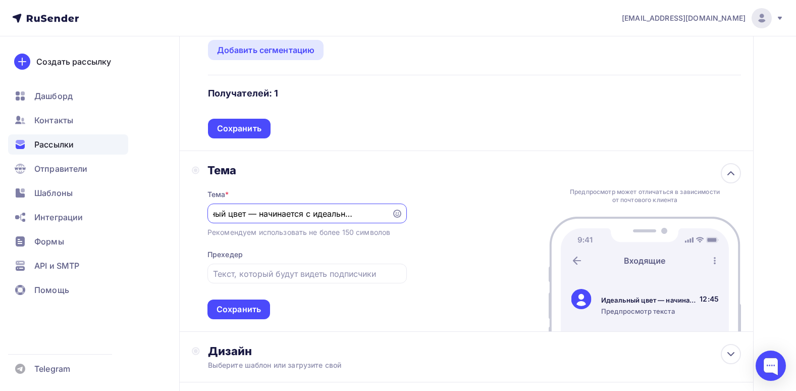
scroll to position [0, 0]
click at [447, 244] on div "Тема Тема * Идеальный цвет — начинается с идеального света. Рекомендуем использ…" at bounding box center [466, 241] width 575 height 181
click at [337, 273] on input "text" at bounding box center [307, 274] width 188 height 12
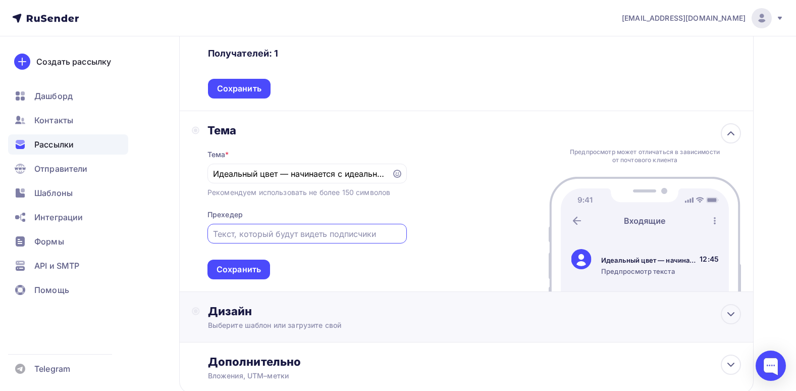
scroll to position [425, 0]
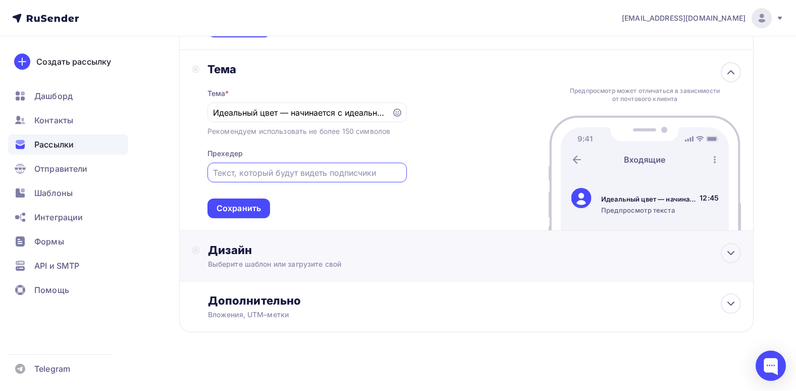
click at [407, 247] on div "Дизайн" at bounding box center [474, 250] width 533 height 14
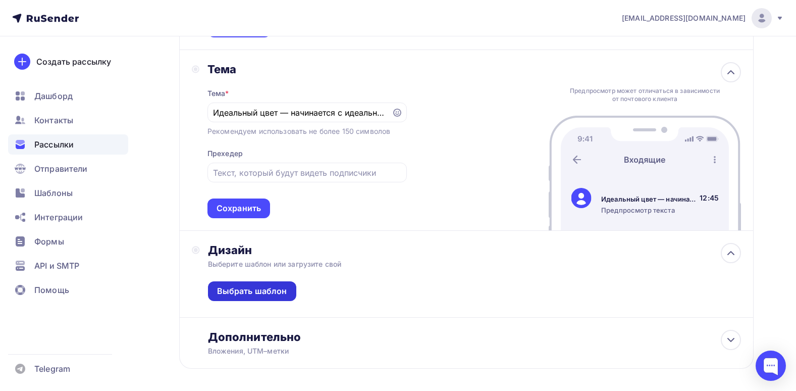
click at [252, 284] on div "Выбрать шаблон" at bounding box center [252, 291] width 88 height 20
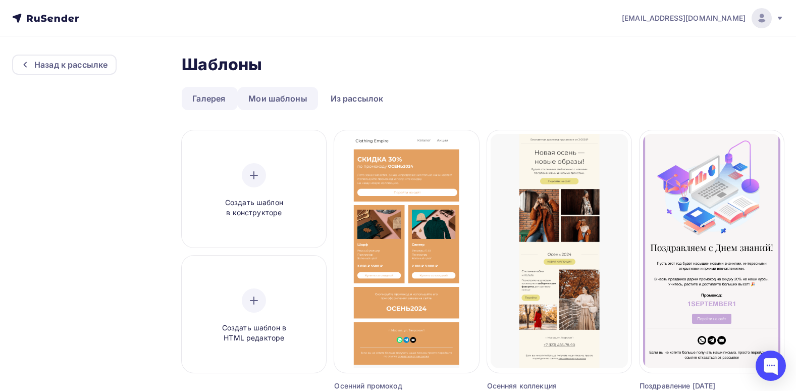
click at [270, 90] on link "Мои шаблоны" at bounding box center [278, 98] width 80 height 23
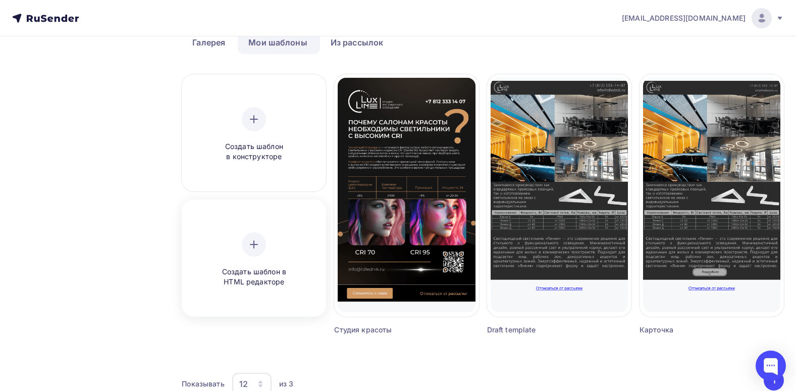
scroll to position [41, 0]
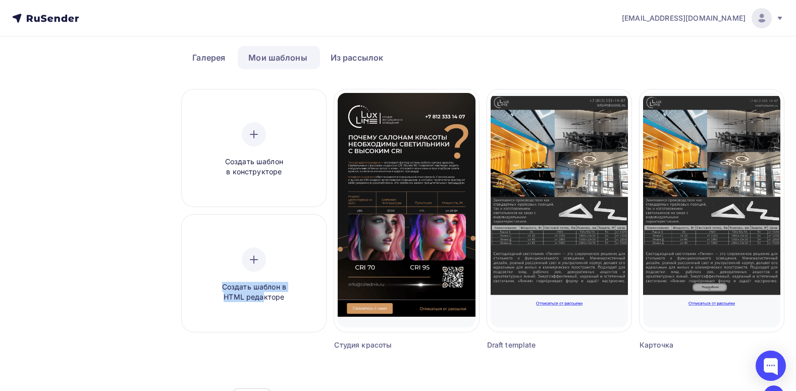
drag, startPoint x: 261, startPoint y: 250, endPoint x: 265, endPoint y: 334, distance: 83.4
click at [265, 334] on div "Создать шаблон в HTML редакторе" at bounding box center [254, 277] width 144 height 125
drag, startPoint x: 265, startPoint y: 334, endPoint x: 268, endPoint y: 345, distance: 12.0
click at [268, 345] on div "Создать шаблон в конструкторе Создать шаблон в HTML редакторе" at bounding box center [254, 219] width 144 height 261
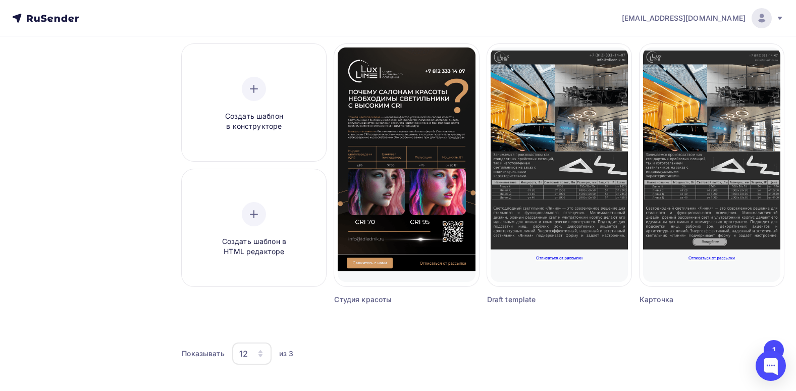
scroll to position [91, 0]
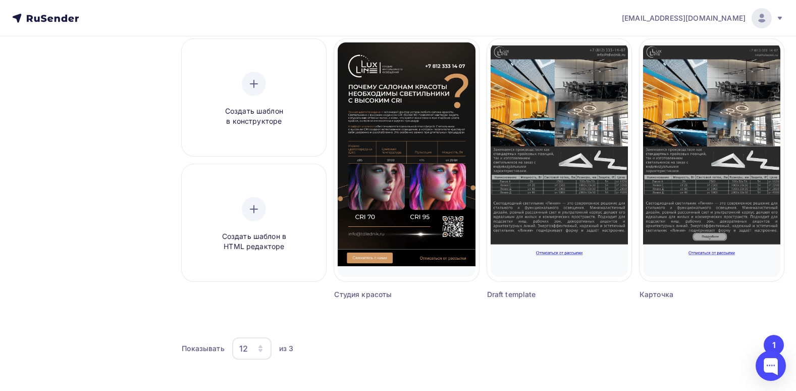
click at [724, 370] on div "Показывать 12 6 12 18 24 30 36 из 3 ‹ 1 ›" at bounding box center [483, 354] width 602 height 38
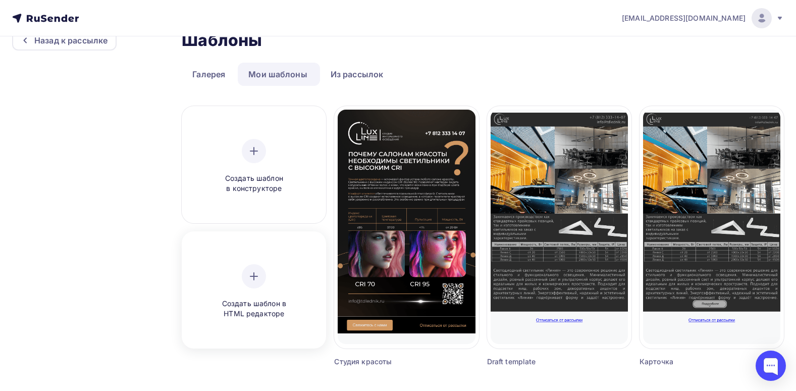
scroll to position [0, 0]
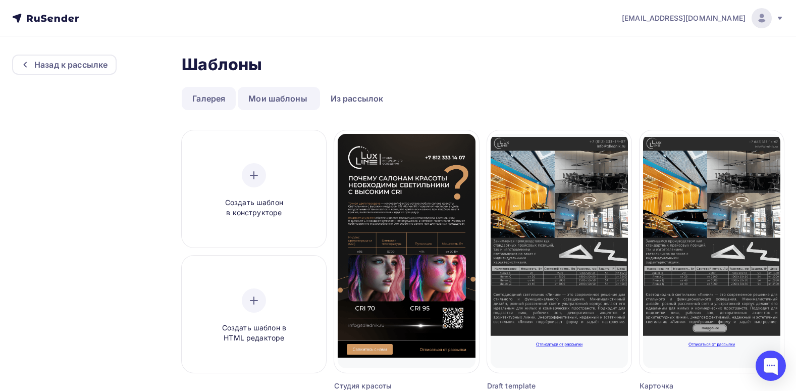
click at [221, 94] on link "Галерея" at bounding box center [209, 98] width 54 height 23
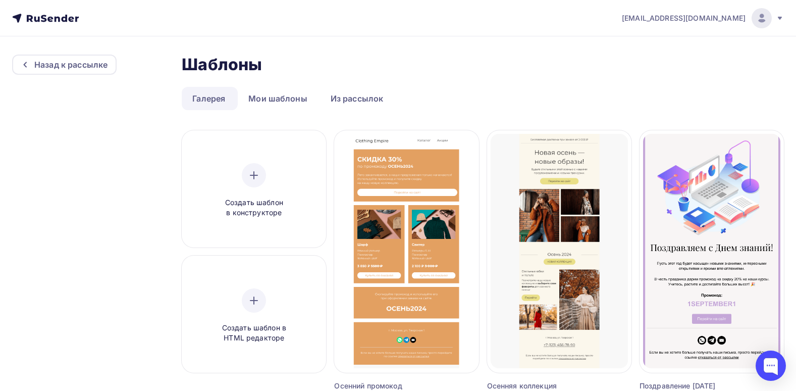
click at [277, 94] on link "Мои шаблоны" at bounding box center [278, 98] width 80 height 23
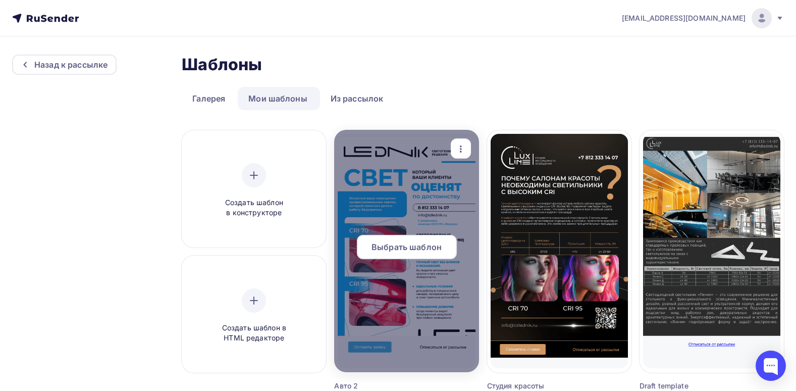
click at [421, 184] on div at bounding box center [406, 251] width 144 height 242
click at [407, 248] on span "Выбрать шаблон" at bounding box center [407, 247] width 70 height 12
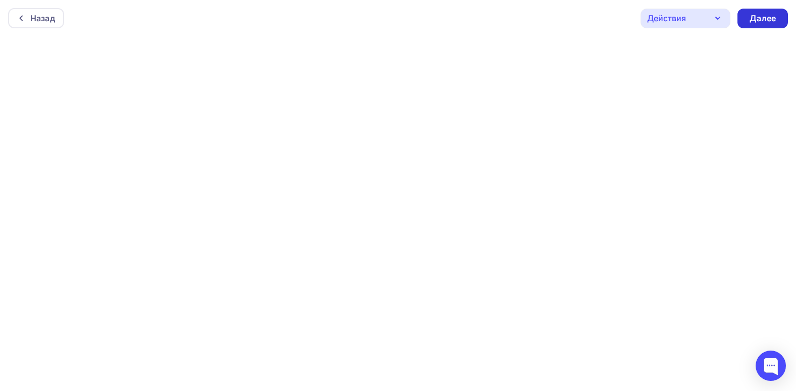
click at [759, 19] on div "Далее" at bounding box center [763, 19] width 26 height 12
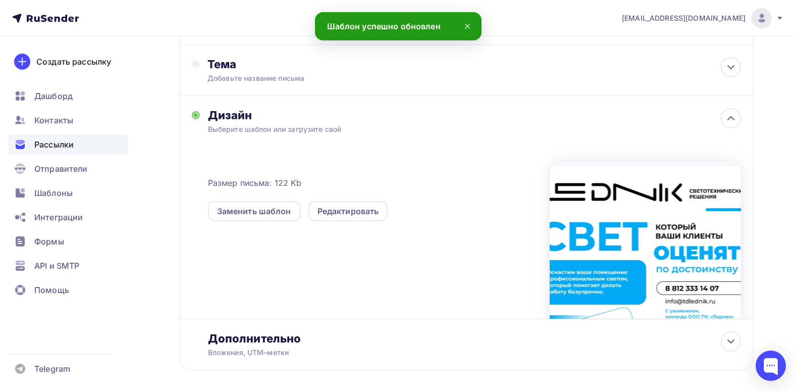
scroll to position [94, 0]
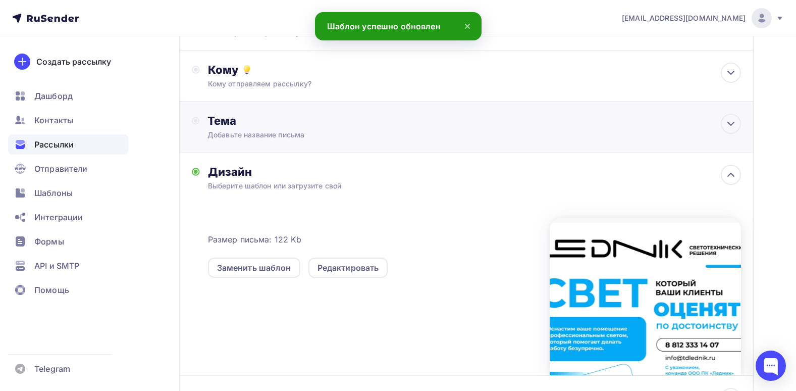
click at [286, 125] on div "Тема" at bounding box center [307, 121] width 199 height 14
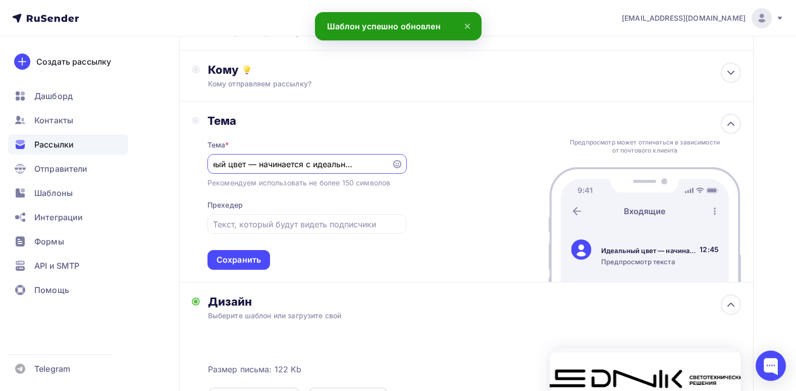
scroll to position [0, 0]
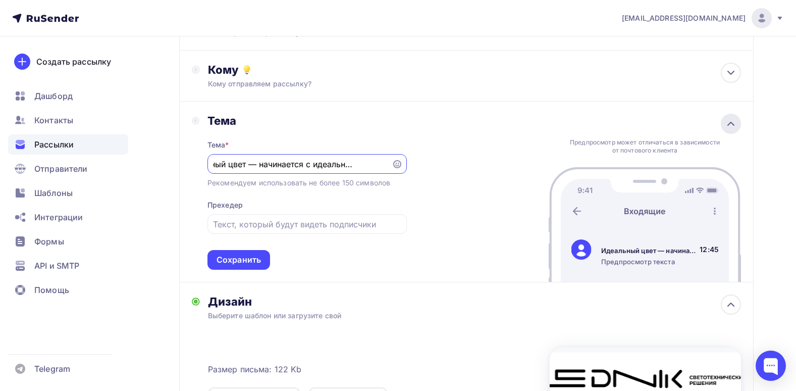
click at [733, 126] on icon at bounding box center [731, 124] width 12 height 12
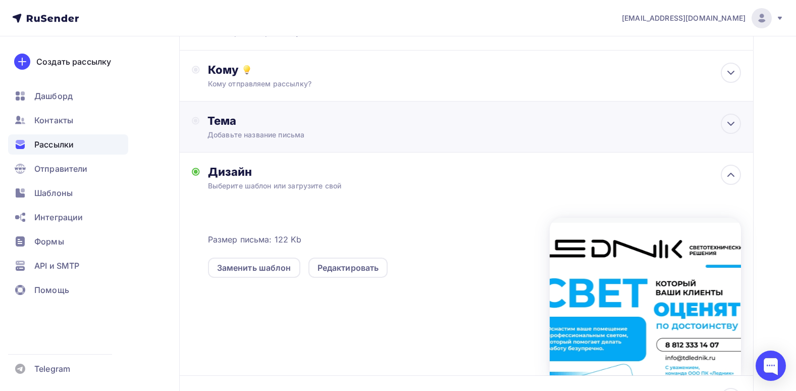
click at [720, 126] on div "Тема Добавьте название письма Тема * Идеальный цвет — начинается с идеального с…" at bounding box center [466, 126] width 575 height 51
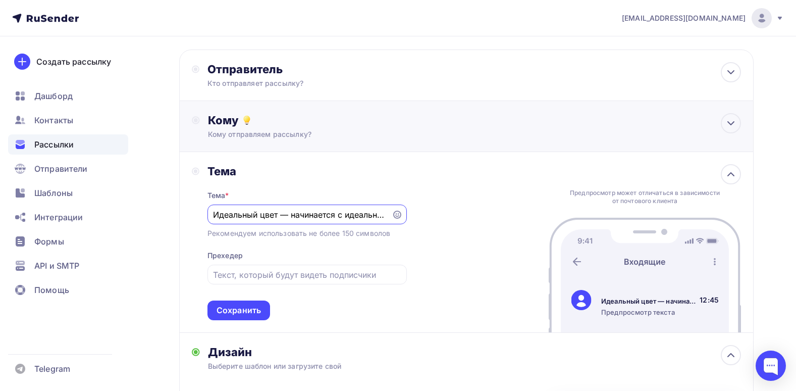
click at [405, 146] on div "Кому Кому отправляем рассылку? Списки получателей Тест Полина Все списки id Тес…" at bounding box center [466, 126] width 575 height 51
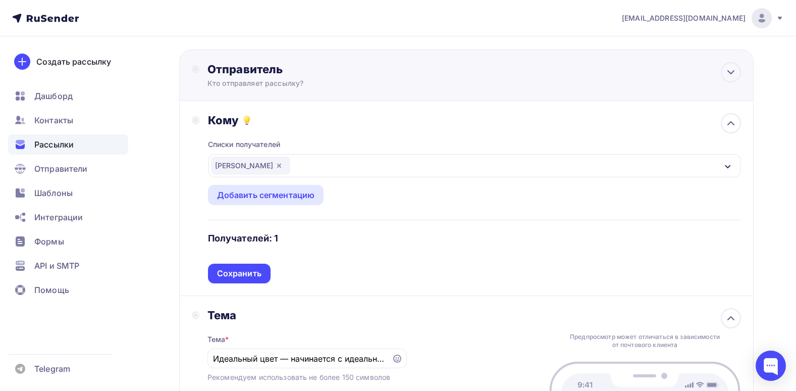
click at [377, 57] on div "Отправитель Кто отправляет рассылку? Email * sergeyvalkovy@gmail.com info@tdled…" at bounding box center [466, 74] width 575 height 51
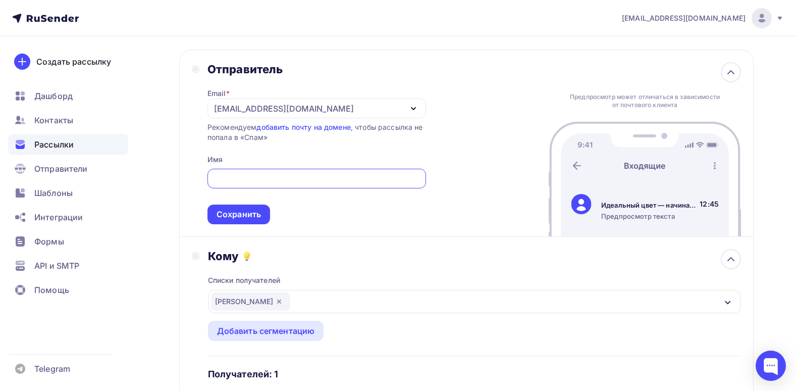
drag, startPoint x: 276, startPoint y: 158, endPoint x: 283, endPoint y: 169, distance: 13.3
click at [276, 160] on div "Email * sergeyvalkovy@gmail.com info@tdlednik.ru sale@luxlinerus.ru shamray@tdl…" at bounding box center [317, 150] width 219 height 148
click at [283, 173] on input "text" at bounding box center [316, 179] width 207 height 12
type input "Т"
click at [399, 100] on div "[EMAIL_ADDRESS][DOMAIN_NAME]" at bounding box center [317, 108] width 219 height 20
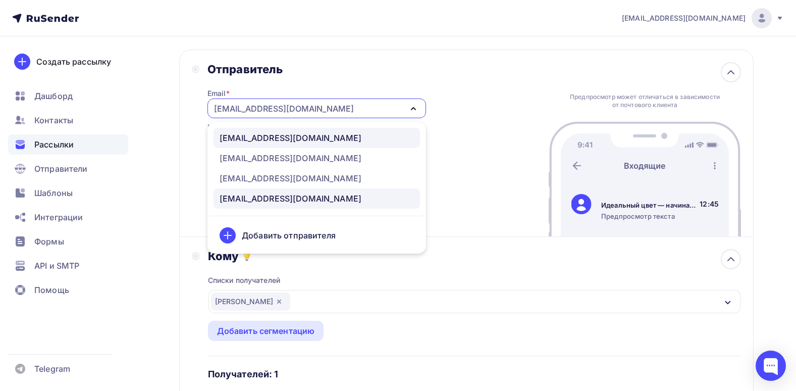
click at [271, 143] on div "info@tdlednik.ru" at bounding box center [291, 138] width 142 height 12
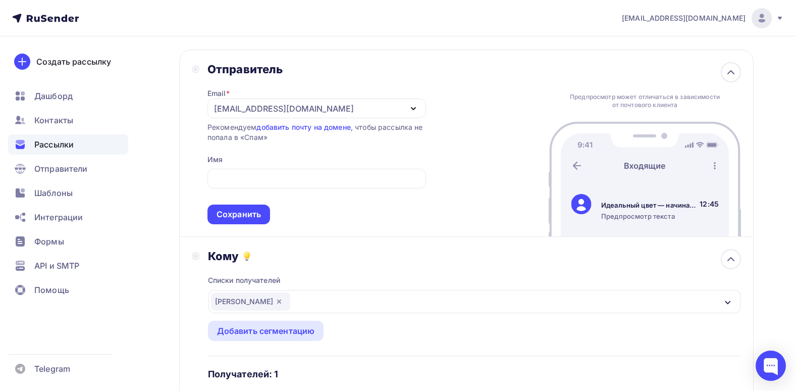
click at [439, 151] on div "Отправитель Email * info@tdlednik.ru info@tdlednik.ru sale@luxlinerus.ru shamra…" at bounding box center [466, 142] width 575 height 187
click at [278, 156] on div "Email * info@tdlednik.ru info@tdlednik.ru sale@luxlinerus.ru shamray@tdlednik.r…" at bounding box center [317, 150] width 219 height 148
click at [377, 115] on div "info@tdlednik.ru" at bounding box center [317, 108] width 219 height 20
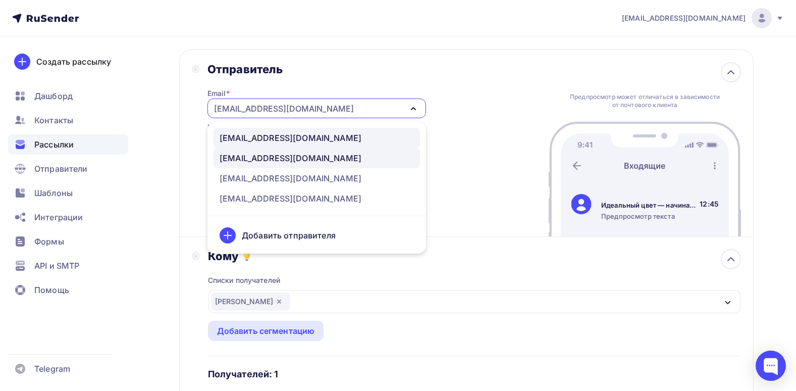
click at [286, 156] on div "sale@luxlinerus.ru" at bounding box center [291, 158] width 142 height 12
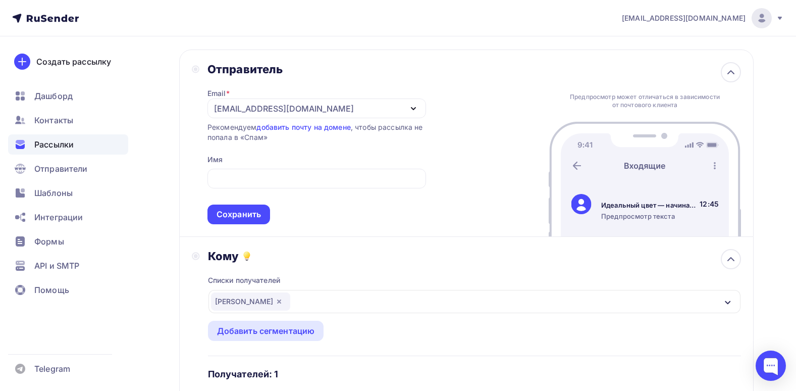
click at [284, 165] on span "Сохранить" at bounding box center [317, 195] width 219 height 60
click at [267, 180] on input "text" at bounding box center [316, 179] width 207 height 12
click at [371, 149] on div "Email * sale@luxlinerus.ru info@tdlednik.ru sale@luxlinerus.ru shamray@tdlednik…" at bounding box center [317, 150] width 219 height 148
click at [289, 189] on span "Сохранить" at bounding box center [317, 195] width 219 height 60
click at [288, 182] on input "text" at bounding box center [316, 179] width 207 height 12
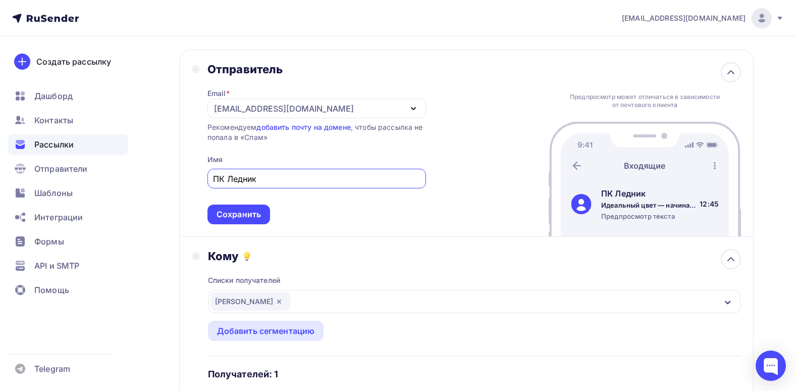
type input "ПК Ледник"
click at [518, 165] on div "Отправитель Email * sale@luxlinerus.ru info@tdlednik.ru sale@luxlinerus.ru sham…" at bounding box center [466, 142] width 575 height 187
click at [472, 204] on div "Отправитель Email * sale@luxlinerus.ru info@tdlednik.ru sale@luxlinerus.ru sham…" at bounding box center [466, 142] width 575 height 187
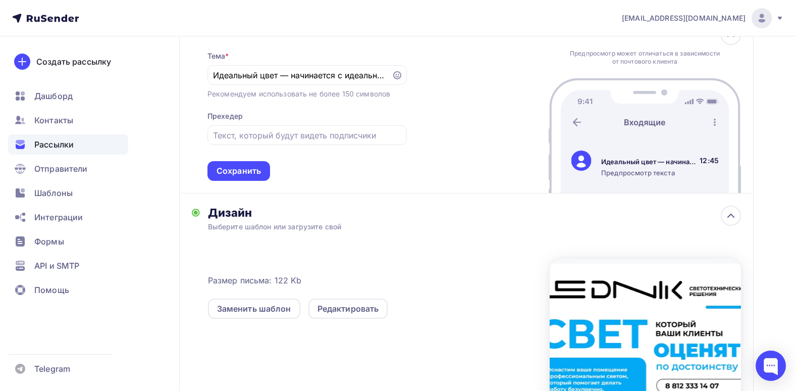
scroll to position [447, 0]
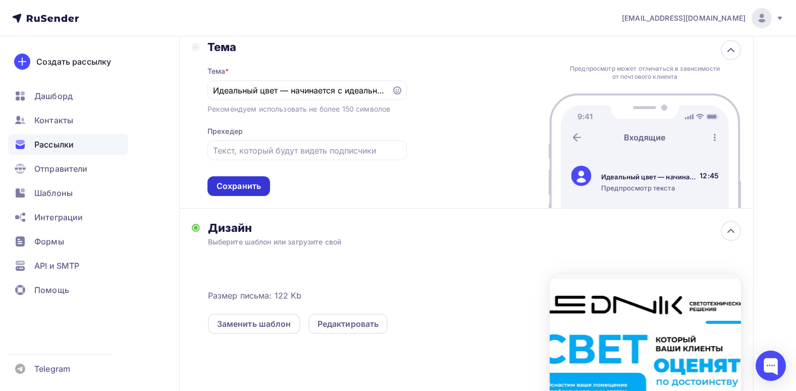
click at [236, 187] on div "Сохранить" at bounding box center [239, 186] width 44 height 12
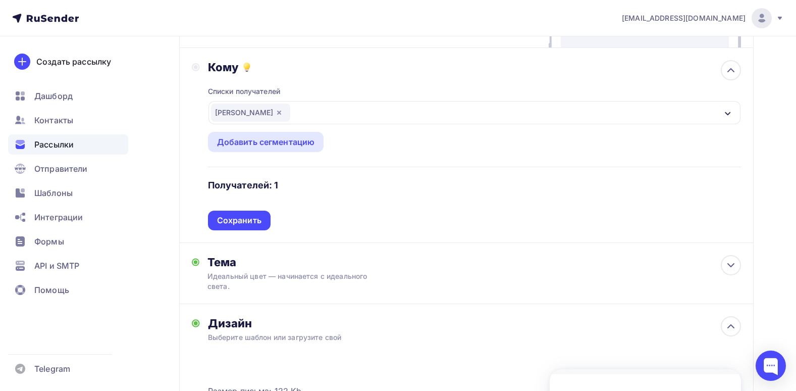
scroll to position [131, 0]
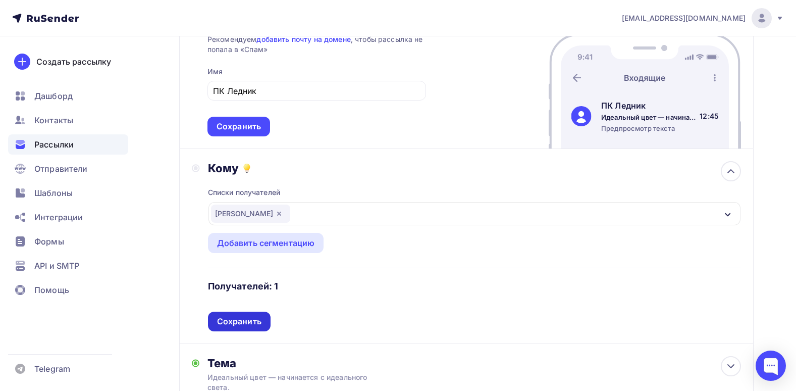
click at [249, 317] on div "Сохранить" at bounding box center [239, 322] width 44 height 12
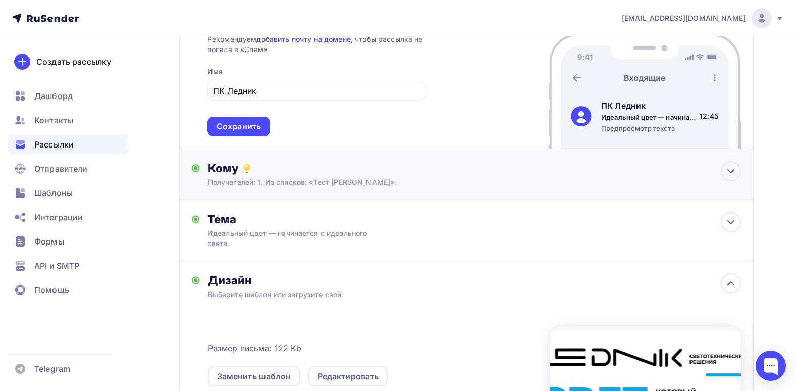
scroll to position [0, 0]
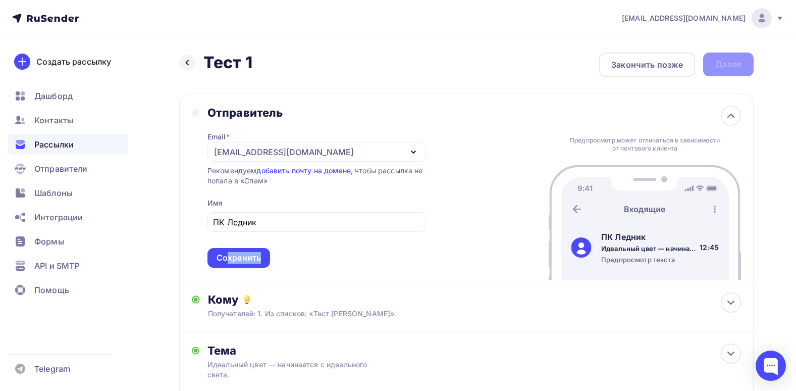
drag, startPoint x: 228, startPoint y: 253, endPoint x: 270, endPoint y: 251, distance: 41.5
click at [270, 251] on span "ПК Ледник Сохранить" at bounding box center [317, 238] width 219 height 60
drag, startPoint x: 270, startPoint y: 251, endPoint x: 241, endPoint y: 257, distance: 28.9
click at [241, 257] on div "Сохранить" at bounding box center [239, 258] width 44 height 12
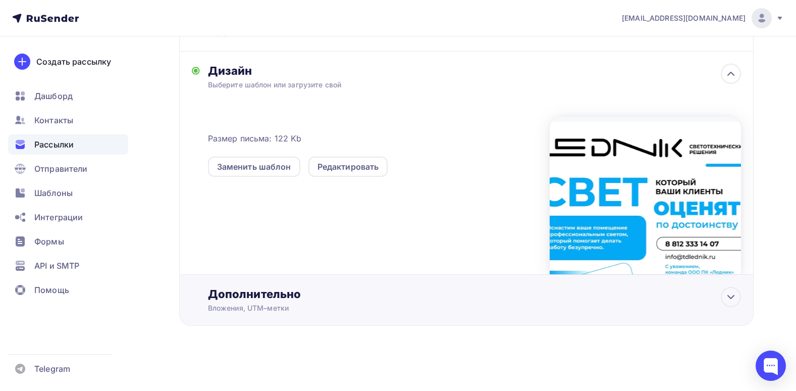
click at [389, 298] on div "Дополнительно" at bounding box center [474, 294] width 533 height 14
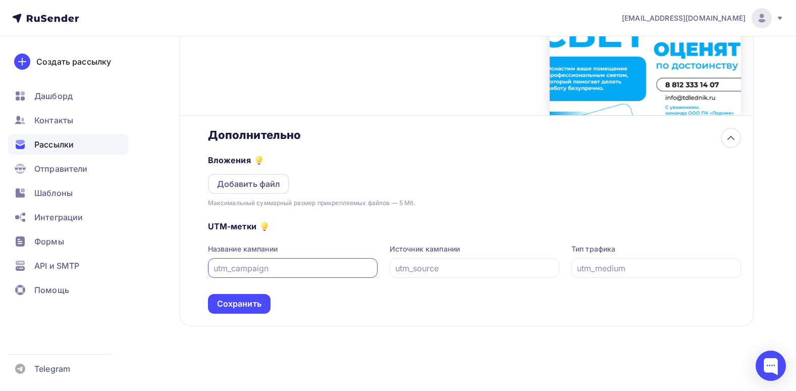
scroll to position [365, 0]
drag, startPoint x: 708, startPoint y: 139, endPoint x: 701, endPoint y: 157, distance: 18.8
click at [701, 157] on div "Дополнительно Вложения Добавить файл Максимальный суммарный размер прикрепляемы…" at bounding box center [474, 220] width 533 height 186
drag, startPoint x: 701, startPoint y: 157, endPoint x: 707, endPoint y: 162, distance: 8.6
click at [707, 162] on div "Вложения Добавить файл Максимальный суммарный размер прикрепляемых файлов — 5 М…" at bounding box center [474, 174] width 533 height 66
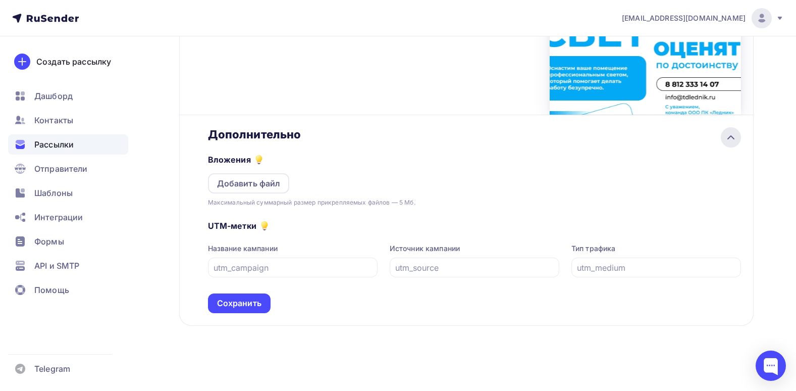
click at [730, 141] on icon at bounding box center [731, 137] width 12 height 12
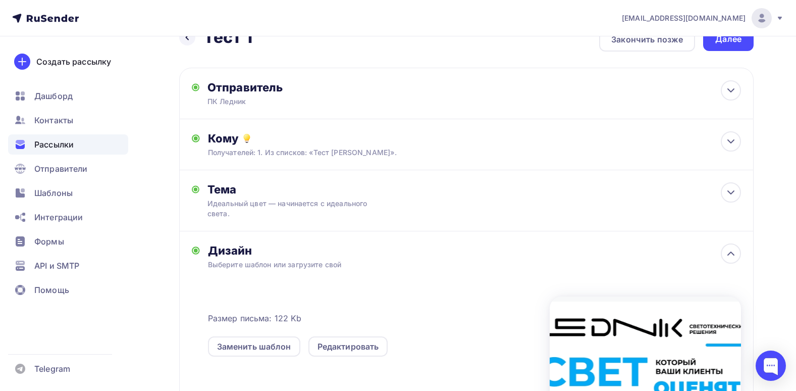
scroll to position [0, 0]
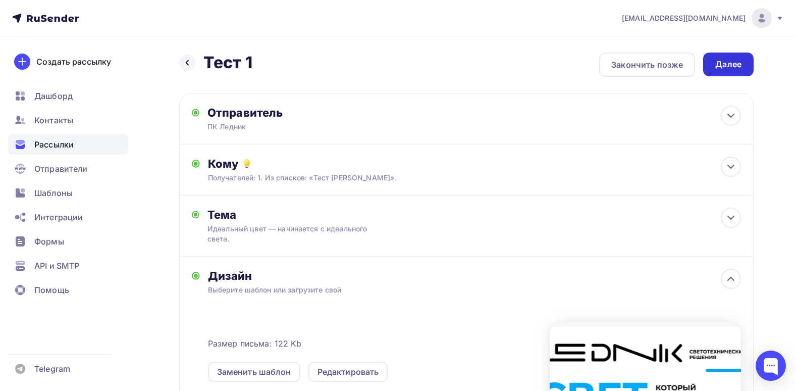
click at [732, 61] on div "Далее" at bounding box center [728, 65] width 26 height 12
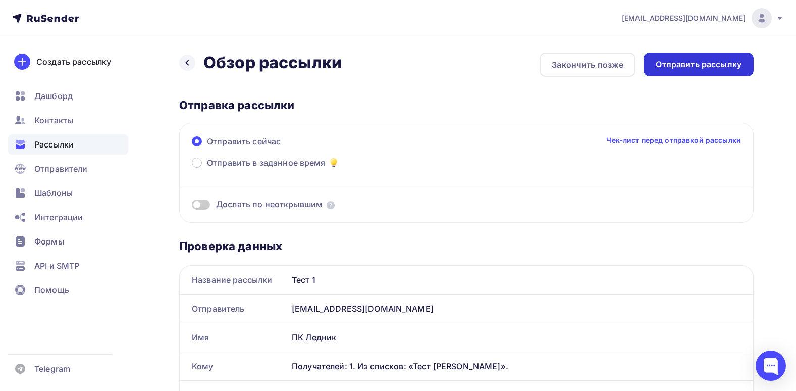
click at [712, 72] on div "Отправить рассылку" at bounding box center [699, 65] width 110 height 24
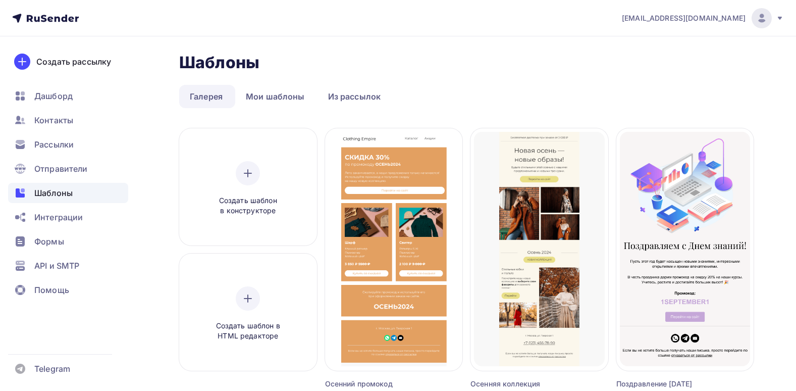
click at [455, 90] on ul "Галерея Мои шаблоны Из рассылок" at bounding box center [466, 96] width 575 height 23
click at [280, 96] on link "Мои шаблоны" at bounding box center [275, 96] width 80 height 23
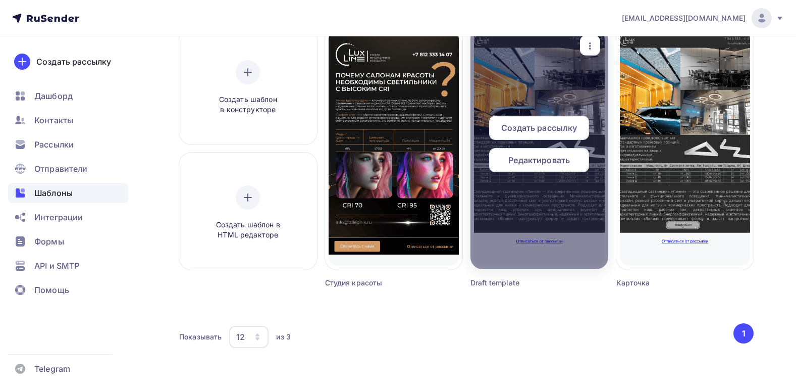
scroll to position [112, 0]
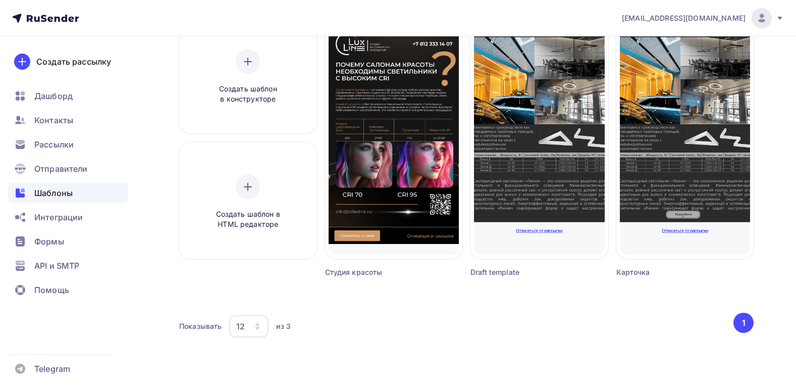
click at [343, 355] on div "Шаблоны Шаблоны Галерея Мои шаблоны Из рассылок Создать шаблон в конструкторе С…" at bounding box center [398, 158] width 796 height 466
click at [259, 168] on div "Создать шаблон в HTML редакторе" at bounding box center [248, 201] width 131 height 113
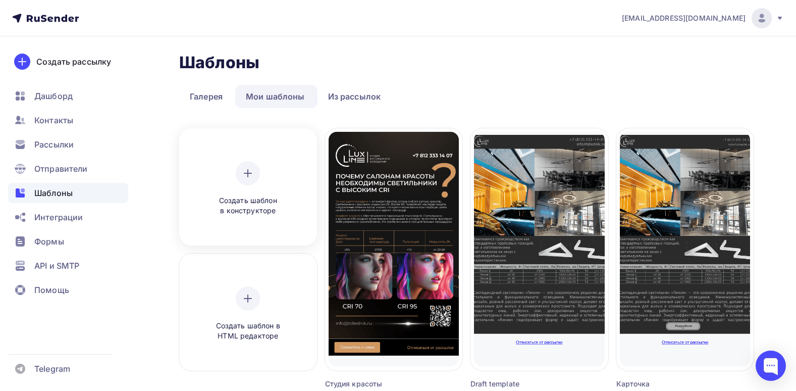
click at [238, 178] on div at bounding box center [248, 173] width 24 height 24
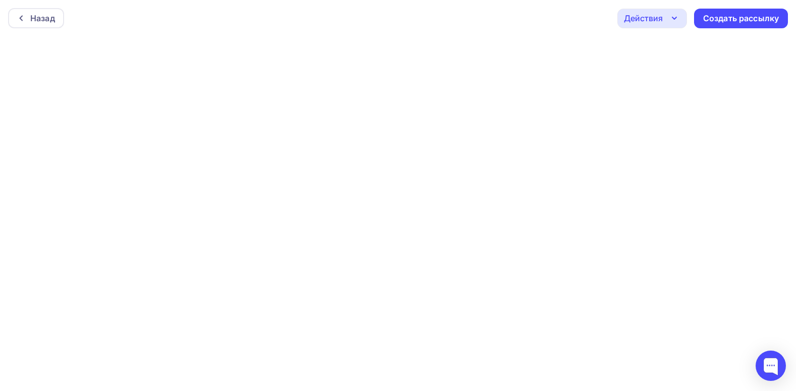
click at [667, 14] on div "Действия" at bounding box center [652, 19] width 70 height 20
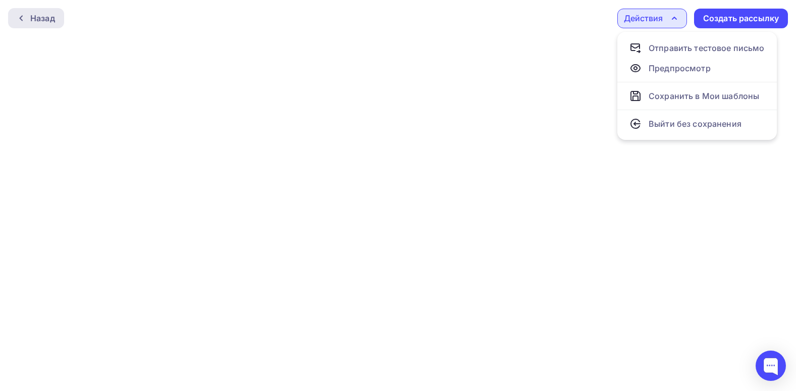
click at [27, 17] on div at bounding box center [23, 18] width 13 height 8
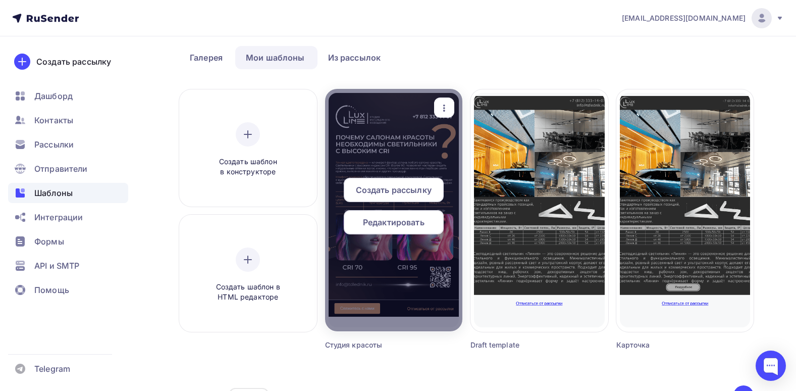
scroll to position [101, 0]
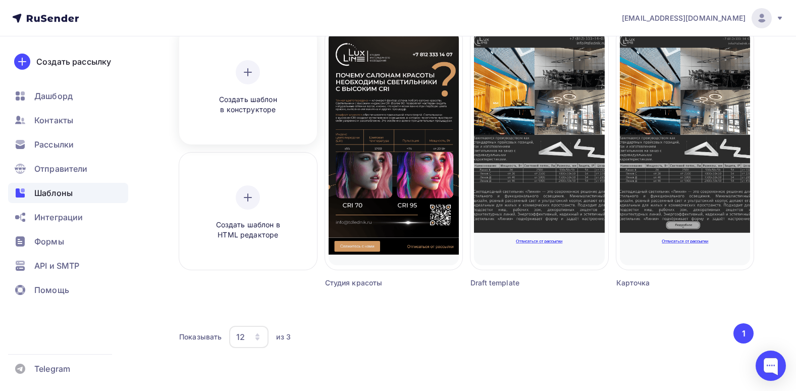
click at [268, 83] on div "Создать шаблон в конструкторе" at bounding box center [248, 87] width 96 height 55
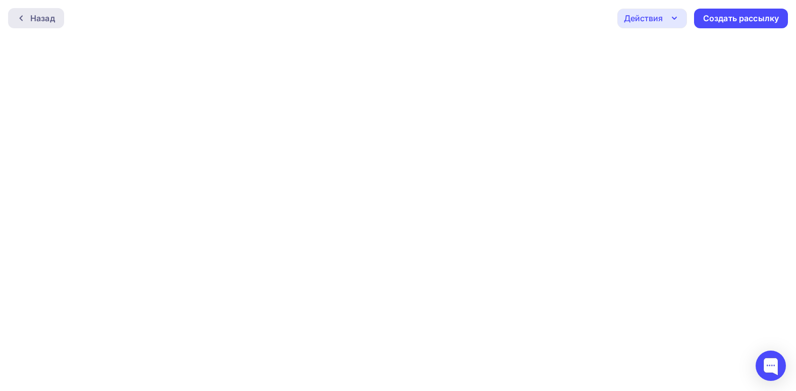
click at [57, 19] on div "Назад" at bounding box center [36, 18] width 56 height 20
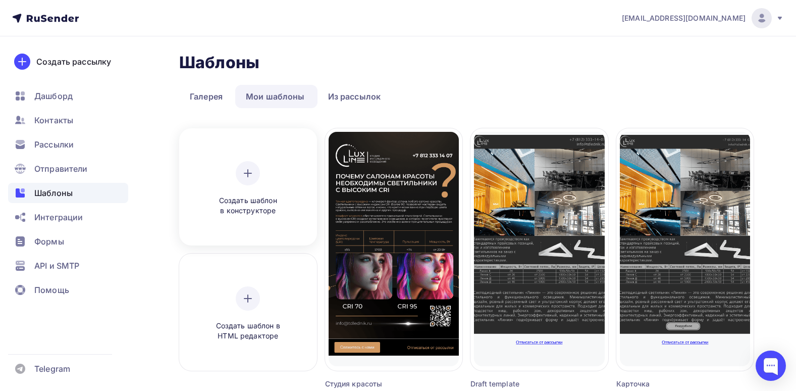
click at [261, 184] on div "Создать шаблон в конструкторе" at bounding box center [248, 188] width 96 height 55
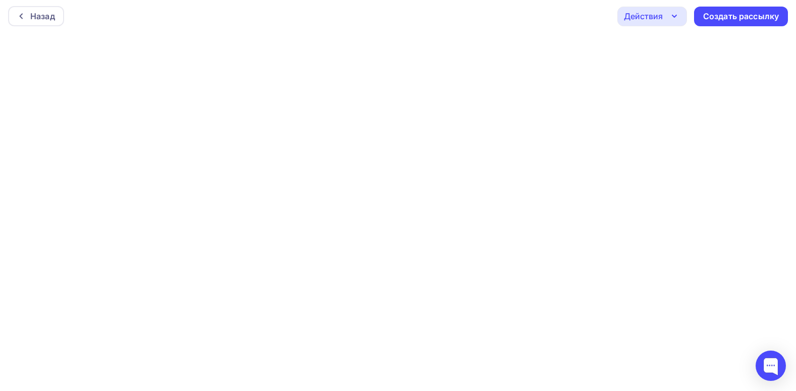
scroll to position [3, 0]
click at [675, 20] on icon "button" at bounding box center [674, 16] width 12 height 12
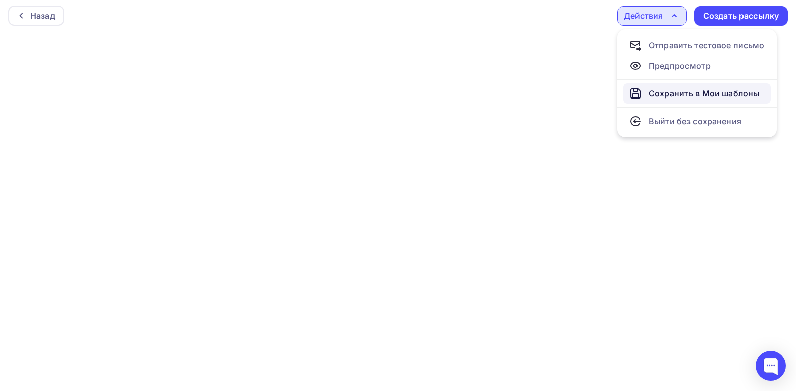
click at [688, 90] on div "Сохранить в Мои шаблоны" at bounding box center [704, 93] width 111 height 12
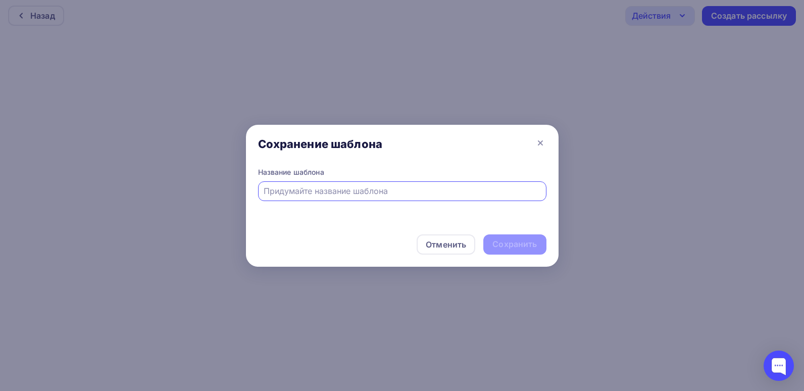
click at [334, 186] on input "text" at bounding box center [402, 191] width 277 height 12
type input "Авто 2"
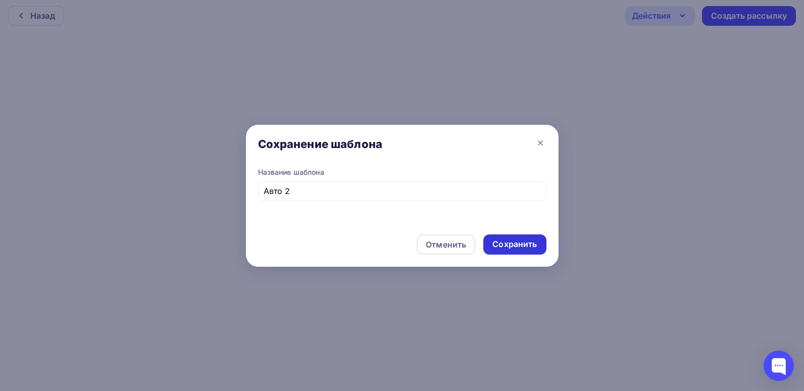
click at [507, 239] on div "Сохранить" at bounding box center [514, 244] width 44 height 12
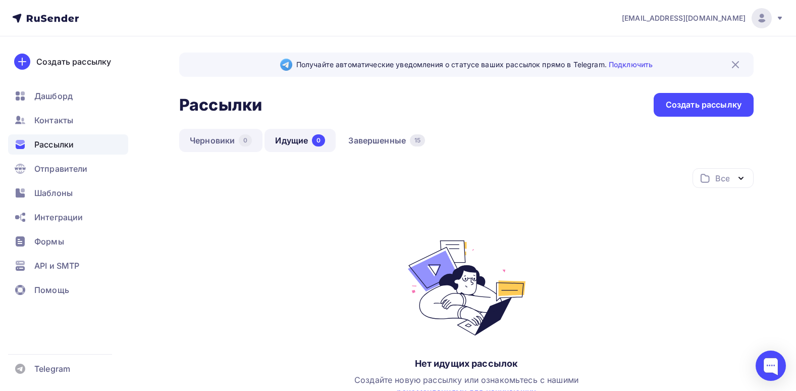
click at [198, 131] on link "Черновики 0" at bounding box center [220, 140] width 83 height 23
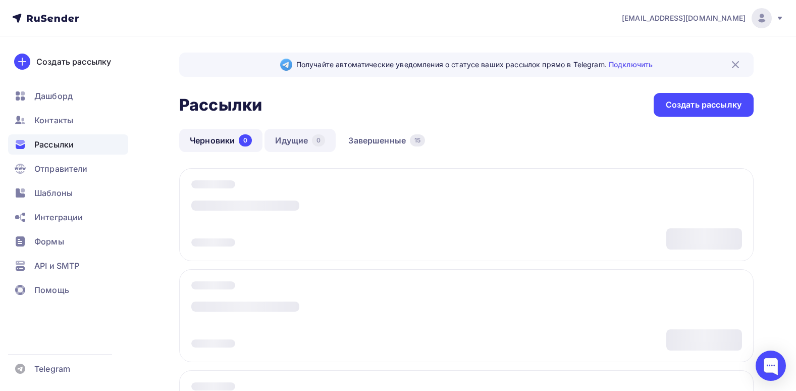
click at [290, 132] on link "Идущие 0" at bounding box center [300, 140] width 71 height 23
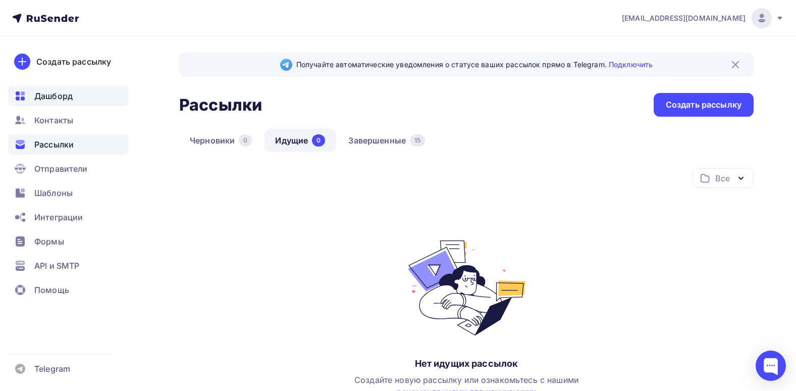
click at [56, 86] on div "Дашборд" at bounding box center [68, 96] width 120 height 20
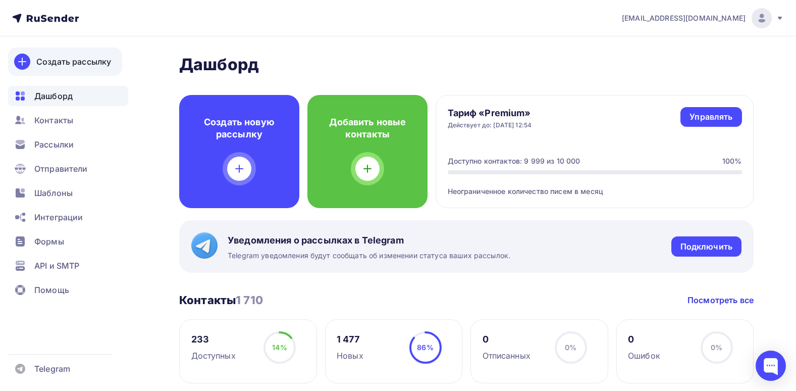
click at [61, 59] on div "Создать рассылку" at bounding box center [73, 62] width 75 height 12
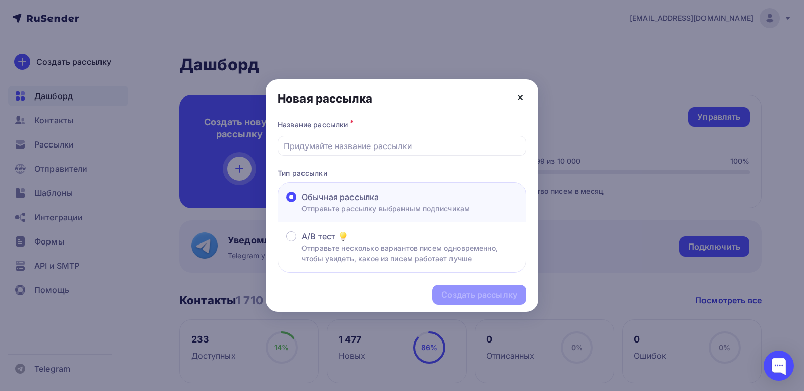
click at [521, 100] on icon at bounding box center [520, 97] width 12 height 12
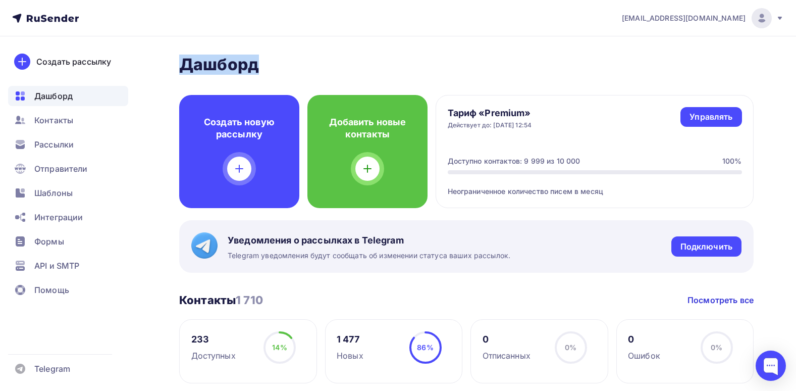
drag, startPoint x: 289, startPoint y: 71, endPoint x: 184, endPoint y: 67, distance: 104.6
click at [184, 67] on h2 "Дашборд" at bounding box center [466, 65] width 575 height 20
click at [62, 54] on link "Создать рассылку" at bounding box center [65, 61] width 114 height 28
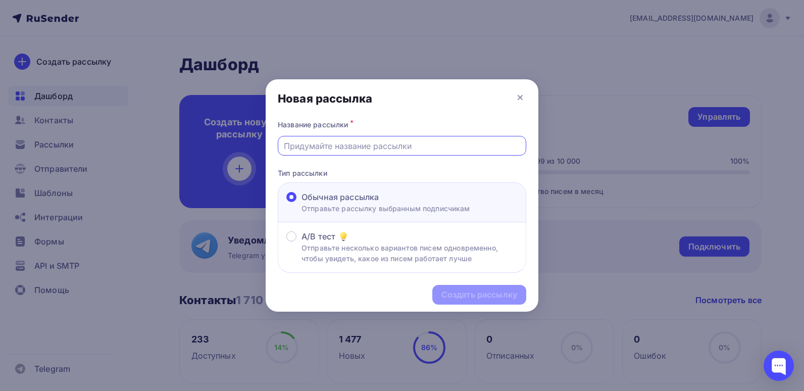
click at [369, 140] on input "text" at bounding box center [402, 146] width 237 height 12
click at [292, 139] on div at bounding box center [402, 146] width 248 height 20
click at [475, 153] on div at bounding box center [402, 146] width 248 height 20
click at [386, 150] on input "text" at bounding box center [402, 146] width 237 height 12
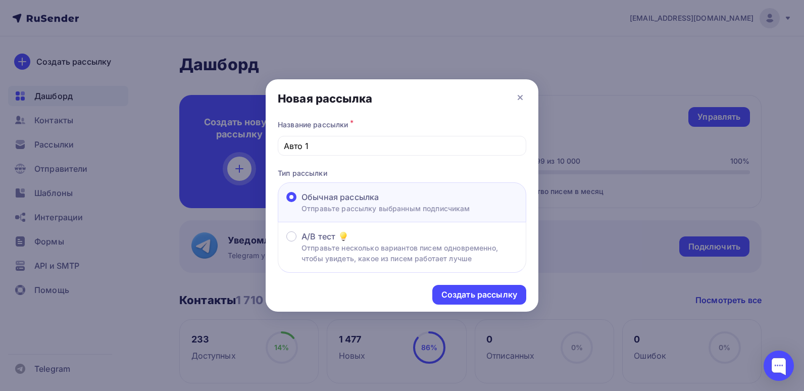
click at [345, 123] on div "Название рассылки *" at bounding box center [402, 125] width 248 height 14
click at [339, 146] on input "Авто 1" at bounding box center [402, 146] width 237 height 12
type input "Авто 2"
click at [473, 291] on div "Создать рассылку" at bounding box center [479, 295] width 76 height 12
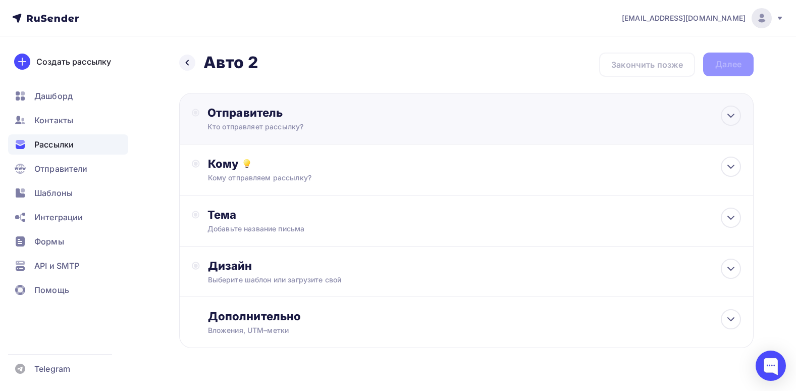
click at [293, 119] on div "Отправитель" at bounding box center [317, 113] width 219 height 14
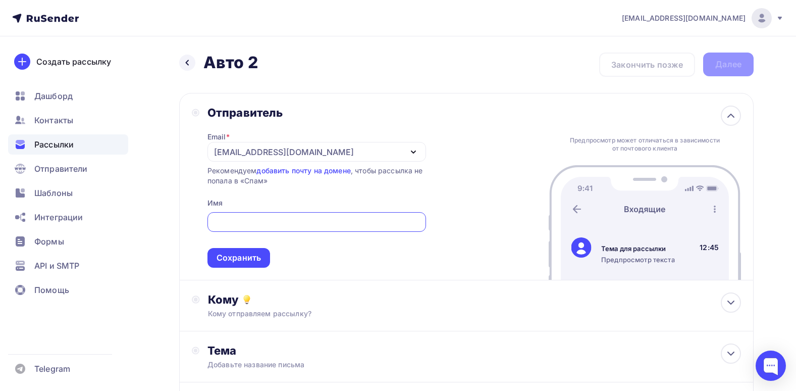
click at [348, 145] on div "[EMAIL_ADDRESS][DOMAIN_NAME]" at bounding box center [317, 152] width 219 height 20
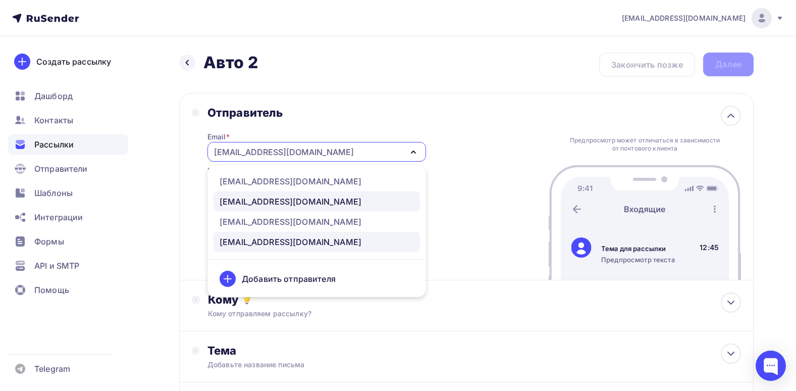
click at [274, 206] on div "[EMAIL_ADDRESS][DOMAIN_NAME]" at bounding box center [291, 201] width 142 height 12
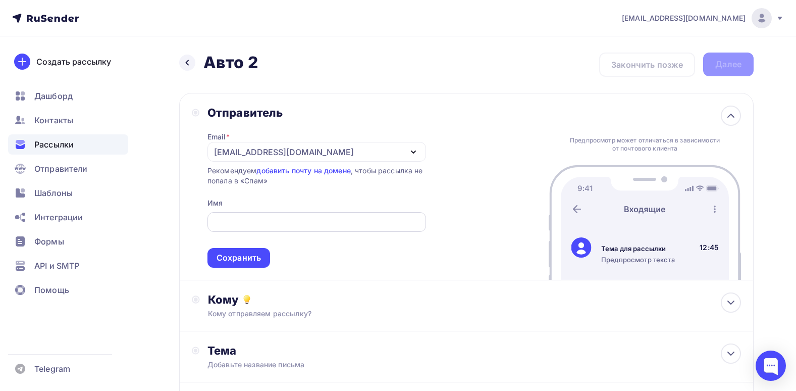
click at [272, 218] on input "text" at bounding box center [316, 222] width 207 height 12
click at [291, 217] on input "text" at bounding box center [316, 222] width 207 height 12
click at [258, 227] on input "text" at bounding box center [316, 222] width 207 height 12
click at [296, 197] on div "Email * sale@luxlinerus.ru info@tdlednik.ru sale@luxlinerus.ru shamray@tdlednik…" at bounding box center [317, 194] width 219 height 148
click at [310, 204] on div "Email * sale@luxlinerus.ru info@tdlednik.ru sale@luxlinerus.ru shamray@tdlednik…" at bounding box center [317, 194] width 219 height 148
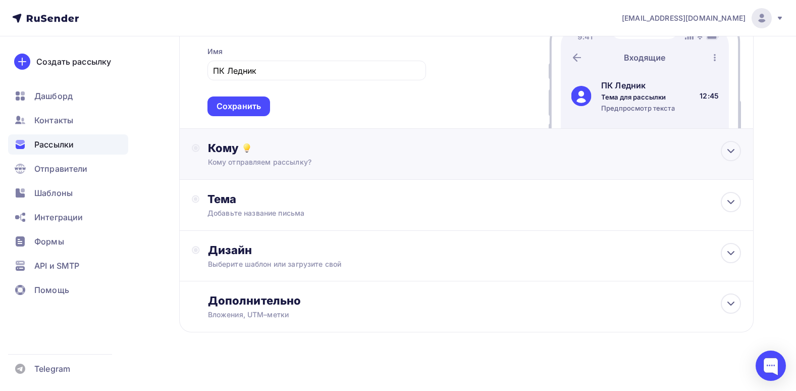
scroll to position [101, 0]
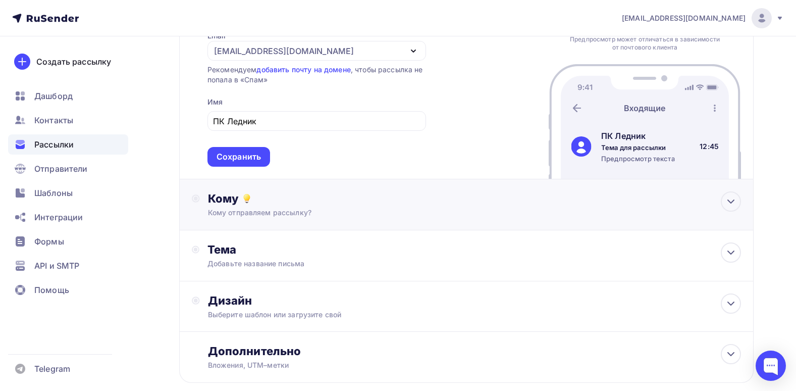
click at [343, 203] on div "Кому" at bounding box center [474, 198] width 533 height 14
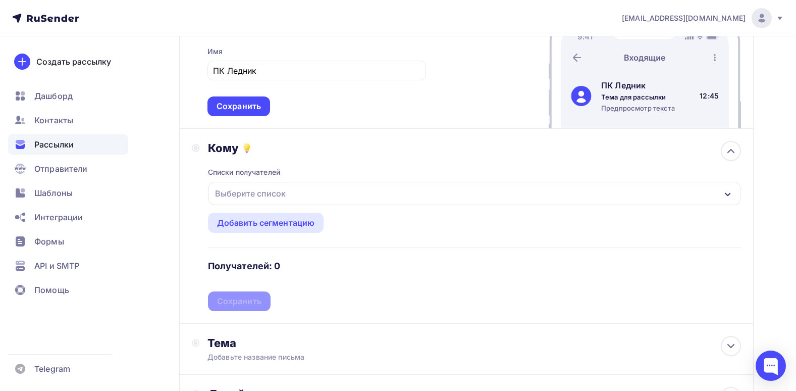
click at [353, 191] on div "Выберите список" at bounding box center [475, 193] width 532 height 23
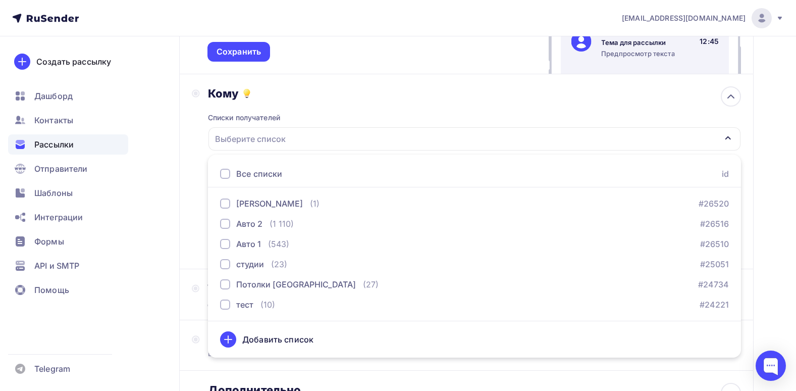
scroll to position [223, 0]
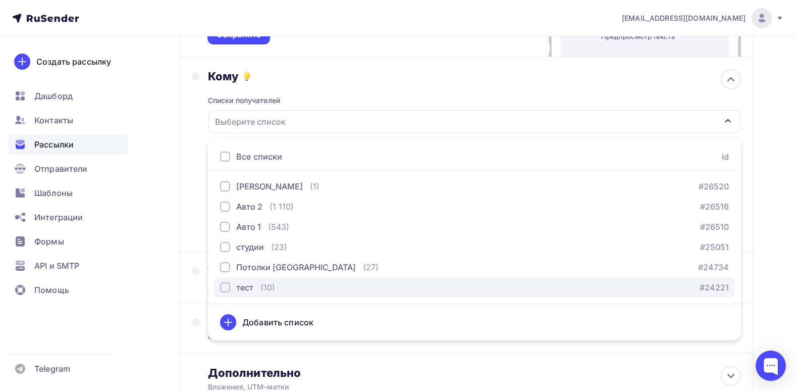
click at [224, 284] on div "button" at bounding box center [225, 287] width 10 height 10
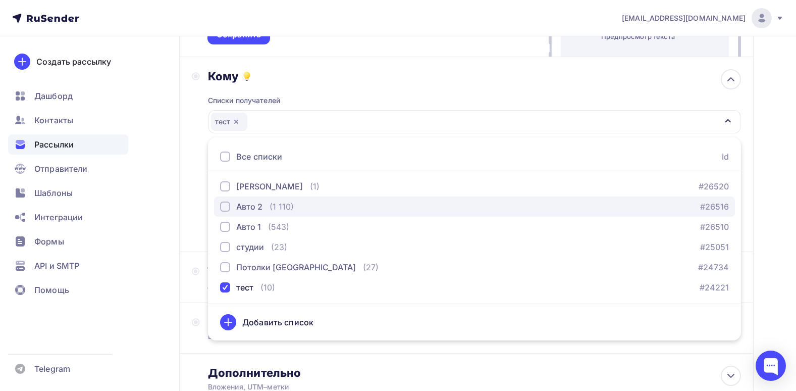
click at [226, 210] on div "button" at bounding box center [225, 206] width 10 height 10
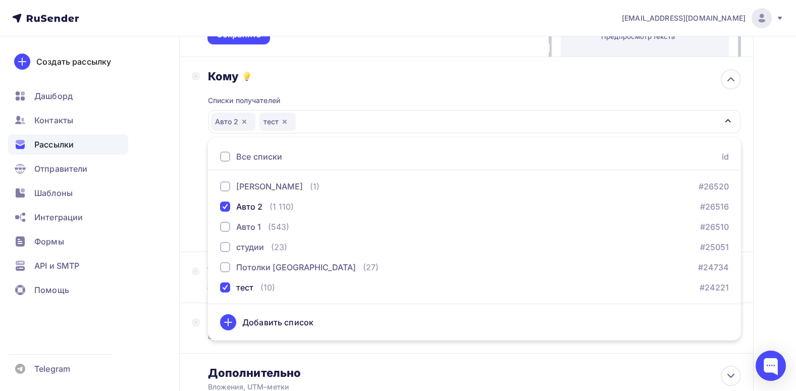
click at [342, 98] on div "Списки получателей Авто 2 тест Все списки id Тест Полина (1) #26520 Авто 2 (1 1…" at bounding box center [474, 161] width 533 height 156
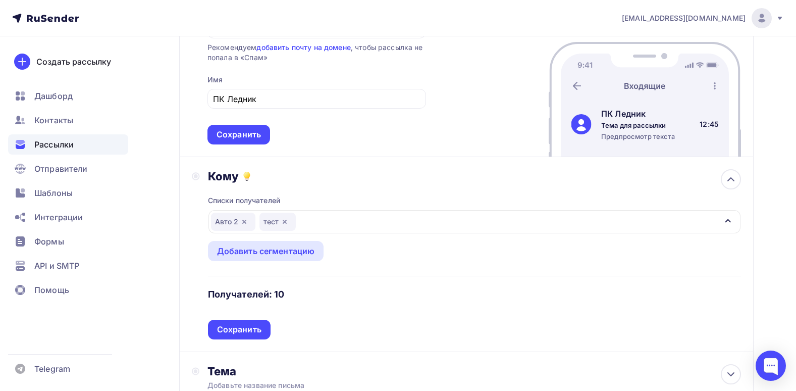
scroll to position [122, 0]
click at [249, 334] on div "Сохранить" at bounding box center [239, 331] width 44 height 12
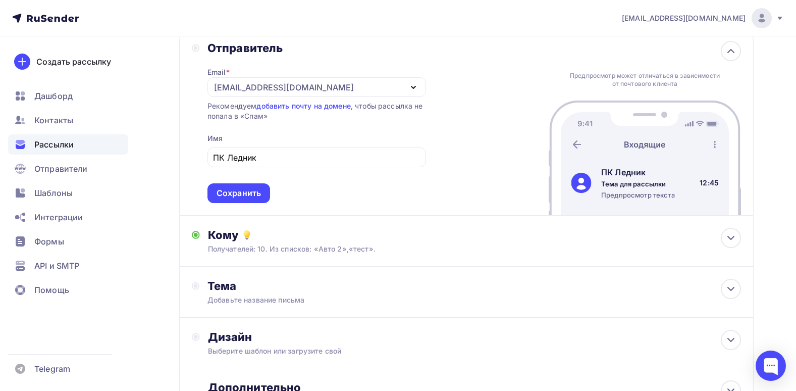
scroll to position [21, 0]
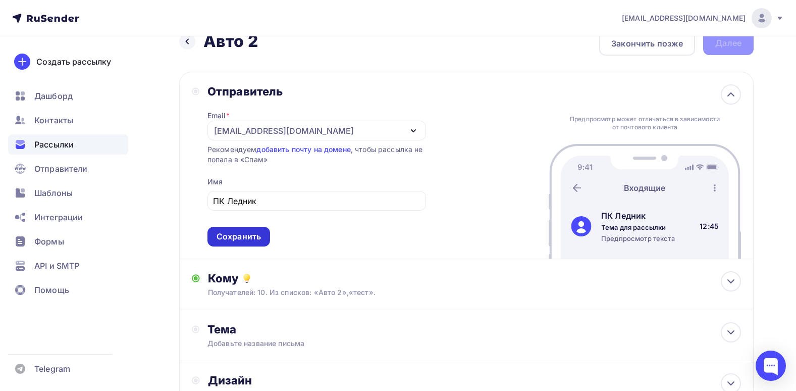
click at [244, 241] on div "Сохранить" at bounding box center [239, 237] width 44 height 12
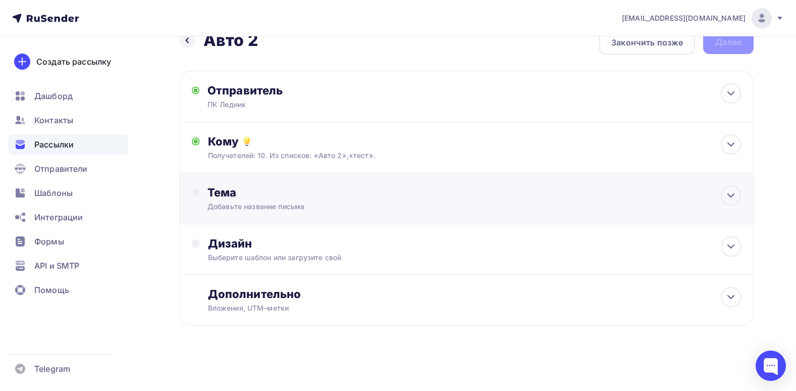
click at [292, 191] on div "Тема" at bounding box center [307, 192] width 199 height 14
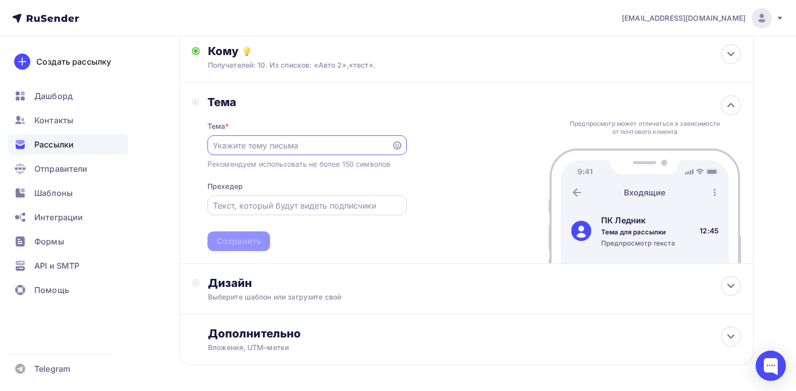
scroll to position [123, 0]
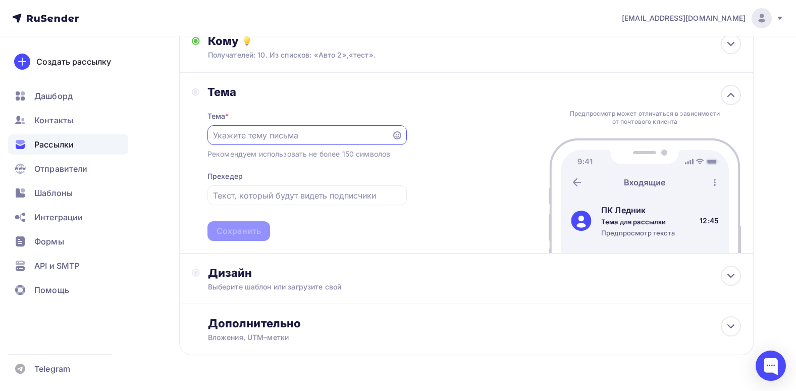
click at [269, 132] on input "text" at bounding box center [299, 135] width 173 height 12
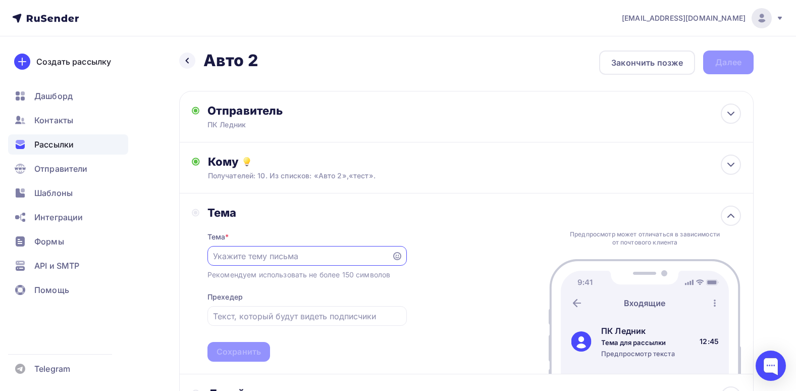
scroll to position [0, 0]
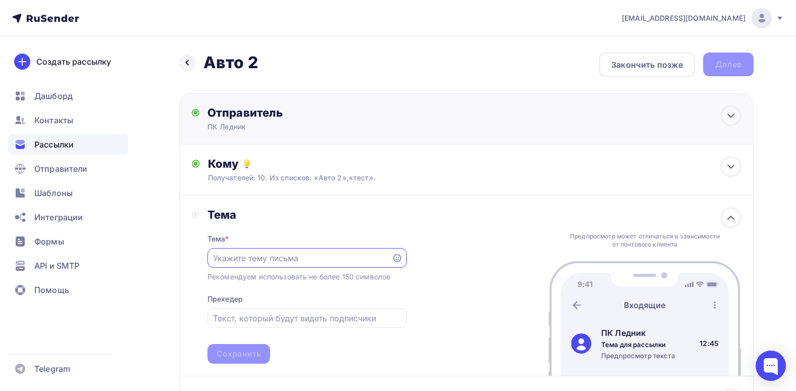
click at [674, 104] on div "Отправитель ПК Ледник Email * sale@luxlinerus.ru info@tdlednik.ru sale@luxliner…" at bounding box center [466, 118] width 575 height 51
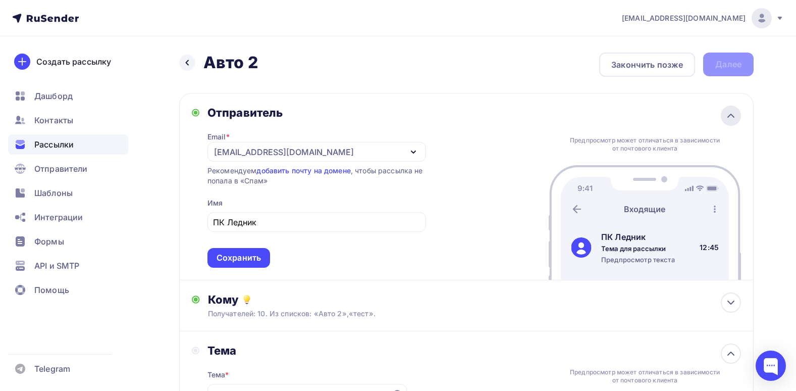
click at [722, 110] on div at bounding box center [731, 116] width 20 height 20
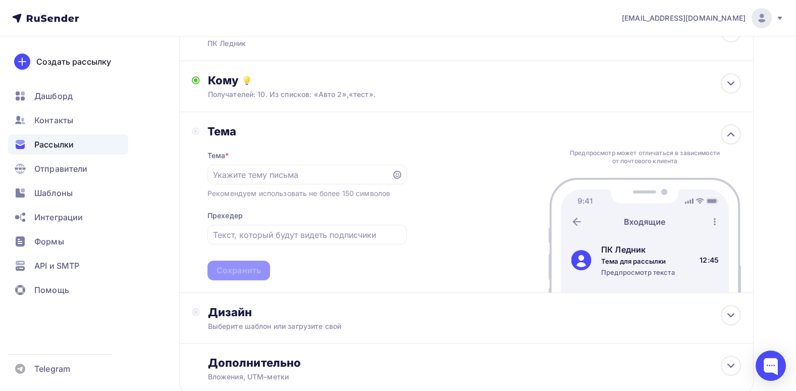
scroll to position [101, 0]
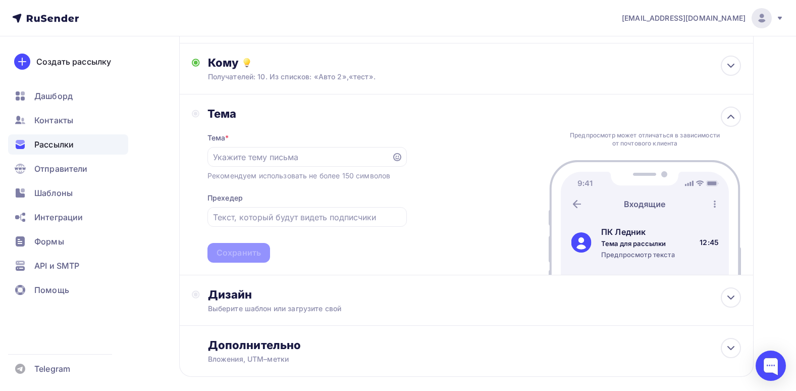
click at [442, 112] on div "Тема Тема * Рекомендуем использовать не более 150 символов Прехедер Сохранить П…" at bounding box center [466, 184] width 575 height 181
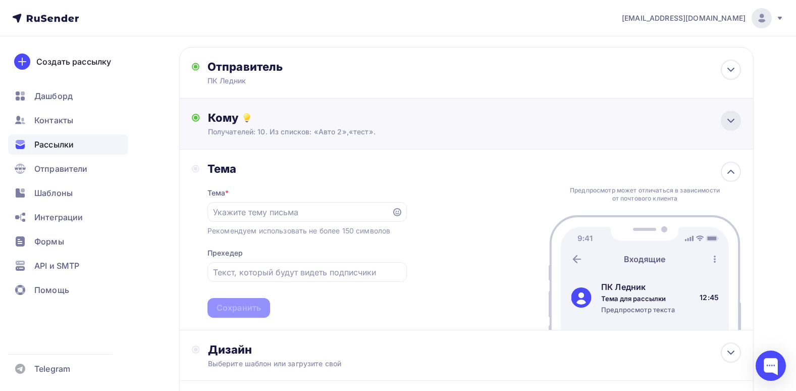
scroll to position [0, 0]
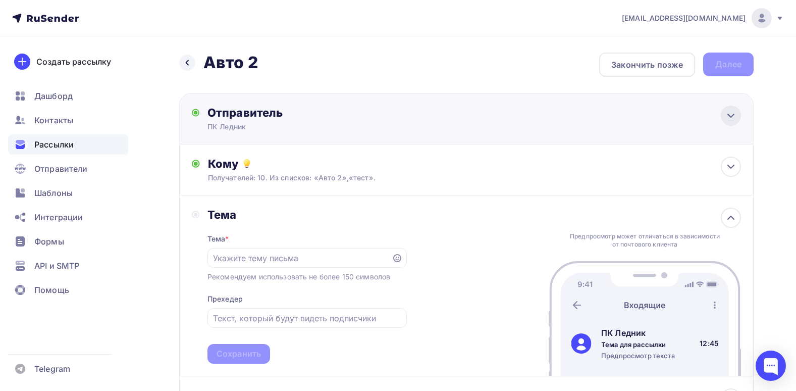
click at [728, 118] on icon at bounding box center [731, 116] width 12 height 12
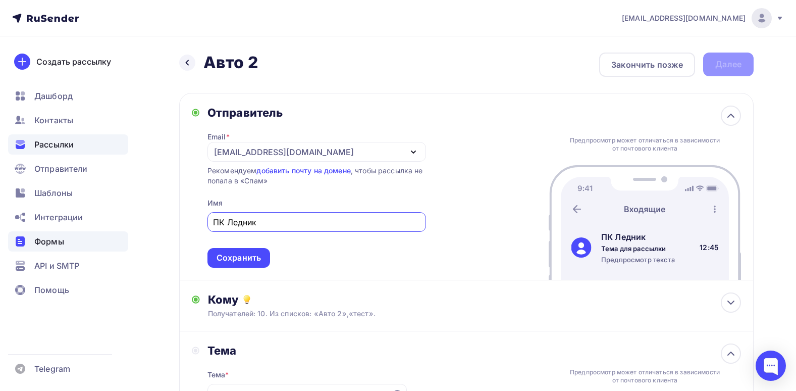
drag, startPoint x: 294, startPoint y: 227, endPoint x: 120, endPoint y: 244, distance: 175.1
click at [120, 244] on div "sergeyvalkovy@gmail.com Аккаунт Тарифы Выйти Создать рассылку Дашборд Контакты …" at bounding box center [398, 339] width 796 height 679
type input "Lednik"
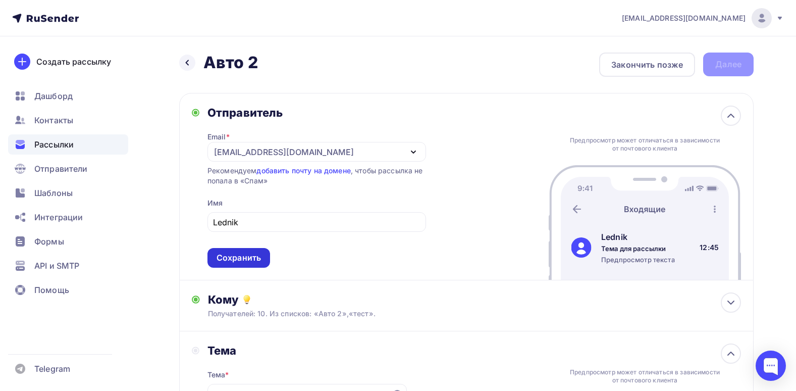
click at [241, 263] on div "Сохранить" at bounding box center [239, 258] width 44 height 12
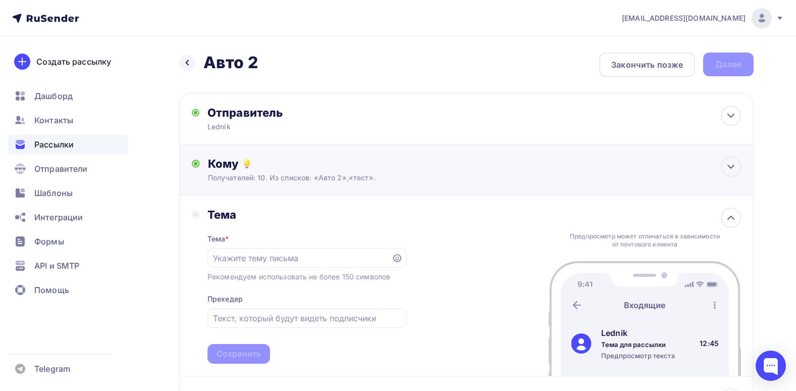
click at [506, 187] on div "Кому Получателей: 10. Из списков: «Авто 2»,«тест». Списки получателей Авто 2 те…" at bounding box center [466, 169] width 575 height 51
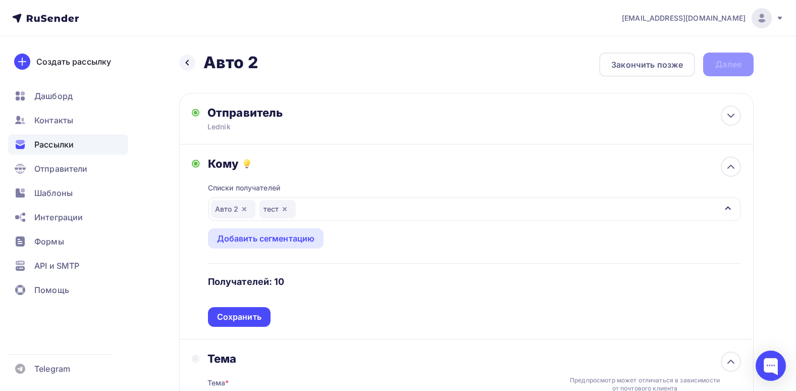
click at [497, 170] on div "Кому" at bounding box center [474, 164] width 533 height 14
click at [397, 176] on div "Списки получателей Авто 2 тест Все списки id Тест Полина (1) #26520 Авто 2 (1 1…" at bounding box center [474, 249] width 533 height 156
click at [729, 171] on icon at bounding box center [731, 167] width 12 height 12
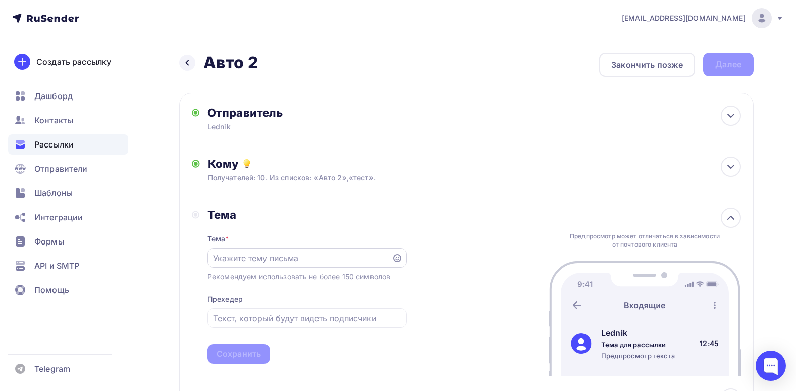
click at [308, 252] on input "text" at bounding box center [299, 258] width 173 height 12
click at [254, 255] on input "text" at bounding box center [299, 258] width 173 height 12
paste input "Идеальный цвет — начинается с идеального света."
type input "Идеальный цвет — начинается с идеального света."
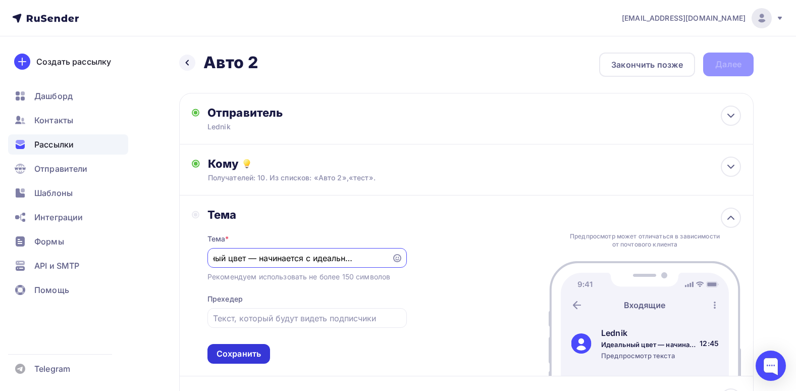
click at [233, 354] on div "Сохранить" at bounding box center [239, 354] width 44 height 12
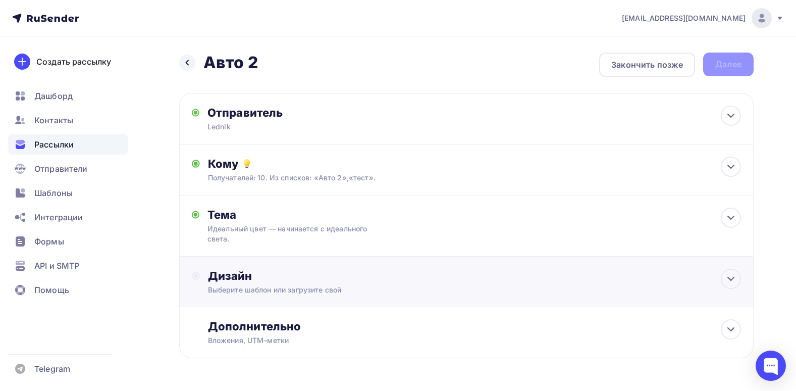
click at [329, 271] on div "Дизайн" at bounding box center [474, 276] width 533 height 14
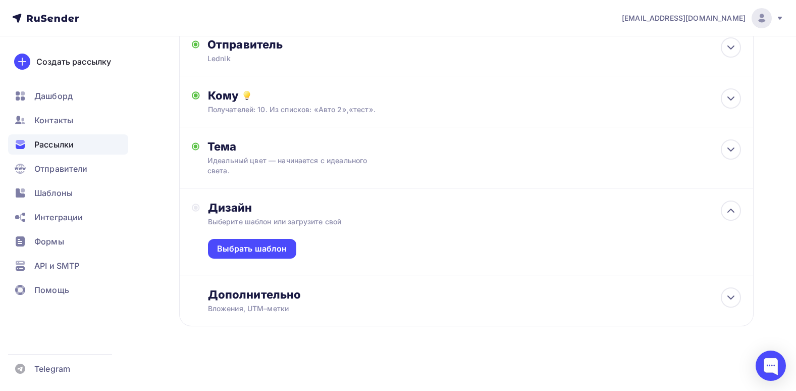
scroll to position [69, 0]
click at [258, 250] on div "Выбрать шаблон" at bounding box center [252, 248] width 70 height 12
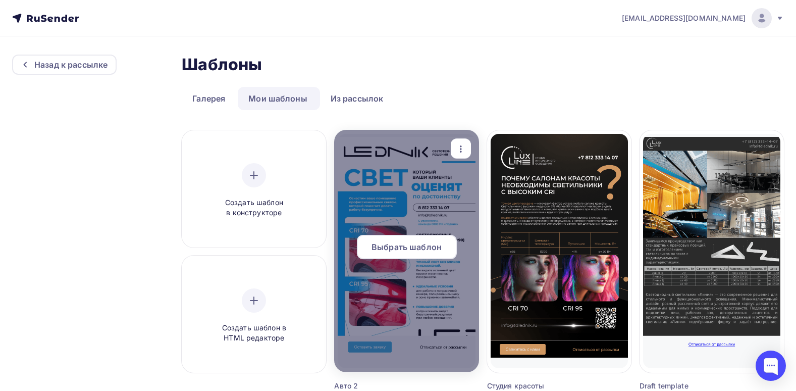
click at [404, 192] on div at bounding box center [406, 251] width 144 height 242
click at [414, 247] on span "Выбрать шаблон" at bounding box center [407, 247] width 70 height 12
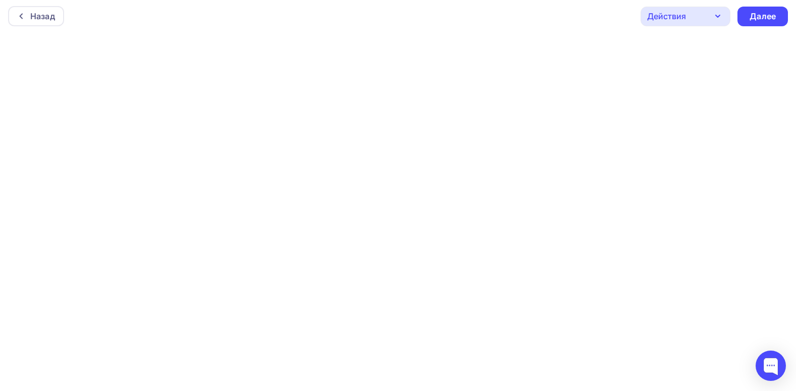
scroll to position [3, 0]
click at [764, 14] on div "Далее" at bounding box center [763, 16] width 26 height 12
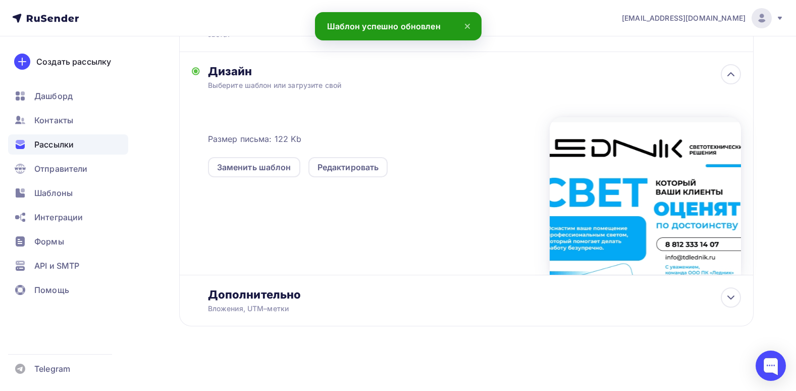
scroll to position [205, 0]
click at [734, 73] on icon at bounding box center [731, 74] width 12 height 12
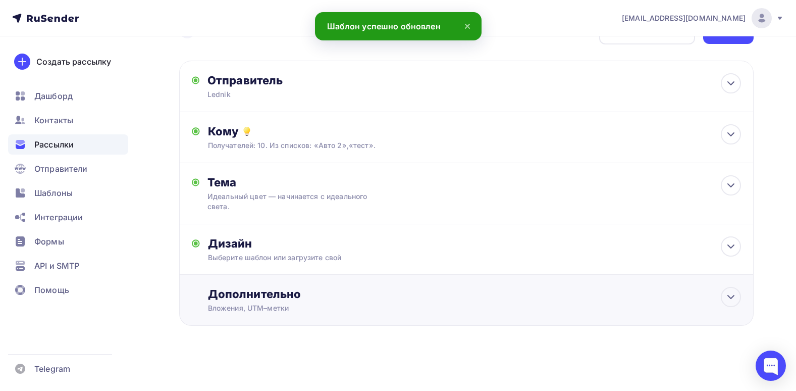
click at [303, 307] on div "Вложения, UTM–метки" at bounding box center [448, 308] width 480 height 10
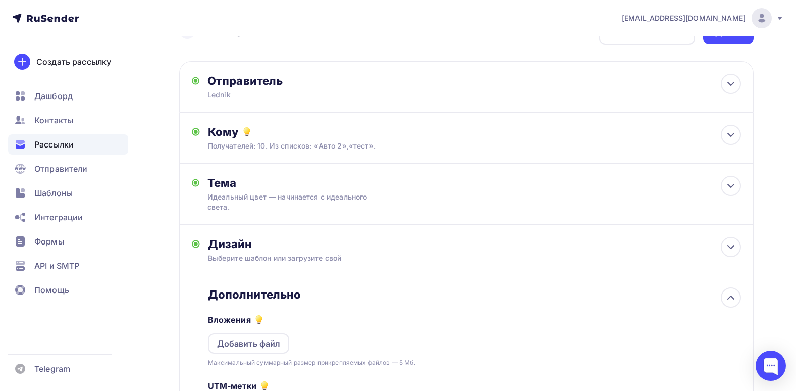
scroll to position [0, 0]
click at [334, 291] on div "Дополнительно" at bounding box center [474, 294] width 533 height 14
click at [727, 290] on div at bounding box center [731, 297] width 20 height 20
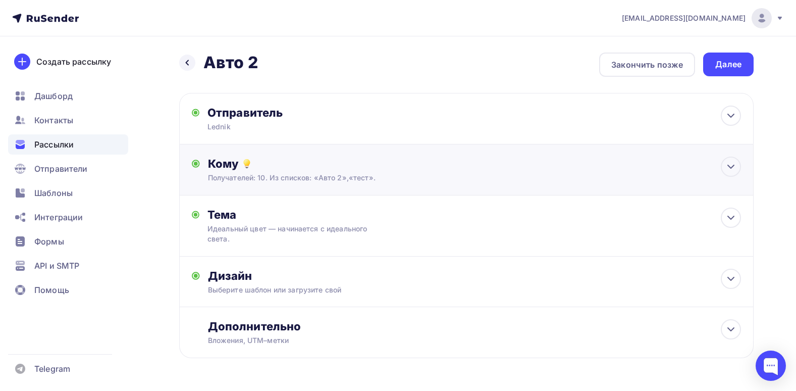
click at [464, 179] on div "Получателей: 10. Из списков: «Авто 2»,«тест»." at bounding box center [448, 178] width 480 height 10
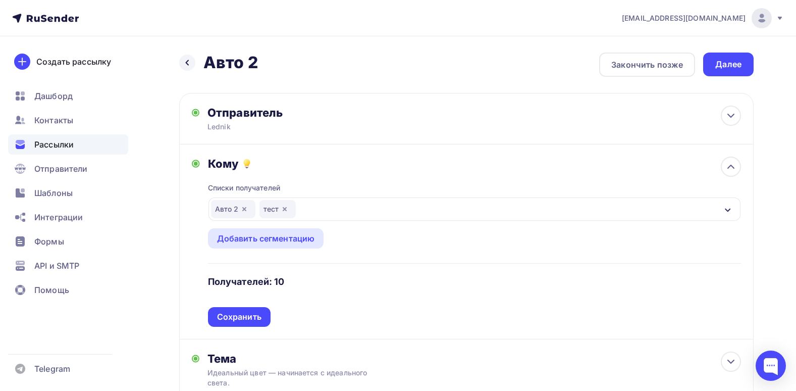
click at [305, 277] on div "Списки получателей Авто 2 тест Все списки id Тест Полина (1) #26520 Авто 2 (1 1…" at bounding box center [474, 249] width 533 height 156
click at [281, 210] on icon "button" at bounding box center [285, 209] width 8 height 8
click at [657, 202] on div "Авто 2" at bounding box center [475, 208] width 532 height 23
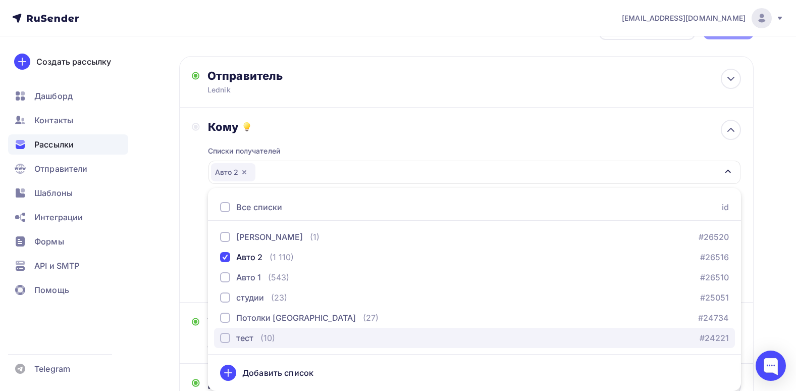
click at [245, 336] on div "тест" at bounding box center [244, 338] width 17 height 12
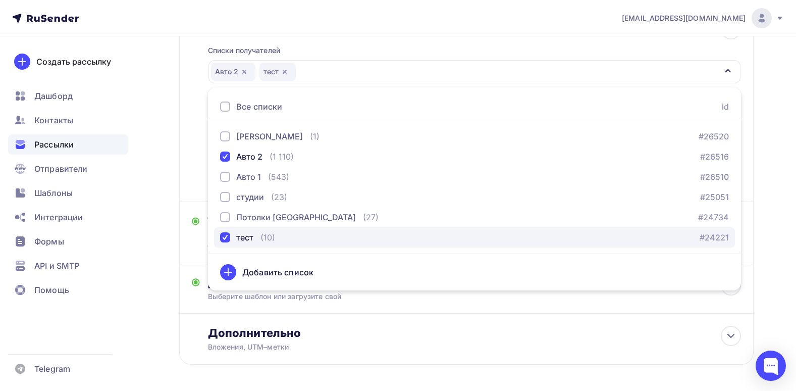
scroll to position [138, 0]
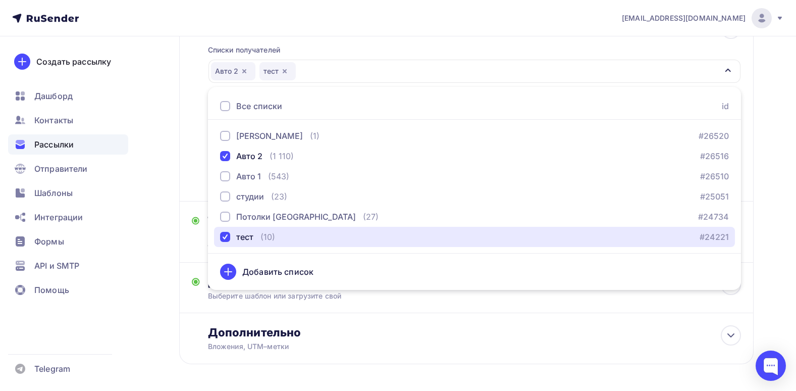
click at [722, 68] on div "Авто 2 тест" at bounding box center [475, 71] width 532 height 23
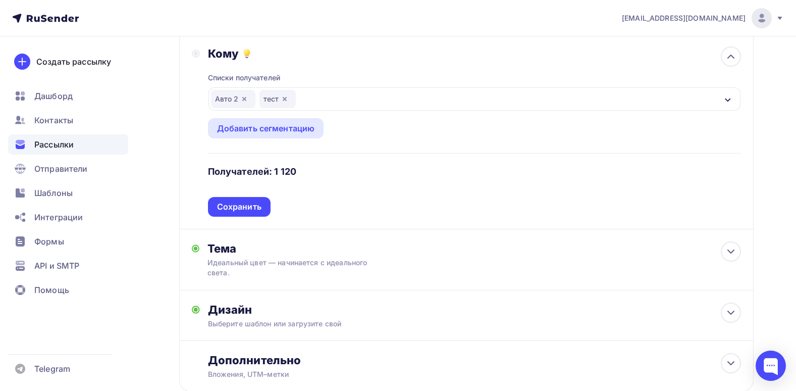
scroll to position [87, 0]
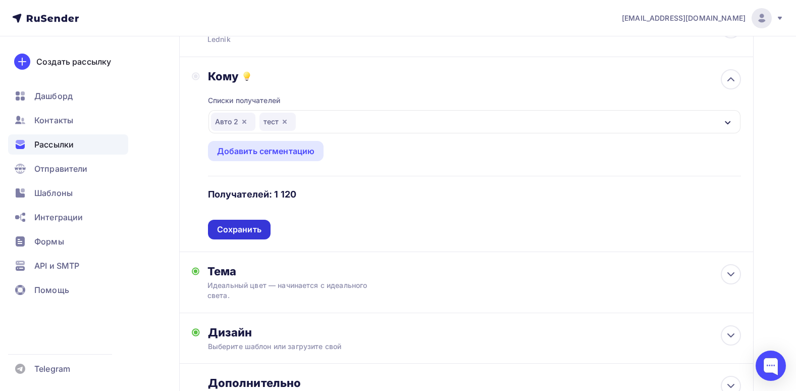
click at [244, 239] on div "Сохранить" at bounding box center [239, 230] width 63 height 20
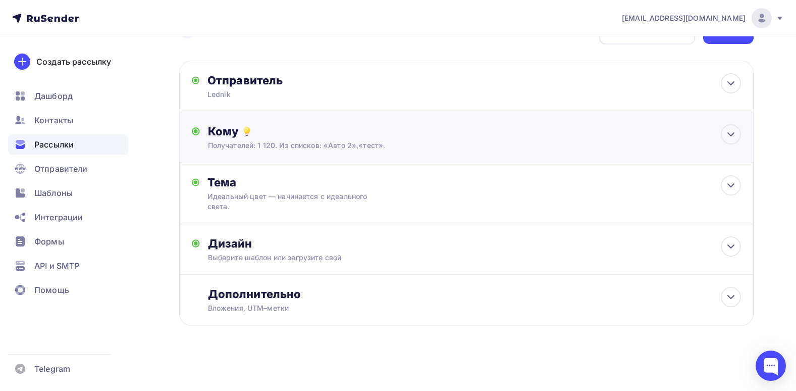
click at [412, 129] on div "Кому" at bounding box center [474, 131] width 533 height 14
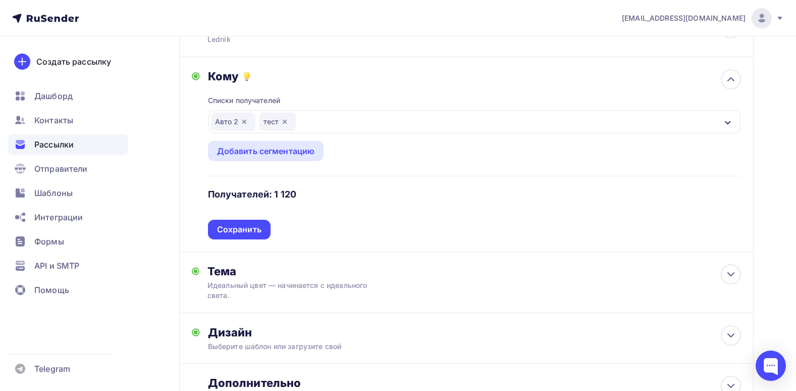
click at [442, 75] on div "Кому" at bounding box center [474, 76] width 533 height 14
click at [731, 80] on icon at bounding box center [731, 79] width 12 height 12
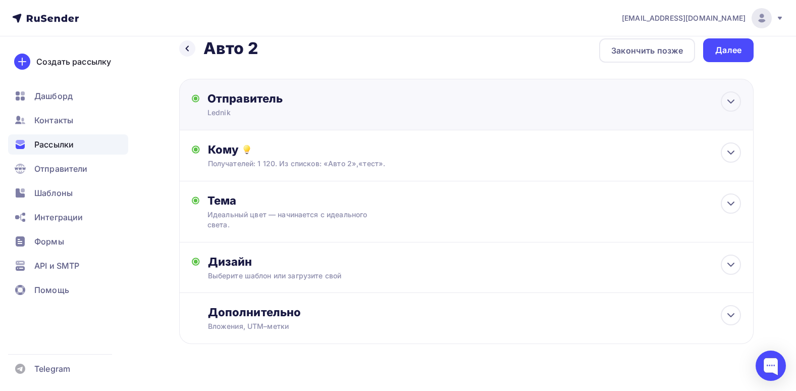
scroll to position [0, 0]
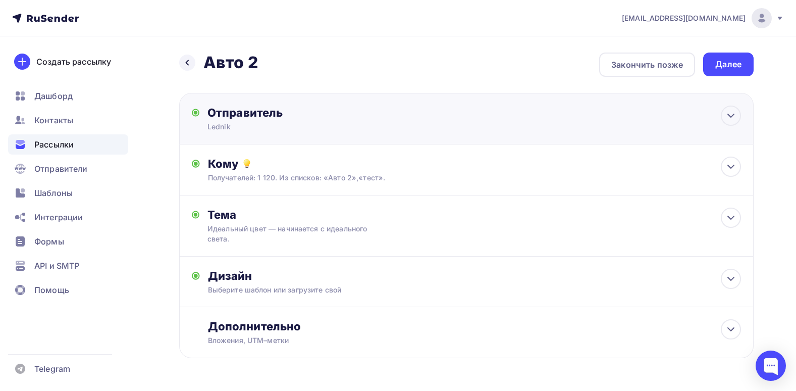
drag, startPoint x: 725, startPoint y: 71, endPoint x: 558, endPoint y: 124, distance: 175.3
click at [558, 124] on div "Назад Авто 2 Авто 2 Закончить позже Далее Отправитель Lednik Email * sale@luxli…" at bounding box center [466, 218] width 575 height 330
drag, startPoint x: 558, startPoint y: 124, endPoint x: 504, endPoint y: 66, distance: 79.3
click at [504, 66] on div "Назад Авто 2 Авто 2 Закончить позже Далее" at bounding box center [466, 65] width 575 height 24
click at [746, 69] on div "Далее" at bounding box center [728, 65] width 50 height 24
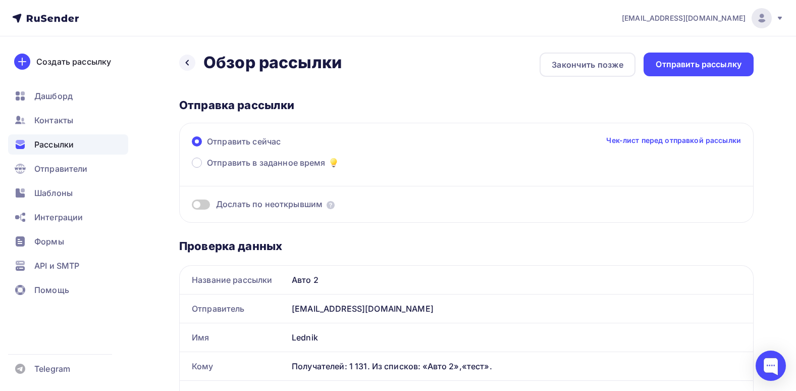
drag, startPoint x: 710, startPoint y: 60, endPoint x: 691, endPoint y: 94, distance: 39.3
click at [700, 70] on div "Отправить рассылку" at bounding box center [699, 65] width 110 height 24
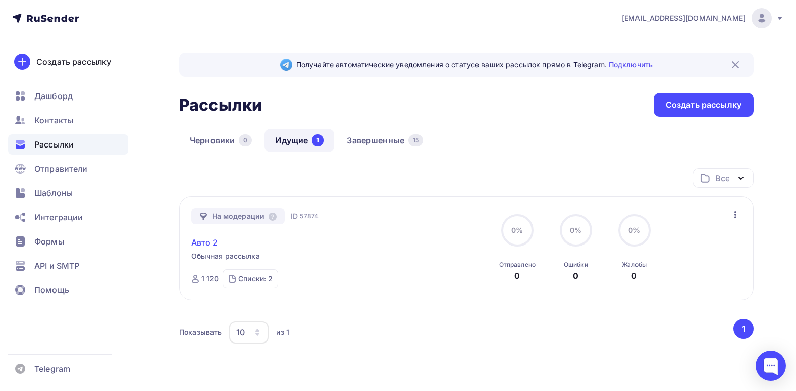
click at [211, 239] on link "Авто 2" at bounding box center [204, 242] width 27 height 12
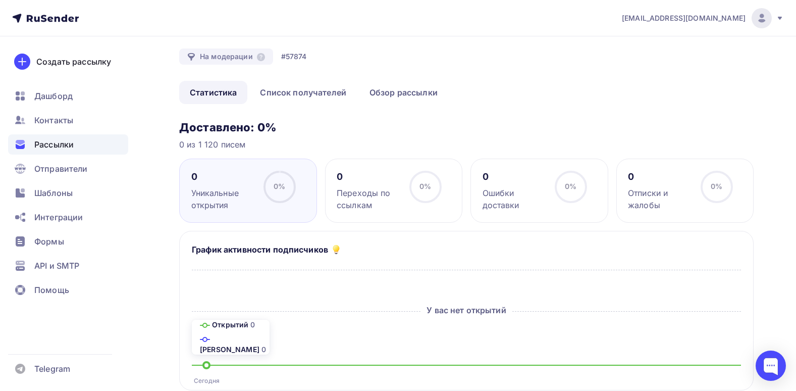
scroll to position [50, 0]
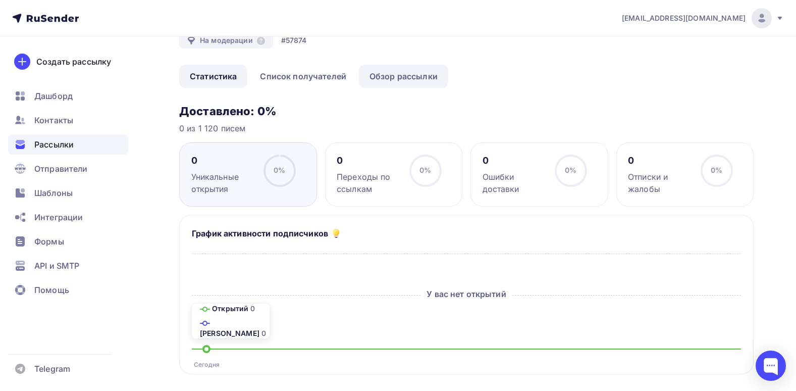
click at [370, 81] on link "Обзор рассылки" at bounding box center [403, 76] width 89 height 23
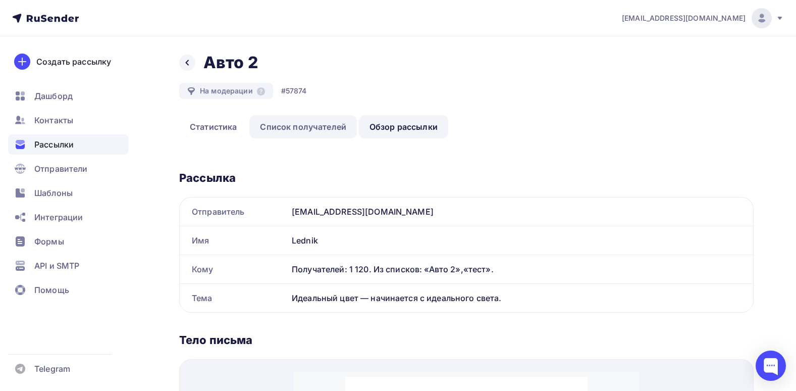
click at [327, 122] on link "Список получателей" at bounding box center [303, 126] width 108 height 23
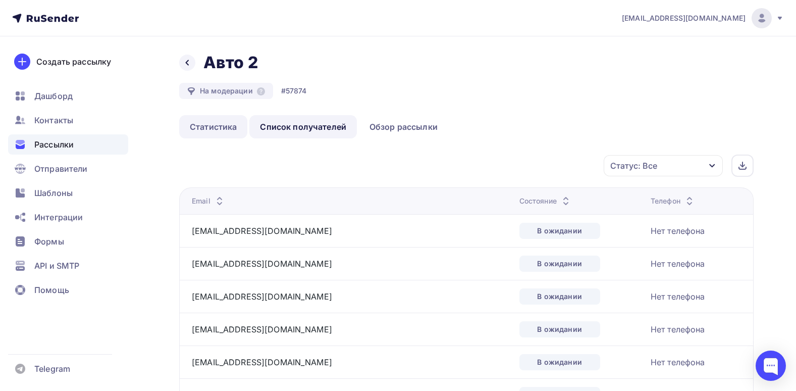
click at [216, 132] on link "Статистика" at bounding box center [213, 126] width 68 height 23
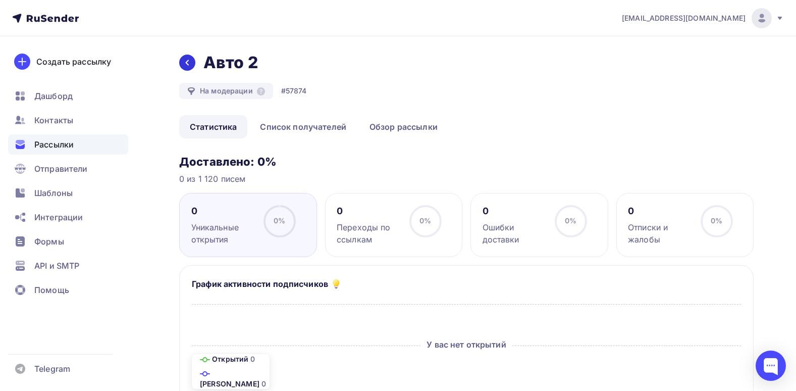
click at [181, 59] on div at bounding box center [187, 63] width 16 height 16
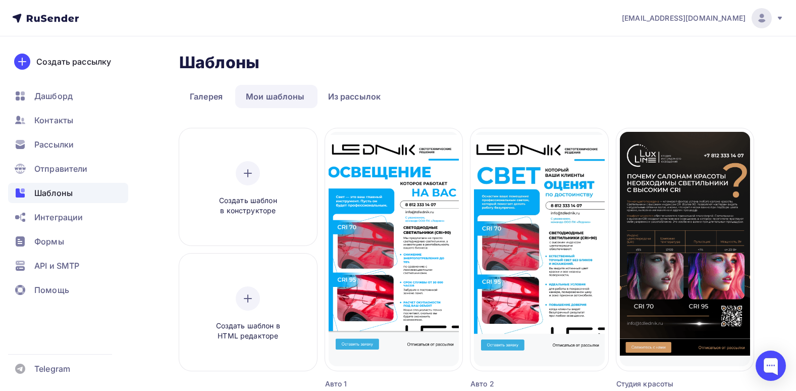
click at [418, 70] on div "Шаблоны Шаблоны" at bounding box center [466, 63] width 575 height 20
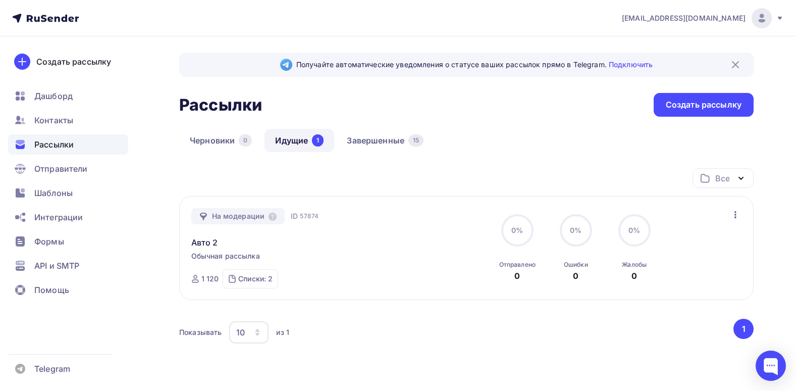
click at [435, 110] on div "Рассылки Рассылки Создать рассылку" at bounding box center [466, 105] width 575 height 24
click at [388, 133] on link "Завершенные 15" at bounding box center [385, 140] width 98 height 23
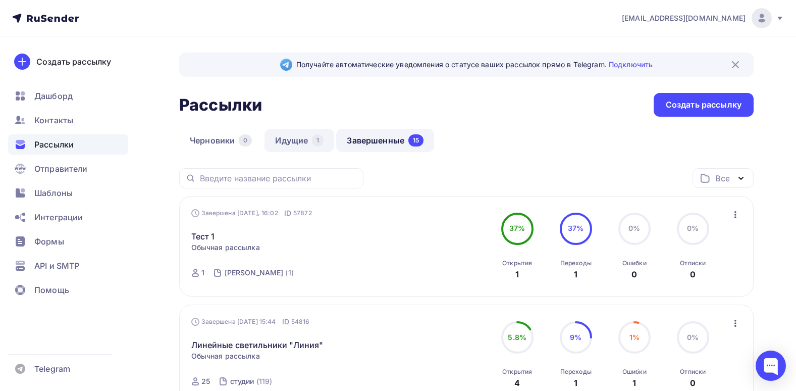
click at [305, 134] on link "Идущие 1" at bounding box center [300, 140] width 70 height 23
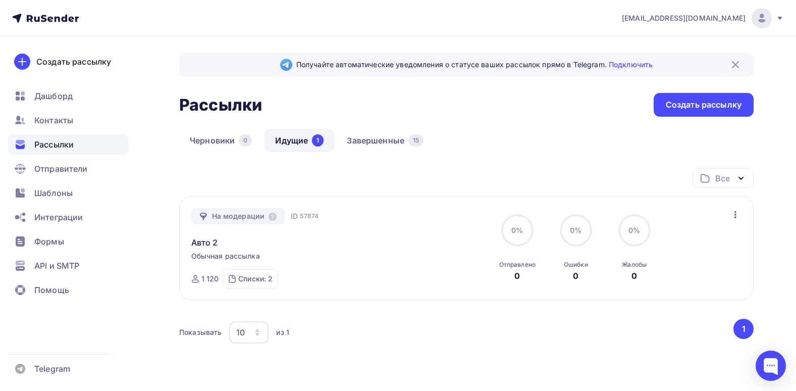
click at [379, 107] on div "Рассылки Рассылки Создать рассылку" at bounding box center [466, 105] width 575 height 24
drag, startPoint x: 266, startPoint y: 101, endPoint x: 219, endPoint y: 109, distance: 47.6
click at [221, 109] on div "Рассылки Рассылки Создать рассылку" at bounding box center [466, 105] width 575 height 24
drag, startPoint x: 219, startPoint y: 109, endPoint x: 199, endPoint y: 106, distance: 19.4
click at [199, 106] on h2 "Рассылки" at bounding box center [220, 105] width 83 height 20
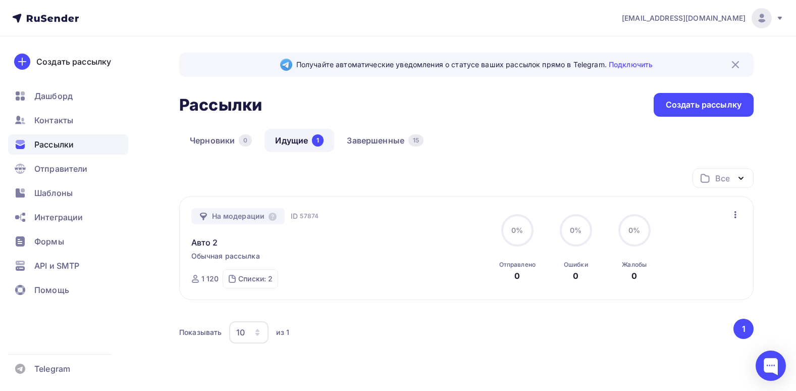
click at [192, 102] on h2 "Рассылки" at bounding box center [220, 105] width 83 height 20
drag, startPoint x: 192, startPoint y: 102, endPoint x: 281, endPoint y: 103, distance: 88.9
click at [281, 103] on div "Рассылки Рассылки Создать рассылку" at bounding box center [466, 105] width 575 height 24
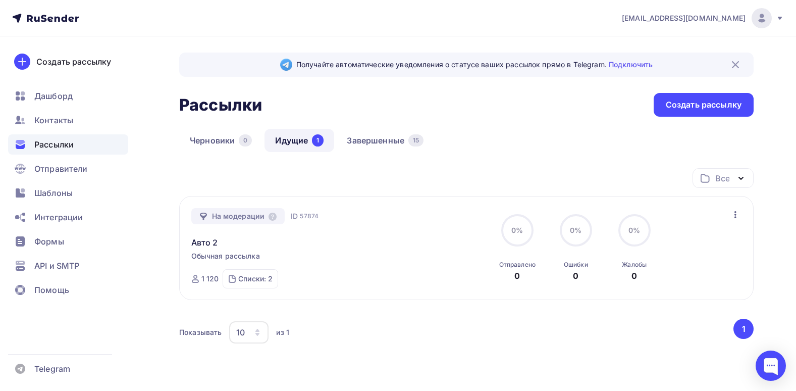
drag, startPoint x: 336, startPoint y: 91, endPoint x: 255, endPoint y: 107, distance: 82.9
click at [255, 107] on div "Получайте автоматические уведомления о статусе ваших рассылок прямо в Telegram.…" at bounding box center [466, 229] width 575 height 353
click at [255, 107] on h2 "Рассылки" at bounding box center [220, 105] width 83 height 20
click at [266, 106] on div "Рассылки Рассылки Создать рассылку" at bounding box center [466, 105] width 575 height 24
click at [735, 66] on img at bounding box center [736, 65] width 12 height 12
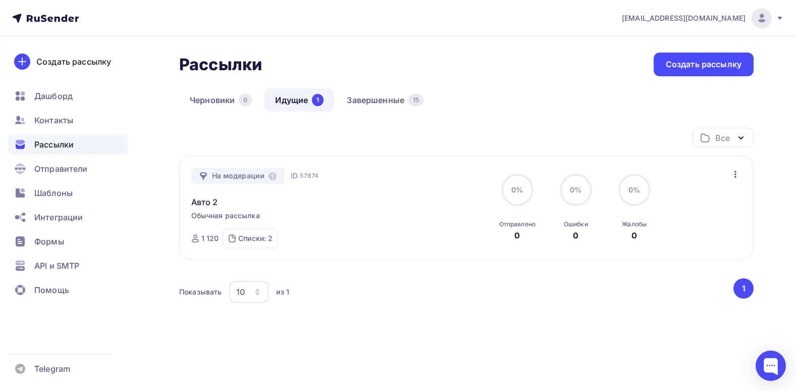
click at [493, 149] on div "Все Все папки Создать новую папку" at bounding box center [466, 142] width 575 height 28
click at [351, 136] on div "Все Все папки Создать новую папку" at bounding box center [466, 142] width 575 height 28
click at [204, 55] on h2 "Рассылки" at bounding box center [220, 65] width 83 height 20
click at [670, 63] on div "Создать рассылку" at bounding box center [704, 65] width 76 height 12
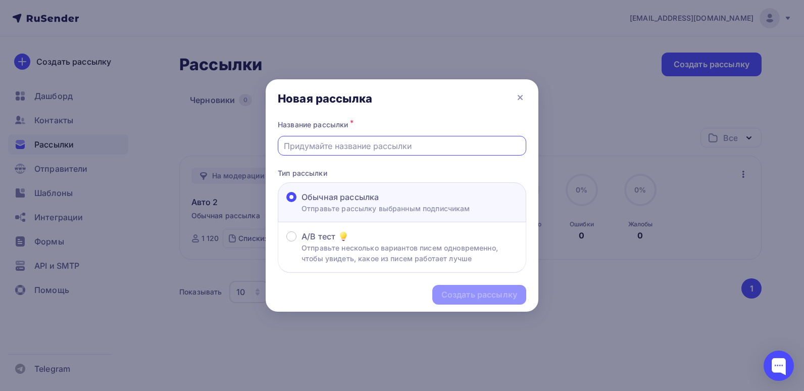
click at [397, 150] on input "text" at bounding box center [402, 146] width 237 height 12
click at [302, 148] on input "Авто2" at bounding box center [402, 146] width 237 height 12
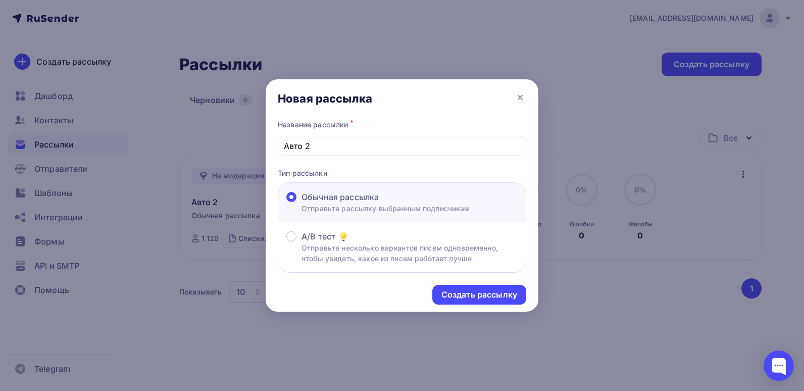
click at [378, 168] on div "Название рассылки * Авто 2 Тип рассылки Обычная рассылка Отправьте рассылку выб…" at bounding box center [402, 195] width 273 height 155
drag, startPoint x: 484, startPoint y: 297, endPoint x: 372, endPoint y: 139, distance: 193.3
click at [372, 139] on div "Новая рассылка Название рассылки * Авто 2 Тип рассылки Обычная рассылка Отправь…" at bounding box center [402, 195] width 273 height 232
click at [335, 144] on input "Авто 2" at bounding box center [402, 146] width 237 height 12
type input "Авто 1"
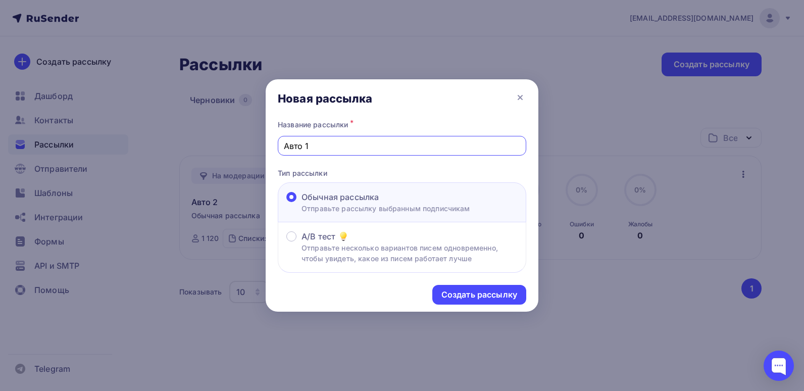
click at [336, 134] on div "Название рассылки * Авто 1" at bounding box center [402, 137] width 248 height 38
click at [472, 294] on div "Создать рассылку" at bounding box center [479, 295] width 76 height 12
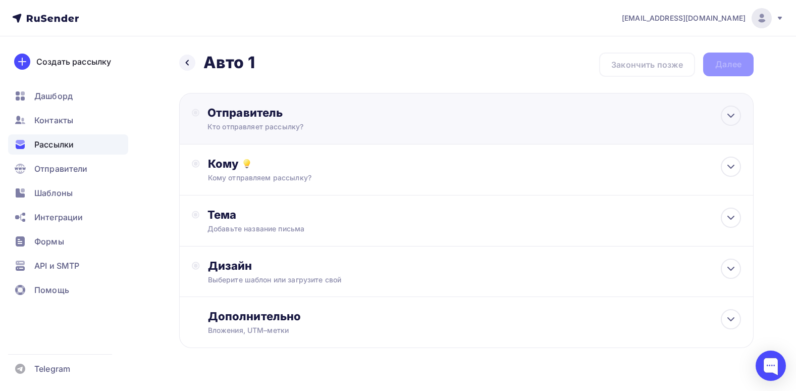
click at [271, 108] on div "Отправитель" at bounding box center [317, 113] width 219 height 14
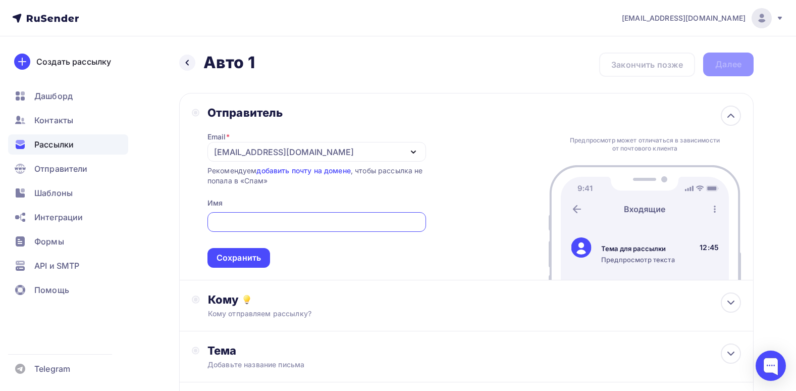
click at [348, 153] on div "[EMAIL_ADDRESS][DOMAIN_NAME]" at bounding box center [317, 152] width 219 height 20
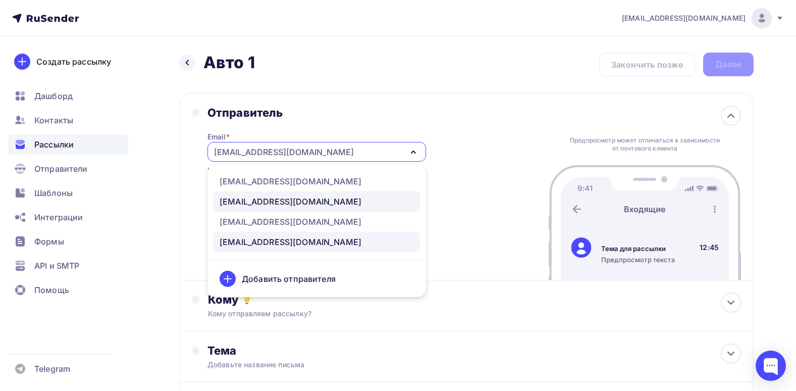
click at [281, 199] on div "sale@luxlinerus.ru" at bounding box center [291, 201] width 142 height 12
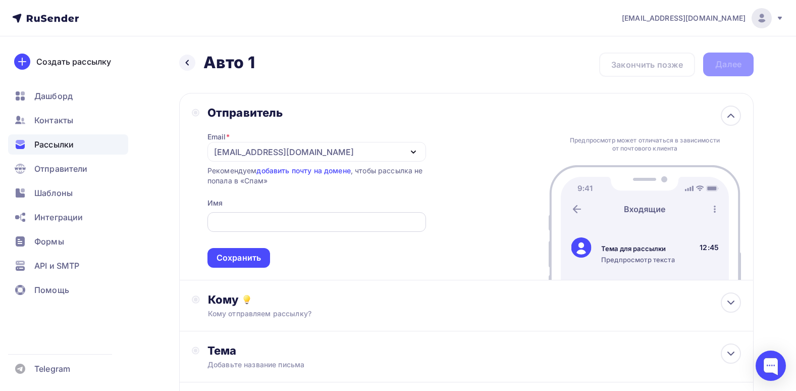
click at [296, 215] on div at bounding box center [317, 222] width 219 height 20
click at [299, 221] on input "text" at bounding box center [316, 222] width 207 height 12
click at [320, 220] on input "text" at bounding box center [316, 222] width 207 height 12
paste input "Lednik"
type input "Lednik"
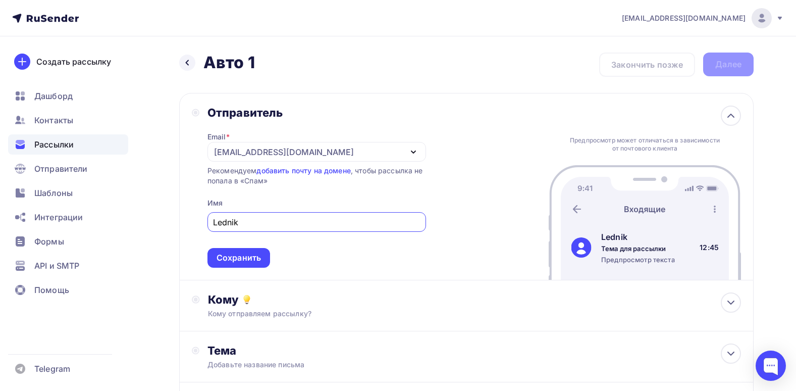
click at [314, 193] on div "Email * sale@luxlinerus.ru info@tdlednik.ru sale@luxlinerus.ru shamray@tdlednik…" at bounding box center [317, 194] width 219 height 148
click at [374, 316] on div "Кому отправляем рассылку?" at bounding box center [448, 313] width 480 height 10
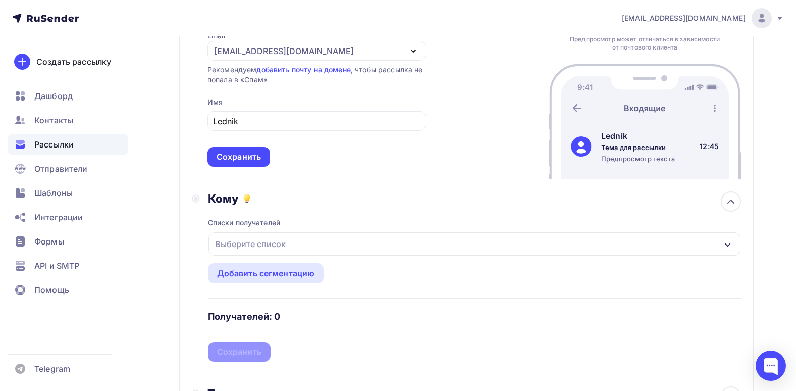
click at [307, 238] on div "Выберите список" at bounding box center [475, 243] width 532 height 23
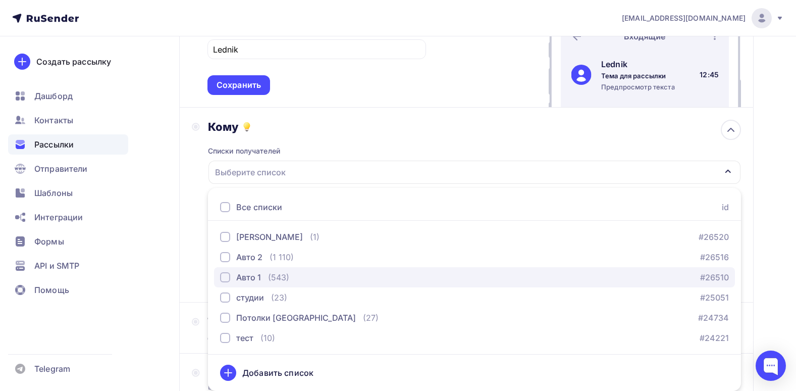
click at [228, 276] on div "button" at bounding box center [225, 277] width 10 height 10
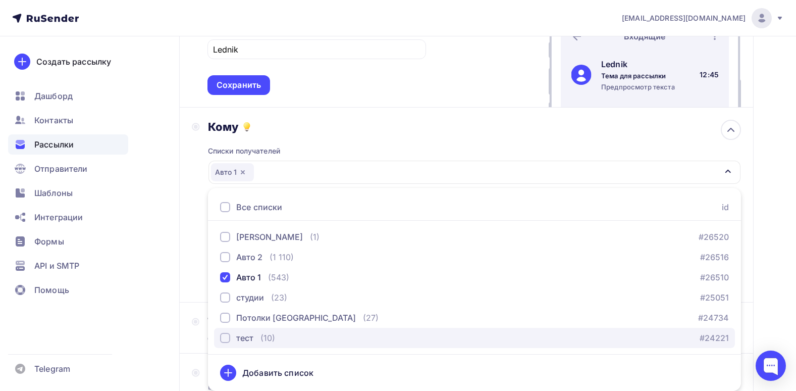
click at [225, 335] on div "button" at bounding box center [225, 338] width 10 height 10
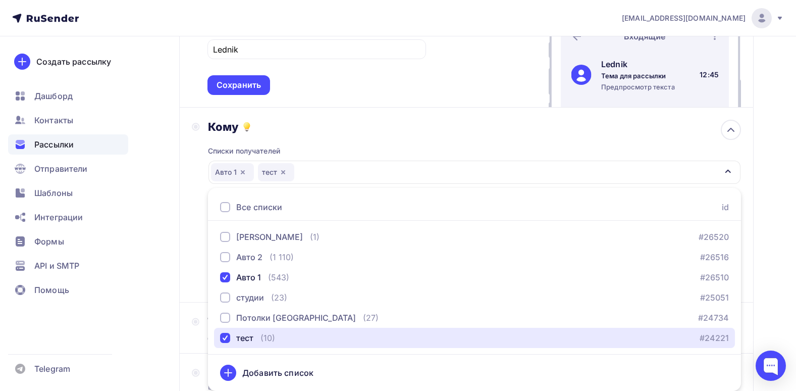
click at [676, 168] on div "Авто 1 тест" at bounding box center [475, 172] width 532 height 23
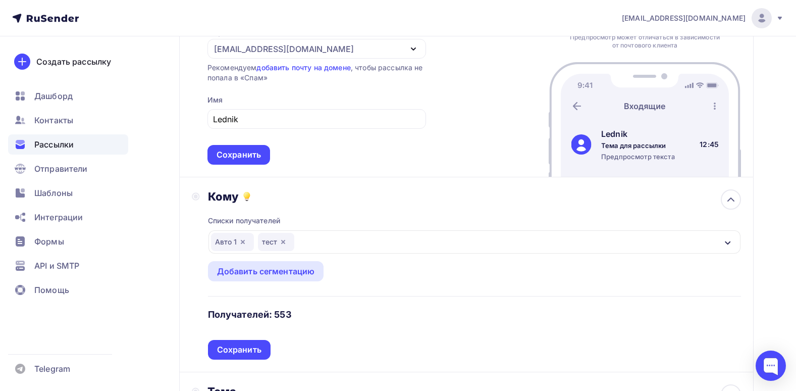
scroll to position [151, 0]
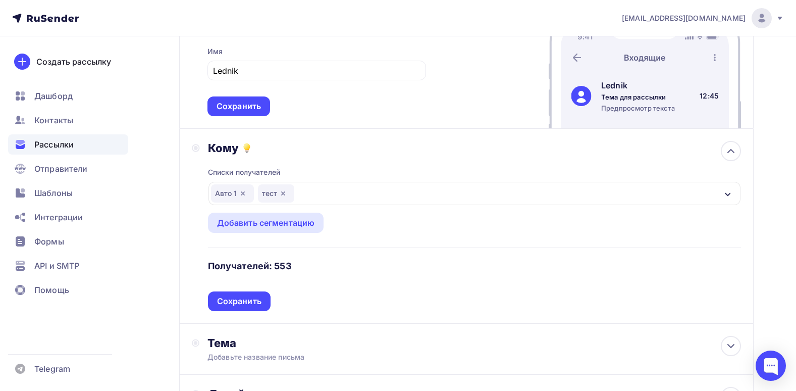
click at [337, 185] on div "Авто 1 тест" at bounding box center [475, 193] width 532 height 23
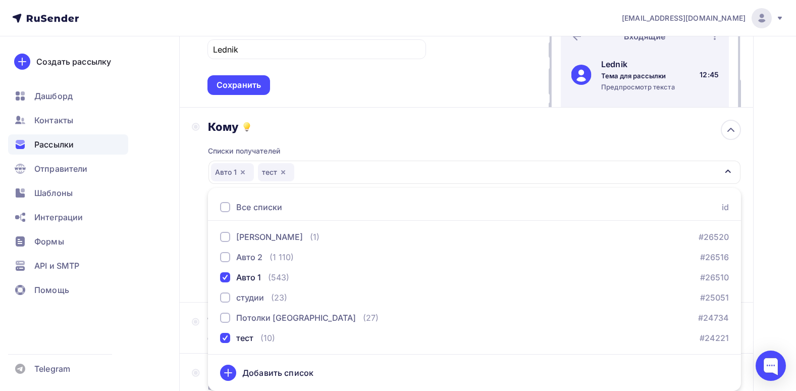
click at [379, 173] on div "Авто 1 тест" at bounding box center [475, 172] width 532 height 23
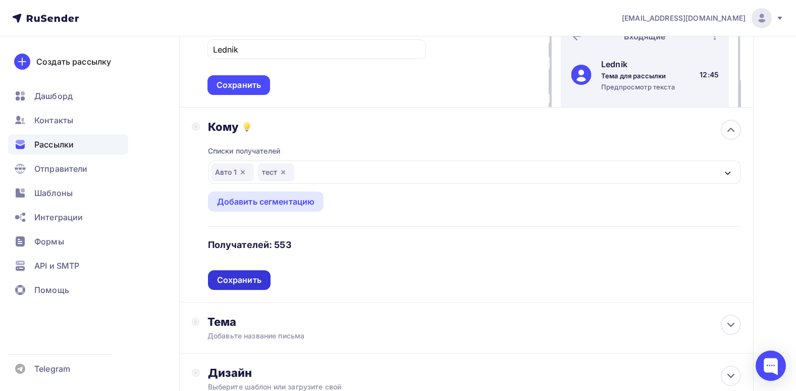
click at [248, 285] on div "Сохранить" at bounding box center [239, 280] width 44 height 12
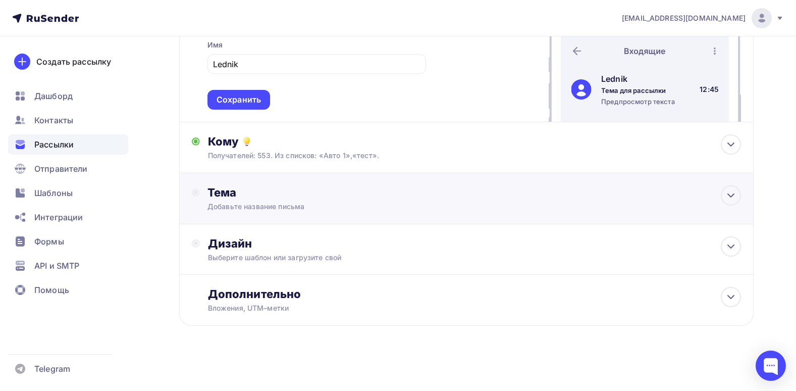
click at [320, 212] on div "Тема Добавьте название письма Тема * Рекомендуем использовать не более 150 симв…" at bounding box center [466, 198] width 575 height 51
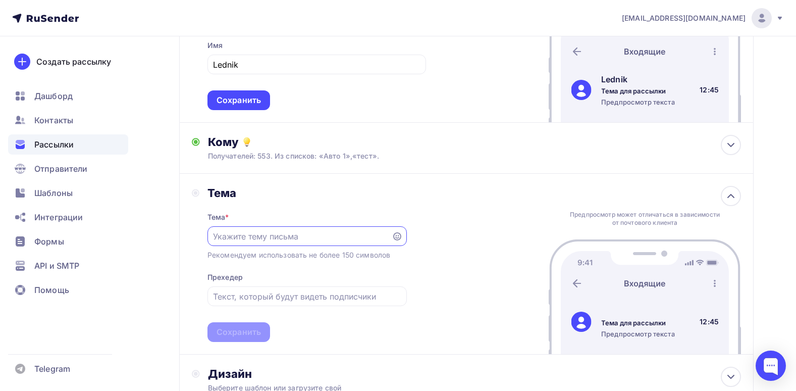
scroll to position [0, 0]
click at [301, 233] on input "text" at bounding box center [299, 236] width 173 height 12
paste input "Ваша мастерская тратит слишком много на электроэнергию? Считаем выгоду вместе"
type input "Ваша мастерская тратит слишком много на электроэнергию? Считаем выгоду вместе."
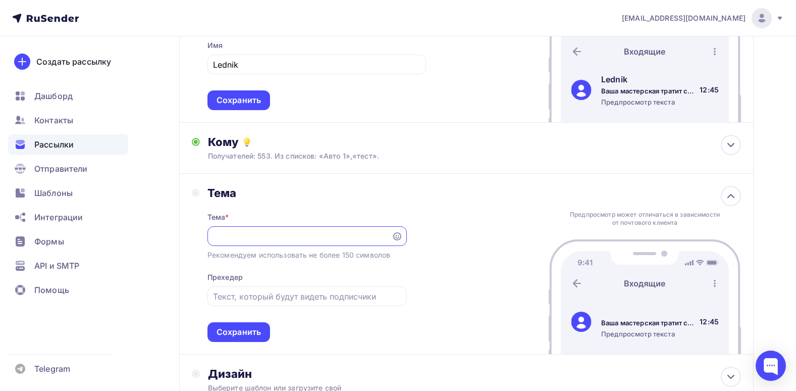
click at [466, 244] on div "Тема Тема * Ваша мастерская тратит слишком много на электроэнергию? Считаем выг…" at bounding box center [466, 264] width 575 height 181
click at [253, 329] on div "Сохранить" at bounding box center [239, 332] width 44 height 12
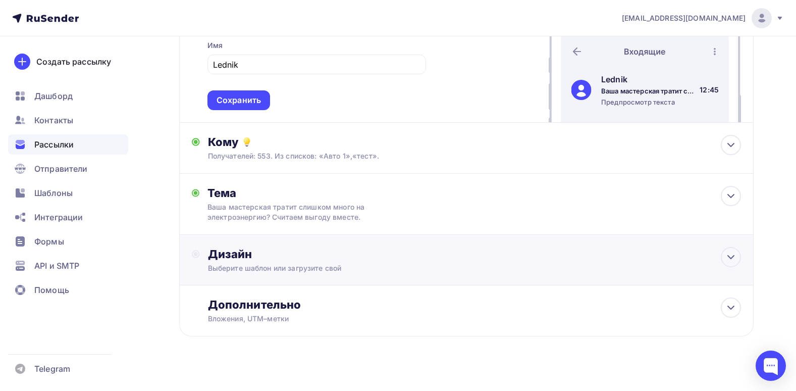
click at [326, 259] on div "Дизайн" at bounding box center [474, 254] width 533 height 14
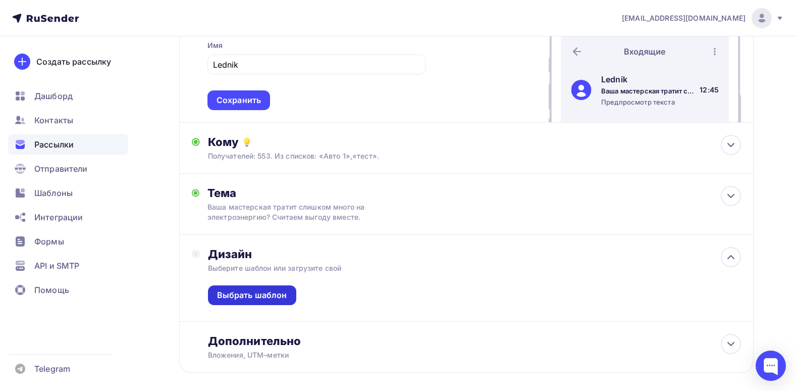
click at [255, 296] on div "Выбрать шаблон" at bounding box center [252, 295] width 70 height 12
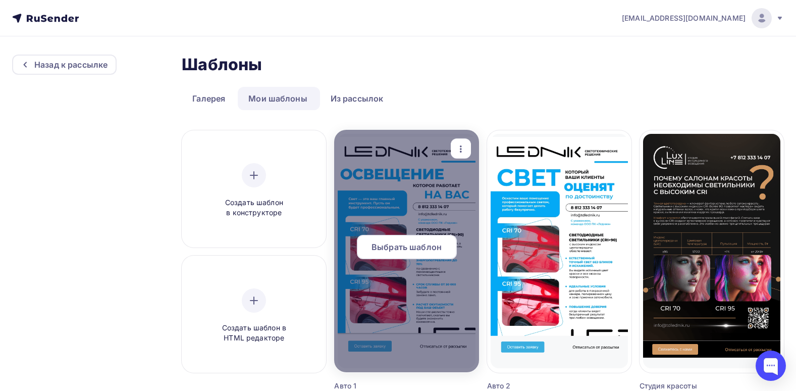
click at [391, 182] on div at bounding box center [406, 251] width 144 height 242
click at [410, 247] on span "Выбрать шаблон" at bounding box center [407, 247] width 70 height 12
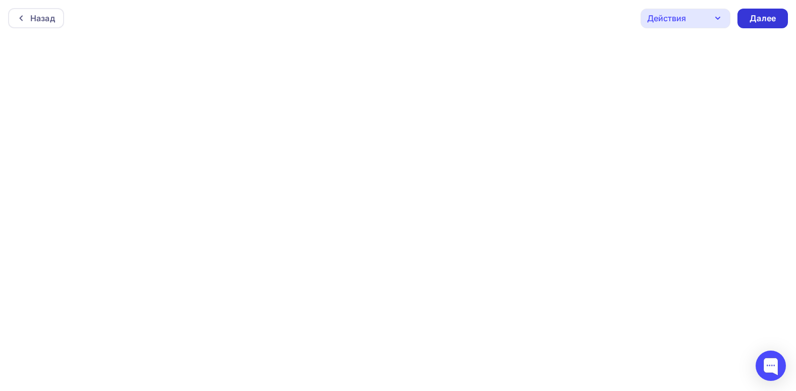
click at [776, 18] on div "Далее" at bounding box center [763, 19] width 26 height 12
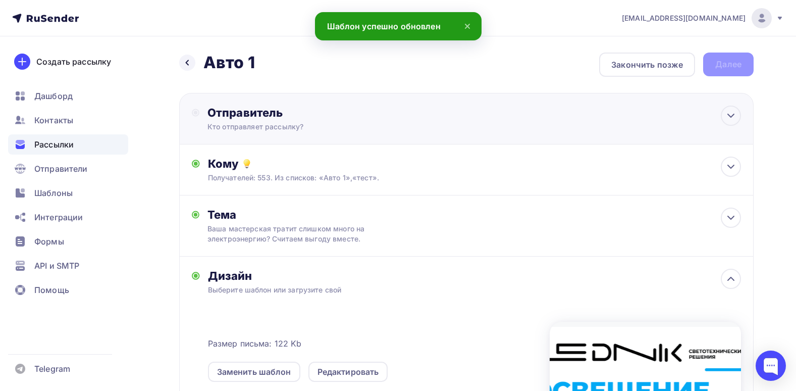
click at [353, 142] on div "Отправитель Кто отправляет рассылку? Email * sergeyvalkovy@gmail.com info@tdled…" at bounding box center [466, 118] width 575 height 51
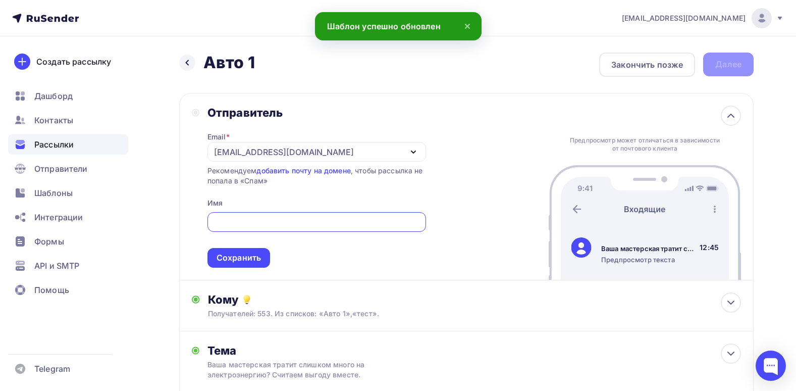
click at [264, 225] on input "text" at bounding box center [316, 222] width 207 height 12
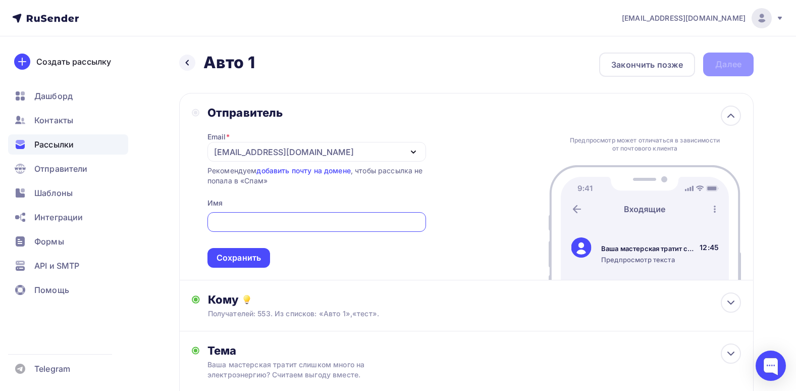
type input "Lednik"
click at [286, 186] on div "Email * sergeyvalkovy@gmail.com info@tdlednik.ru sale@luxlinerus.ru shamray@tdl…" at bounding box center [317, 194] width 219 height 148
click at [311, 144] on div "[EMAIL_ADDRESS][DOMAIN_NAME]" at bounding box center [317, 152] width 219 height 20
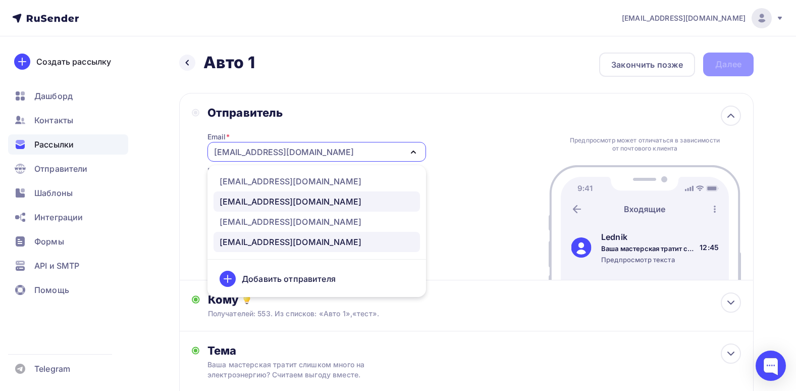
click at [287, 202] on div "sale@luxlinerus.ru" at bounding box center [291, 201] width 142 height 12
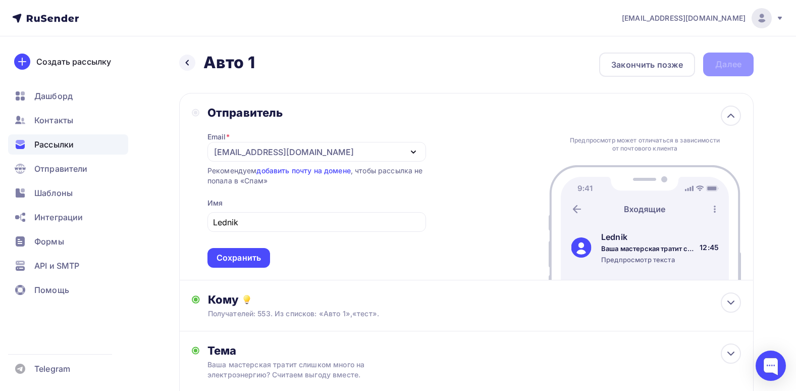
click at [296, 197] on div "Email * sale@luxlinerus.ru info@tdlednik.ru sale@luxlinerus.ru shamray@tdlednik…" at bounding box center [317, 194] width 219 height 148
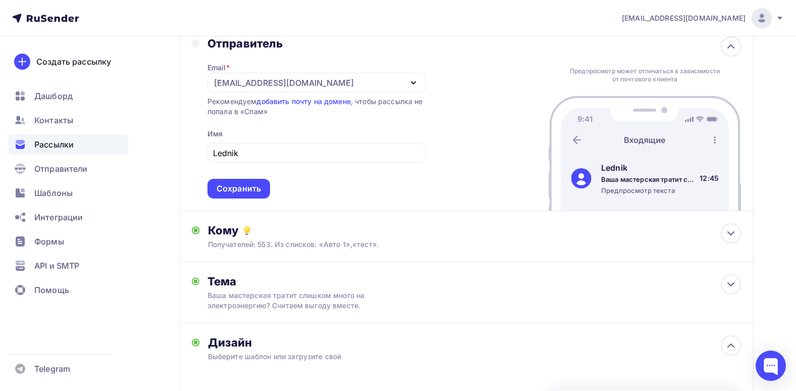
scroll to position [202, 0]
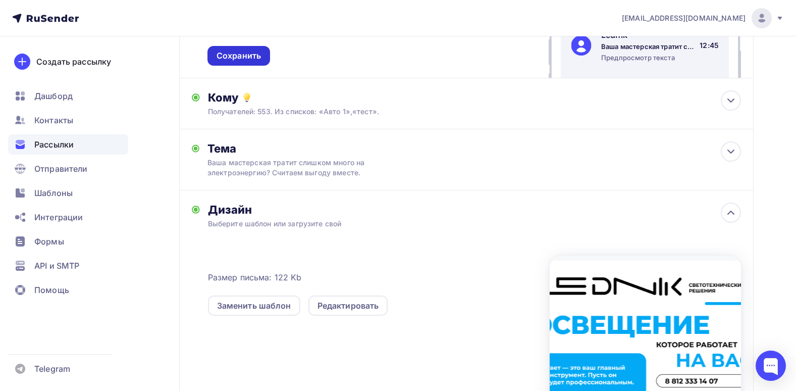
click at [227, 64] on div "Сохранить" at bounding box center [239, 56] width 63 height 20
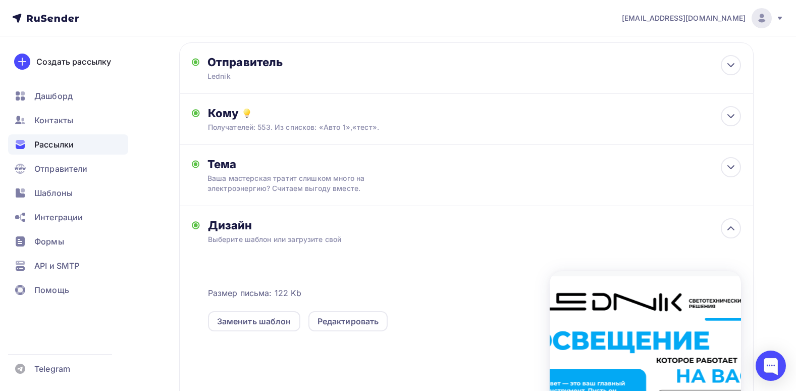
scroll to position [0, 0]
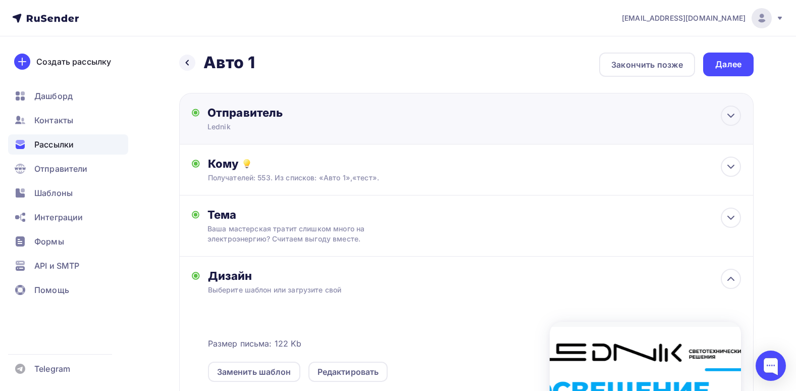
click at [367, 120] on div "Отправитель Lednik Email * sale@luxlinerus.ru info@tdlednik.ru sale@luxlinerus.…" at bounding box center [317, 119] width 219 height 26
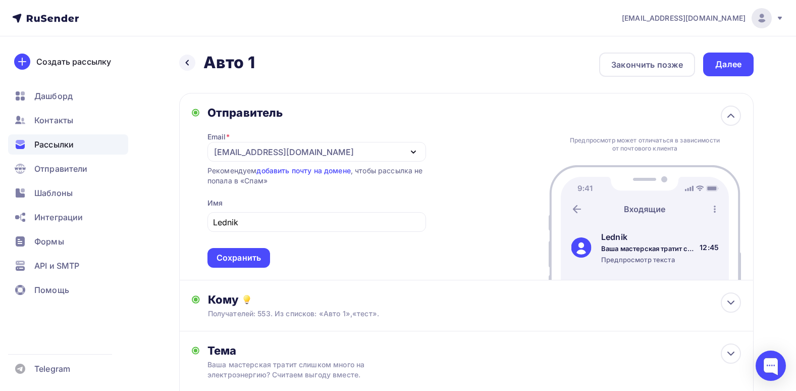
click at [420, 105] on div "Отправитель Email * sale@luxlinerus.ru info@tdlednik.ru sale@luxlinerus.ru sham…" at bounding box center [466, 186] width 575 height 187
click at [728, 116] on icon at bounding box center [731, 116] width 12 height 12
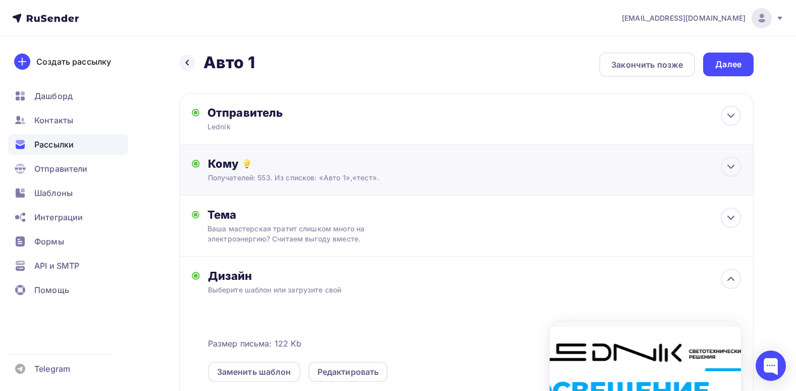
click at [617, 171] on div "Кому Получателей: 553. Из списков: «Авто 1»,«тест». Списки получателей Авто 1 т…" at bounding box center [474, 170] width 533 height 26
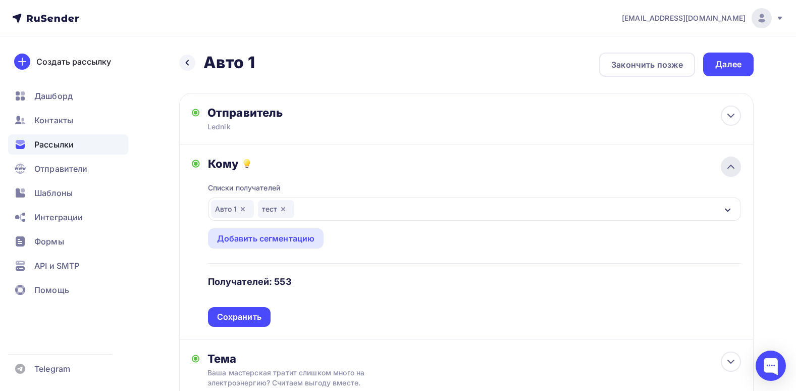
click at [724, 164] on div at bounding box center [731, 167] width 20 height 20
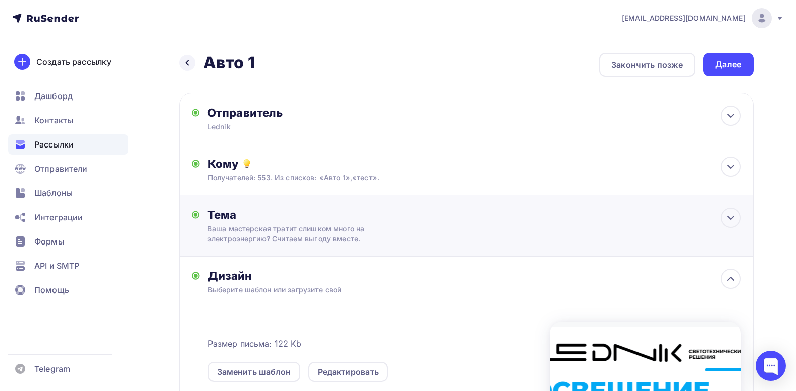
click at [497, 227] on div "Тема Ваша мастерская тратит слишком много на электроэнергию? Считаем выгоду вме…" at bounding box center [466, 225] width 575 height 61
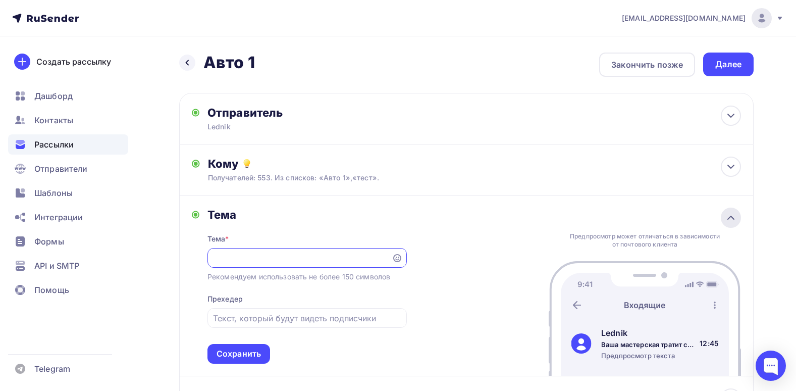
click at [722, 214] on div at bounding box center [731, 218] width 20 height 20
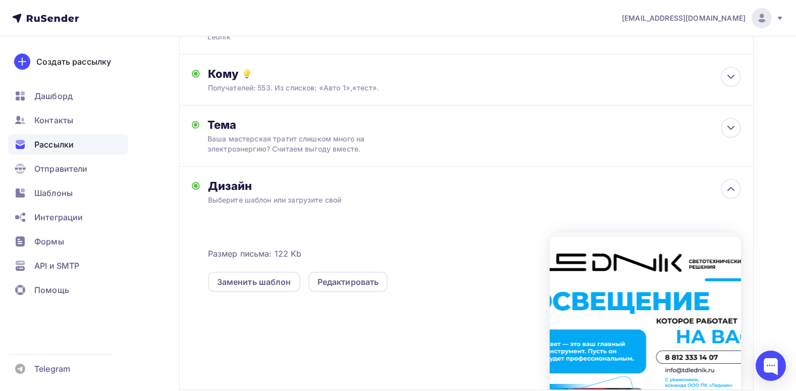
scroll to position [101, 0]
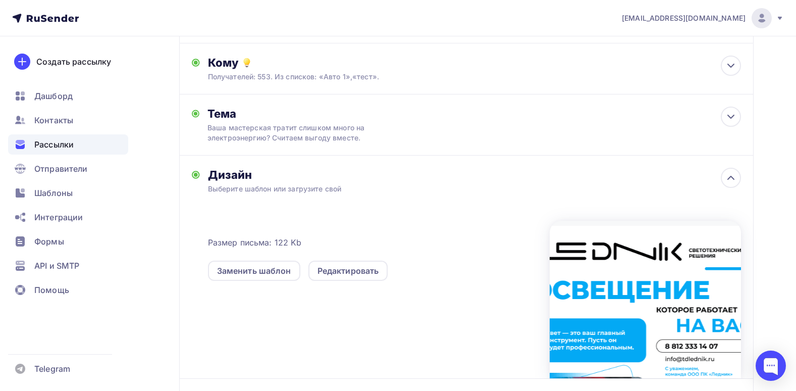
click at [536, 197] on div "Размер письма: 122 Kb Заменить шаблон Редактировать" at bounding box center [474, 286] width 533 height 184
drag, startPoint x: 757, startPoint y: 169, endPoint x: 743, endPoint y: 173, distance: 14.2
click at [755, 170] on div "Назад Авто 1 Авто 1 Закончить позже Далее Отправитель Lednik Email * sale@luxli…" at bounding box center [398, 214] width 796 height 559
click at [724, 173] on div at bounding box center [731, 178] width 20 height 20
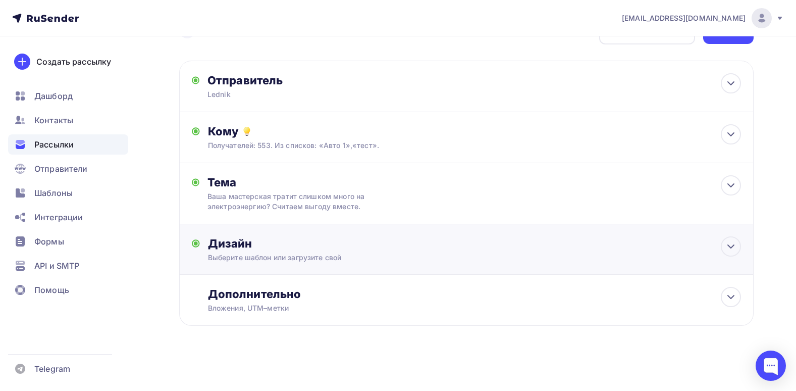
click at [702, 252] on div "Дизайн Выберите шаблон или загрузите свой Размер письма: 122 Kb Заменить шаблон…" at bounding box center [474, 249] width 533 height 26
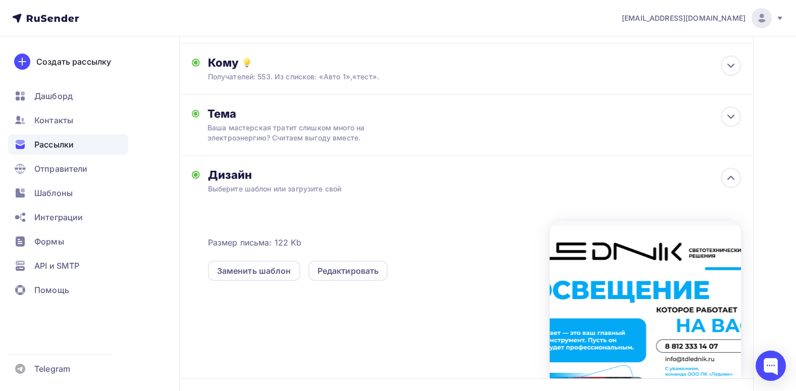
scroll to position [151, 0]
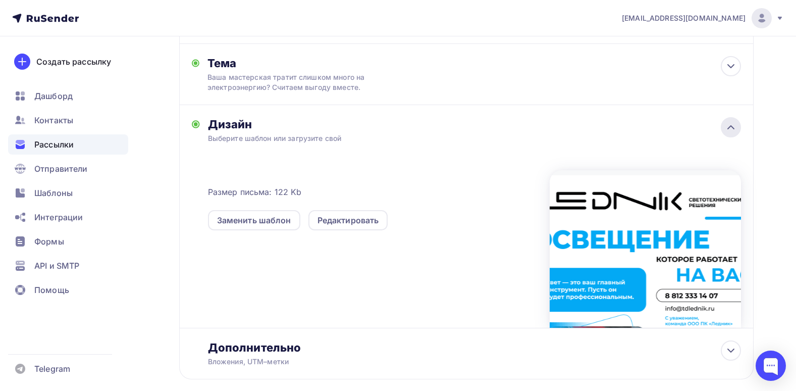
click at [734, 121] on div at bounding box center [731, 127] width 20 height 20
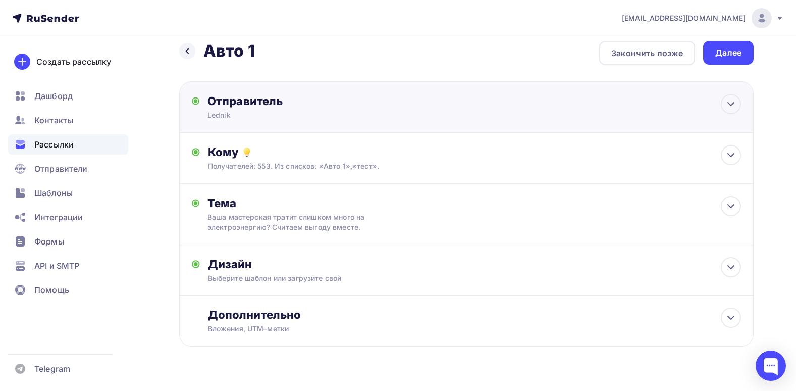
scroll to position [0, 0]
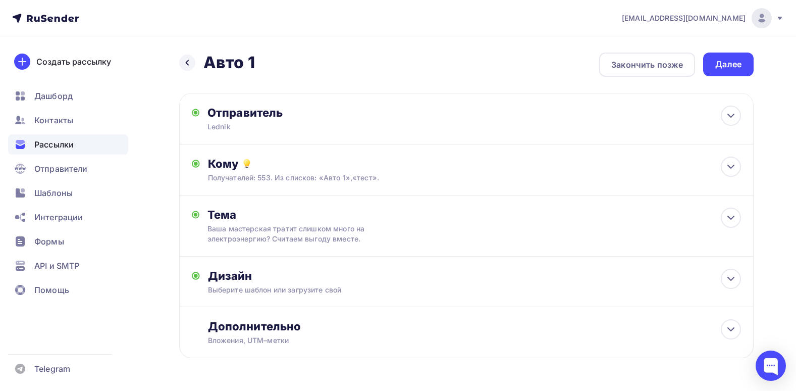
click at [730, 56] on div "Далее" at bounding box center [728, 65] width 50 height 24
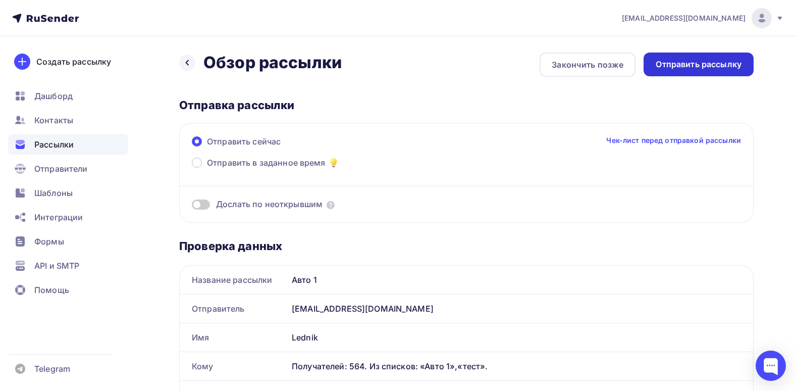
click at [725, 57] on div "Отправить рассылку" at bounding box center [699, 65] width 110 height 24
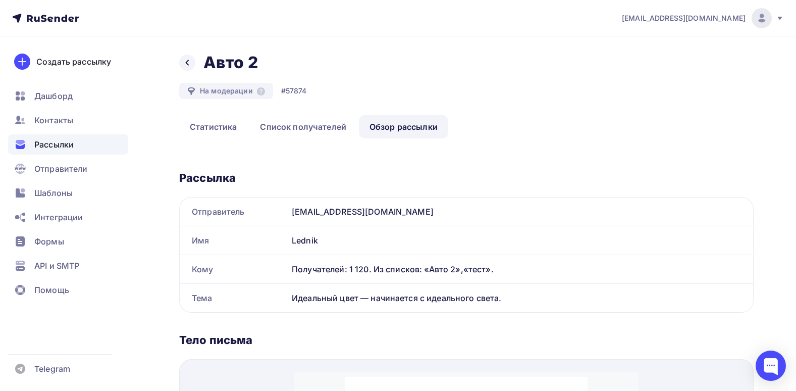
click at [405, 179] on div "Рассылка" at bounding box center [466, 178] width 575 height 14
click at [186, 69] on div at bounding box center [187, 63] width 16 height 16
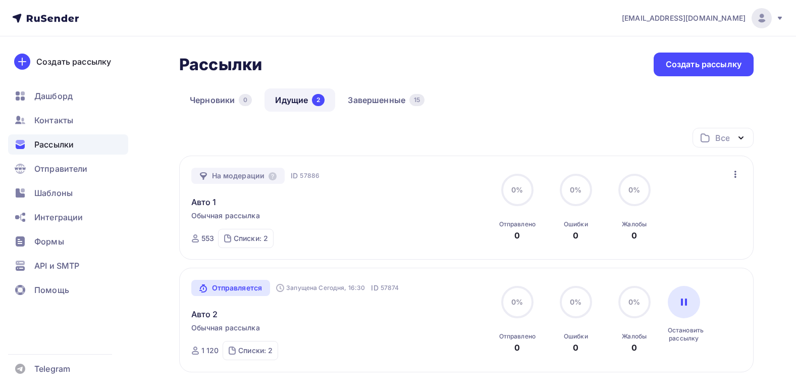
click at [369, 216] on div "На модерации ID 57886 Авто 1 Обычная рассылка Отправка ID 57886 553 Списки: 2 А…" at bounding box center [306, 208] width 230 height 80
click at [199, 200] on link "Авто 1" at bounding box center [203, 202] width 25 height 12
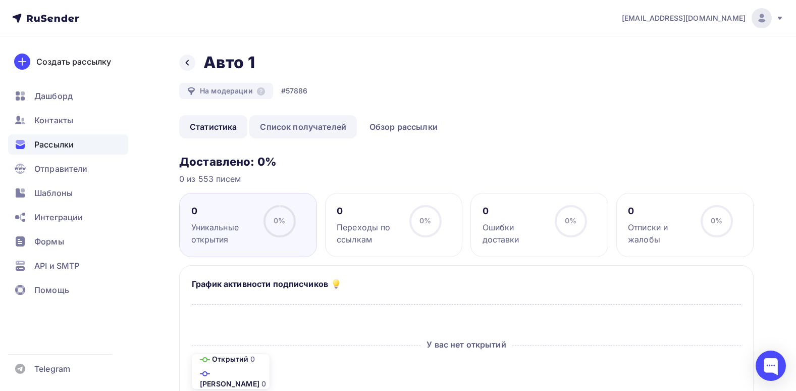
click at [328, 126] on link "Список получателей" at bounding box center [303, 126] width 108 height 23
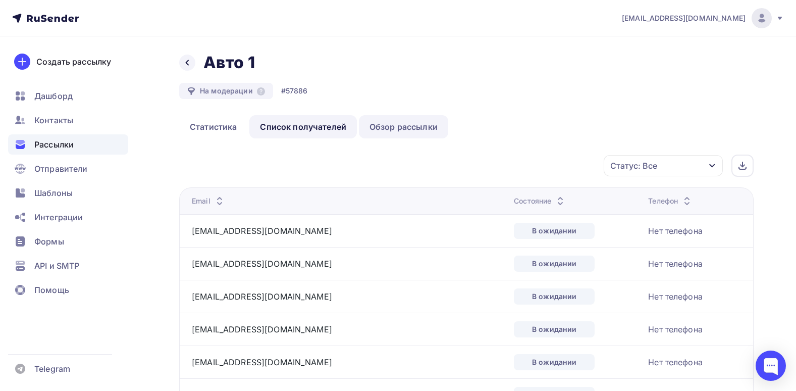
click at [399, 130] on link "Обзор рассылки" at bounding box center [403, 126] width 89 height 23
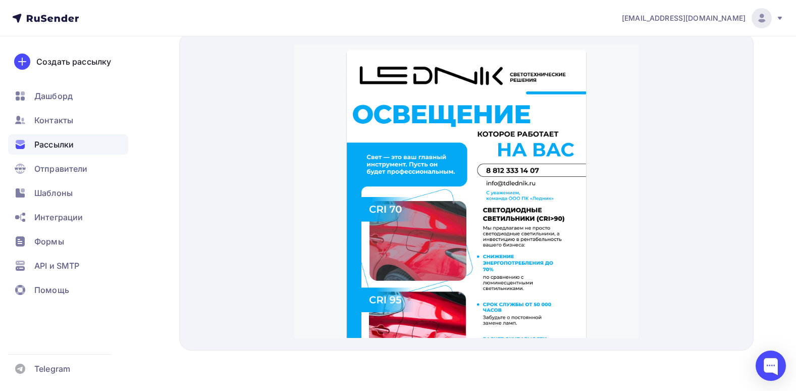
drag, startPoint x: 480, startPoint y: 168, endPoint x: 483, endPoint y: 61, distance: 106.6
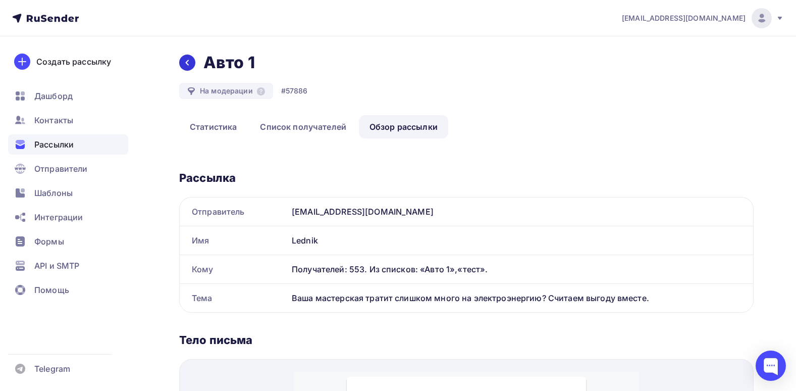
click at [190, 60] on icon at bounding box center [187, 63] width 8 height 8
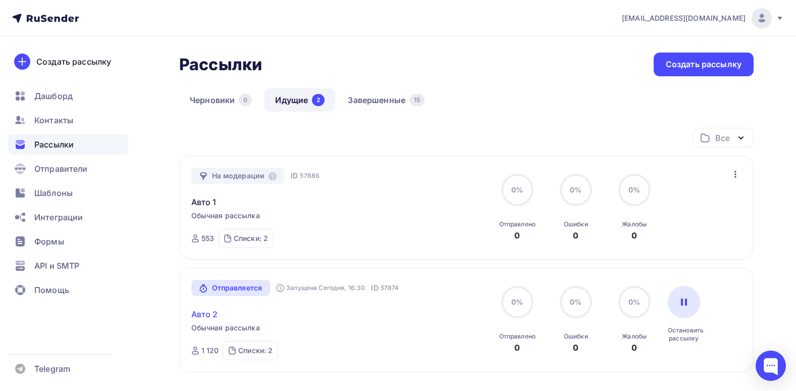
click at [212, 315] on link "Авто 2" at bounding box center [204, 314] width 27 height 12
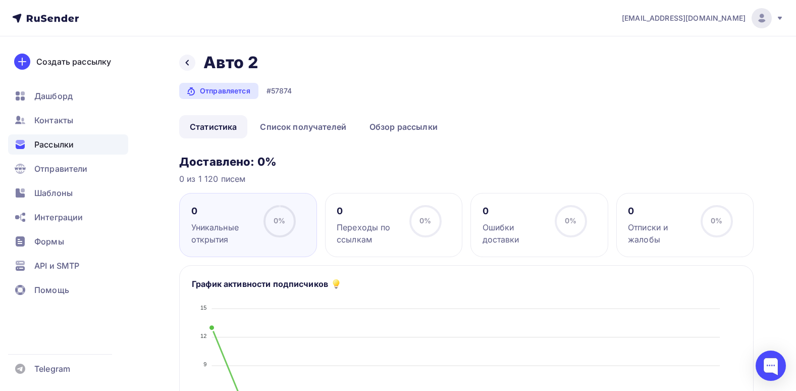
click at [185, 68] on div at bounding box center [187, 63] width 16 height 16
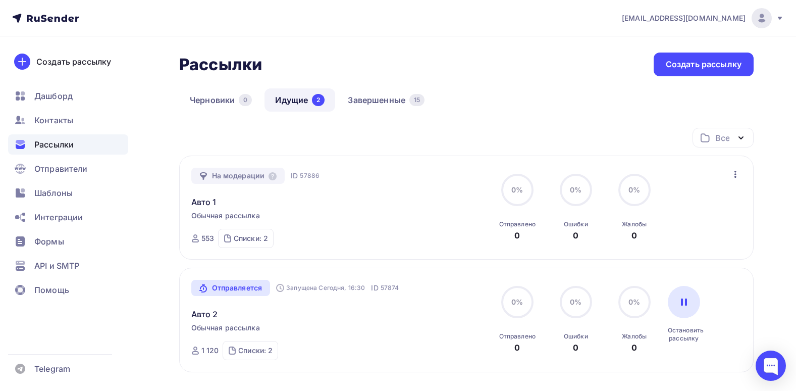
click at [228, 295] on div "Отправляется" at bounding box center [230, 288] width 79 height 16
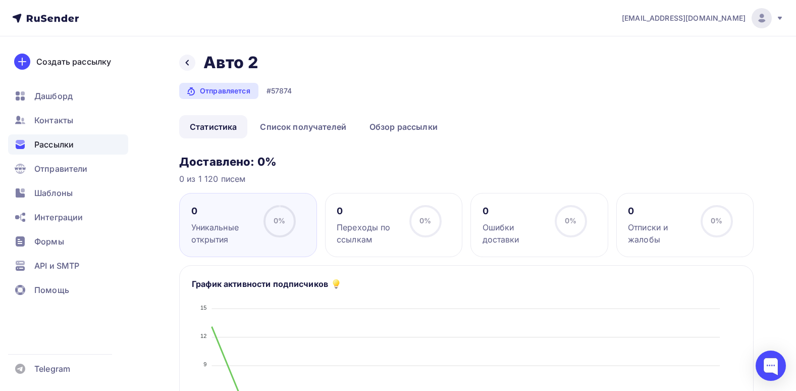
click at [275, 217] on span "0%" at bounding box center [280, 220] width 12 height 9
drag, startPoint x: 335, startPoint y: 168, endPoint x: 264, endPoint y: 170, distance: 71.7
click at [267, 160] on h3 "Доставлено: 0%" at bounding box center [466, 161] width 575 height 14
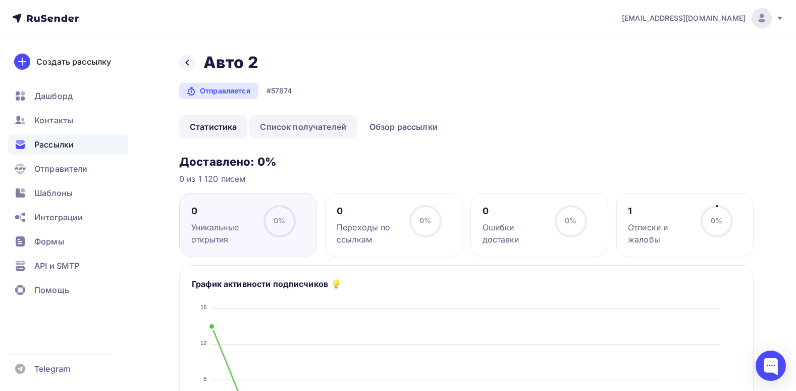
click at [314, 133] on link "Список получателей" at bounding box center [303, 126] width 108 height 23
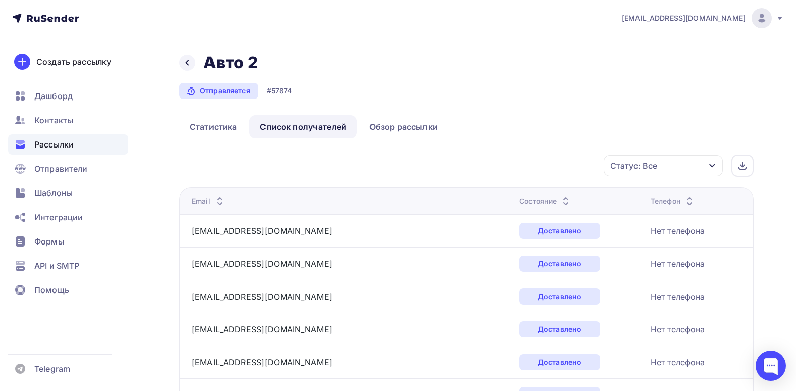
click at [662, 159] on div "Статус: Все" at bounding box center [663, 165] width 119 height 21
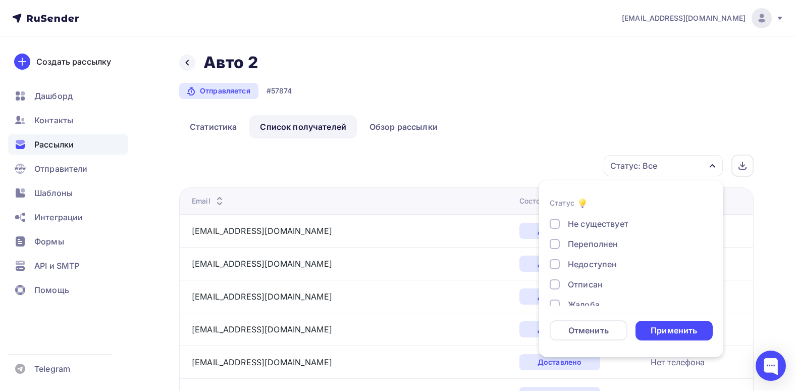
scroll to position [93, 0]
click at [564, 250] on div "Отписан" at bounding box center [625, 251] width 151 height 12
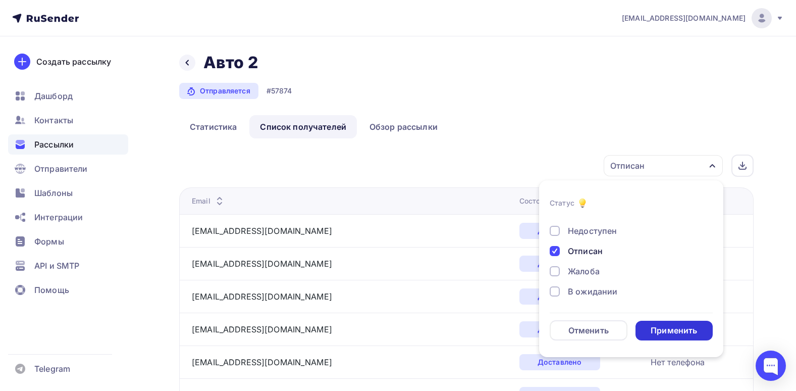
click at [684, 327] on div "Применить" at bounding box center [674, 331] width 46 height 12
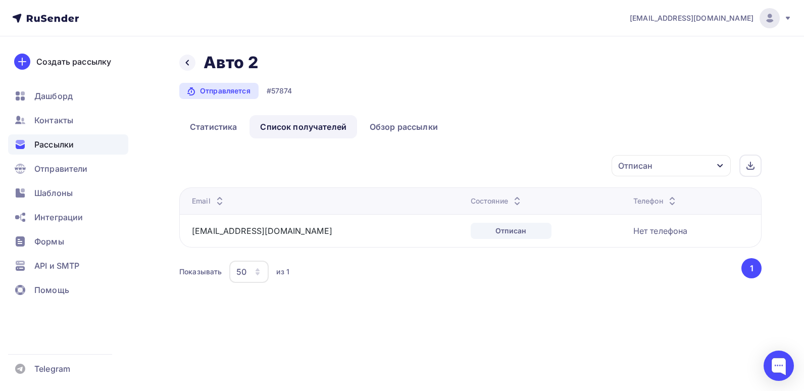
click at [673, 167] on div "Отписан" at bounding box center [670, 165] width 119 height 21
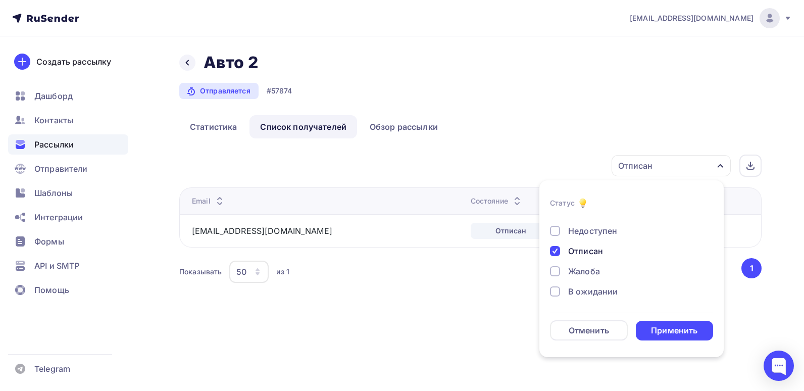
click at [581, 251] on div "Отписан" at bounding box center [585, 251] width 35 height 12
click at [651, 327] on div "Применить" at bounding box center [675, 331] width 78 height 20
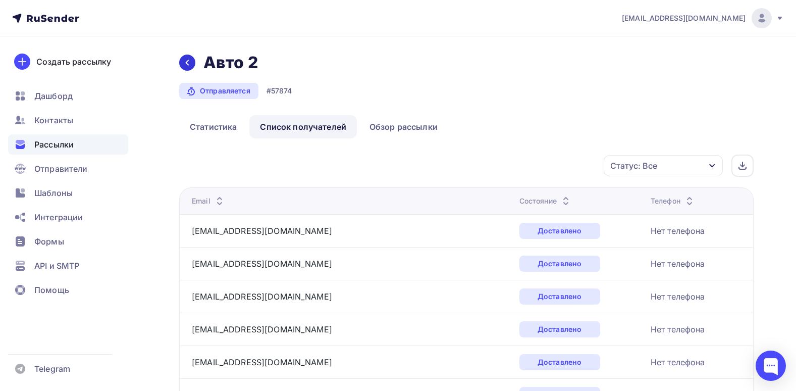
click at [180, 65] on div at bounding box center [187, 63] width 16 height 16
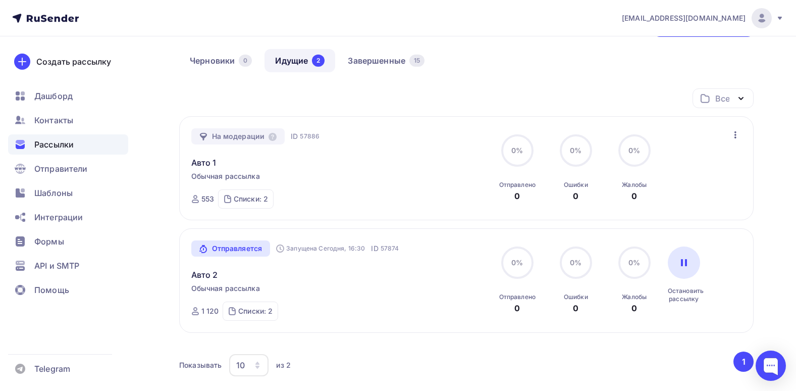
scroll to position [50, 0]
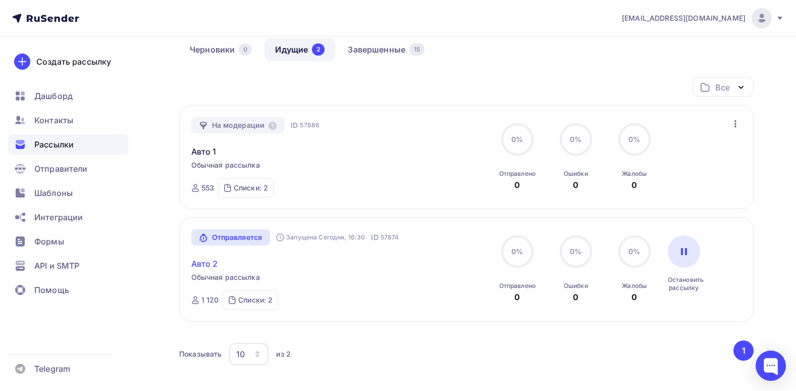
click at [204, 263] on link "Авто 2" at bounding box center [204, 263] width 27 height 12
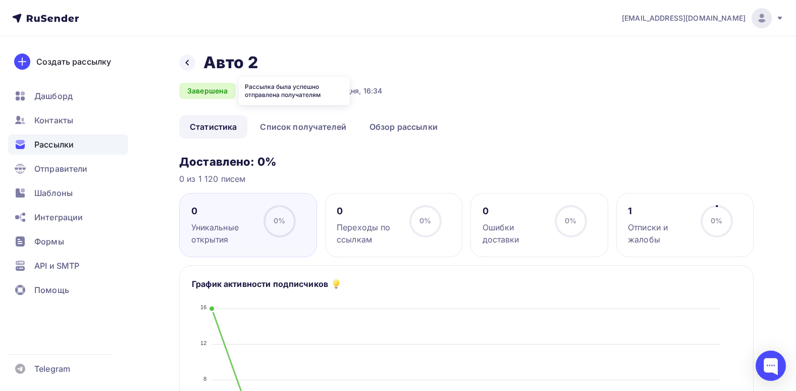
drag, startPoint x: 232, startPoint y: 92, endPoint x: 181, endPoint y: 94, distance: 51.1
click at [181, 94] on div "Завершена" at bounding box center [207, 91] width 57 height 16
drag, startPoint x: 284, startPoint y: 154, endPoint x: 183, endPoint y: 162, distance: 100.8
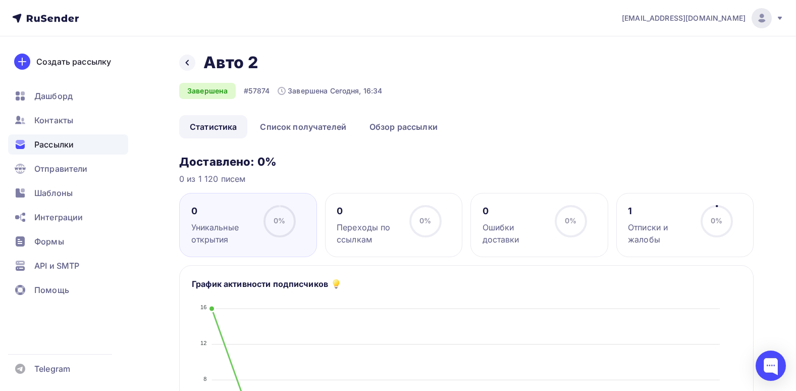
click at [183, 162] on h3 "Доставлено: 0%" at bounding box center [466, 161] width 575 height 14
drag, startPoint x: 181, startPoint y: 162, endPoint x: 349, endPoint y: 147, distance: 169.3
click at [184, 55] on div "Назад Авто 2 Авто 2" at bounding box center [280, 63] width 203 height 20
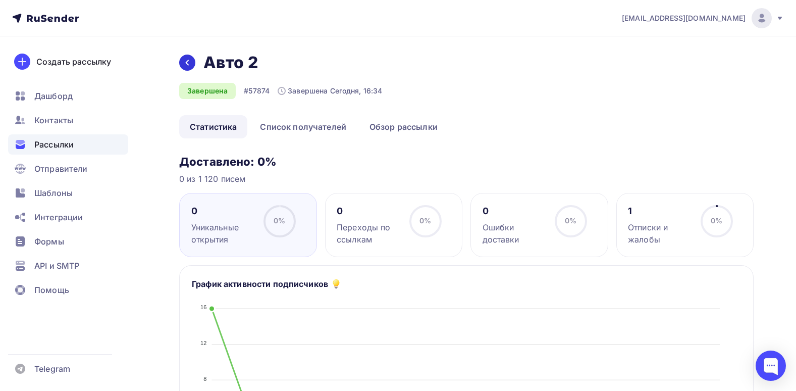
click at [183, 59] on icon at bounding box center [187, 63] width 8 height 8
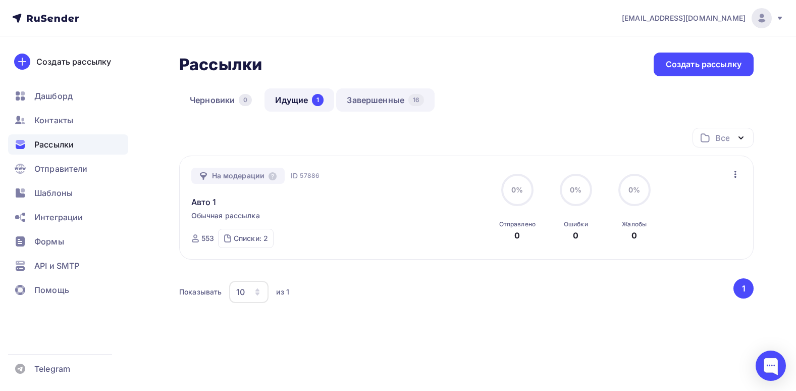
click at [394, 110] on link "Завершенные 16" at bounding box center [385, 99] width 98 height 23
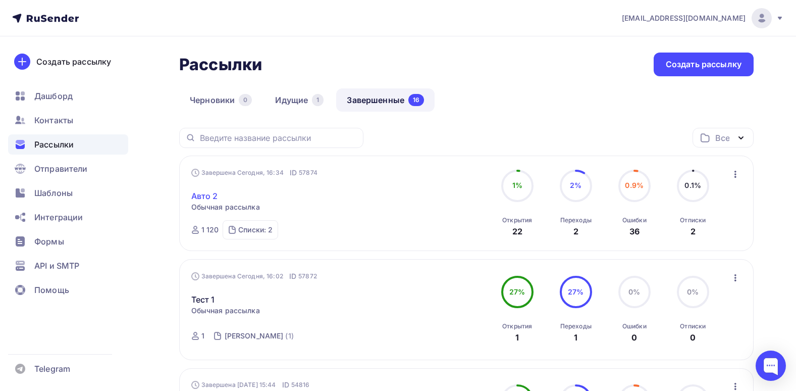
click at [209, 199] on link "Авто 2" at bounding box center [204, 196] width 27 height 12
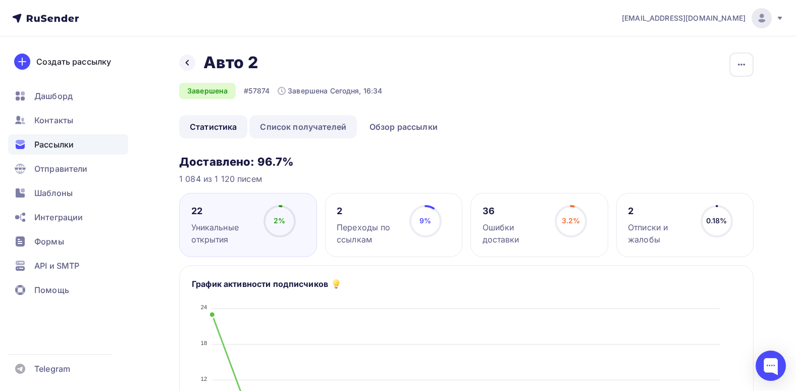
click at [306, 120] on link "Список получателей" at bounding box center [303, 126] width 108 height 23
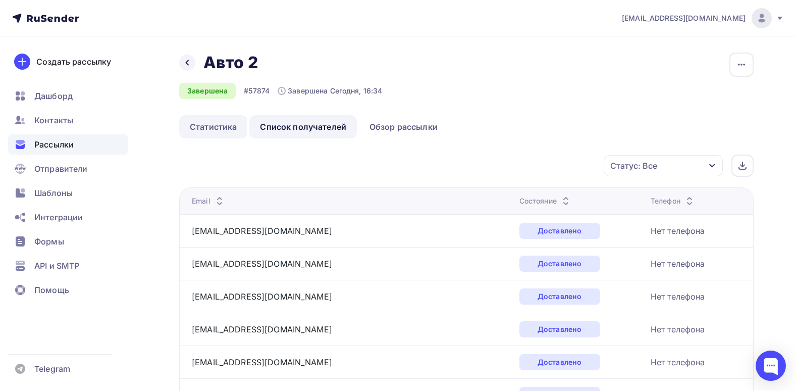
click at [220, 134] on link "Статистика" at bounding box center [213, 126] width 68 height 23
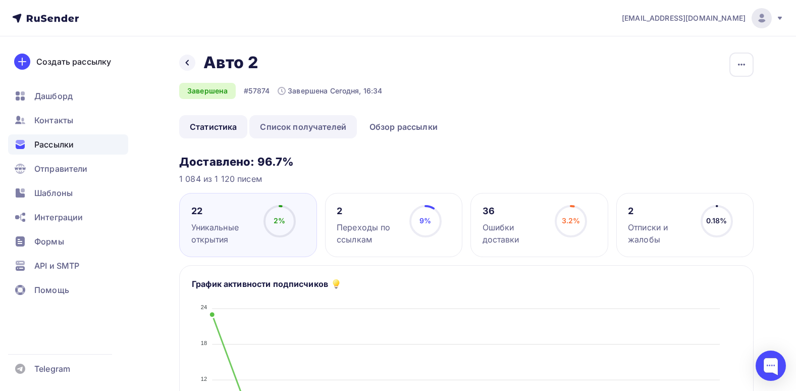
click at [292, 119] on link "Список получателей" at bounding box center [303, 126] width 108 height 23
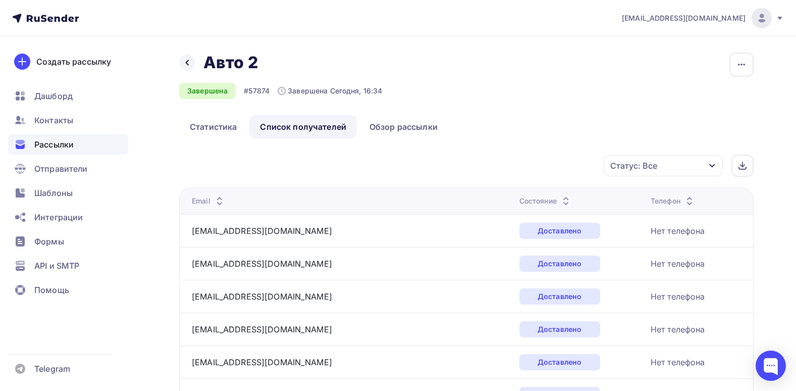
click at [675, 168] on div "Статус: Все" at bounding box center [663, 165] width 119 height 21
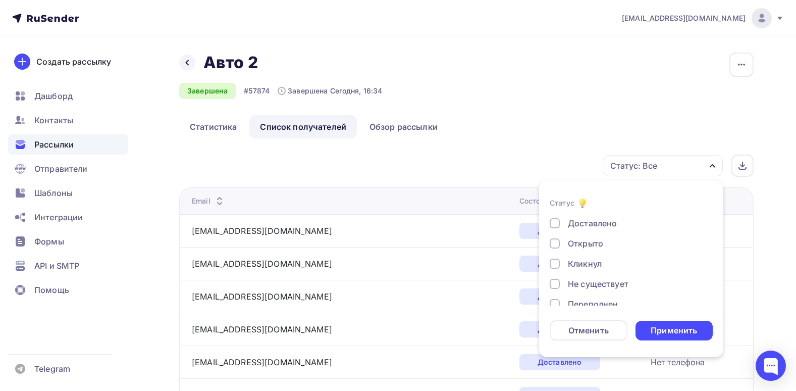
scroll to position [50, 0]
click at [579, 231] on div "Не существует" at bounding box center [598, 233] width 61 height 12
click at [586, 261] on div "Доставлено Открыто Кликнул Не существует Переполнен Недоступен Отписан Жалоба В…" at bounding box center [631, 254] width 163 height 174
click at [585, 257] on div "Переполнен" at bounding box center [593, 253] width 50 height 12
click at [585, 283] on div "Доставлено Открыто Кликнул Не существует Переполнен Недоступен Отписан Жалоба В…" at bounding box center [631, 254] width 163 height 174
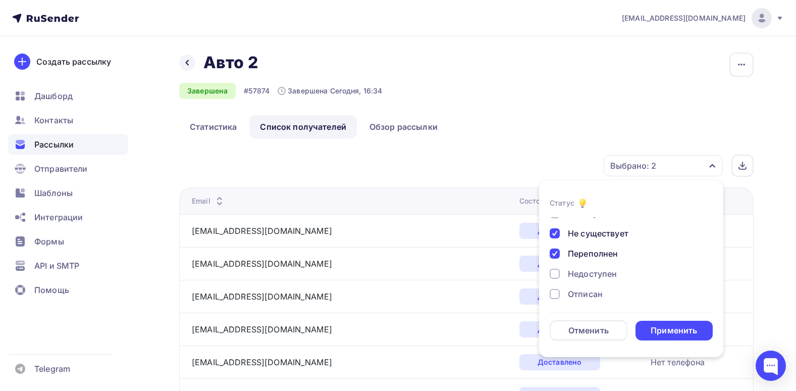
drag, startPoint x: 585, startPoint y: 283, endPoint x: 583, endPoint y: 277, distance: 5.9
click at [583, 277] on div "Недоступен" at bounding box center [592, 274] width 49 height 12
click at [578, 290] on div "Отписан" at bounding box center [585, 294] width 35 height 12
click at [578, 272] on div "Жалоба" at bounding box center [584, 271] width 32 height 12
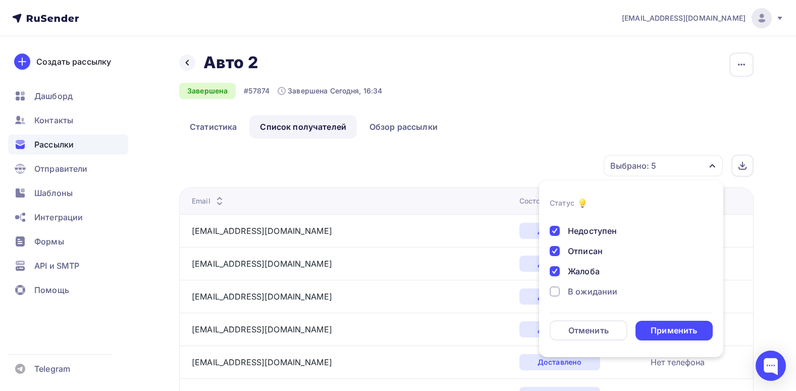
click at [583, 292] on div "В ожидании" at bounding box center [592, 291] width 49 height 12
click at [684, 328] on div "Применить" at bounding box center [674, 331] width 46 height 12
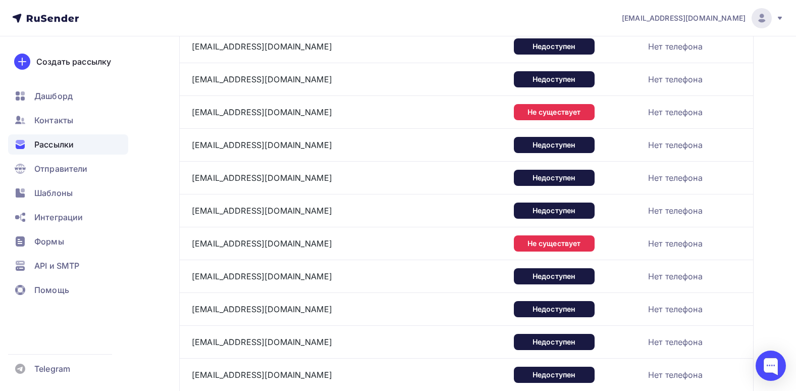
scroll to position [1149, 0]
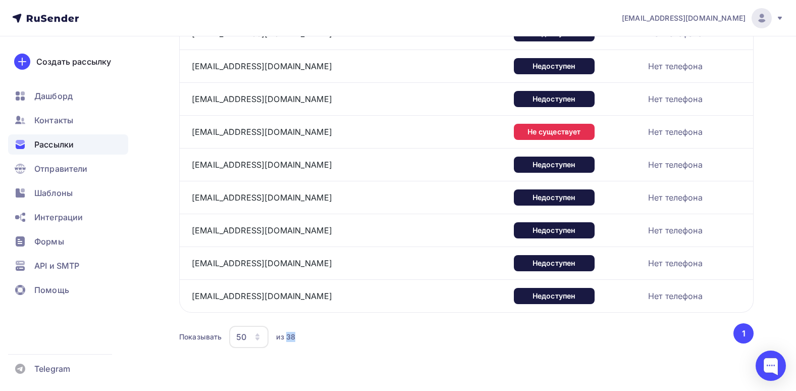
drag, startPoint x: 302, startPoint y: 338, endPoint x: 286, endPoint y: 340, distance: 16.3
click at [286, 340] on div "Показывать 50 10 20 50 100 из 38" at bounding box center [455, 336] width 553 height 23
click at [286, 340] on div "из 38" at bounding box center [285, 337] width 19 height 10
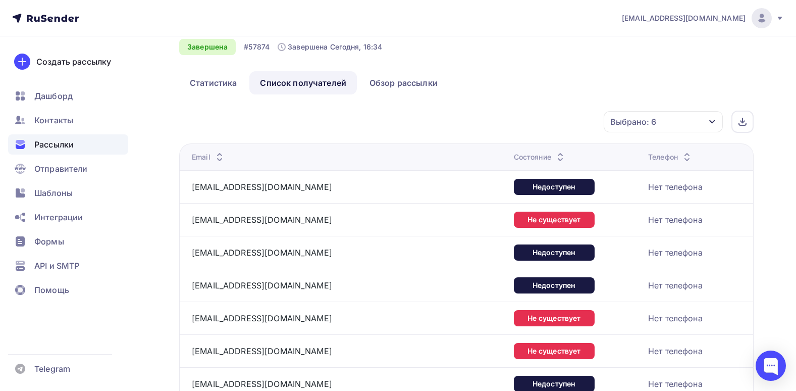
scroll to position [0, 0]
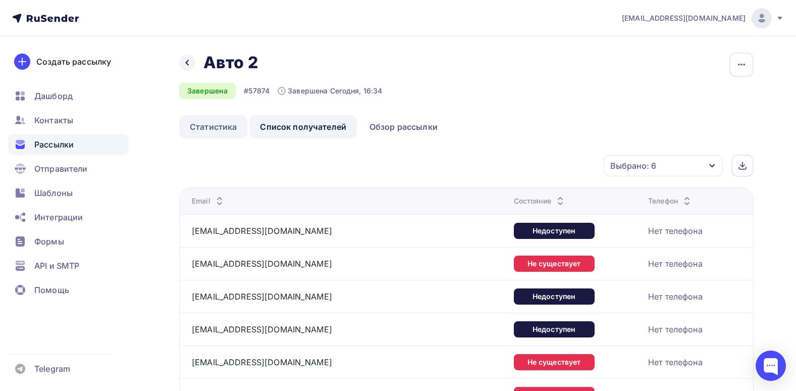
click at [227, 126] on link "Статистика" at bounding box center [213, 126] width 68 height 23
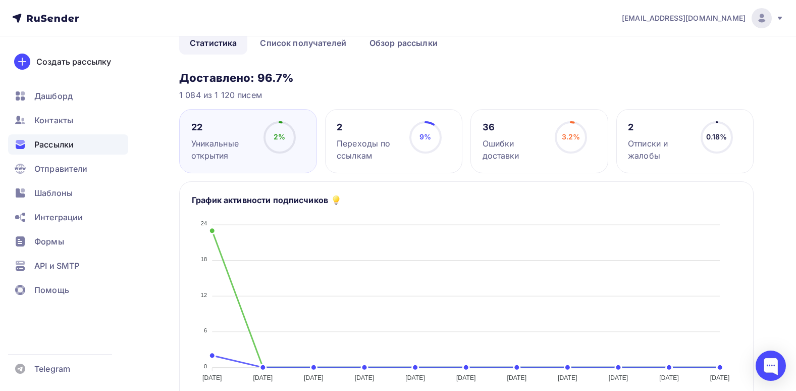
scroll to position [101, 0]
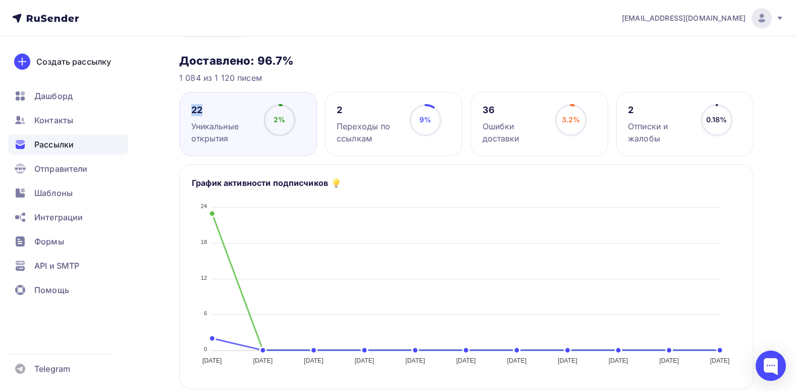
drag, startPoint x: 206, startPoint y: 110, endPoint x: 194, endPoint y: 113, distance: 13.0
click at [194, 113] on div "22" at bounding box center [223, 110] width 64 height 12
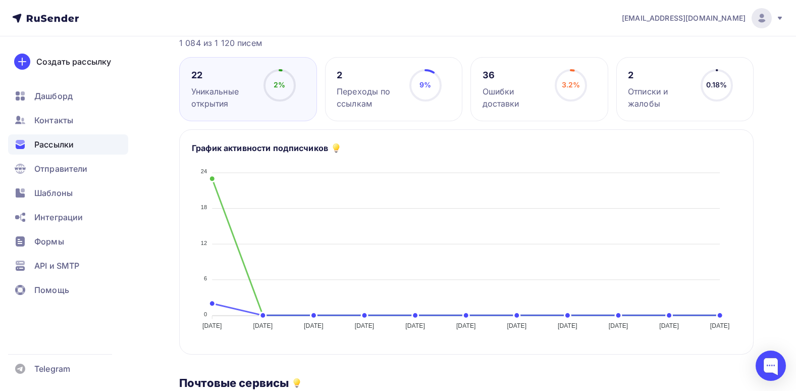
scroll to position [50, 0]
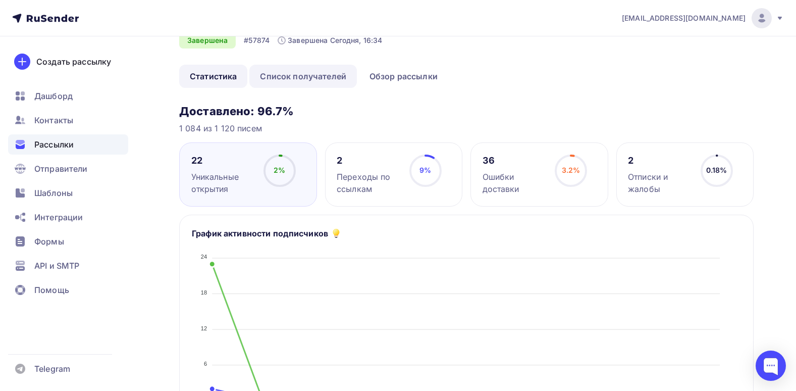
click at [299, 77] on link "Список получателей" at bounding box center [303, 76] width 108 height 23
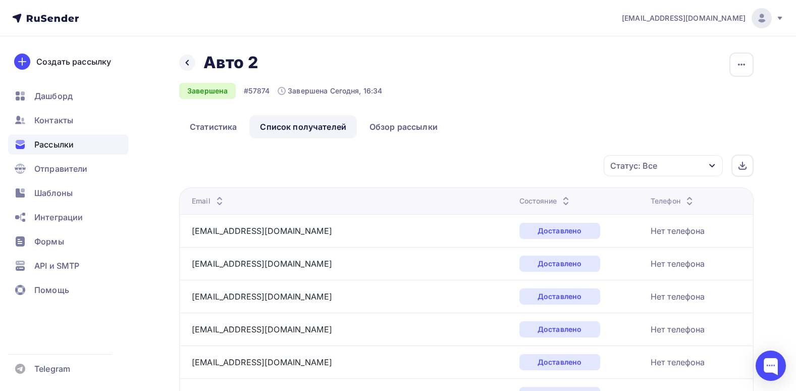
click at [662, 160] on div "Статус: Все" at bounding box center [663, 165] width 119 height 21
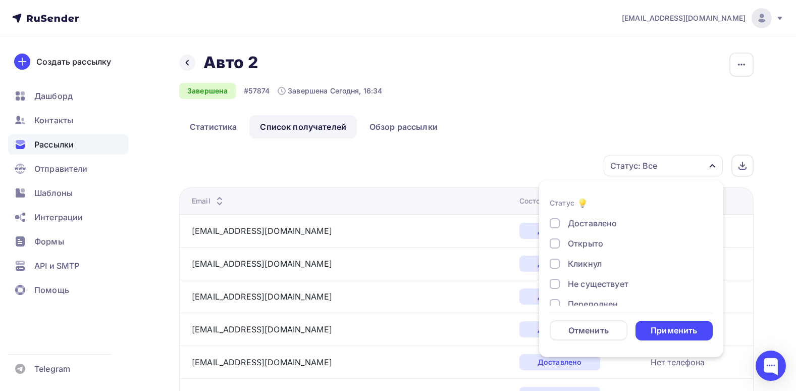
click at [562, 247] on div "Открыто" at bounding box center [625, 243] width 151 height 12
click at [676, 327] on div "Применить" at bounding box center [674, 331] width 46 height 12
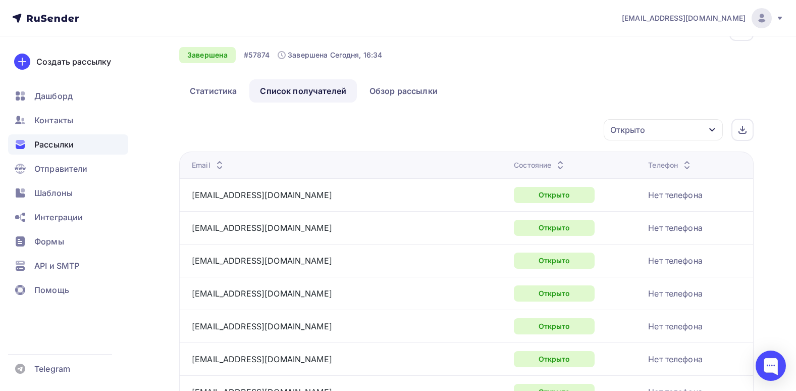
scroll to position [21, 0]
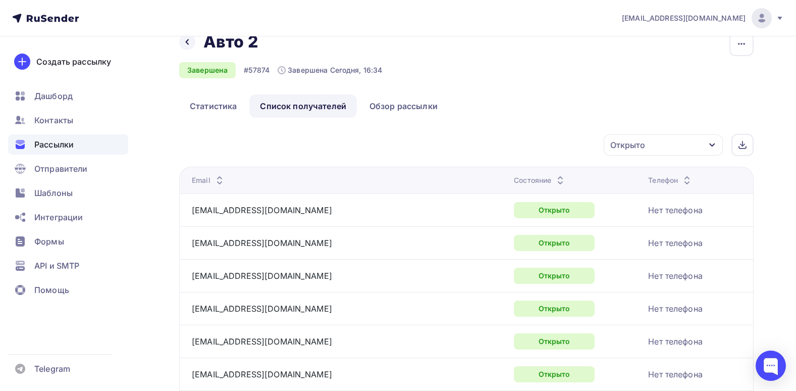
drag, startPoint x: 385, startPoint y: 72, endPoint x: 376, endPoint y: 72, distance: 9.1
click at [376, 72] on div "Назад Авто 2 Авто 2 Завершена #57874 Завершена Сегодня, 16:34 Копировать Добави…" at bounding box center [466, 63] width 575 height 63
click at [378, 71] on div "Завершена Сегодня, 16:34" at bounding box center [330, 70] width 105 height 10
click at [411, 85] on div "Назад Авто 2 Авто 2 Завершена #57874 Завершена Сегодня, 16:34 Копировать Добави…" at bounding box center [466, 63] width 575 height 63
click at [671, 139] on div "Открыто" at bounding box center [663, 144] width 119 height 21
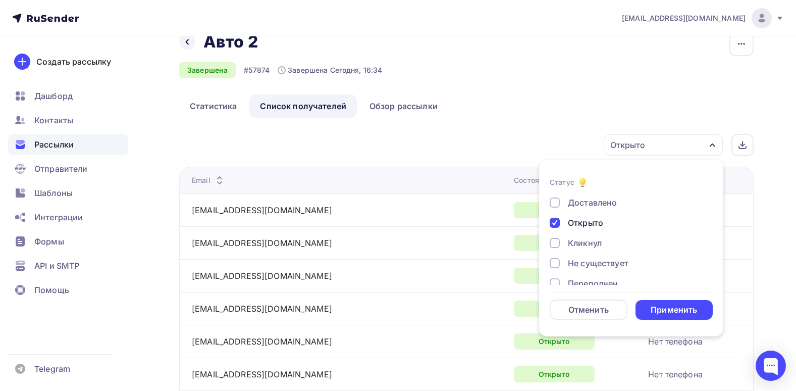
click at [585, 193] on form "Статус Доставлено Открыто Кликнул Не существует Переполнен Недоступен Отписан Ж…" at bounding box center [631, 247] width 163 height 143
click at [582, 213] on div "Доставлено Открыто Кликнул Не существует Переполнен Недоступен Отписан Жалоба В…" at bounding box center [631, 283] width 163 height 174
click at [583, 220] on div "Открыто" at bounding box center [585, 223] width 35 height 12
click at [587, 236] on div "Доставлено Открыто Кликнул Не существует Переполнен Недоступен Отписан Жалоба В…" at bounding box center [631, 283] width 163 height 174
click at [587, 243] on div "Кликнул" at bounding box center [585, 243] width 34 height 12
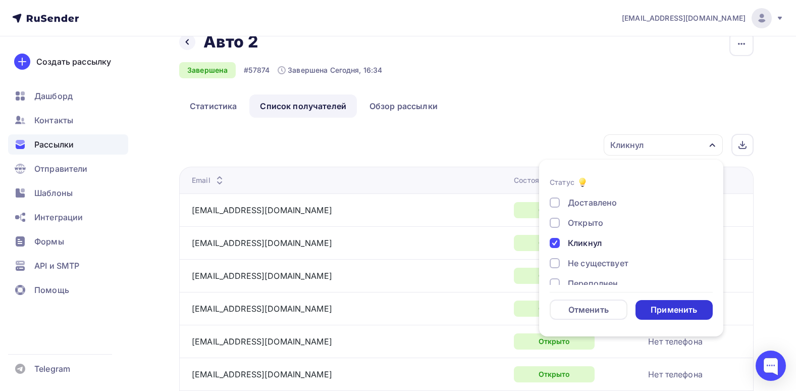
click at [677, 309] on div "Применить" at bounding box center [674, 310] width 46 height 12
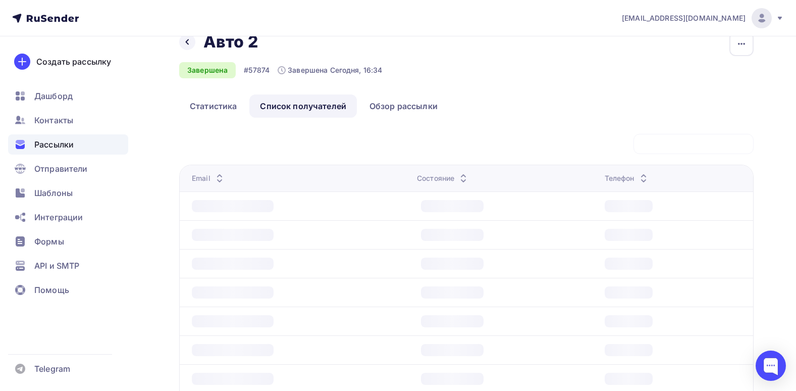
scroll to position [0, 0]
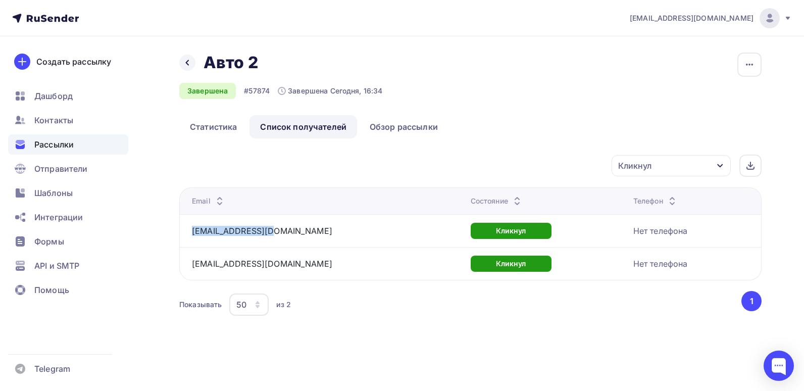
drag, startPoint x: 275, startPoint y: 234, endPoint x: 189, endPoint y: 230, distance: 85.9
click at [189, 230] on td "sale@kupisalon.ru" at bounding box center [322, 230] width 287 height 33
click at [640, 170] on div "Кликнул" at bounding box center [634, 166] width 33 height 12
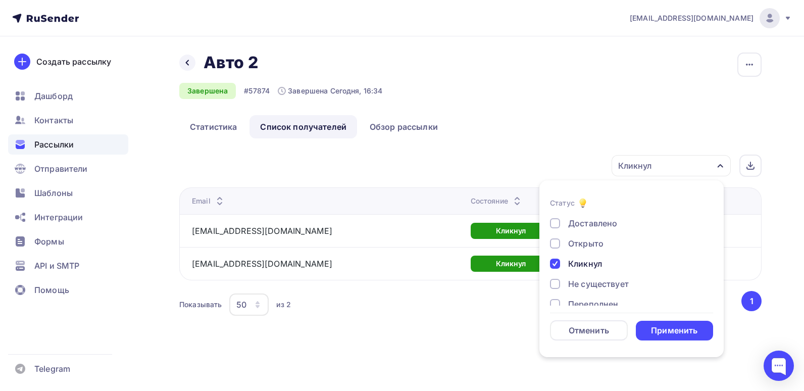
click at [589, 261] on div "Кликнул" at bounding box center [585, 263] width 34 height 12
click at [668, 334] on div "Применить" at bounding box center [674, 331] width 46 height 12
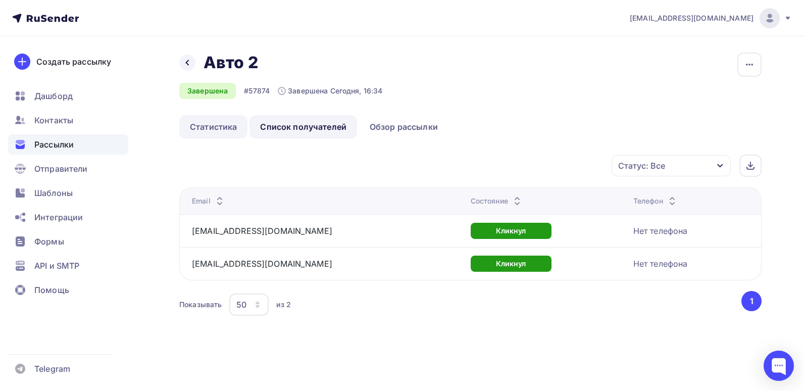
click at [232, 133] on link "Статистика" at bounding box center [213, 126] width 68 height 23
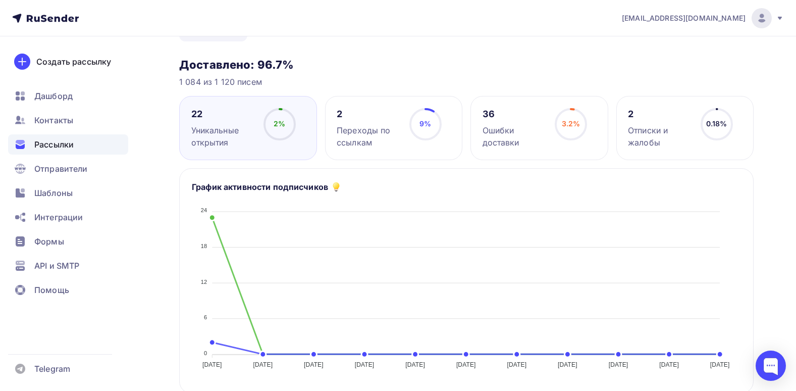
scroll to position [101, 0]
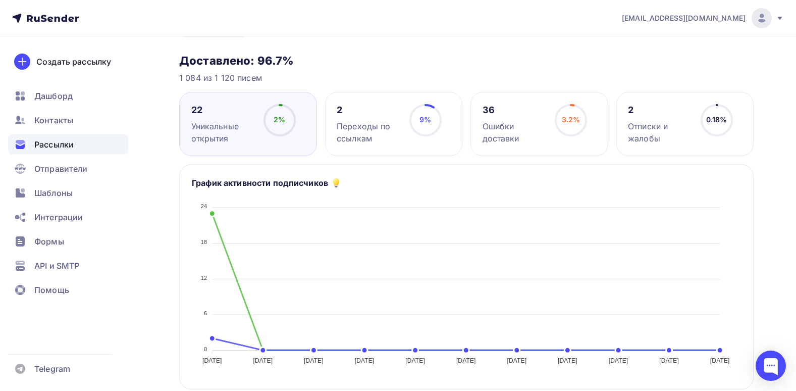
click at [742, 136] on div "2 Отписки и жалобы 0.18% 0.18%" at bounding box center [685, 124] width 138 height 64
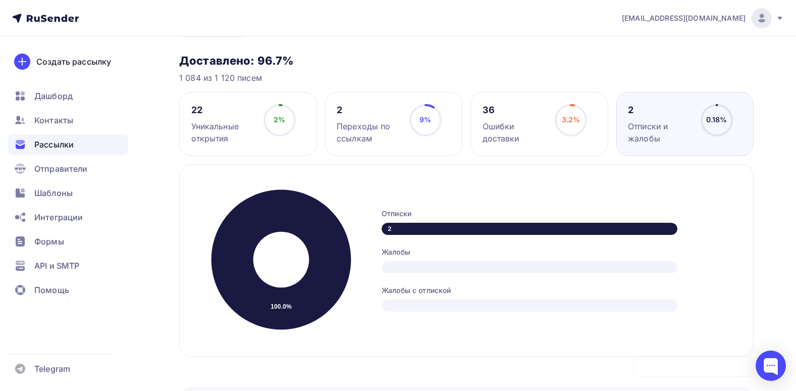
click at [609, 124] on div "22 Уникальные открытия 2% 2% 2 Переходы по ссылкам 9% 9% 36 Ошибки доставки 3.2…" at bounding box center [466, 124] width 575 height 64
click at [571, 134] on circle at bounding box center [571, 120] width 30 height 30
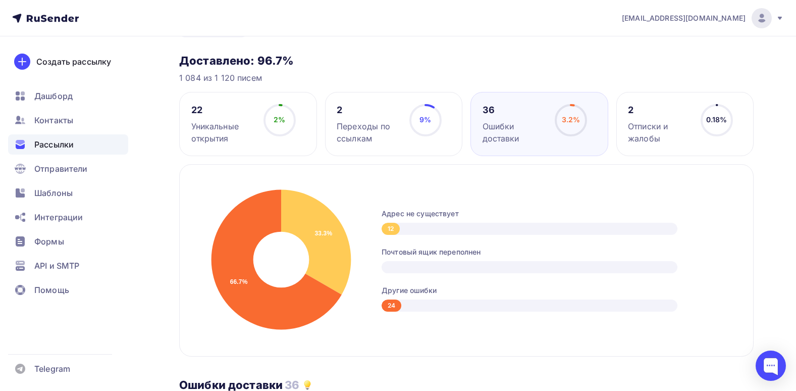
drag, startPoint x: 404, startPoint y: 234, endPoint x: 377, endPoint y: 236, distance: 26.8
click at [377, 236] on div "33.3% 66.7% Адрес не существует 12 Почтовый ящик переполнен Другие ошибки 24" at bounding box center [466, 260] width 575 height 192
drag, startPoint x: 377, startPoint y: 236, endPoint x: 425, endPoint y: 311, distance: 88.9
click at [425, 311] on div "24" at bounding box center [530, 305] width 296 height 12
click at [284, 111] on circle at bounding box center [280, 120] width 30 height 30
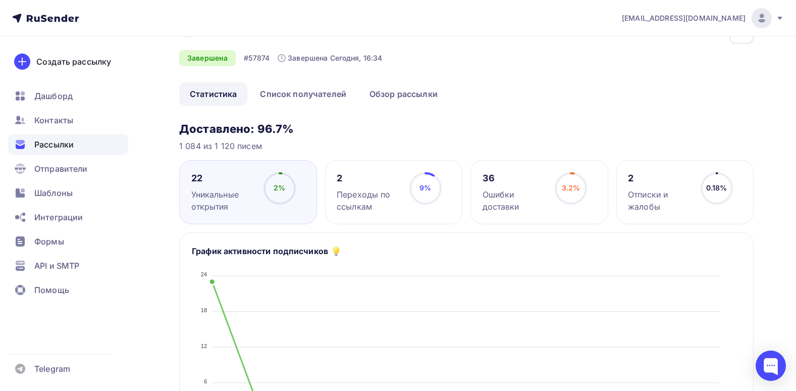
scroll to position [50, 0]
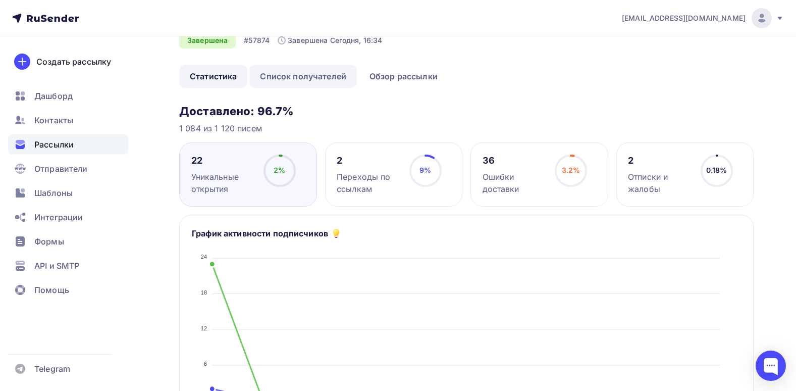
click at [317, 85] on link "Список получателей" at bounding box center [303, 76] width 108 height 23
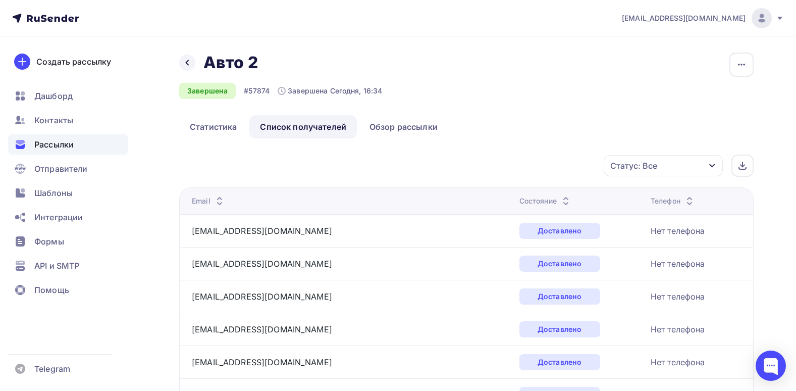
click at [677, 174] on div "Статус: Все" at bounding box center [663, 165] width 119 height 21
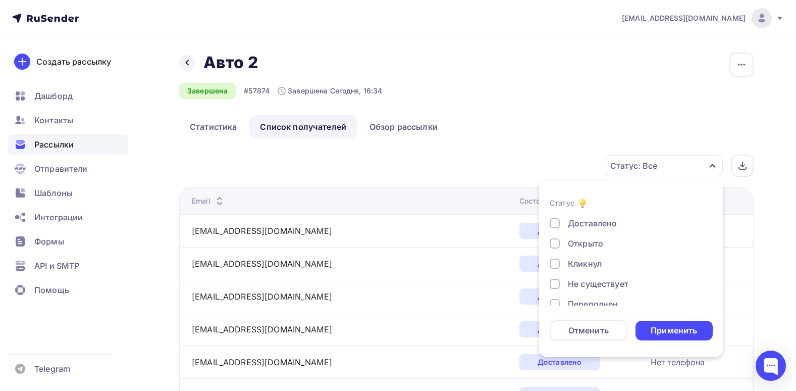
click at [598, 247] on div "Открыто" at bounding box center [585, 243] width 35 height 12
click at [679, 319] on form "Статус Доставлено Открыто Кликнул Не существует Переполнен Недоступен Отписан Ж…" at bounding box center [631, 268] width 163 height 143
click at [681, 327] on div "Применить" at bounding box center [674, 331] width 46 height 12
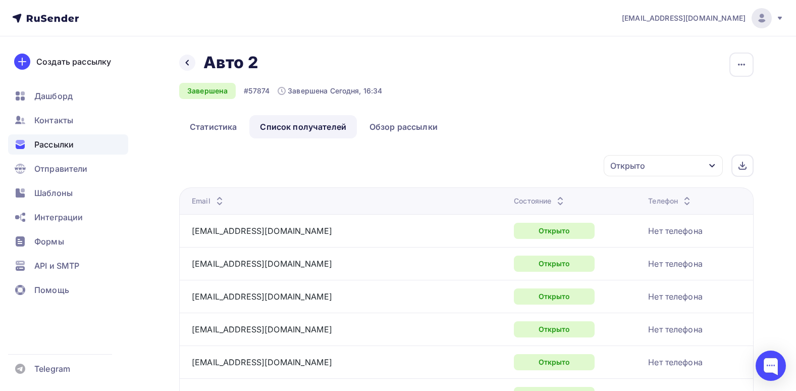
click at [453, 156] on div "Открыто Статус Доставлено Открыто Кликнул Не существует Переполнен Недоступен О…" at bounding box center [469, 165] width 567 height 22
click at [241, 121] on link "Статистика" at bounding box center [213, 126] width 68 height 23
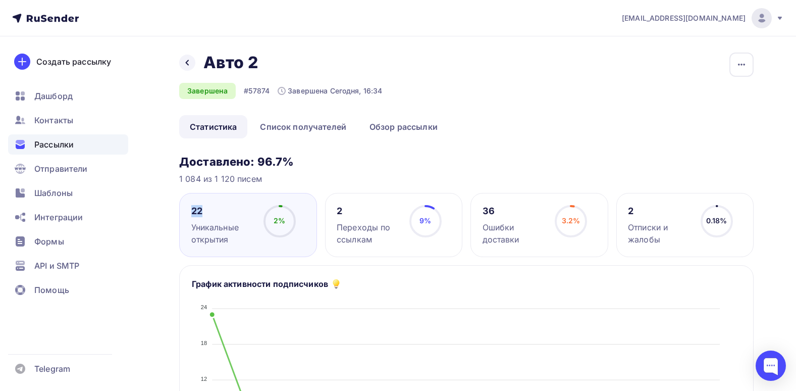
drag, startPoint x: 192, startPoint y: 218, endPoint x: 200, endPoint y: 218, distance: 7.6
click at [200, 218] on div "22 Уникальные открытия" at bounding box center [223, 225] width 64 height 40
click at [202, 216] on div "22" at bounding box center [223, 211] width 64 height 12
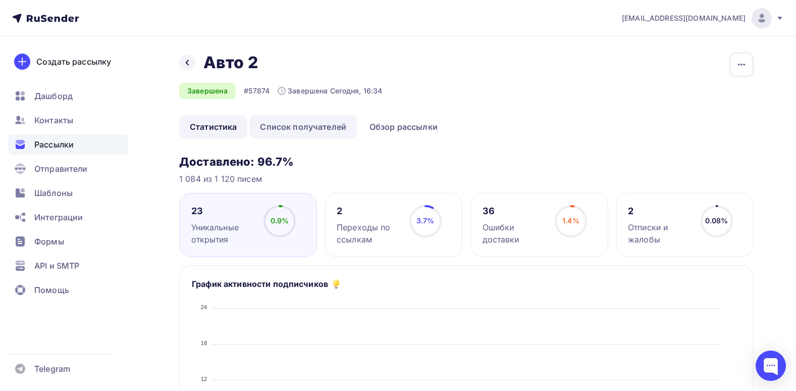
click at [289, 126] on link "Список получателей" at bounding box center [303, 126] width 108 height 23
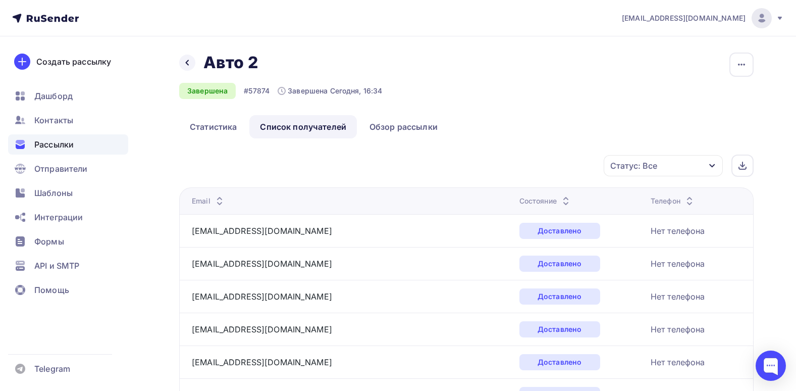
click at [669, 157] on div "Статус: Все" at bounding box center [663, 165] width 119 height 21
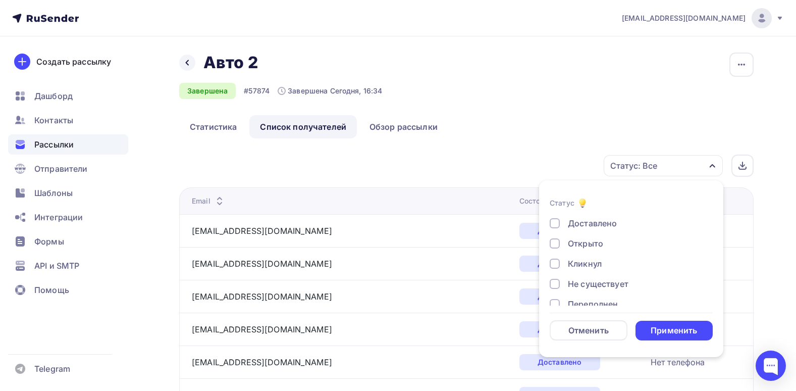
click at [585, 245] on div "Открыто" at bounding box center [585, 243] width 35 height 12
click at [592, 268] on div "Кликнул" at bounding box center [585, 263] width 34 height 12
click at [667, 332] on div "Применить" at bounding box center [674, 331] width 46 height 12
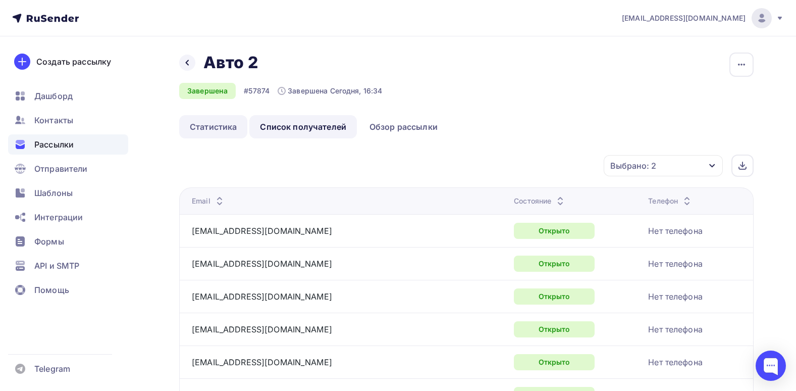
click at [211, 125] on link "Статистика" at bounding box center [213, 126] width 68 height 23
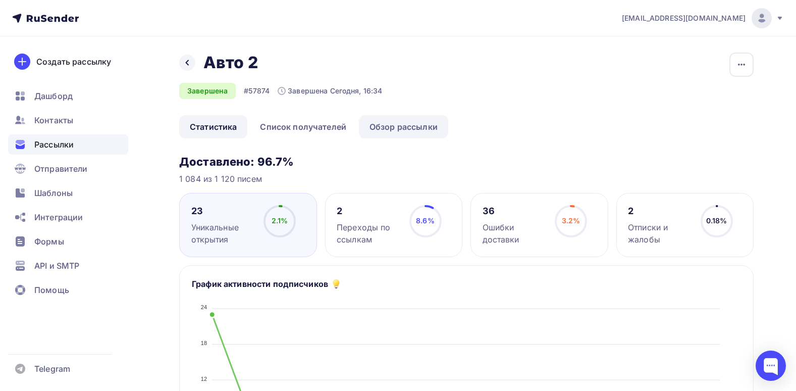
click at [402, 123] on link "Обзор рассылки" at bounding box center [403, 126] width 89 height 23
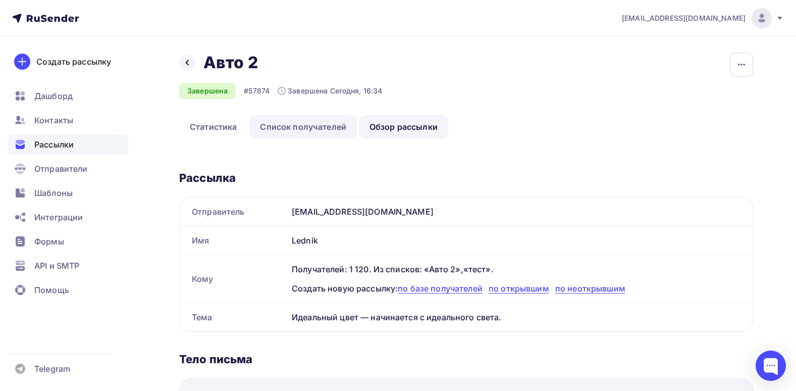
click at [289, 122] on link "Список получателей" at bounding box center [303, 126] width 108 height 23
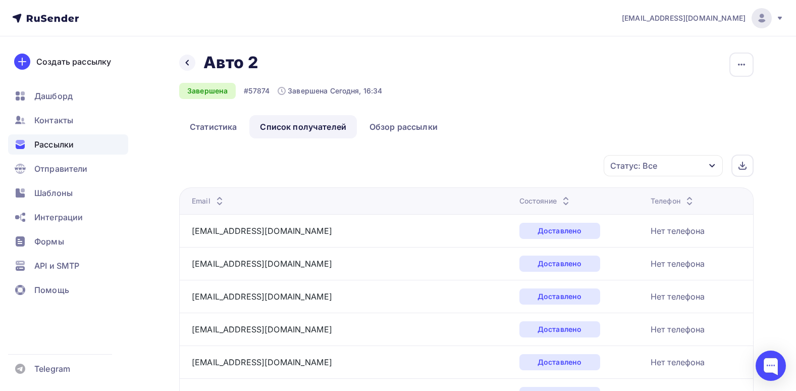
click at [222, 124] on link "Статистика" at bounding box center [213, 126] width 68 height 23
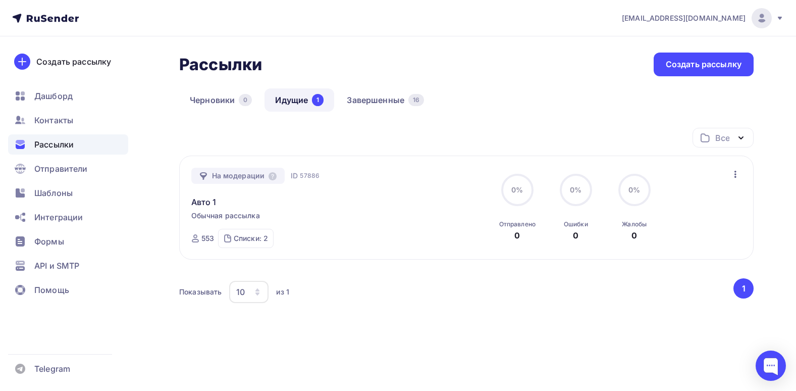
drag, startPoint x: 215, startPoint y: 239, endPoint x: 202, endPoint y: 242, distance: 12.9
click at [202, 242] on div "553 Списки: 2 Авто 1 (543) тест (21)" at bounding box center [232, 238] width 83 height 19
click at [334, 198] on div "Авто 1" at bounding box center [306, 196] width 230 height 24
click at [204, 198] on link "Авто 1" at bounding box center [203, 202] width 25 height 12
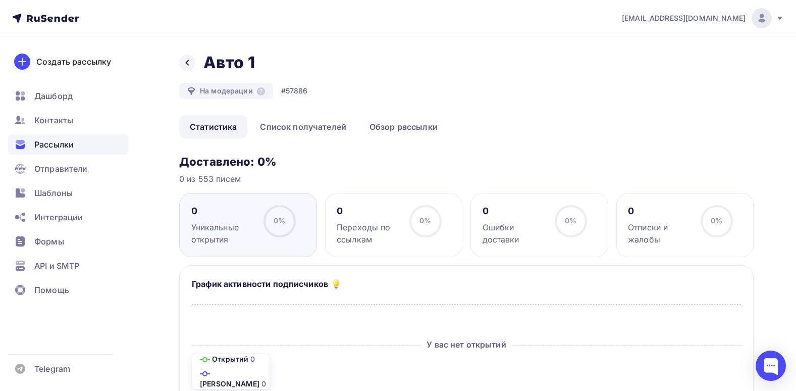
click at [407, 112] on div "Назад Авто 1 Авто 1 На модерации #57886" at bounding box center [466, 84] width 575 height 63
click at [404, 126] on link "Обзор рассылки" at bounding box center [403, 126] width 89 height 23
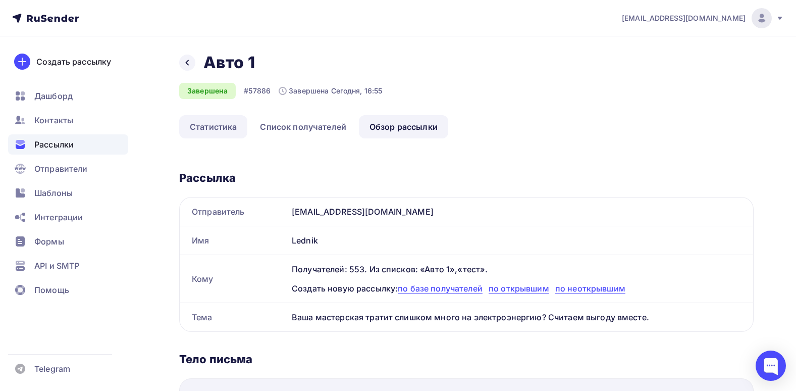
click at [223, 125] on link "Статистика" at bounding box center [213, 126] width 68 height 23
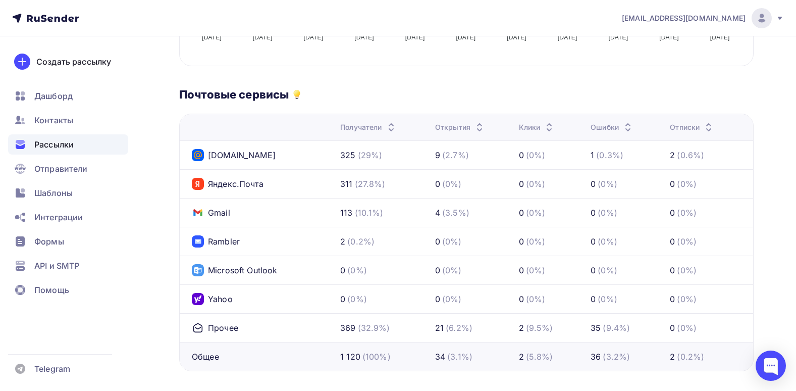
scroll to position [505, 0]
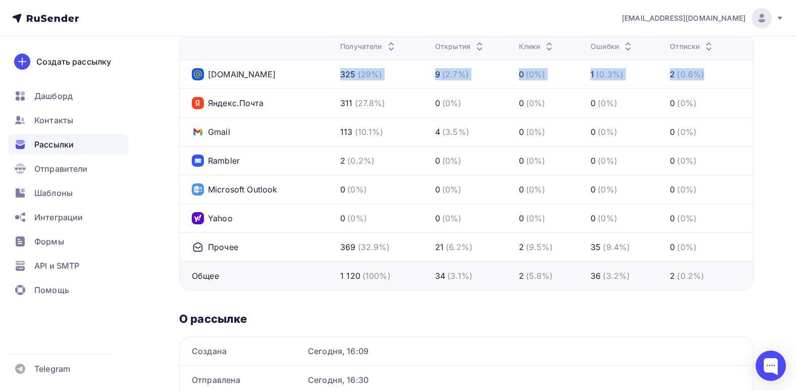
drag, startPoint x: 290, startPoint y: 66, endPoint x: 291, endPoint y: 94, distance: 28.8
click at [291, 94] on tbody "Mail.ru 325 (29%) 9 (2.7%) 0 (0%) 1 (0.3%) 2 (0.6%) Яндекс.Почта 311 (27.8%) 0 …" at bounding box center [467, 175] width 574 height 230
click at [294, 98] on div "Яндекс.Почта" at bounding box center [262, 103] width 140 height 12
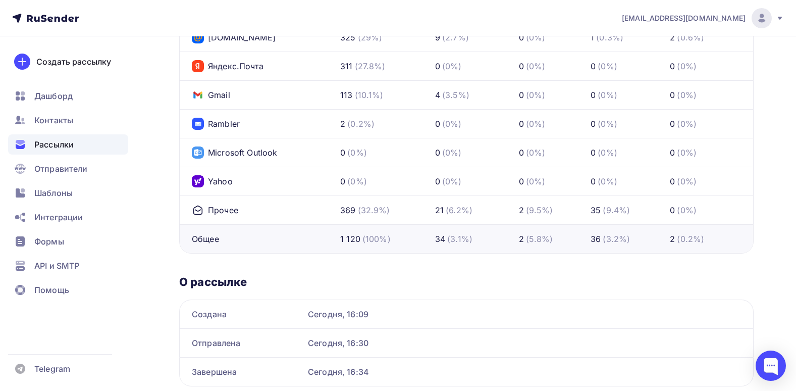
scroll to position [578, 0]
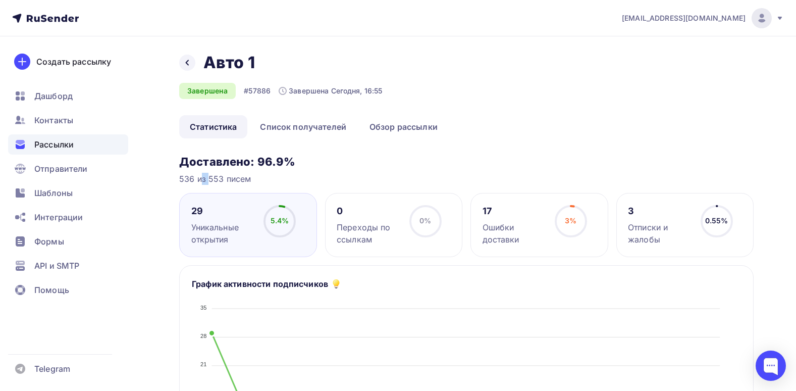
drag, startPoint x: 181, startPoint y: 177, endPoint x: 192, endPoint y: 182, distance: 12.7
click at [192, 182] on div "536 из 553 писем" at bounding box center [466, 179] width 575 height 12
click at [414, 55] on div "Назад Авто 2 Авто 2 Завершена #57874 Завершена Сегодня, 16:34 Копировать Добави…" at bounding box center [466, 84] width 575 height 63
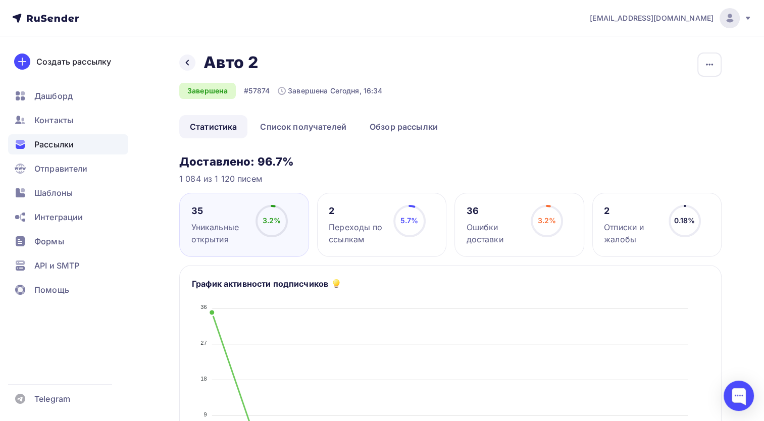
click at [395, 177] on div "1 084 из 1 120 писем" at bounding box center [450, 179] width 542 height 12
click at [290, 128] on link "Список получателей" at bounding box center [303, 126] width 108 height 23
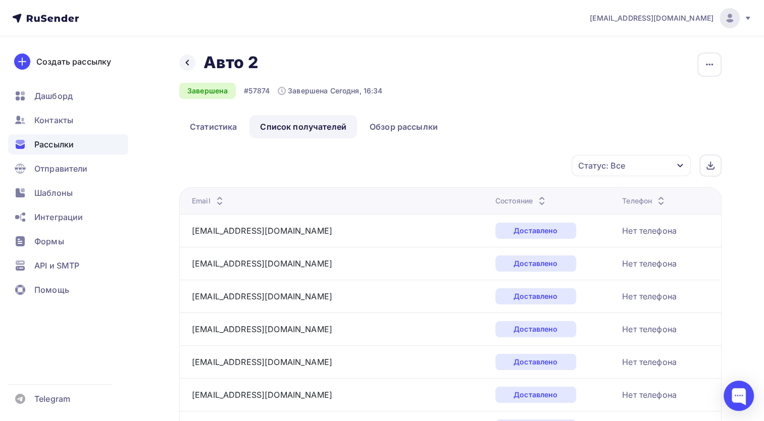
click at [586, 164] on div "Статус: Все" at bounding box center [601, 166] width 47 height 12
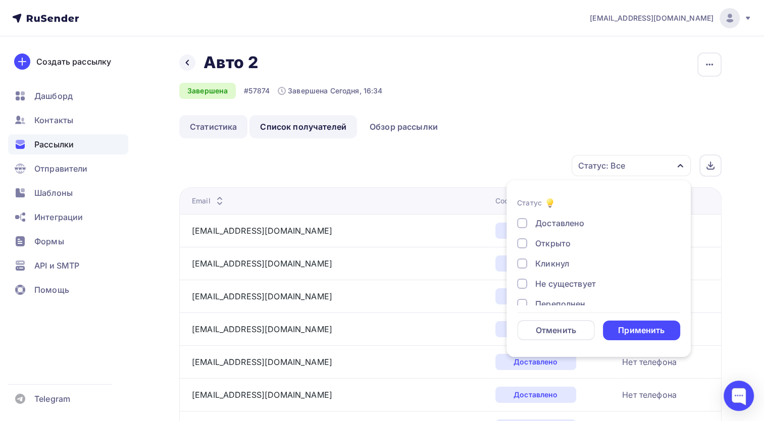
click at [188, 121] on link "Статистика" at bounding box center [213, 126] width 68 height 23
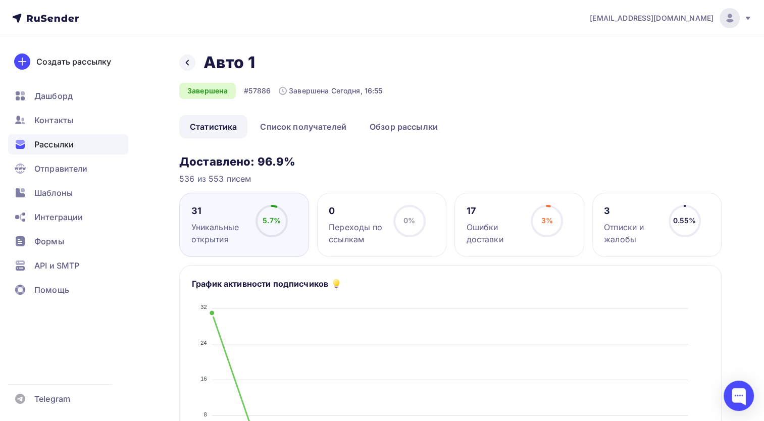
click at [295, 114] on div "Назад Авто 1 Авто 1 Завершена #57886 Завершена Сегодня, 16:55" at bounding box center [450, 84] width 542 height 63
drag, startPoint x: 289, startPoint y: 89, endPoint x: 358, endPoint y: 89, distance: 69.2
click at [358, 89] on div "Завершена Сегодня, 16:55" at bounding box center [331, 91] width 104 height 10
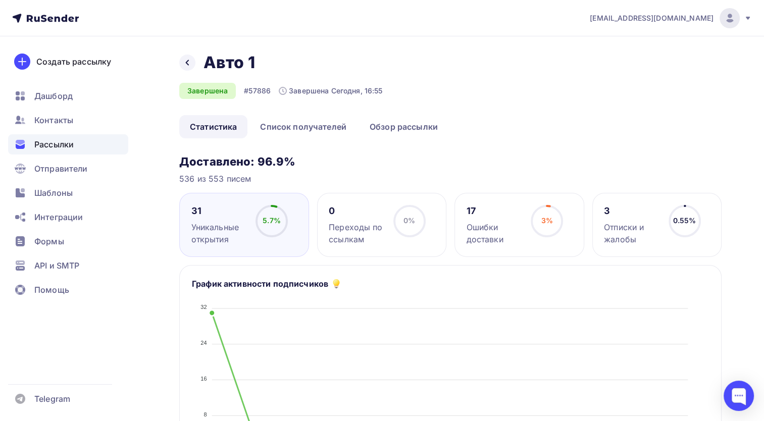
click at [353, 106] on div "Назад Авто 1 Авто 1 Завершена #57886 Завершена Сегодня, 16:55" at bounding box center [450, 84] width 542 height 63
click at [303, 125] on link "Список получателей" at bounding box center [303, 126] width 108 height 23
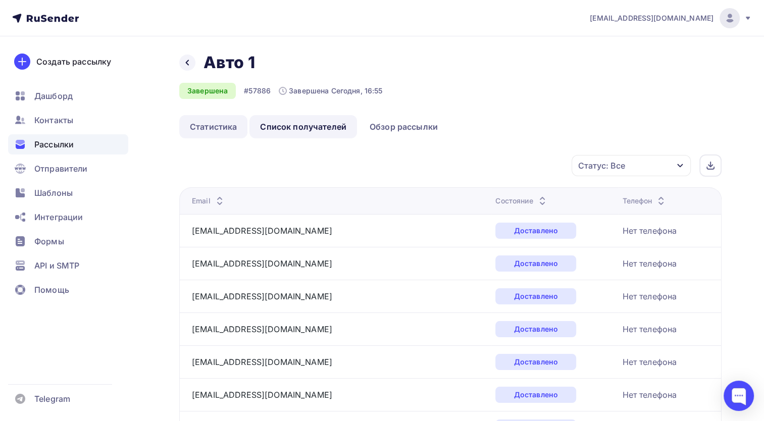
click at [217, 125] on link "Статистика" at bounding box center [213, 126] width 68 height 23
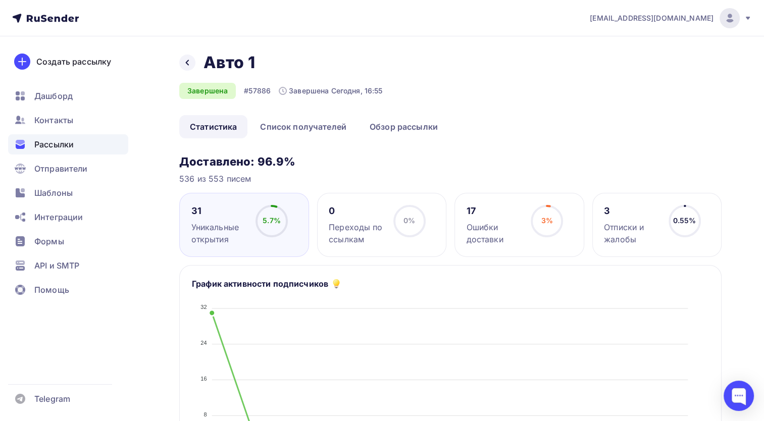
click at [618, 177] on div "536 из 553 писем" at bounding box center [450, 179] width 542 height 12
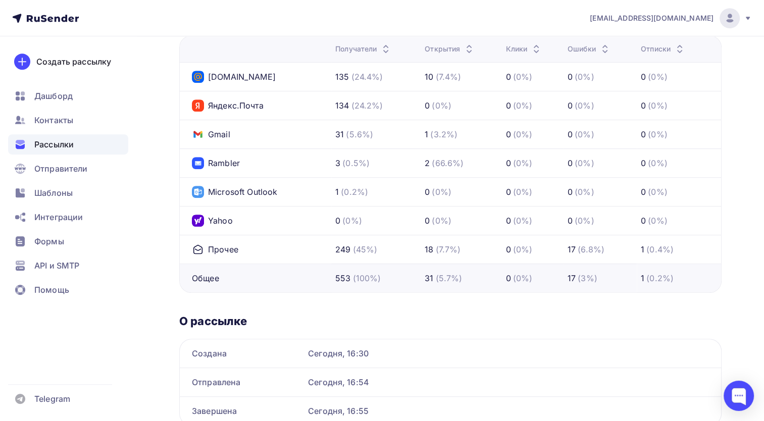
scroll to position [444, 0]
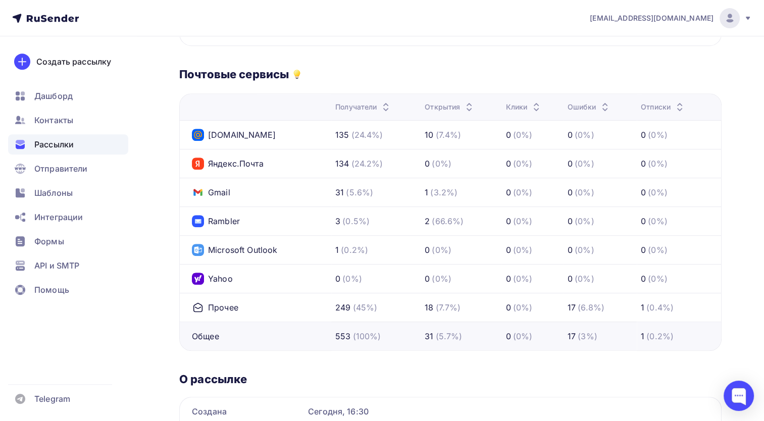
drag, startPoint x: 354, startPoint y: 135, endPoint x: 380, endPoint y: 128, distance: 26.6
click at [380, 129] on div "(24.4%)" at bounding box center [367, 135] width 32 height 12
click at [380, 128] on td "135 (24.4%)" at bounding box center [375, 134] width 89 height 29
click at [387, 141] on td "135 (24.4%)" at bounding box center [375, 134] width 89 height 29
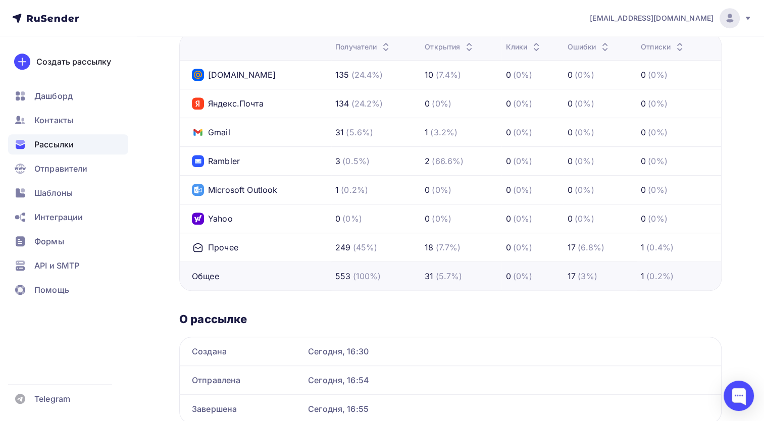
scroll to position [545, 0]
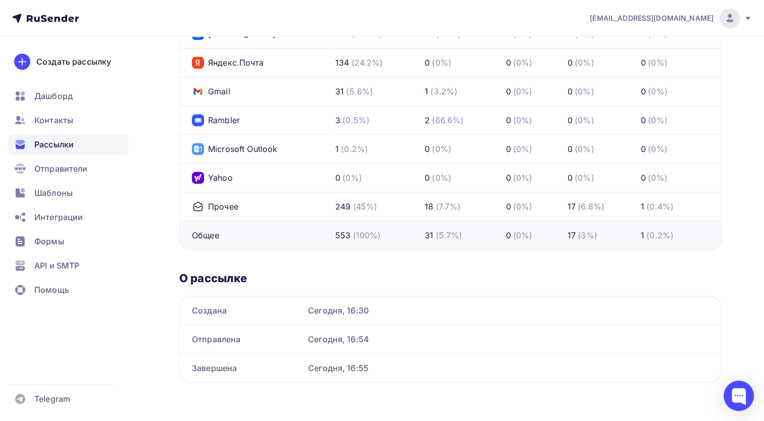
drag, startPoint x: 371, startPoint y: 364, endPoint x: 309, endPoint y: 308, distance: 83.3
click at [309, 308] on div "Создана Сегодня, 16:30 Отправлена Сегодня, 16:54 Завершена Сегодня, 16:55" at bounding box center [450, 339] width 542 height 87
click at [309, 308] on div "Сегодня, 16:30" at bounding box center [508, 310] width 401 height 12
click at [266, 302] on div "Создана Сегодня, 16:30" at bounding box center [450, 310] width 542 height 29
drag, startPoint x: 194, startPoint y: 312, endPoint x: 386, endPoint y: 360, distance: 197.5
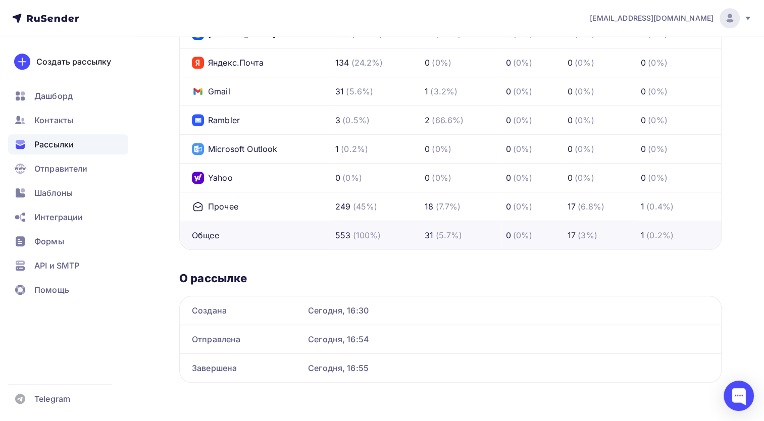
click at [386, 360] on div "Создана Сегодня, 16:30 Отправлена Сегодня, 16:54 Завершена Сегодня, 16:55" at bounding box center [450, 339] width 542 height 87
click at [386, 362] on div "Сегодня, 16:55" at bounding box center [508, 368] width 401 height 12
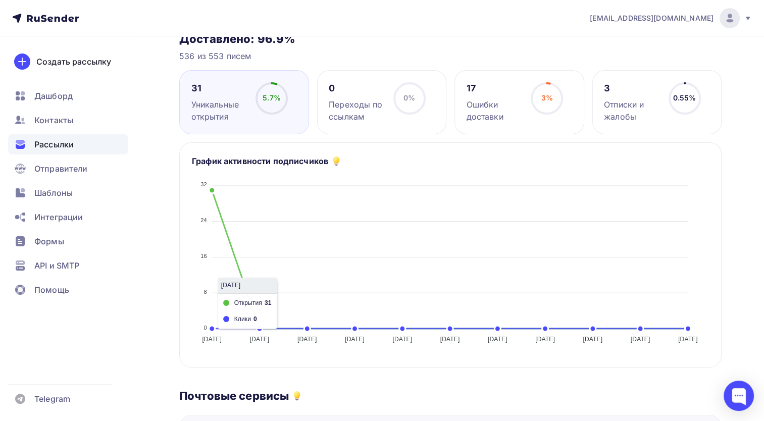
scroll to position [91, 0]
